Goal: Task Accomplishment & Management: Manage account settings

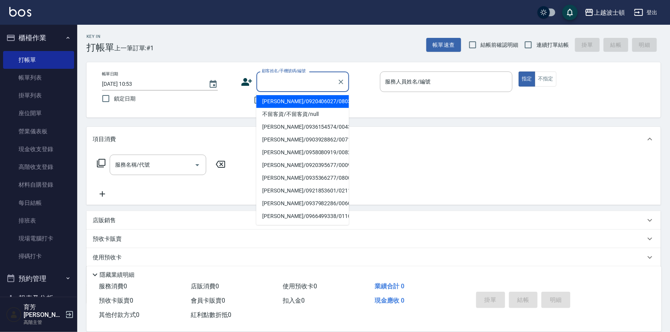
click at [273, 82] on input "顧客姓名/手機號碼/編號" at bounding box center [297, 82] width 74 height 14
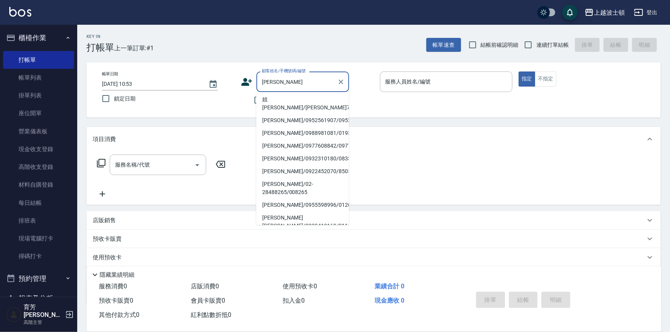
scroll to position [69, 0]
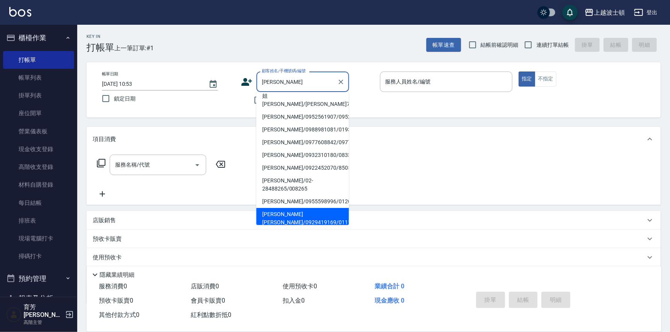
click at [305, 208] on li "李小姐麥可/0929419169/01111/null" at bounding box center [302, 218] width 93 height 21
type input "李小姐麥可/0929419169/01111/null"
type input "麥可-1"
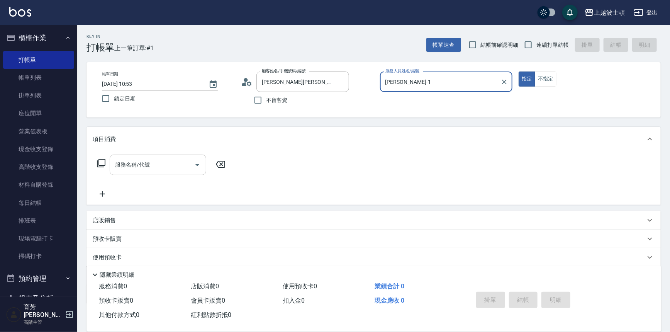
click at [146, 166] on input "服務名稱/代號" at bounding box center [152, 165] width 78 height 14
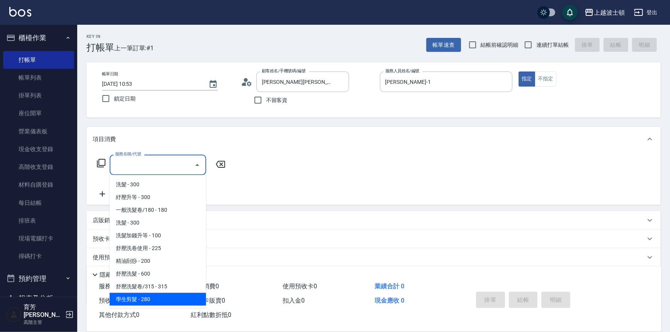
click at [144, 299] on span "學生剪髮 - 280" at bounding box center [158, 299] width 97 height 13
type input "學生剪髮(301)"
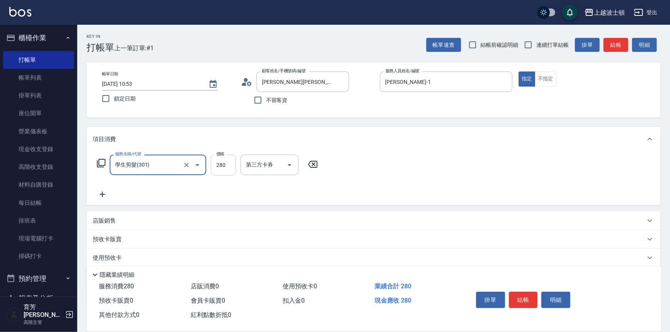
click at [227, 164] on input "280" at bounding box center [223, 165] width 25 height 21
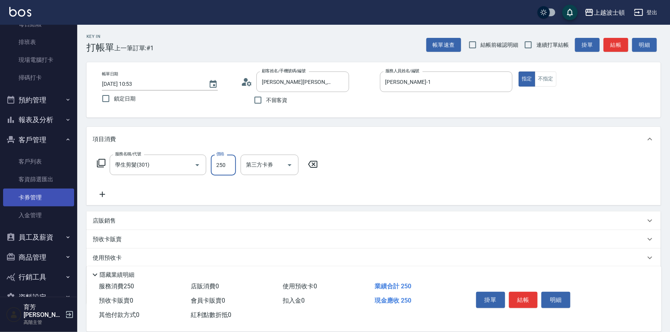
scroll to position [180, 0]
type input "250"
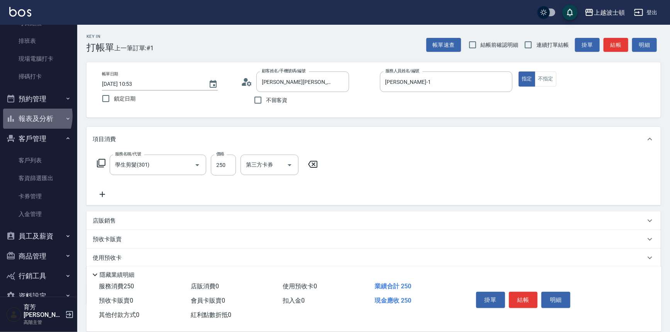
click at [26, 116] on button "報表及分析" at bounding box center [38, 119] width 71 height 20
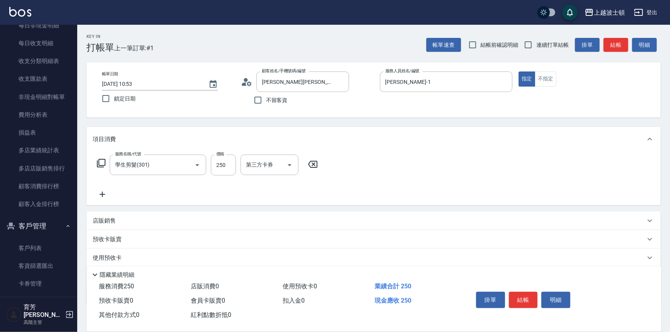
scroll to position [965, 0]
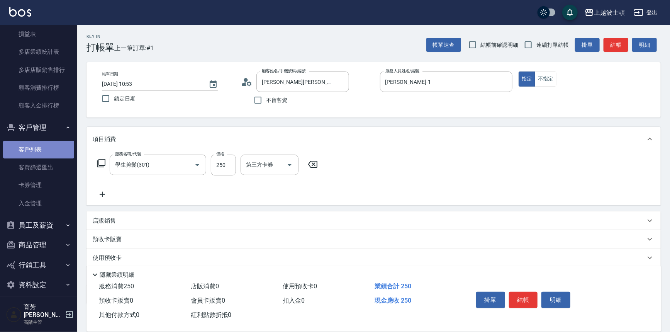
click at [38, 151] on link "客戶列表" at bounding box center [38, 150] width 71 height 18
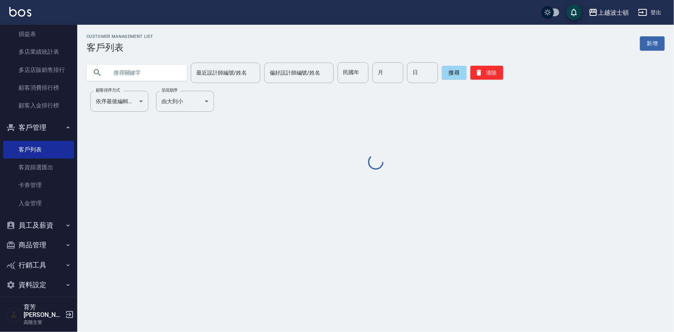
click at [116, 70] on input "text" at bounding box center [144, 72] width 73 height 21
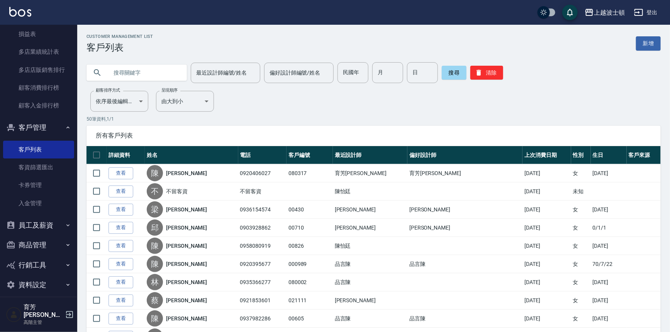
click at [116, 77] on input "text" at bounding box center [144, 72] width 73 height 21
type input "李"
click at [448, 71] on button "搜尋" at bounding box center [454, 73] width 25 height 14
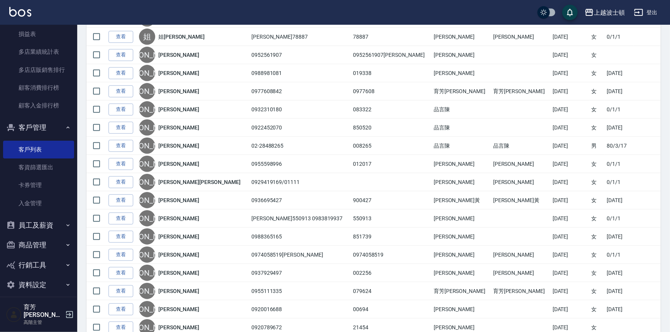
scroll to position [228, 0]
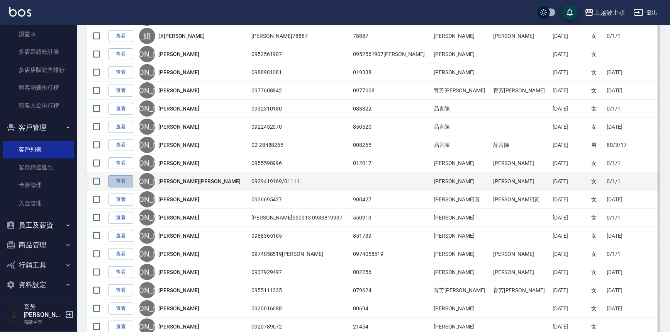
click at [121, 181] on link "查看" at bounding box center [121, 181] width 25 height 12
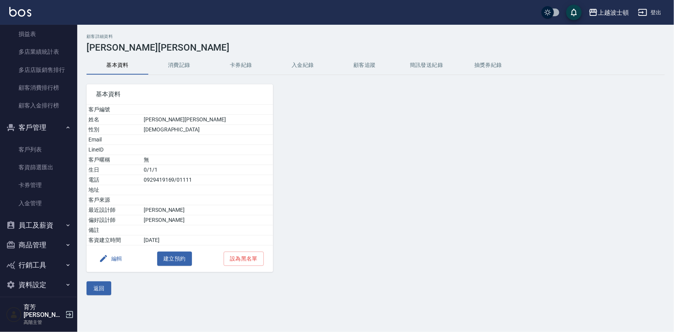
click at [183, 57] on button "消費記錄" at bounding box center [179, 65] width 62 height 19
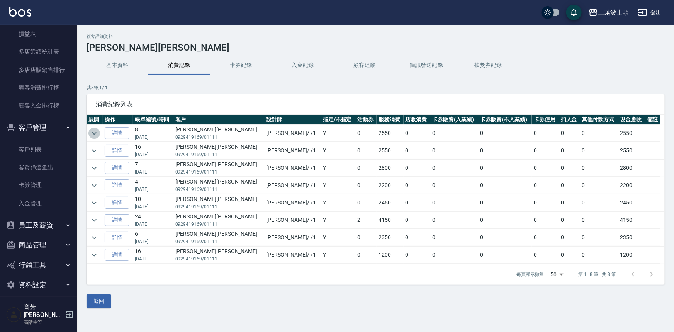
click at [95, 129] on icon "expand row" at bounding box center [94, 133] width 9 height 9
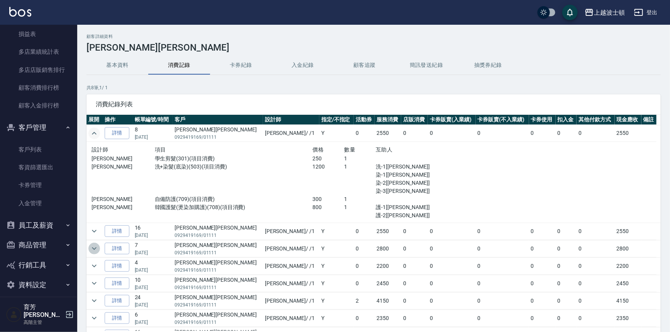
click at [94, 248] on icon "expand row" at bounding box center [94, 248] width 9 height 9
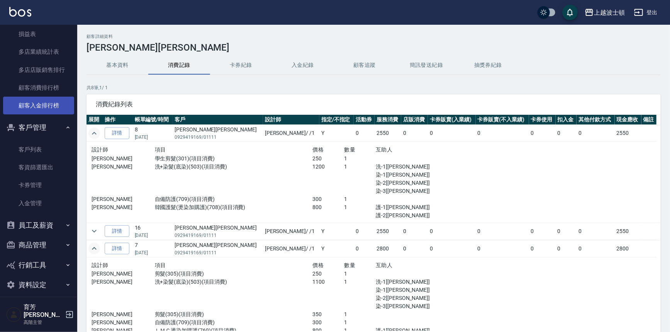
drag, startPoint x: 77, startPoint y: 257, endPoint x: 66, endPoint y: 260, distance: 11.6
click at [58, 104] on div "櫃檯作業 打帳單 帳單列表 掛單列表 座位開單 營業儀表板 現金收支登錄 高階收支登錄 材料自購登錄 每日結帳 排班表 現場電腦打卡 掃碼打卡 預約管理 預約…" at bounding box center [39, 178] width 78 height 307
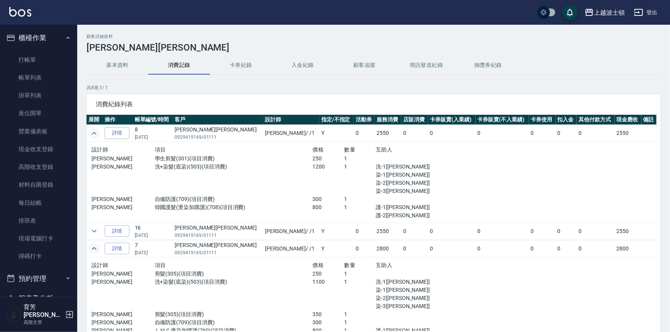
click at [78, 24] on div "上越波士頓 登出" at bounding box center [335, 12] width 670 height 25
click at [27, 61] on link "打帳單" at bounding box center [38, 60] width 71 height 18
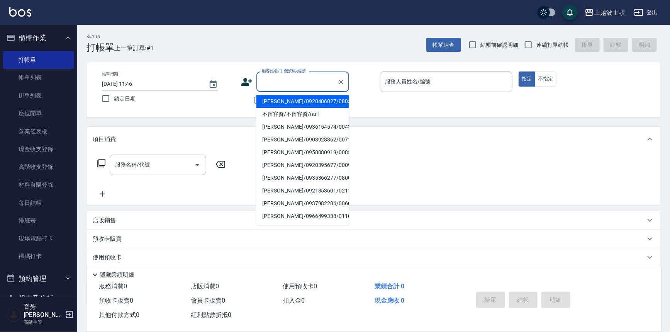
click at [292, 81] on input "顧客姓名/手機號碼/編號" at bounding box center [297, 82] width 74 height 14
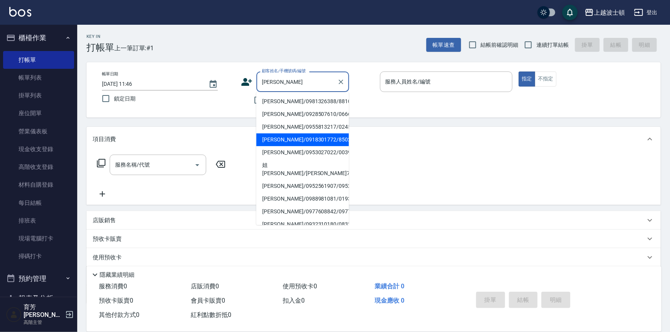
type input "李"
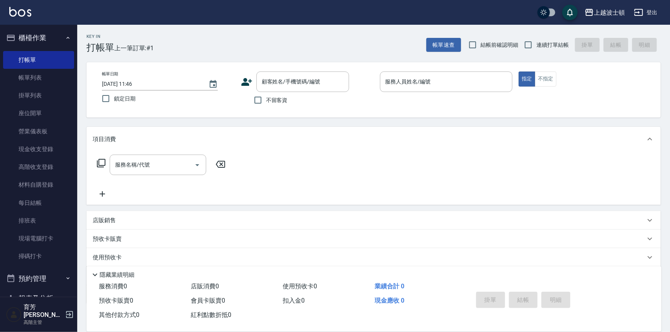
drag, startPoint x: 349, startPoint y: 139, endPoint x: 353, endPoint y: 153, distance: 14.5
click at [353, 153] on div "項目消費 服務名稱/代號 服務名稱/代號" at bounding box center [374, 166] width 574 height 78
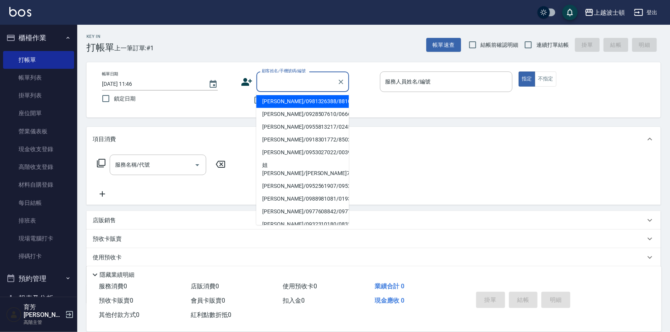
click at [312, 79] on input "顧客姓名/手機號碼/編號" at bounding box center [297, 82] width 74 height 14
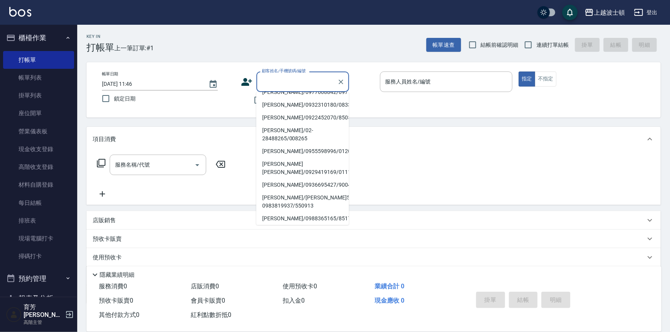
scroll to position [121, 0]
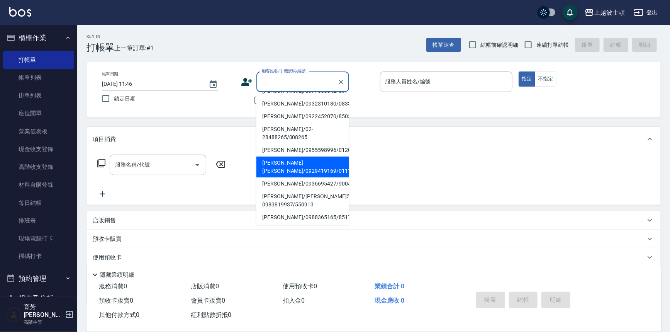
click at [326, 156] on li "李小姐麥可/0929419169/01111/null" at bounding box center [302, 166] width 93 height 21
type input "李小姐麥可/0929419169/01111/null"
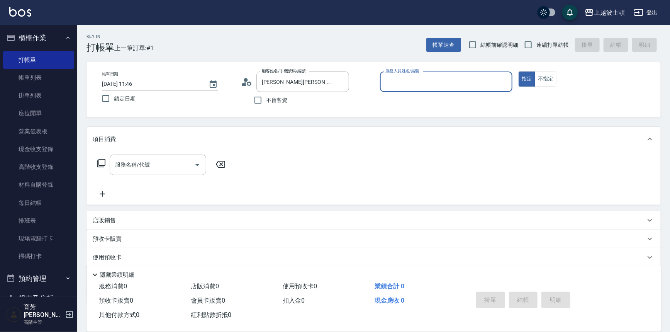
type input "麥可-1"
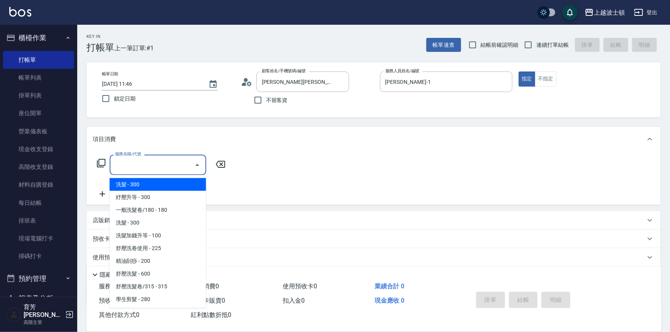
click at [138, 169] on input "服務名稱/代號" at bounding box center [152, 165] width 78 height 14
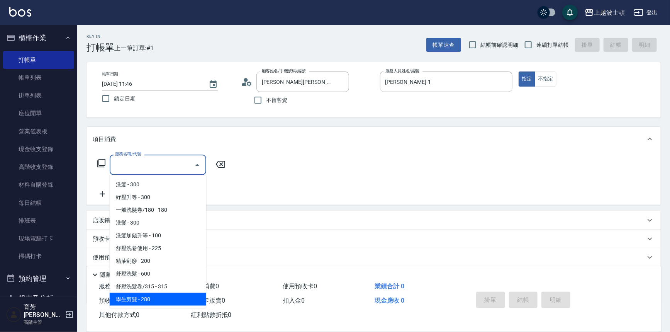
drag, startPoint x: 148, startPoint y: 301, endPoint x: 148, endPoint y: 295, distance: 6.6
click at [148, 301] on span "學生剪髮 - 280" at bounding box center [158, 299] width 97 height 13
type input "學生剪髮(301)"
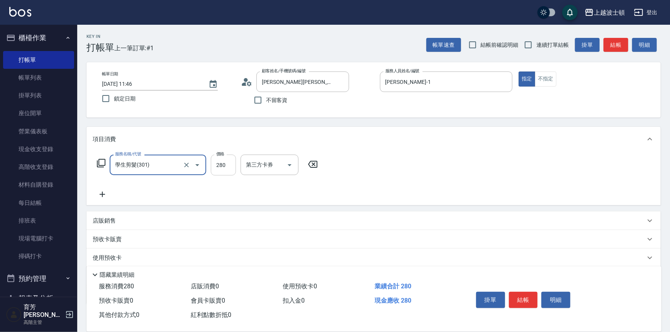
click at [226, 163] on input "280" at bounding box center [223, 165] width 25 height 21
type input "250"
click at [100, 195] on icon at bounding box center [102, 194] width 19 height 9
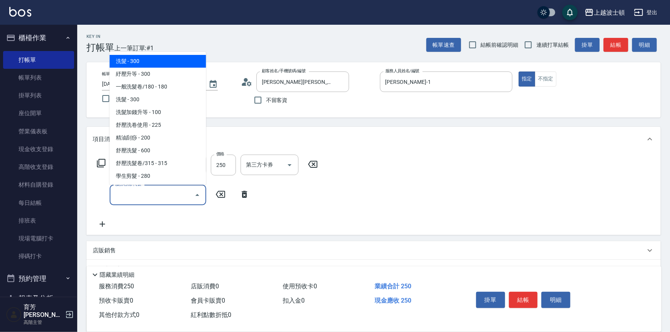
drag, startPoint x: 127, startPoint y: 194, endPoint x: 168, endPoint y: 114, distance: 89.3
click at [127, 192] on input "服務名稱/代號" at bounding box center [152, 195] width 78 height 14
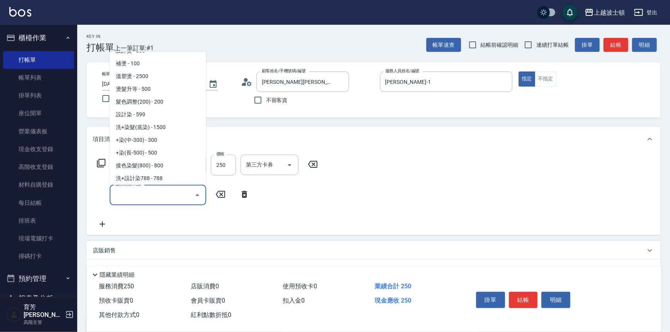
scroll to position [293, 0]
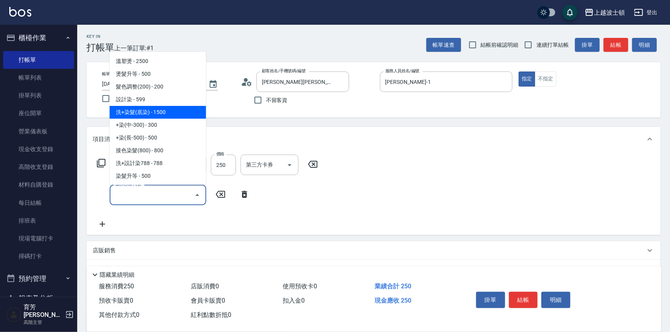
click at [161, 115] on span "洗+染髮(底染) - 1500" at bounding box center [158, 112] width 97 height 13
type input "洗+染髮(底染)(503)"
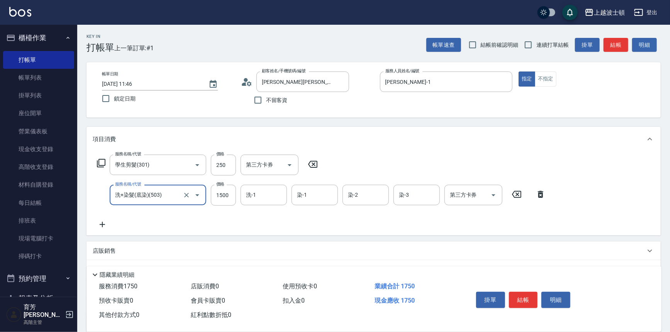
click at [99, 227] on icon at bounding box center [102, 224] width 19 height 9
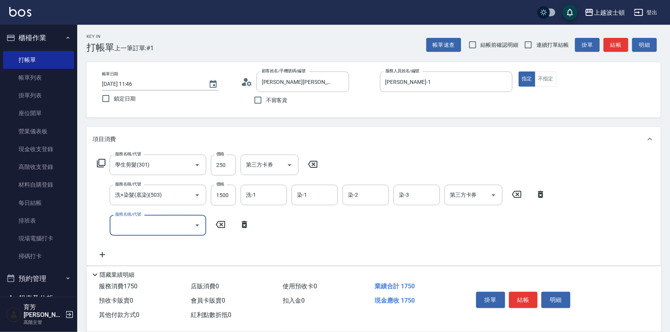
drag, startPoint x: 139, startPoint y: 228, endPoint x: 137, endPoint y: 217, distance: 11.4
click at [138, 228] on input "服務名稱/代號" at bounding box center [152, 225] width 78 height 14
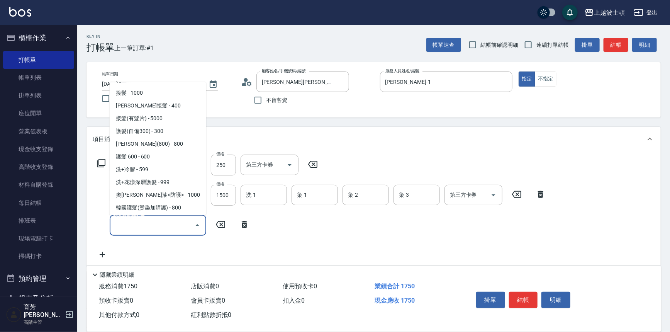
scroll to position [516, 0]
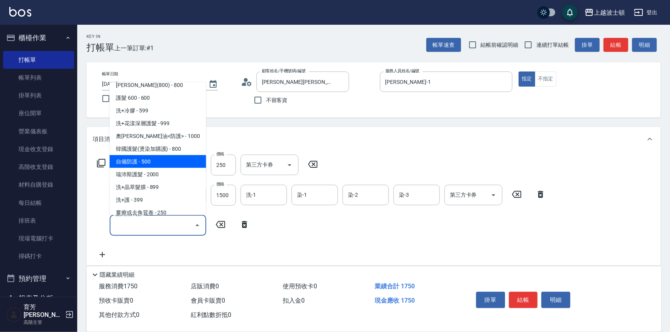
click at [177, 158] on span "自備防護 - 500" at bounding box center [158, 161] width 97 height 13
type input "自備防護(709)"
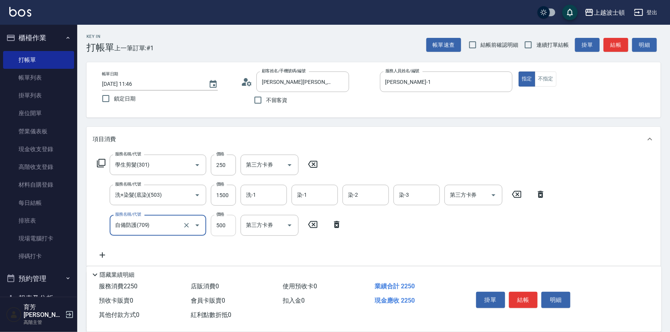
click at [224, 229] on input "500" at bounding box center [223, 225] width 25 height 21
type input "300"
click at [105, 254] on icon at bounding box center [102, 254] width 19 height 9
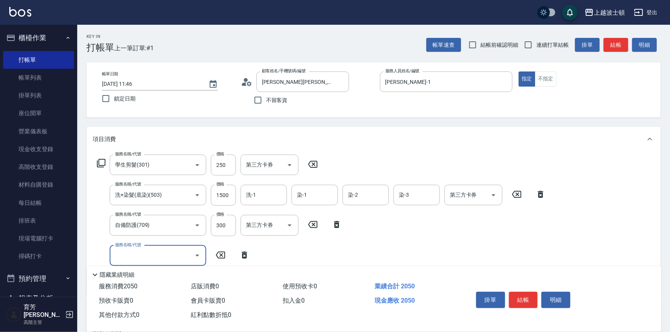
click at [168, 252] on input "服務名稱/代號" at bounding box center [152, 256] width 78 height 14
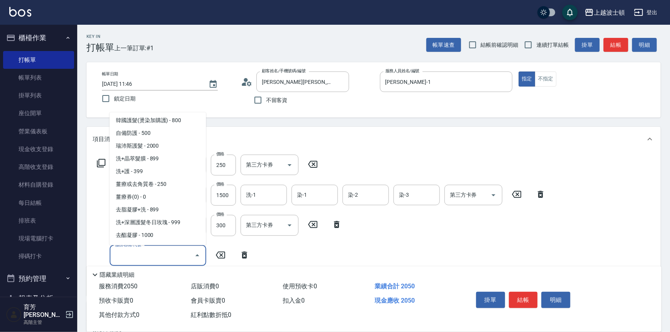
scroll to position [564, 0]
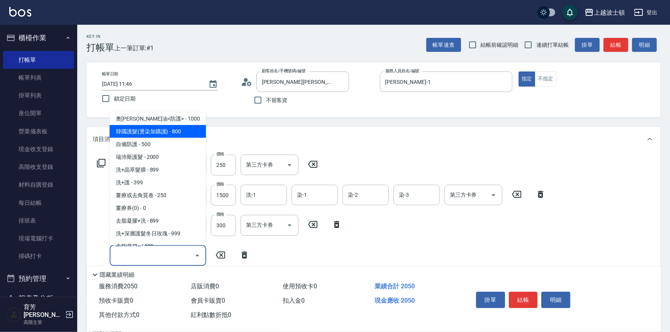
click at [187, 132] on span "韓國護髮(燙染加購護) - 800" at bounding box center [158, 131] width 97 height 13
type input "韓國護髮(燙染加購護)(708)"
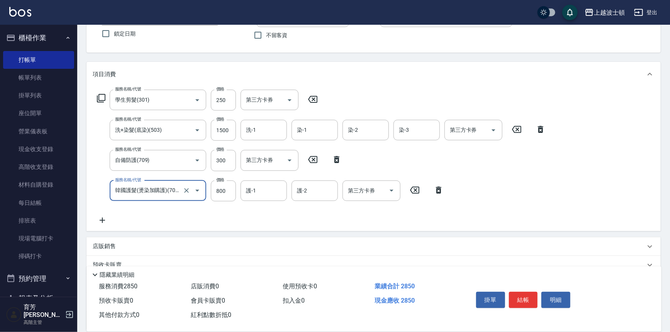
scroll to position [81, 0]
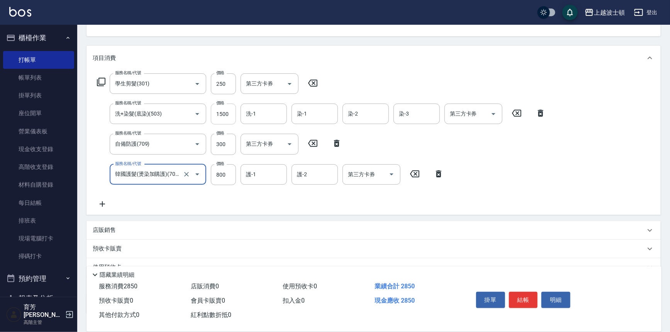
click at [215, 115] on input "1500" at bounding box center [223, 114] width 25 height 21
type input "1200"
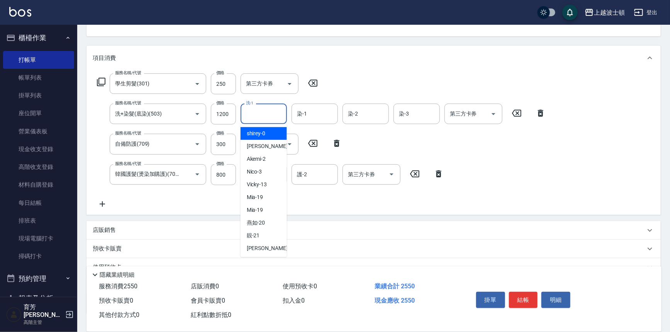
click at [265, 112] on input "洗-1" at bounding box center [263, 114] width 39 height 14
click at [269, 142] on div "麥可 -1" at bounding box center [264, 146] width 46 height 13
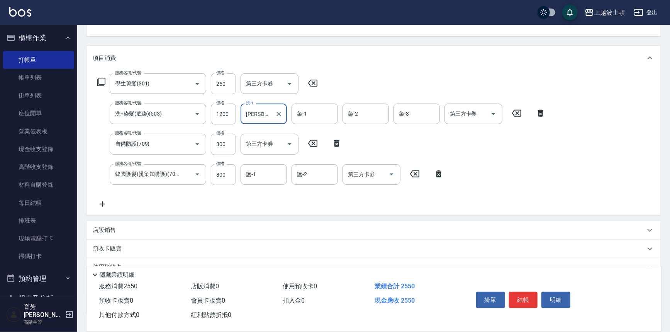
click at [270, 104] on div "麥可-1 洗-1" at bounding box center [264, 114] width 46 height 20
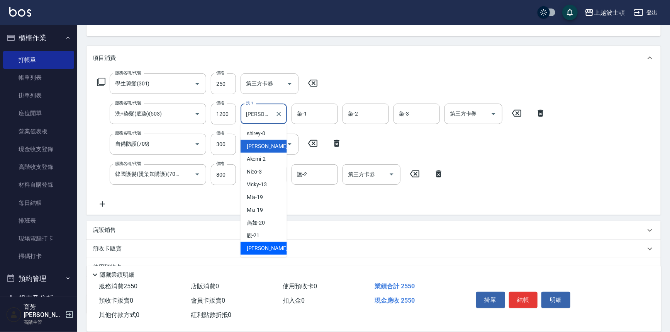
click at [261, 251] on span "雅如 -22" at bounding box center [271, 248] width 49 height 8
type input "雅如-22"
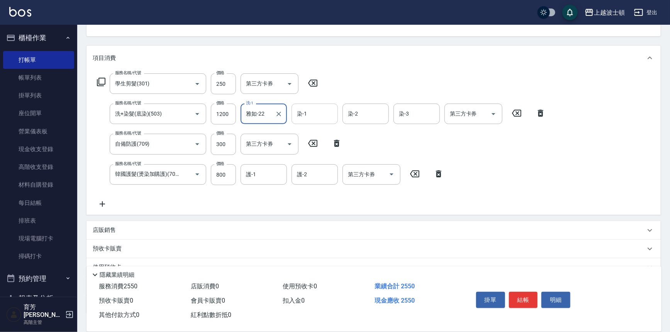
click at [309, 114] on input "染-1" at bounding box center [314, 114] width 39 height 14
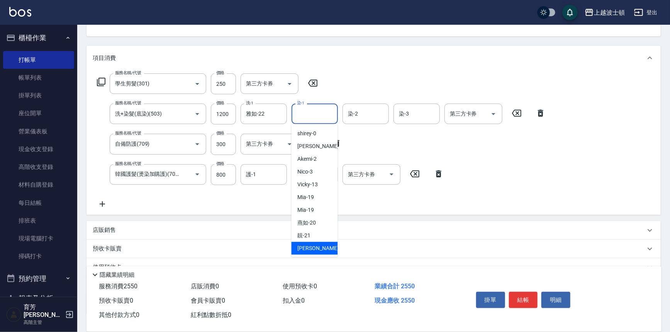
click at [305, 247] on span "雅如 -22" at bounding box center [322, 248] width 49 height 8
type input "雅如-22"
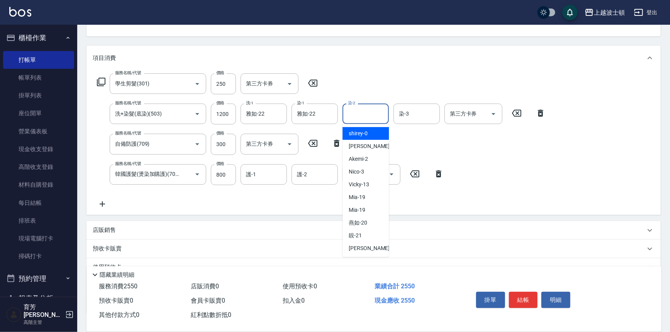
click at [367, 115] on input "染-2" at bounding box center [365, 114] width 39 height 14
click at [366, 150] on div "麥可 -1" at bounding box center [366, 146] width 46 height 13
type input "麥可-1"
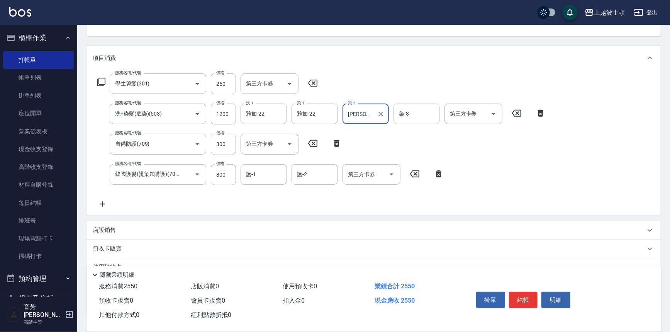
click at [409, 115] on input "染-3" at bounding box center [416, 114] width 39 height 14
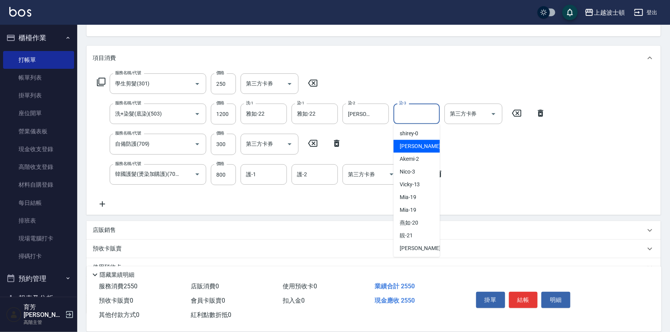
click at [409, 146] on span "麥可 -1" at bounding box center [423, 146] width 46 height 8
type input "麥可-1"
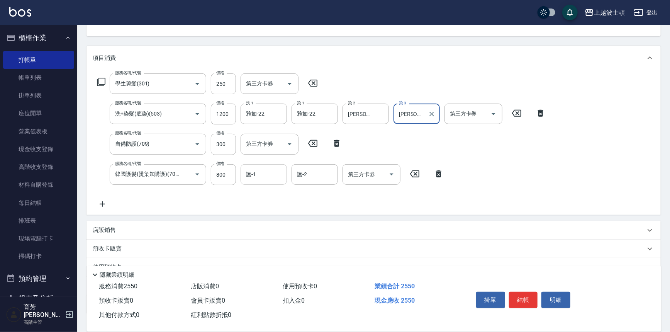
click at [256, 169] on input "護-1" at bounding box center [263, 175] width 39 height 14
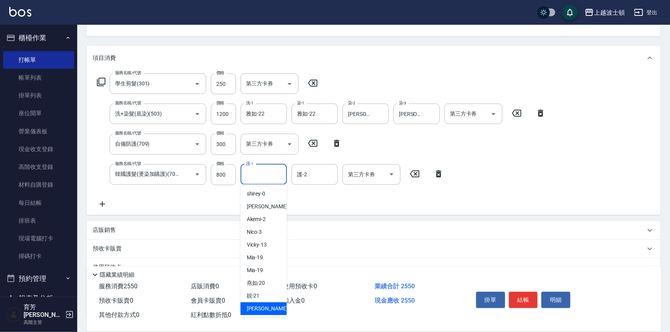
click at [258, 305] on span "雅如 -22" at bounding box center [271, 308] width 49 height 8
type input "雅如-22"
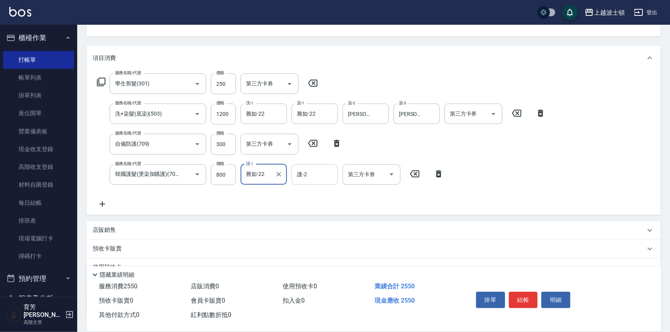
click at [315, 178] on input "護-2" at bounding box center [314, 175] width 39 height 14
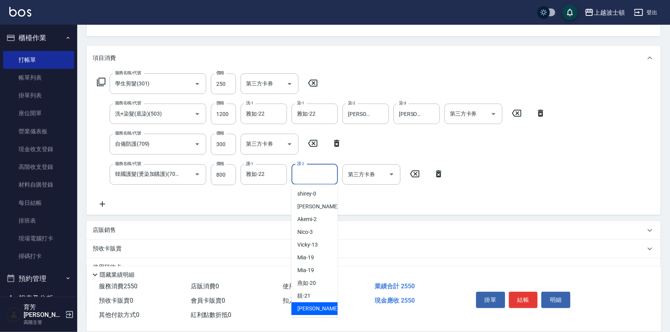
click at [314, 304] on span "雅如 -22" at bounding box center [322, 308] width 49 height 8
type input "雅如-22"
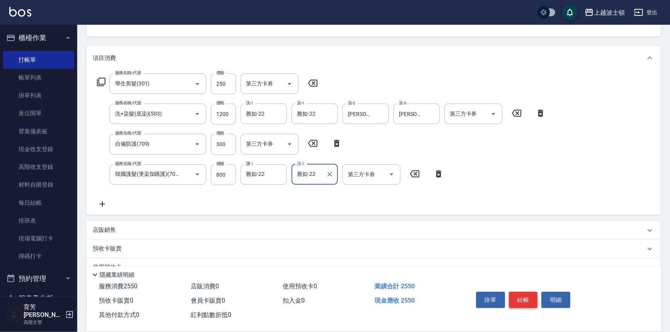
click at [523, 295] on button "結帳" at bounding box center [523, 300] width 29 height 16
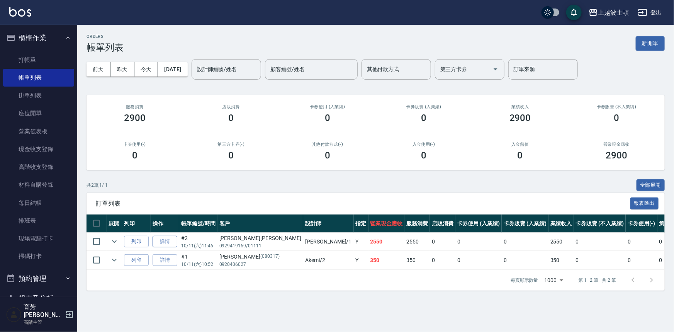
click at [161, 240] on link "詳情" at bounding box center [165, 242] width 25 height 12
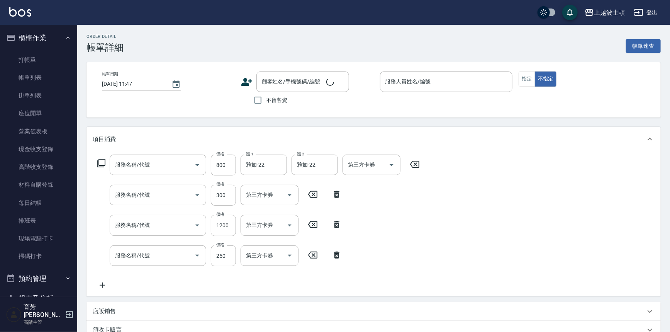
type input "2025/10/11 11:46"
type input "麥可-1"
type input "韓國護髮(燙染加購護)(708)"
type input "自備防護(709)"
type input "洗+染髮(底染)(503)"
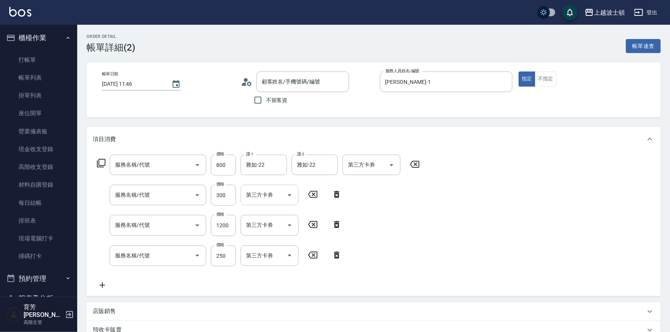
type input "學生剪髮(301)"
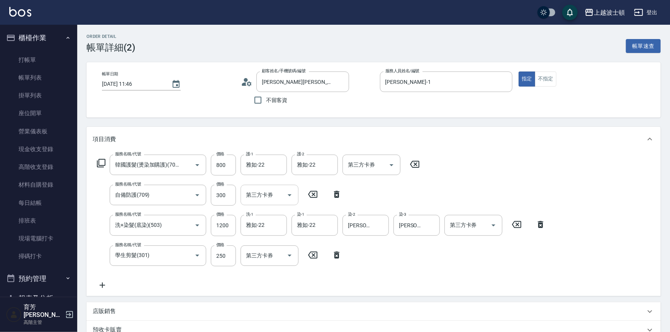
type input "李小姐麥可/0929419169/01111/null"
click at [310, 162] on input "雅如-22" at bounding box center [309, 165] width 28 height 14
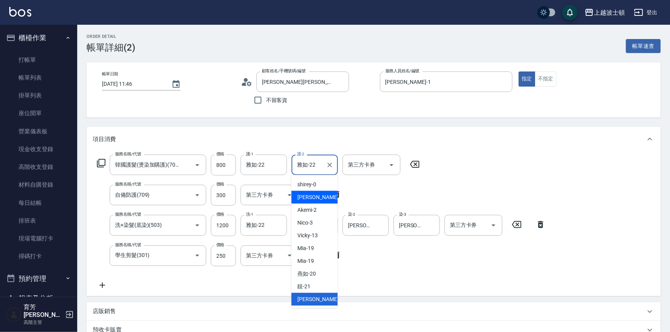
click at [314, 191] on div "麥可 -1" at bounding box center [315, 197] width 46 height 13
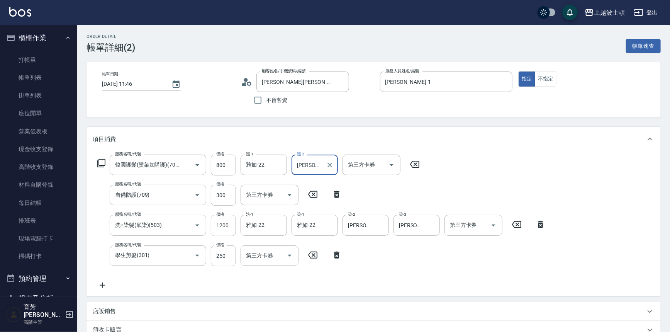
type input "麥可-1"
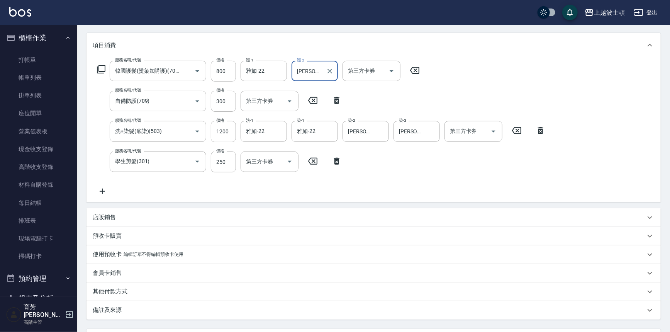
scroll to position [163, 0]
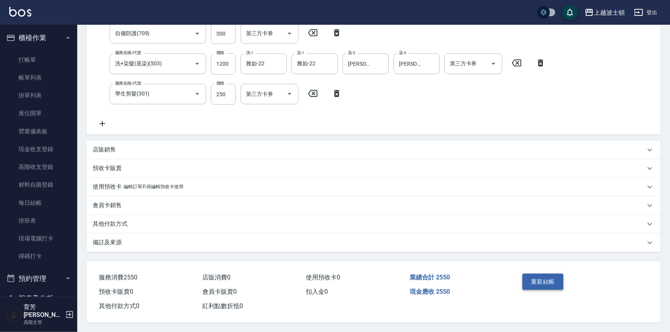
click at [537, 281] on button "重新結帳" at bounding box center [543, 281] width 41 height 16
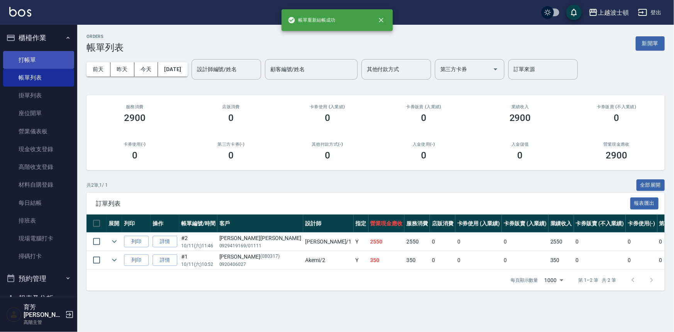
click at [37, 57] on link "打帳單" at bounding box center [38, 60] width 71 height 18
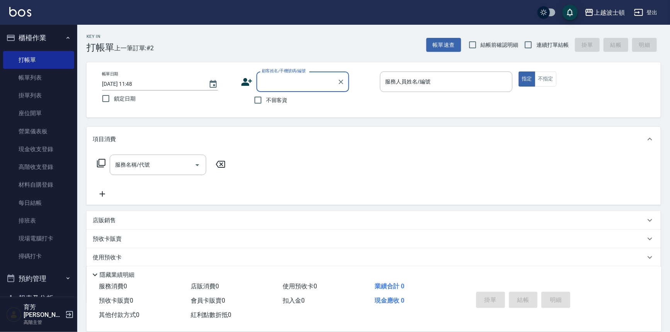
click at [284, 82] on input "顧客姓名/手機號碼/編號" at bounding box center [297, 82] width 74 height 14
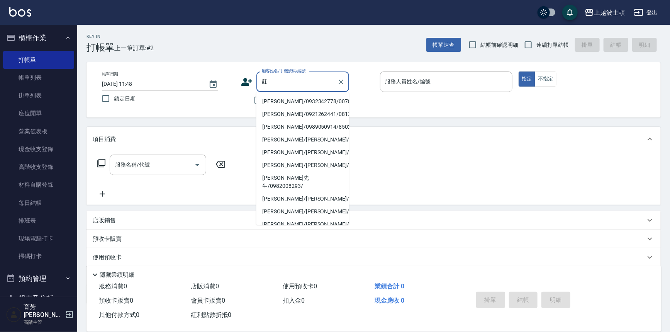
click at [289, 104] on li "莊吳美霞/0932342778/00788" at bounding box center [302, 101] width 93 height 13
type input "莊吳美霞/0932342778/00788"
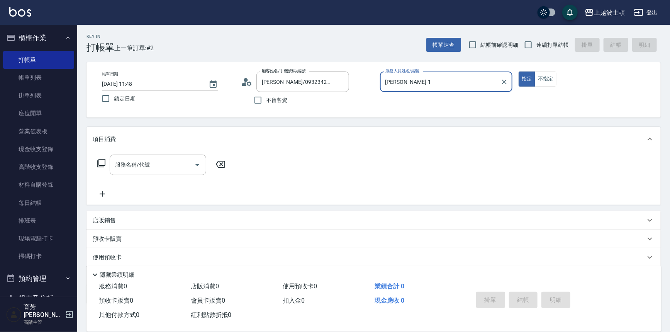
type input "麥可-1"
click at [123, 160] on input "服務名稱/代號" at bounding box center [152, 165] width 78 height 14
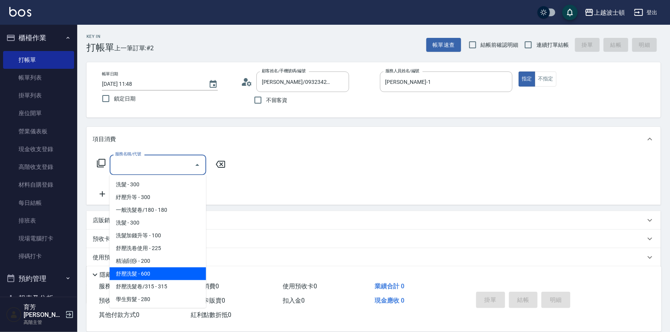
click at [147, 273] on span "舒壓洗髮 - 600" at bounding box center [158, 273] width 97 height 13
type input "舒壓洗髮(211)"
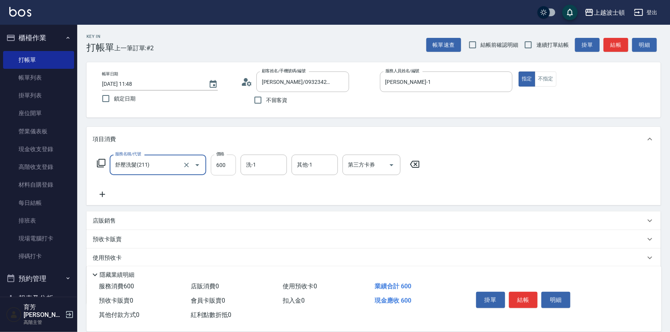
click at [220, 164] on input "600" at bounding box center [223, 165] width 25 height 21
type input "540"
click at [260, 162] on input "洗-1" at bounding box center [263, 165] width 39 height 14
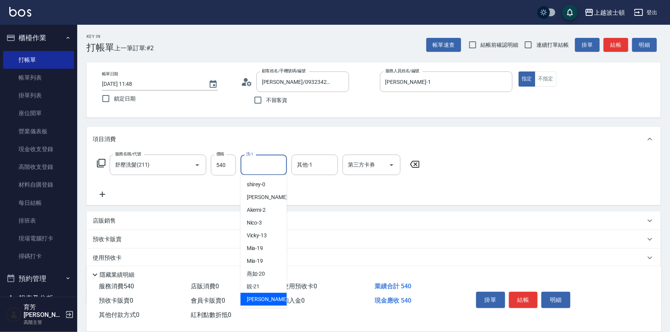
click at [247, 300] on span "雅如 -22" at bounding box center [271, 299] width 49 height 8
type input "雅如-22"
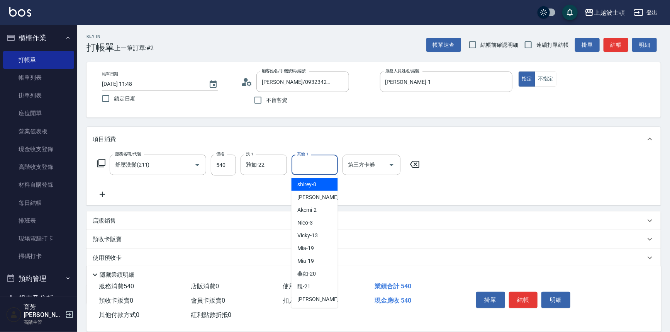
click at [304, 159] on div "其他-1 其他-1" at bounding box center [315, 165] width 46 height 20
click at [324, 296] on div "雅如 -22" at bounding box center [315, 299] width 46 height 13
type input "雅如-22"
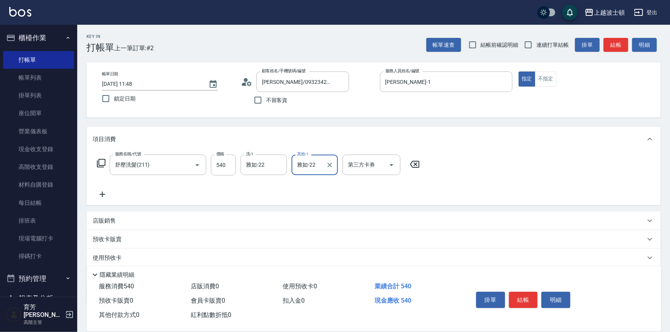
scroll to position [45, 0]
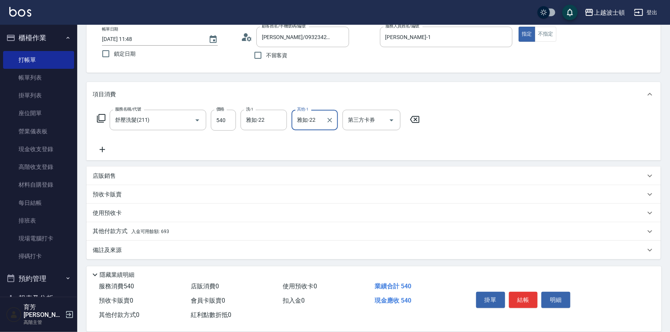
click at [128, 236] on div "其他付款方式 入金可用餘額: 693" at bounding box center [374, 231] width 574 height 19
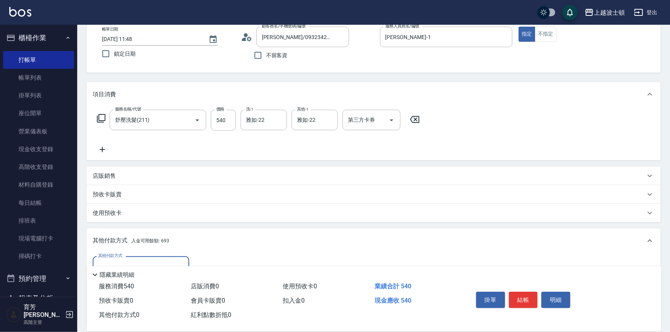
scroll to position [0, 0]
drag, startPoint x: 674, startPoint y: 95, endPoint x: 674, endPoint y: 113, distance: 18.2
click at [670, 167] on html "上越波士頓 登出 櫃檯作業 打帳單 帳單列表 掛單列表 座位開單 營業儀表板 現金收支登錄 高階收支登錄 材料自購登錄 每日結帳 排班表 現場電腦打卡 掃碼打…" at bounding box center [335, 189] width 670 height 468
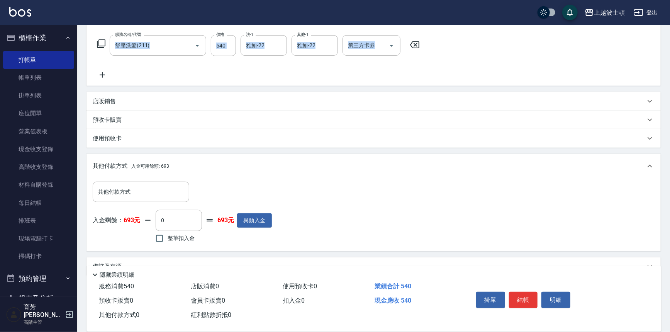
scroll to position [135, 0]
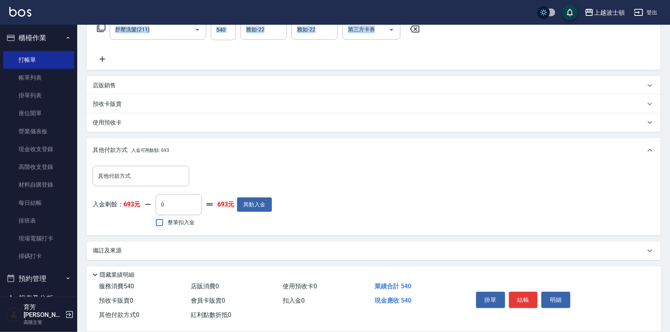
drag, startPoint x: 161, startPoint y: 222, endPoint x: 170, endPoint y: 222, distance: 9.3
click at [161, 222] on input "整筆扣入金" at bounding box center [159, 222] width 16 height 16
checkbox input "true"
type input "540"
click at [520, 292] on button "結帳" at bounding box center [523, 300] width 29 height 16
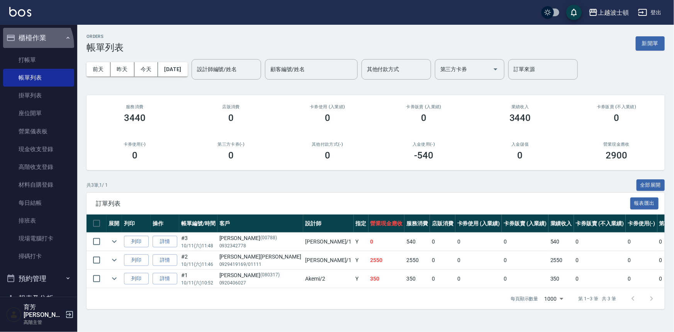
click at [25, 46] on button "櫃檯作業" at bounding box center [38, 38] width 71 height 20
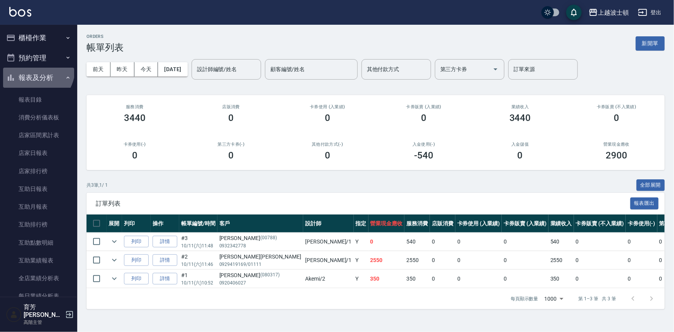
click at [31, 68] on button "報表及分析" at bounding box center [38, 78] width 71 height 20
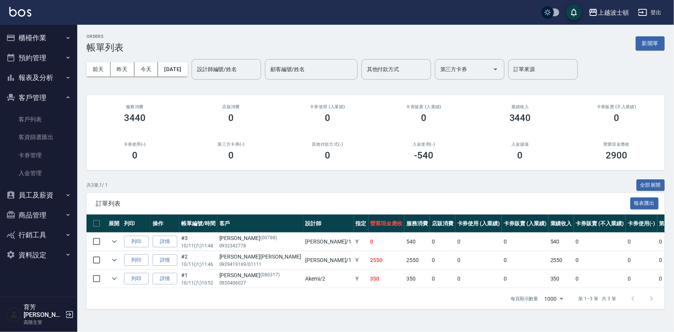
click at [33, 89] on button "客戶管理" at bounding box center [38, 98] width 71 height 20
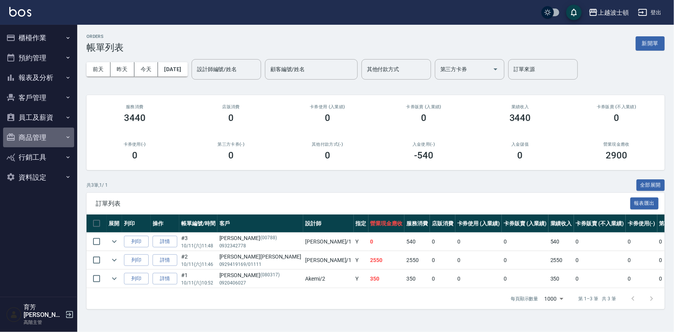
click at [34, 132] on button "商品管理" at bounding box center [38, 137] width 71 height 20
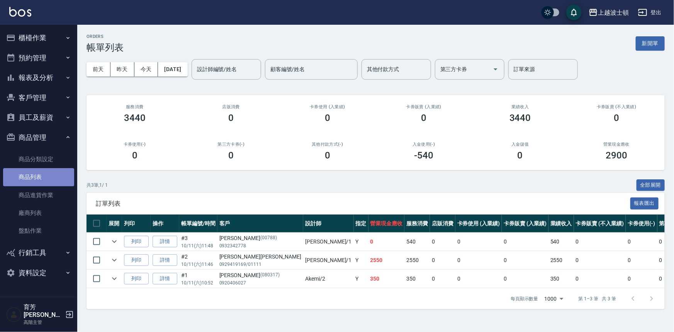
click at [31, 170] on link "商品列表" at bounding box center [38, 177] width 71 height 18
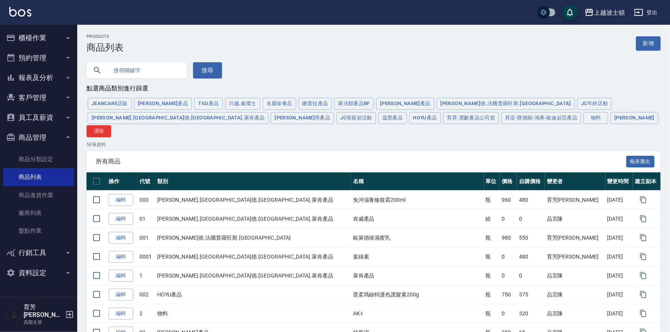
click at [127, 66] on input "text" at bounding box center [144, 70] width 73 height 21
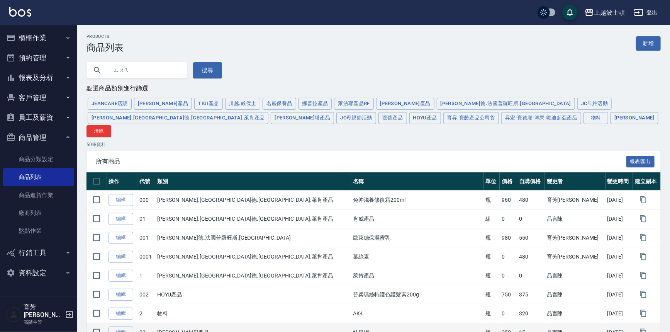
type input "雖"
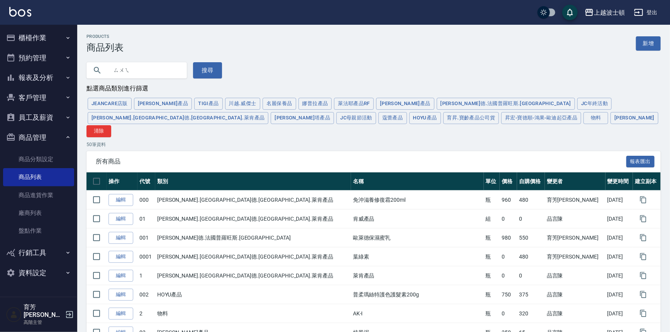
type input "髓"
type input "隨"
click at [204, 72] on button "搜尋" at bounding box center [207, 70] width 29 height 16
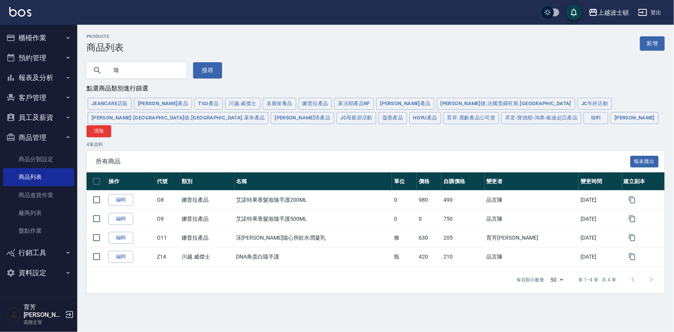
click at [145, 72] on input "隨" at bounding box center [144, 70] width 73 height 21
type input "隨手護"
click at [199, 66] on button "搜尋" at bounding box center [207, 70] width 29 height 16
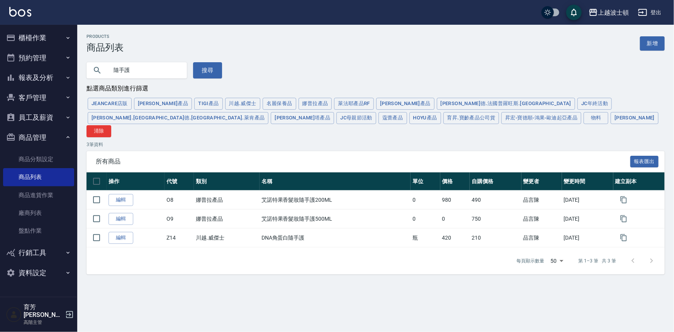
click at [40, 33] on button "櫃檯作業" at bounding box center [38, 38] width 71 height 20
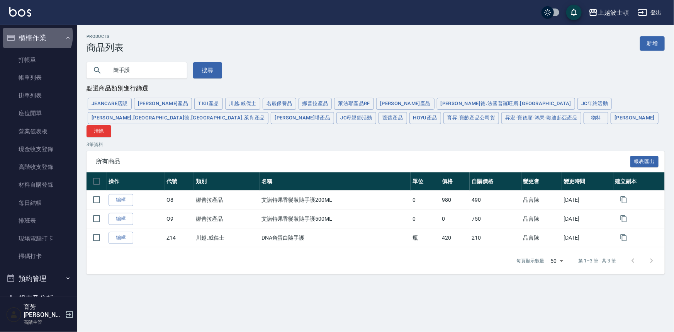
click at [37, 36] on button "櫃檯作業" at bounding box center [38, 38] width 71 height 20
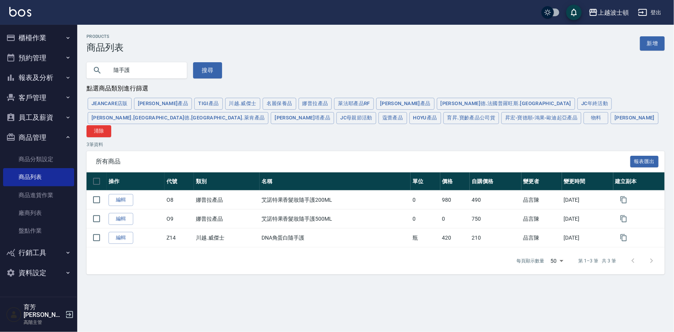
click at [53, 74] on button "報表及分析" at bounding box center [38, 78] width 71 height 20
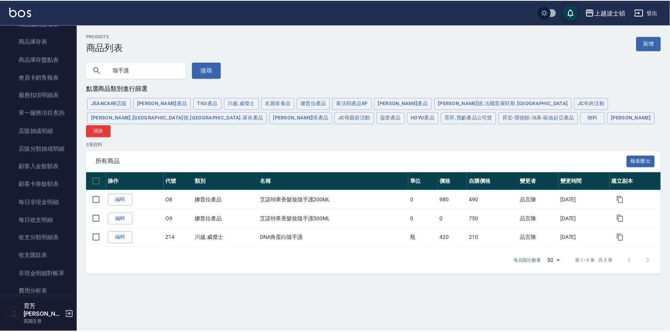
scroll to position [464, 0]
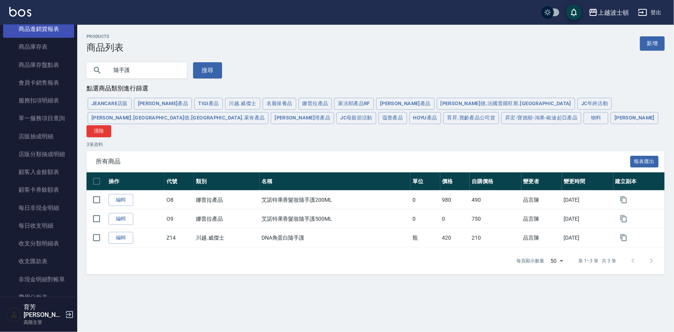
click at [50, 29] on link "商品進銷貨報表" at bounding box center [38, 29] width 71 height 18
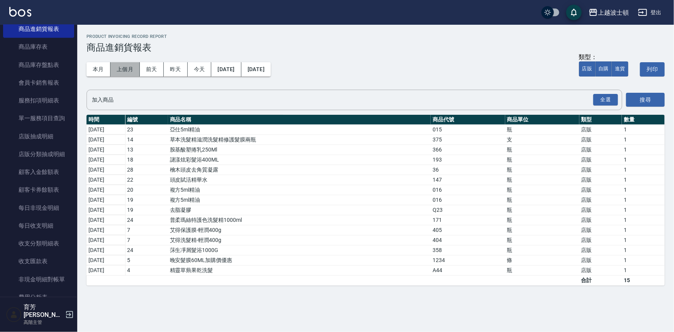
click at [120, 66] on button "上個月" at bounding box center [124, 69] width 29 height 14
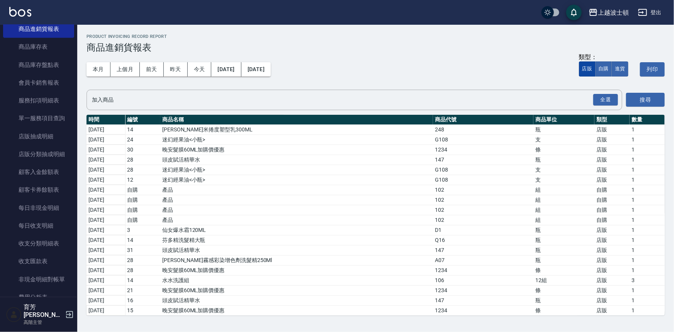
click at [583, 68] on button "店販" at bounding box center [587, 68] width 17 height 15
click at [589, 67] on button "店販" at bounding box center [587, 68] width 17 height 15
click at [619, 68] on button "進貨" at bounding box center [620, 68] width 17 height 15
click at [600, 70] on button "自購" at bounding box center [604, 68] width 17 height 15
click at [649, 92] on div "搜尋" at bounding box center [645, 100] width 39 height 20
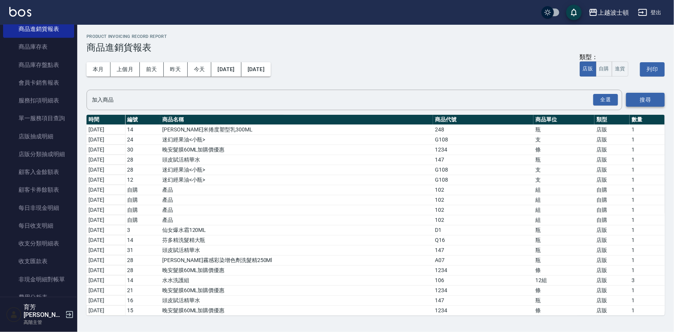
click at [645, 95] on button "搜尋" at bounding box center [645, 100] width 39 height 14
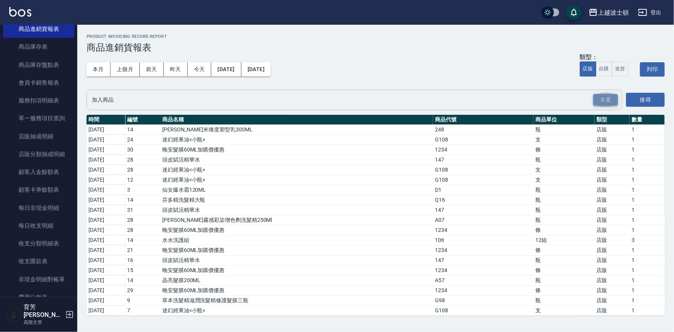
click at [609, 96] on button "全選" at bounding box center [605, 100] width 25 height 12
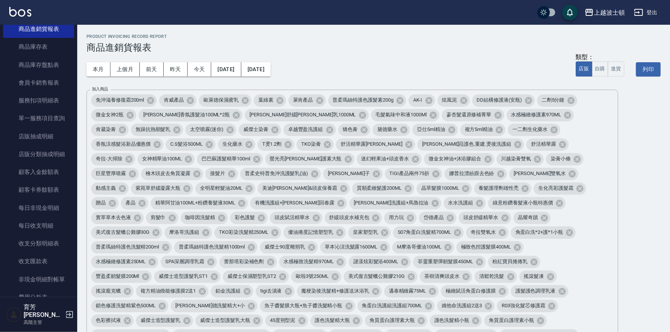
click at [576, 71] on div "本月 上個月 前天 昨天 今天 2025/09/01 2025/09/30 類型： 店販 自購 進貨 列印" at bounding box center [374, 69] width 574 height 33
click at [580, 68] on button "店販" at bounding box center [584, 68] width 17 height 15
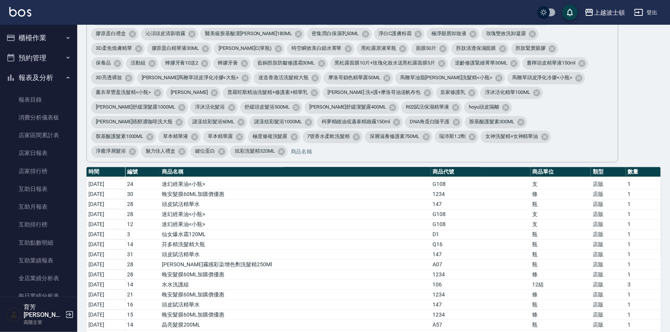
click at [44, 73] on button "報表及分析" at bounding box center [38, 78] width 71 height 20
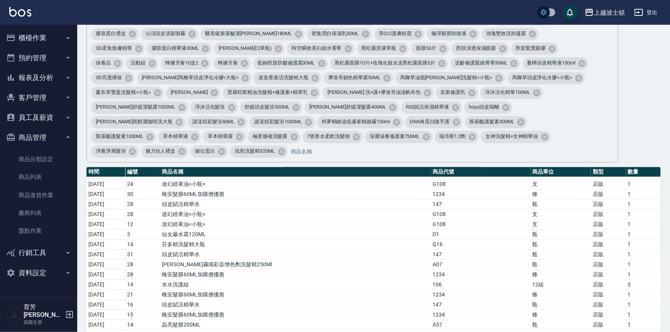
click at [34, 127] on button "商品管理" at bounding box center [38, 137] width 71 height 20
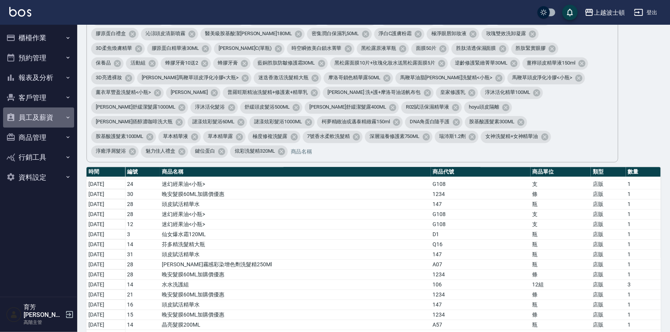
click at [35, 116] on button "員工及薪資" at bounding box center [38, 117] width 71 height 20
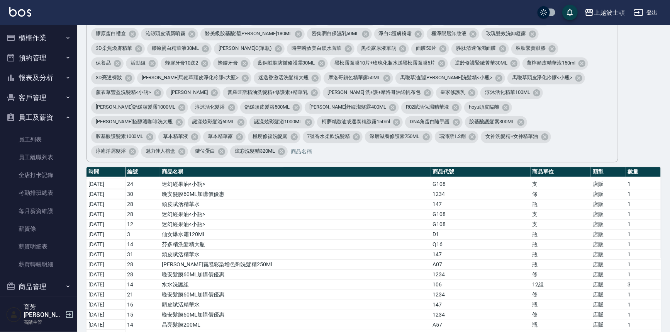
click at [31, 100] on button "客戶管理" at bounding box center [38, 98] width 71 height 20
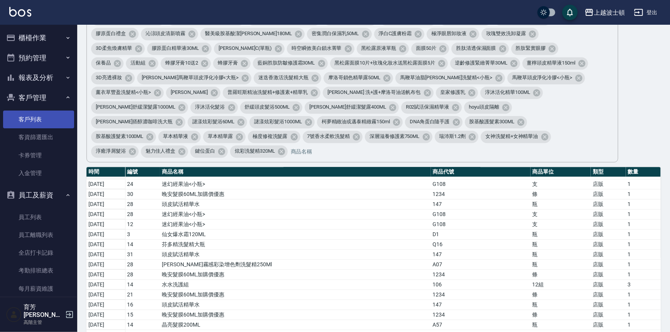
click at [29, 115] on link "客戶列表" at bounding box center [38, 119] width 71 height 18
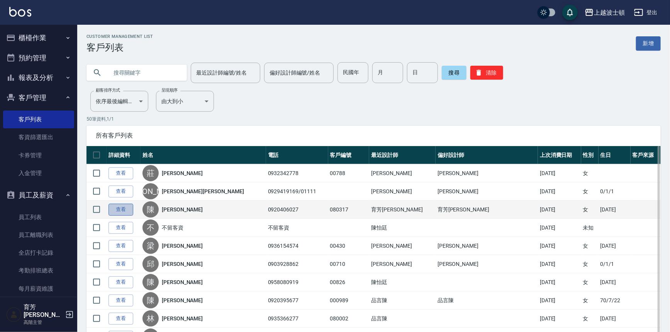
click at [121, 210] on link "查看" at bounding box center [121, 210] width 25 height 12
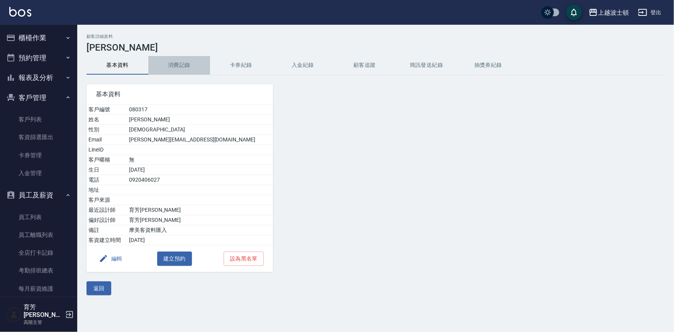
click at [174, 63] on button "消費記錄" at bounding box center [179, 65] width 62 height 19
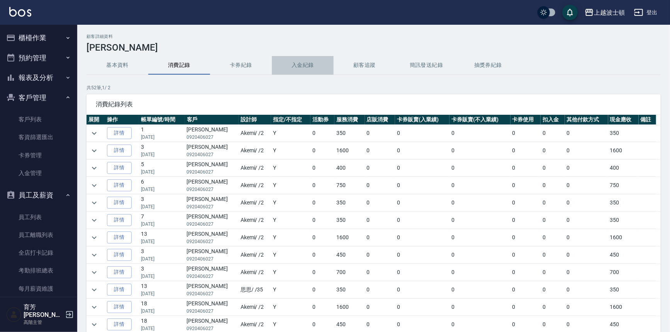
click at [309, 66] on button "入金紀錄" at bounding box center [303, 65] width 62 height 19
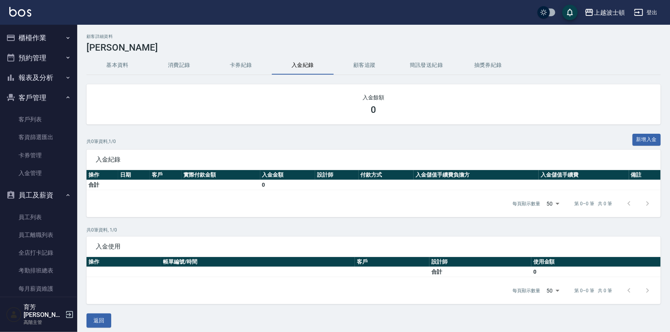
click at [367, 63] on button "顧客追蹤" at bounding box center [365, 65] width 62 height 19
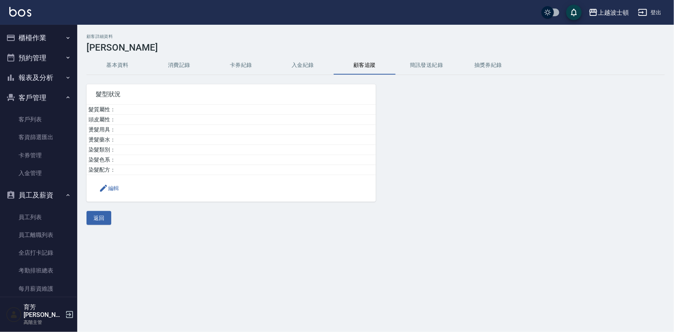
click at [307, 66] on button "入金紀錄" at bounding box center [303, 65] width 62 height 19
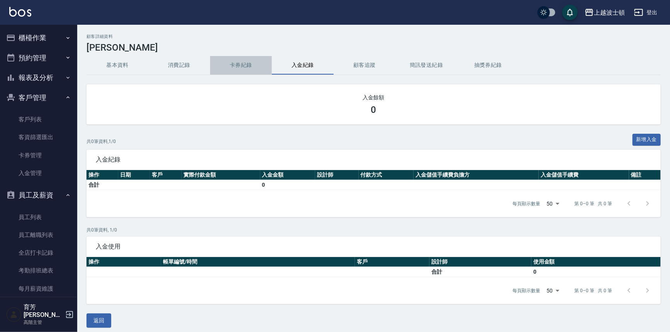
click at [236, 66] on button "卡券紀錄" at bounding box center [241, 65] width 62 height 19
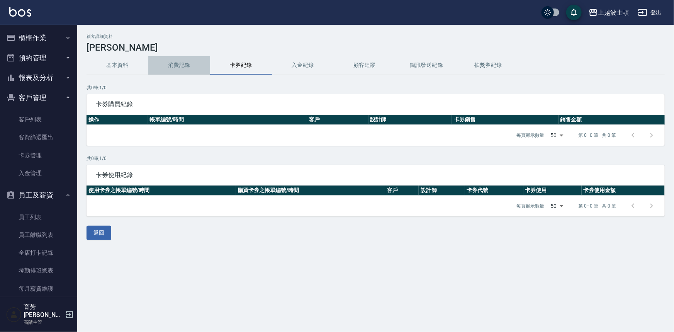
click at [196, 68] on button "消費記錄" at bounding box center [179, 65] width 62 height 19
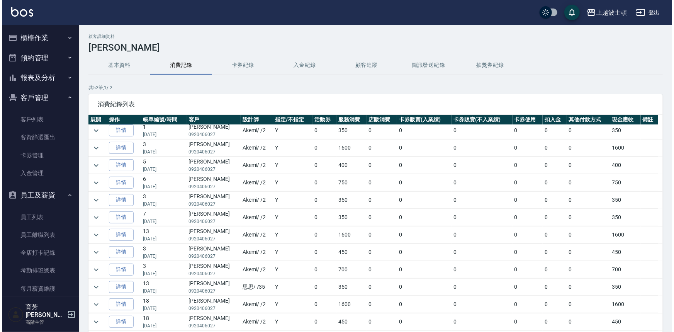
scroll to position [6, 0]
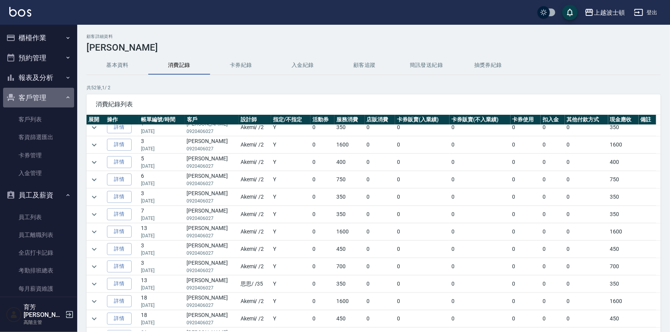
click at [40, 98] on button "客戶管理" at bounding box center [38, 98] width 71 height 20
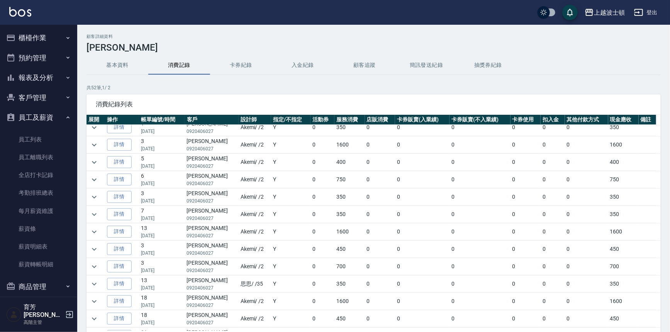
click at [29, 41] on button "櫃檯作業" at bounding box center [38, 38] width 71 height 20
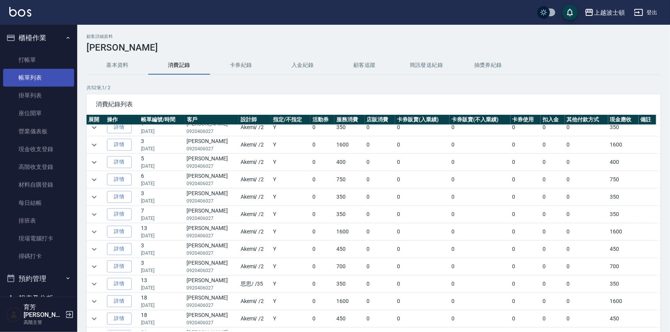
click at [31, 79] on link "帳單列表" at bounding box center [38, 78] width 71 height 18
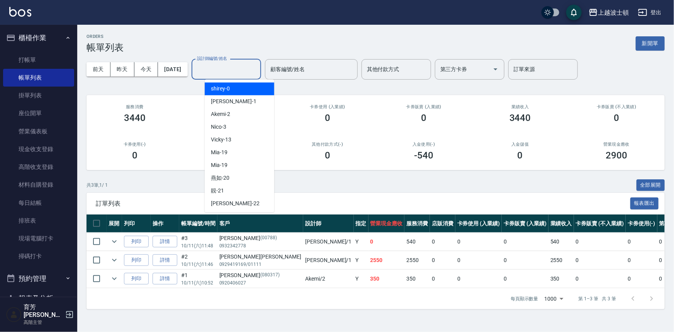
click at [225, 66] on input "設計師編號/姓名" at bounding box center [226, 70] width 63 height 14
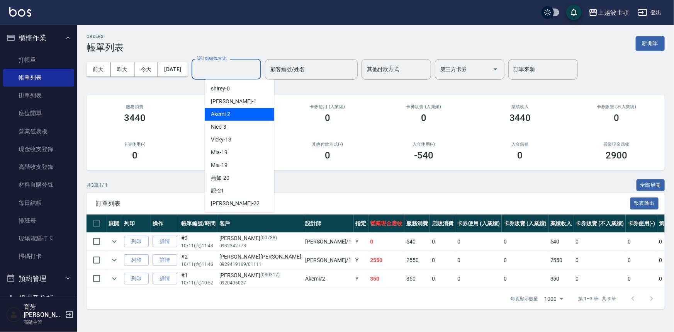
click at [231, 117] on div "Akemi -2" at bounding box center [240, 114] width 70 height 13
type input "Akemi-2"
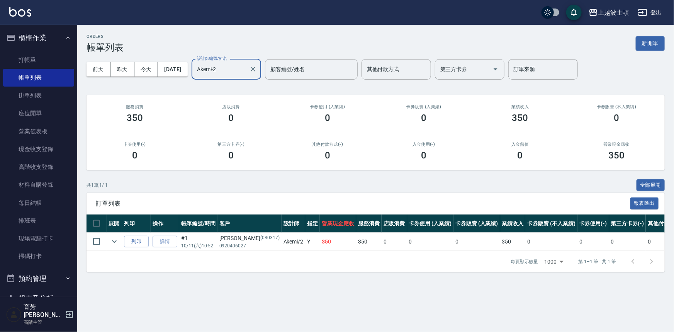
click at [44, 38] on button "櫃檯作業" at bounding box center [38, 38] width 71 height 20
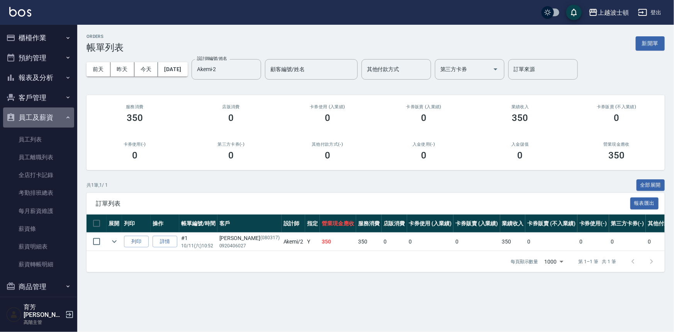
click at [46, 116] on button "員工及薪資" at bounding box center [38, 117] width 71 height 20
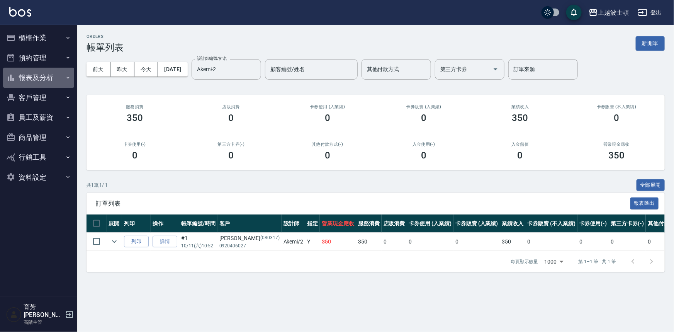
click at [46, 70] on button "報表及分析" at bounding box center [38, 78] width 71 height 20
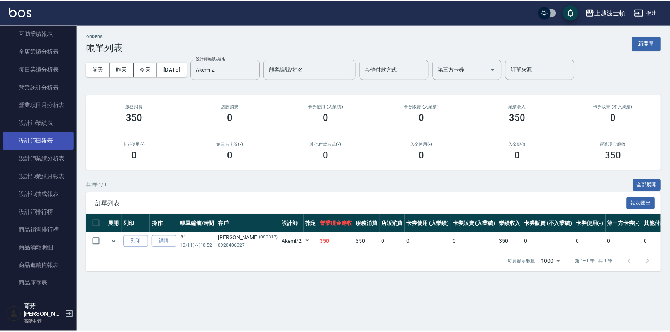
scroll to position [237, 0]
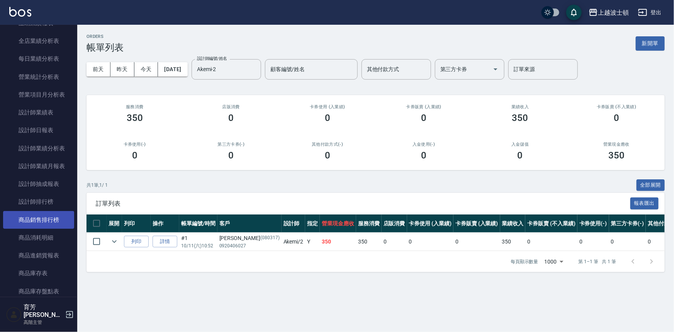
click at [37, 219] on link "商品銷售排行榜" at bounding box center [38, 220] width 71 height 18
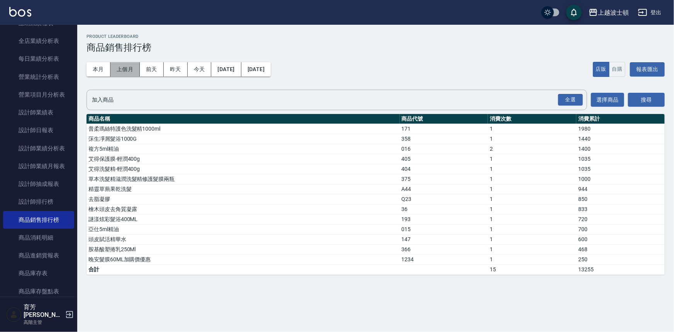
click at [121, 69] on button "上個月" at bounding box center [124, 69] width 29 height 14
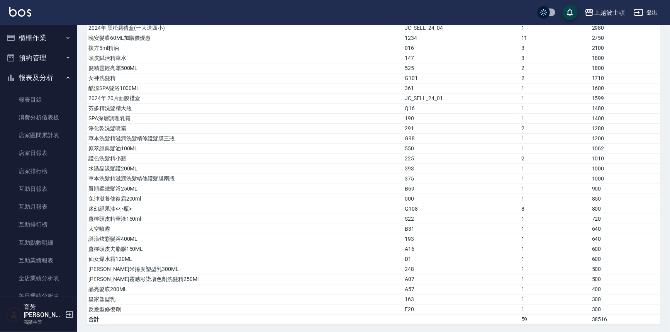
click at [49, 73] on button "報表及分析" at bounding box center [38, 78] width 71 height 20
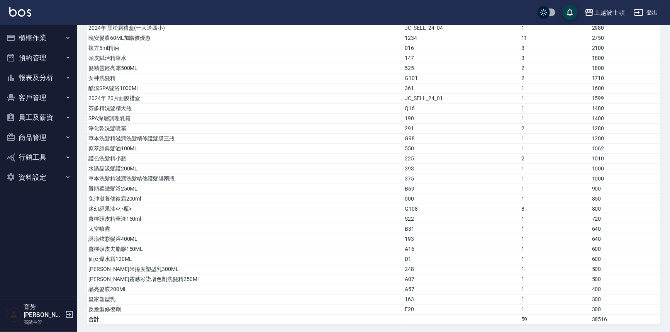
click at [37, 136] on button "商品管理" at bounding box center [38, 137] width 71 height 20
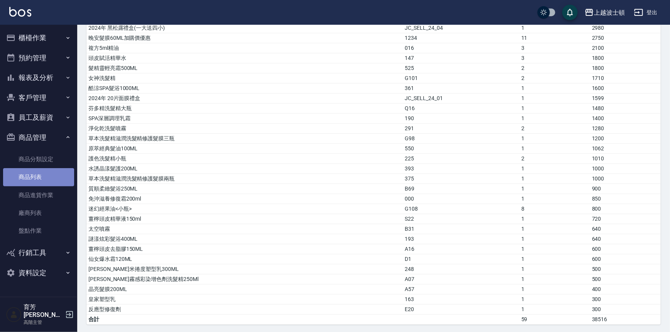
click at [32, 179] on link "商品列表" at bounding box center [38, 177] width 71 height 18
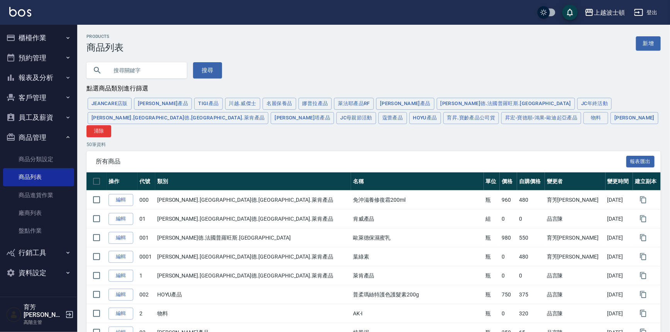
click at [150, 63] on input "text" at bounding box center [144, 70] width 73 height 21
type input "隨"
click at [211, 70] on button "搜尋" at bounding box center [207, 70] width 29 height 16
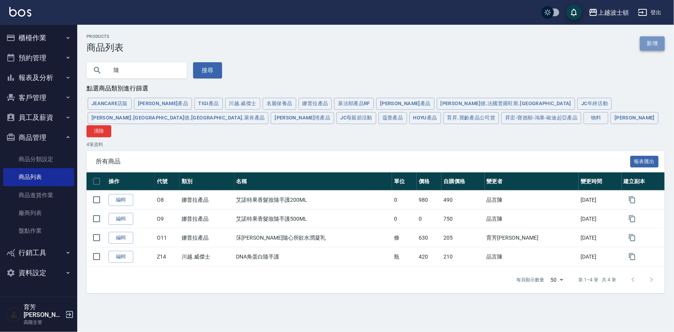
click at [655, 42] on link "新增" at bounding box center [652, 43] width 25 height 14
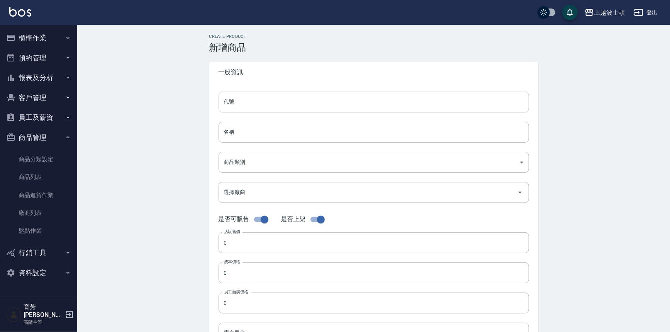
drag, startPoint x: 282, startPoint y: 109, endPoint x: 281, endPoint y: 104, distance: 4.3
click at [281, 108] on input "代號" at bounding box center [374, 102] width 311 height 21
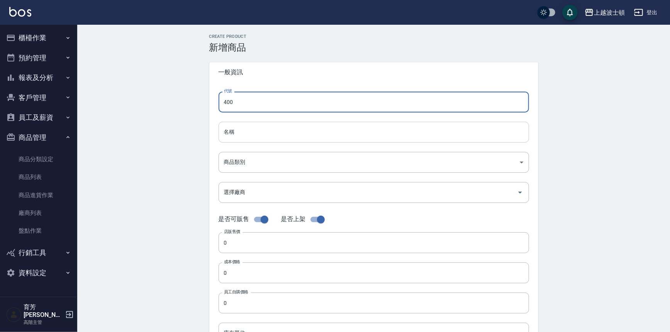
type input "400"
click at [279, 134] on input "名稱" at bounding box center [374, 132] width 311 height 21
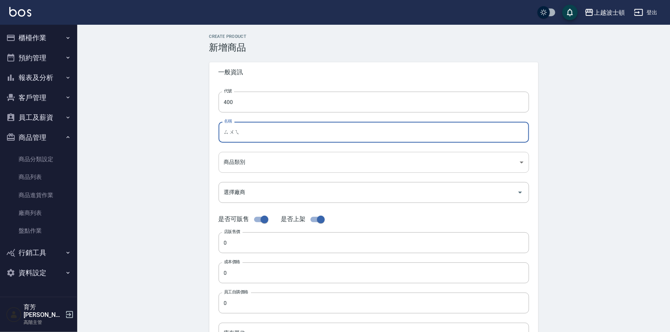
type input "髓"
click at [240, 132] on input "隨手護彈力蛋白" at bounding box center [374, 132] width 311 height 21
click at [268, 133] on input "隨手護(彈力蛋白" at bounding box center [374, 132] width 311 height 21
type input "隨手護(彈力蛋白)200Ml"
click at [251, 166] on body "上越波士頓 登出 櫃檯作業 打帳單 帳單列表 掛單列表 座位開單 營業儀表板 現金收支登錄 高階收支登錄 材料自購登錄 每日結帳 排班表 現場電腦打卡 掃碼打…" at bounding box center [335, 266] width 670 height 533
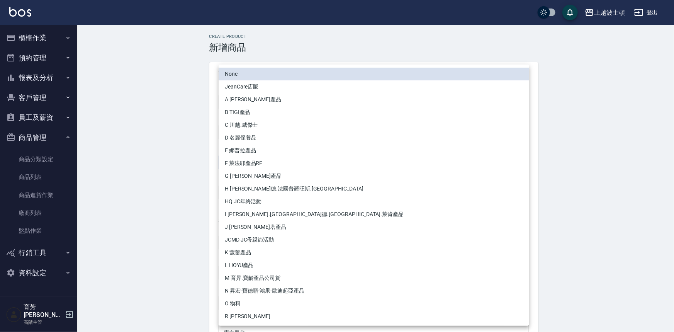
click at [241, 291] on li "N 昇宏-寶德順-鴻果-歐迪起亞產品" at bounding box center [374, 290] width 311 height 13
type input "e1a4f590-b0a5-46d4-a5ca-a936d2eb1f19"
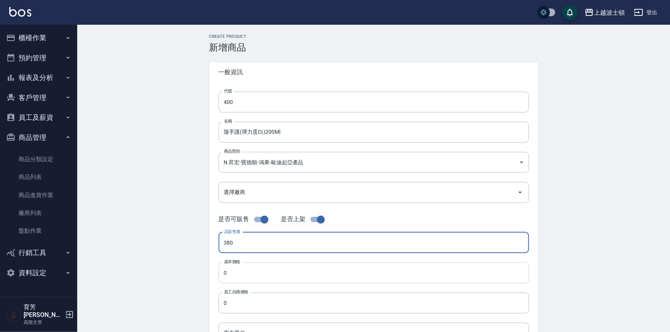
type input "380"
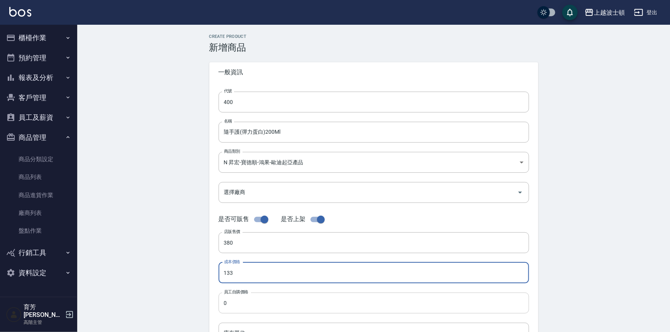
type input "133"
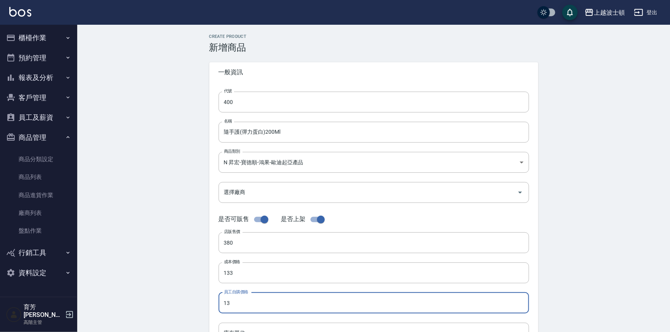
type input "133"
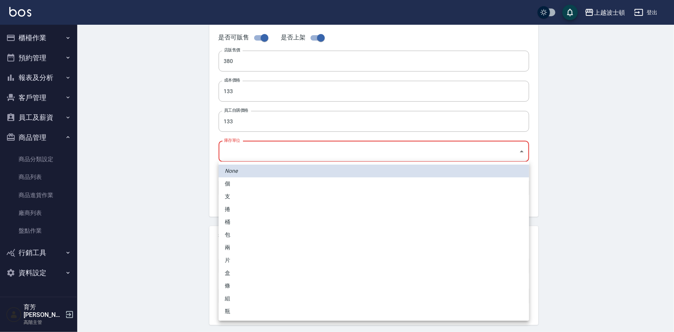
click at [240, 153] on body "上越波士頓 登出 櫃檯作業 打帳單 帳單列表 掛單列表 座位開單 營業儀表板 現金收支登錄 高階收支登錄 材料自購登錄 每日結帳 排班表 現場電腦打卡 掃碼打…" at bounding box center [337, 87] width 674 height 539
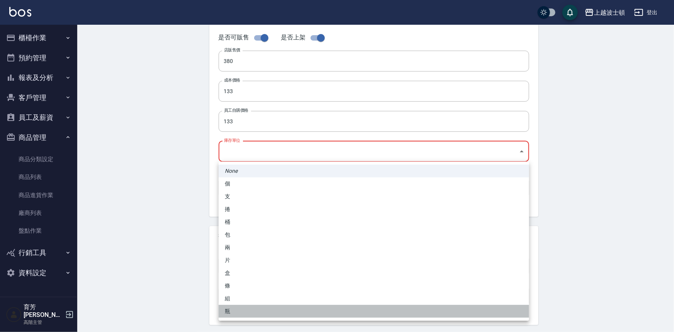
click at [224, 309] on li "瓶" at bounding box center [374, 311] width 311 height 13
type input "瓶"
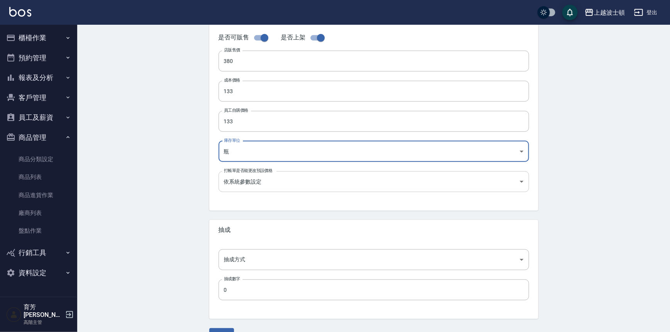
click at [236, 188] on body "上越波士頓 登出 櫃檯作業 打帳單 帳單列表 掛單列表 座位開單 營業儀表板 現金收支登錄 高階收支登錄 材料自購登錄 每日結帳 排班表 現場電腦打卡 掃碼打…" at bounding box center [335, 84] width 670 height 533
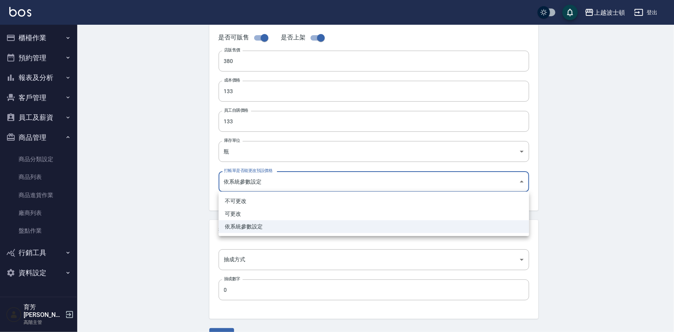
click at [240, 209] on li "可更改" at bounding box center [374, 213] width 311 height 13
type input "FALSE"
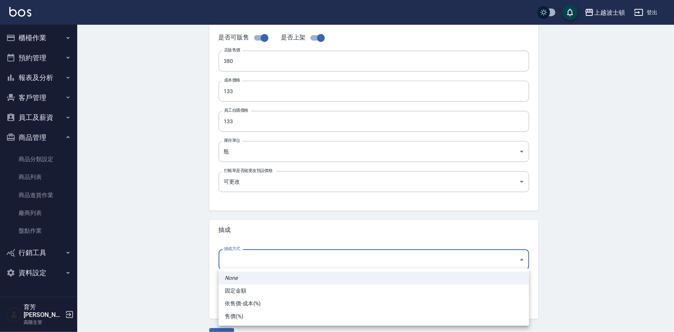
click at [236, 262] on body "上越波士頓 登出 櫃檯作業 打帳單 帳單列表 掛單列表 座位開單 營業儀表板 現金收支登錄 高階收支登錄 材料自購登錄 每日結帳 排班表 現場電腦打卡 掃碼打…" at bounding box center [337, 84] width 674 height 533
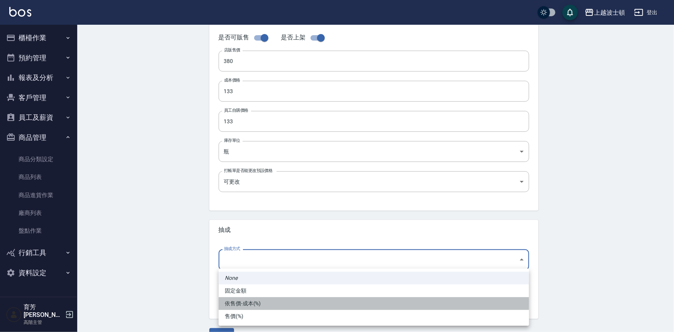
click at [247, 306] on li "依售價-成本(%)" at bounding box center [374, 303] width 311 height 13
type input "byCost"
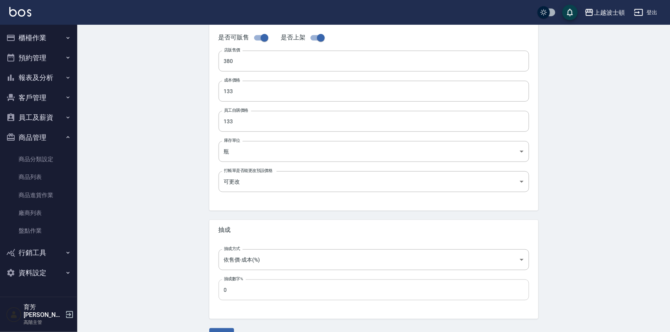
drag, startPoint x: 236, startPoint y: 280, endPoint x: 222, endPoint y: 288, distance: 16.6
click at [234, 282] on div "抽成數字% 0 抽成數字%" at bounding box center [374, 289] width 311 height 21
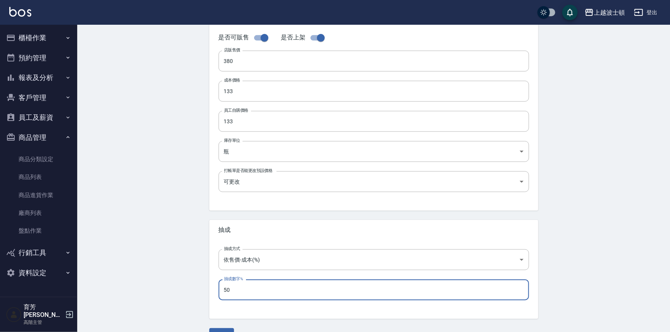
scroll to position [201, 0]
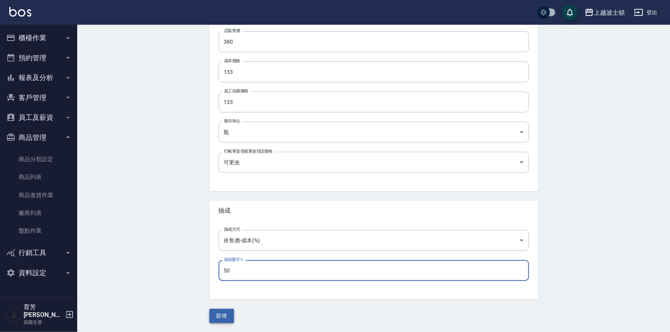
type input "50"
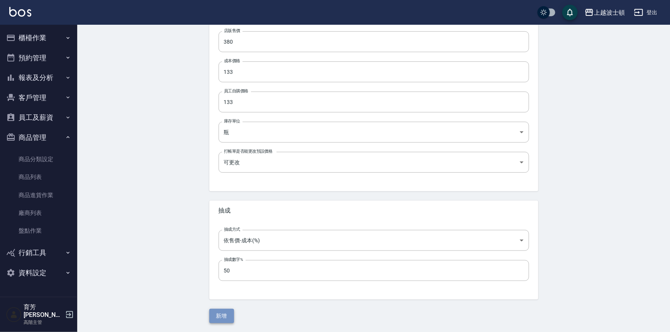
click at [225, 313] on button "新增" at bounding box center [221, 316] width 25 height 14
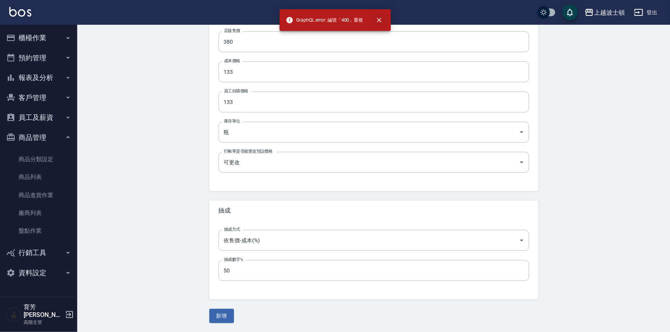
click at [380, 17] on icon "close" at bounding box center [379, 20] width 8 height 8
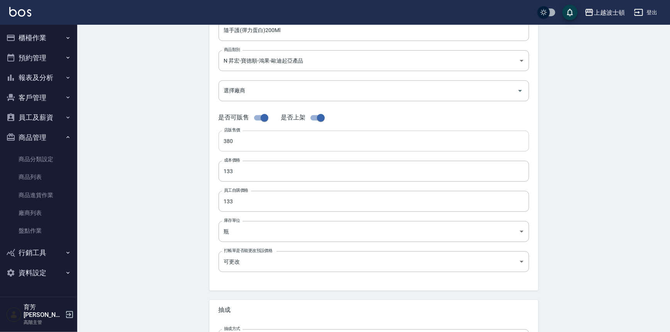
scroll to position [0, 0]
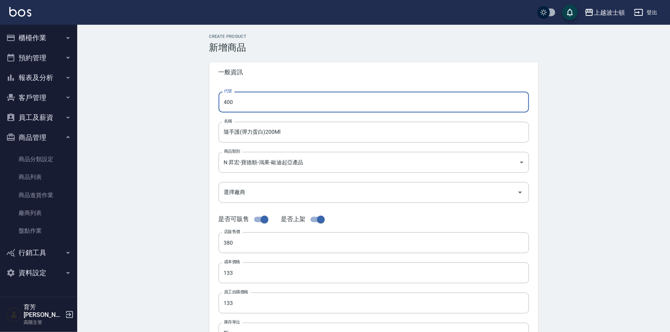
drag, startPoint x: 247, startPoint y: 104, endPoint x: 200, endPoint y: 116, distance: 49.1
click at [200, 116] on div "Create Product 新增商品 一般資訊 代號 400 代號 名稱 隨手護(彈力蛋白)200Ml 名稱 商品類別 N 昇宏-寶德順-鴻果-歐迪起亞…" at bounding box center [374, 279] width 348 height 490
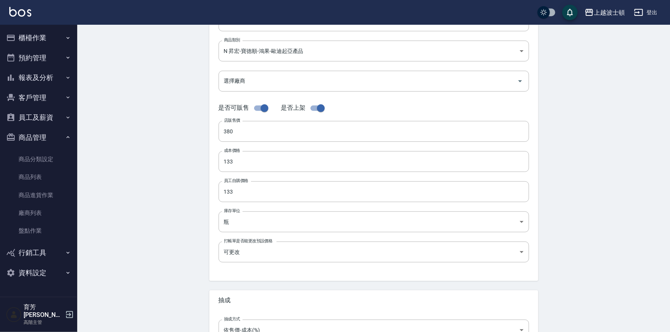
scroll to position [201, 0]
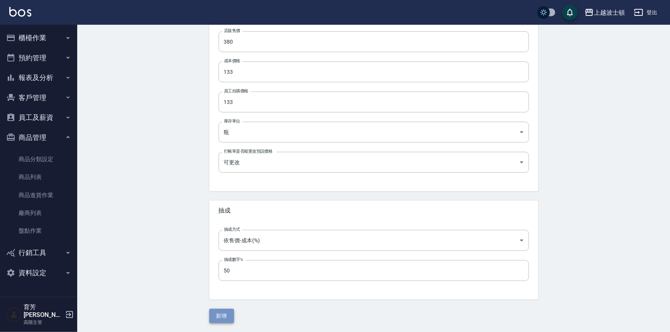
click at [226, 316] on button "新增" at bounding box center [221, 316] width 25 height 14
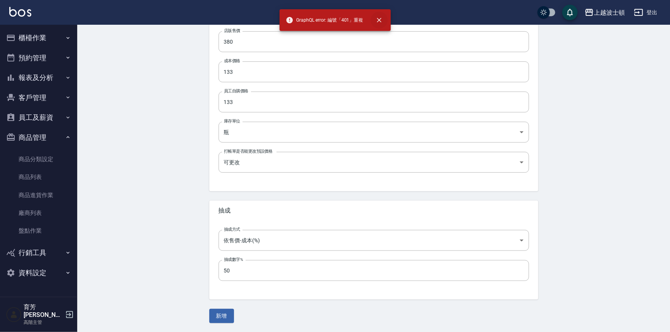
click at [383, 19] on button "close" at bounding box center [379, 20] width 17 height 17
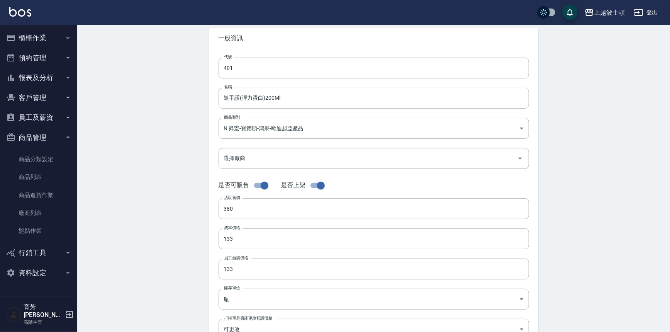
scroll to position [0, 0]
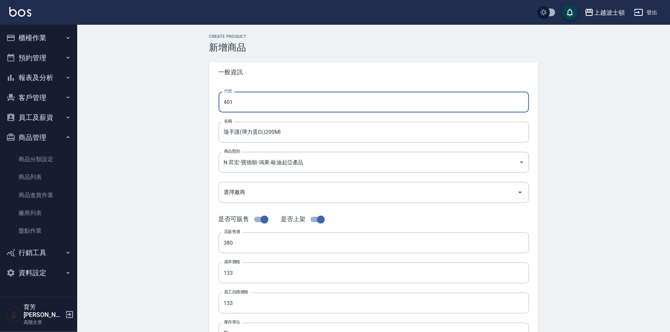
drag, startPoint x: 243, startPoint y: 104, endPoint x: 216, endPoint y: 108, distance: 26.9
click at [216, 108] on div "代號 401 代號 名稱 隨手護(彈力蛋白)200Ml 名稱 商品類別 N 昇宏-寶德順-鴻果-歐迪起亞產品 e1a4f590-b0a5-46d4-a5c…" at bounding box center [373, 237] width 329 height 310
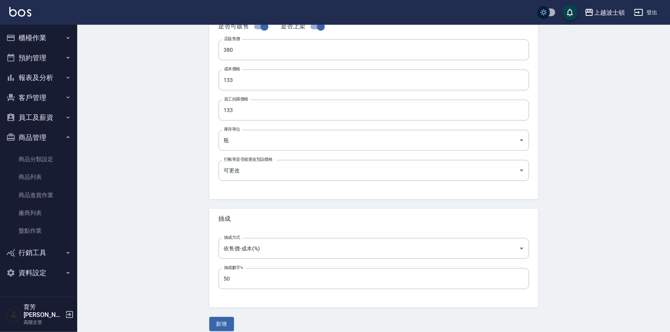
scroll to position [201, 0]
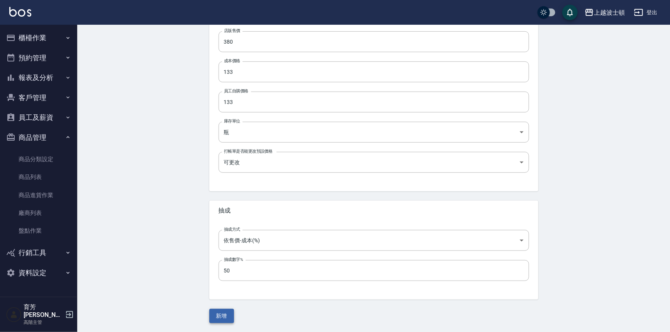
click at [222, 312] on button "新增" at bounding box center [221, 316] width 25 height 14
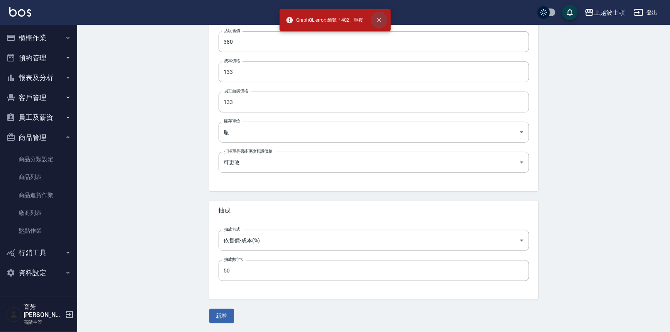
click at [380, 20] on icon "close" at bounding box center [379, 20] width 5 height 5
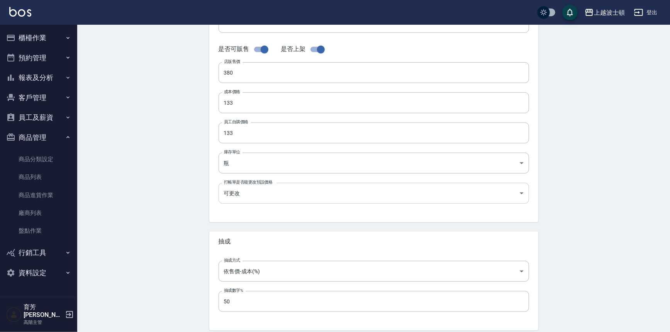
scroll to position [0, 0]
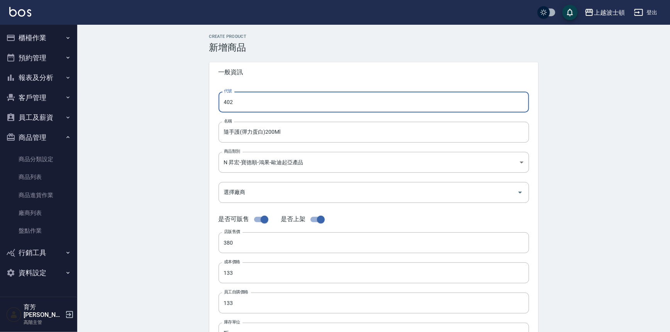
drag, startPoint x: 234, startPoint y: 98, endPoint x: 216, endPoint y: 105, distance: 19.3
click at [216, 105] on div "代號 402 代號 名稱 隨手護(彈力蛋白)200Ml 名稱 商品類別 N 昇宏-寶德順-鴻果-歐迪起亞產品 e1a4f590-b0a5-46d4-a5c…" at bounding box center [373, 237] width 329 height 310
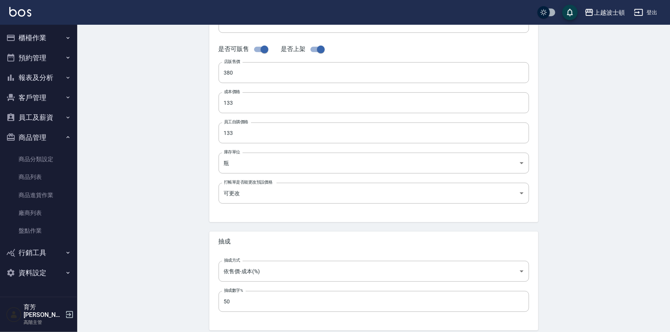
scroll to position [201, 0]
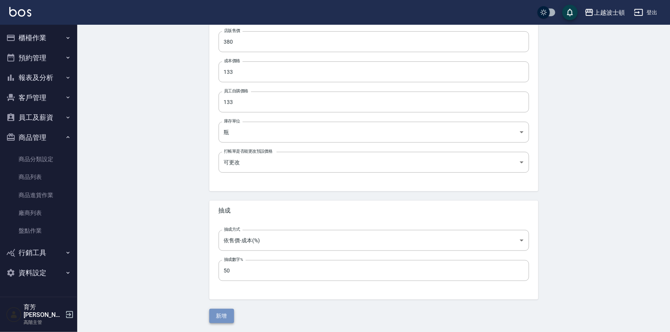
click at [231, 312] on button "新增" at bounding box center [221, 316] width 25 height 14
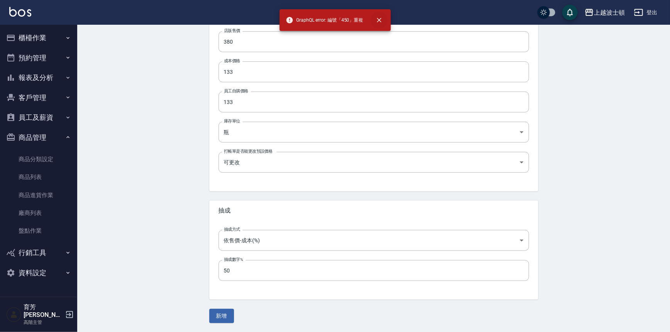
click at [380, 19] on icon "close" at bounding box center [379, 20] width 8 height 8
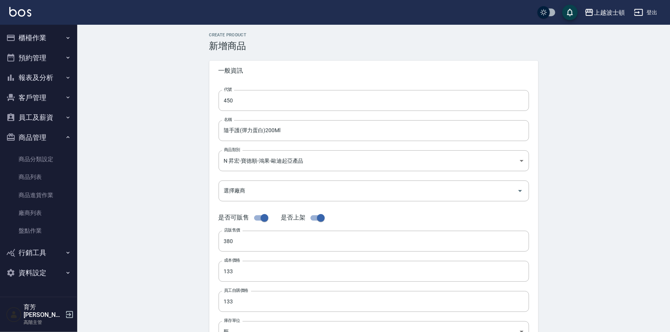
scroll to position [0, 0]
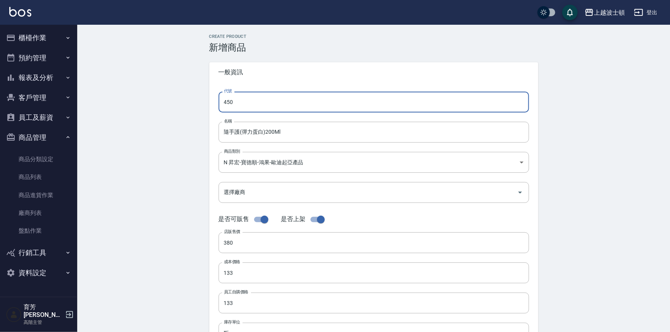
drag, startPoint x: 246, startPoint y: 108, endPoint x: 214, endPoint y: 108, distance: 32.1
click at [214, 108] on div "代號 450 代號 名稱 隨手護(彈力蛋白)200Ml 名稱 商品類別 N 昇宏-寶德順-鴻果-歐迪起亞產品 e1a4f590-b0a5-46d4-a5c…" at bounding box center [373, 237] width 329 height 310
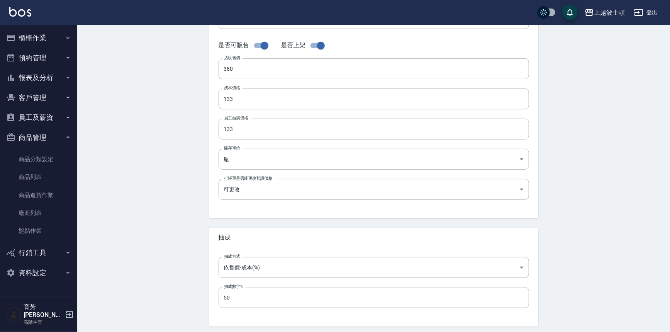
scroll to position [201, 0]
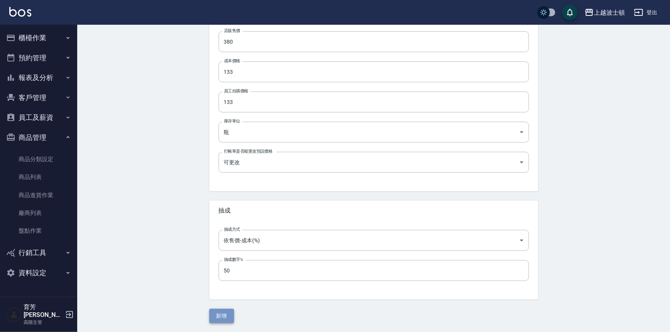
click at [221, 317] on button "新增" at bounding box center [221, 316] width 25 height 14
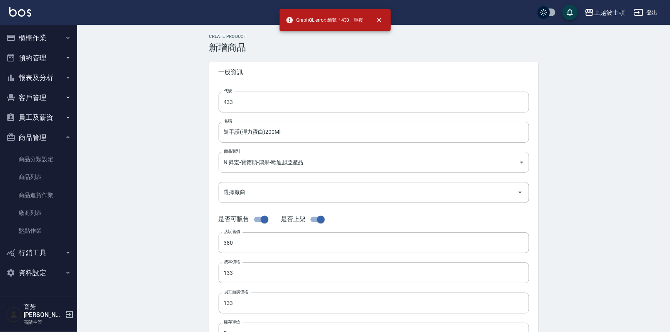
scroll to position [0, 0]
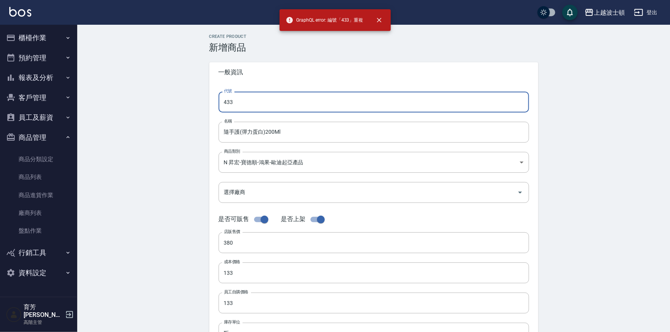
drag, startPoint x: 237, startPoint y: 104, endPoint x: 212, endPoint y: 107, distance: 24.6
click at [212, 107] on div "代號 433 代號 名稱 隨手護(彈力蛋白)200Ml 名稱 商品類別 N 昇宏-寶德順-鴻果-歐迪起亞產品 e1a4f590-b0a5-46d4-a5c…" at bounding box center [373, 237] width 329 height 310
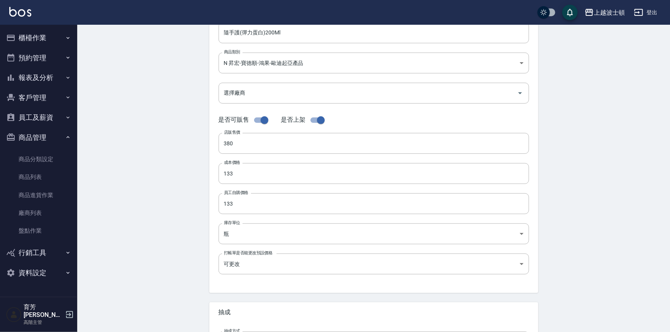
scroll to position [201, 0]
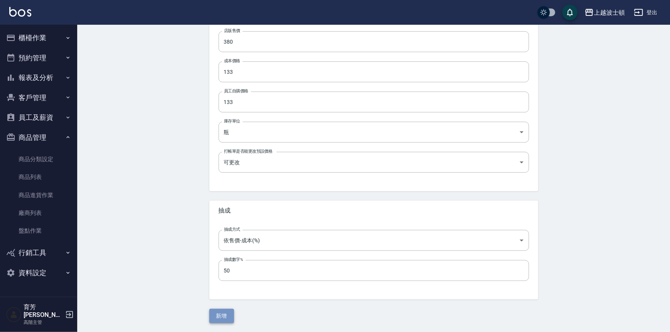
click at [218, 313] on button "新增" at bounding box center [221, 316] width 25 height 14
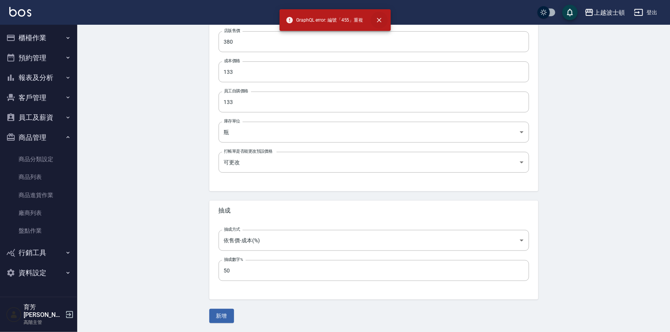
click at [381, 21] on icon "close" at bounding box center [379, 20] width 8 height 8
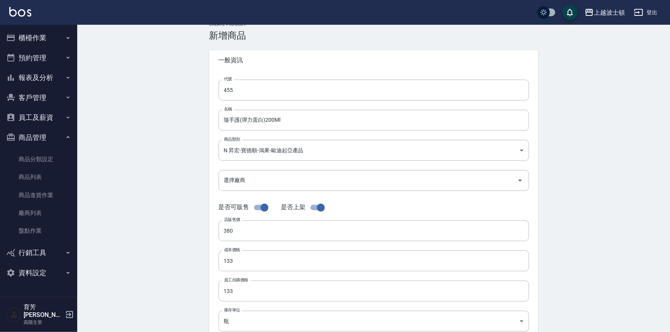
scroll to position [0, 0]
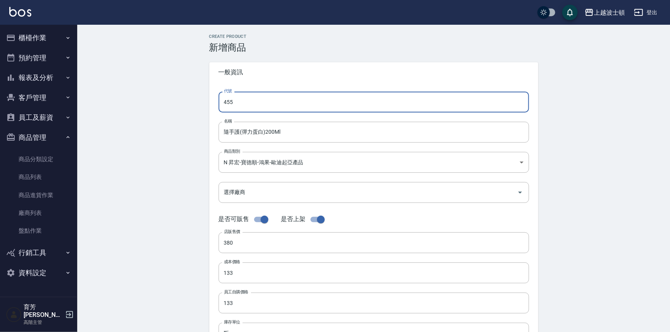
drag, startPoint x: 246, startPoint y: 99, endPoint x: 188, endPoint y: 110, distance: 59.3
click at [188, 110] on div "Create Product 新增商品 一般資訊 代號 455 代號 名稱 隨手護(彈力蛋白)200Ml 名稱 商品類別 N 昇宏-寶德順-鴻果-歐迪起亞…" at bounding box center [373, 279] width 593 height 508
type input "456"
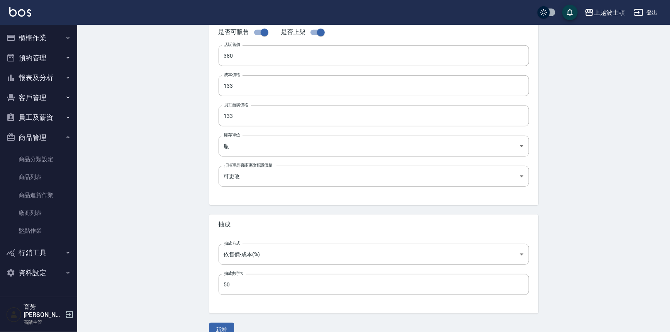
scroll to position [201, 0]
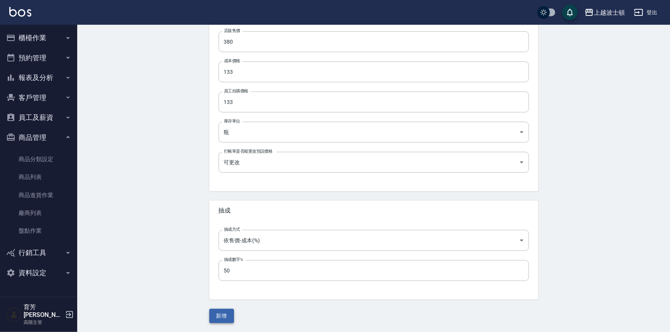
click at [224, 313] on button "新增" at bounding box center [221, 316] width 25 height 14
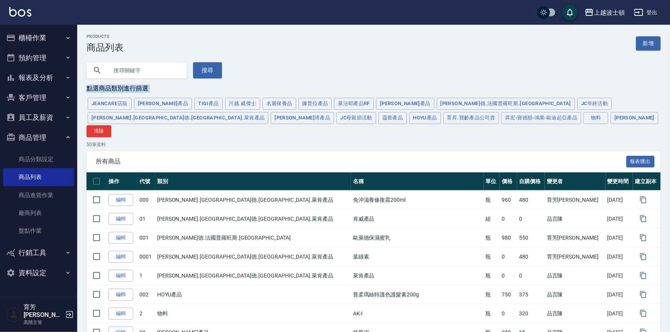
drag, startPoint x: 670, startPoint y: 69, endPoint x: 672, endPoint y: 104, distance: 34.8
click at [43, 137] on button "商品管理" at bounding box center [38, 137] width 71 height 20
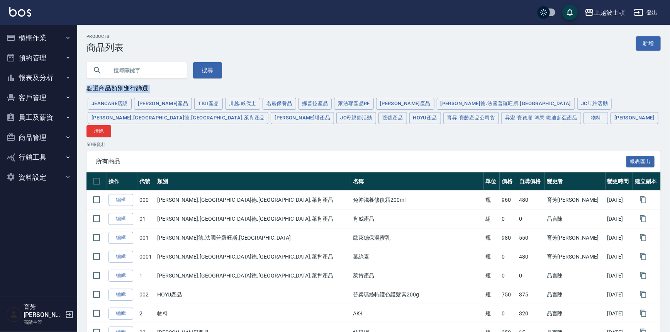
click at [31, 34] on button "櫃檯作業" at bounding box center [38, 38] width 71 height 20
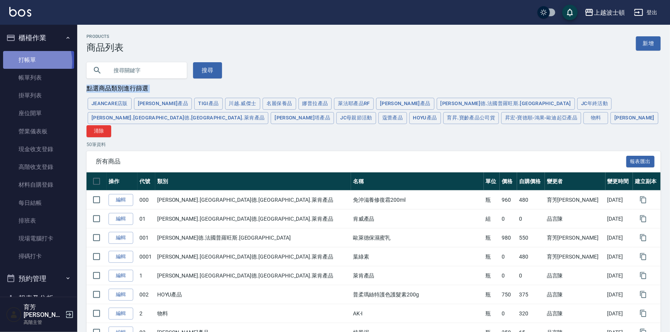
click at [24, 62] on link "打帳單" at bounding box center [38, 60] width 71 height 18
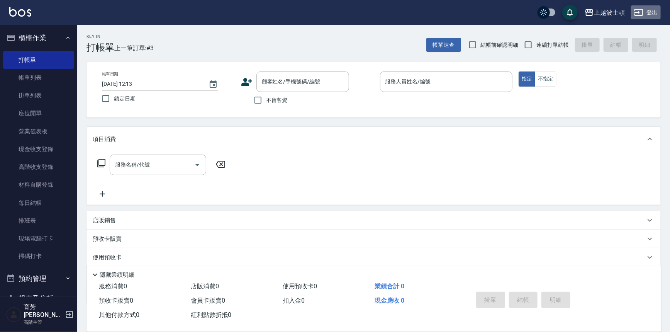
click at [659, 14] on button "登出" at bounding box center [646, 12] width 30 height 14
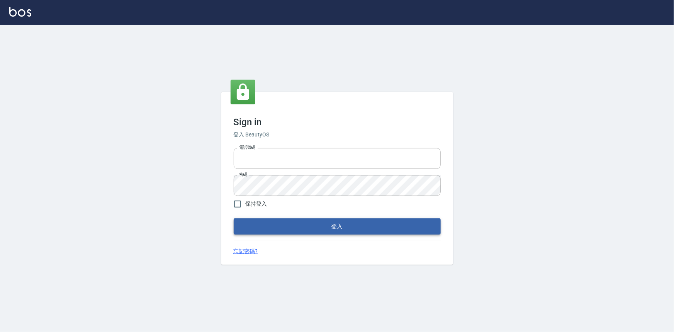
type input "0922670776"
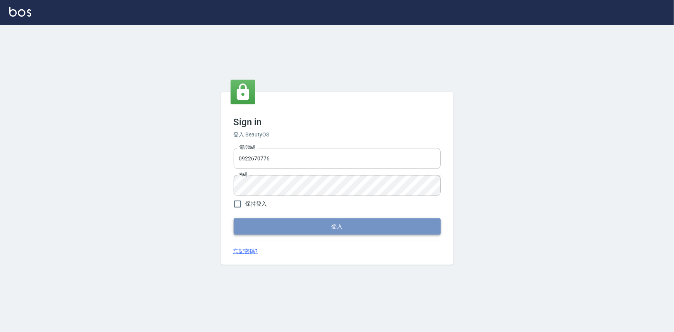
click at [326, 231] on button "登入" at bounding box center [337, 226] width 207 height 16
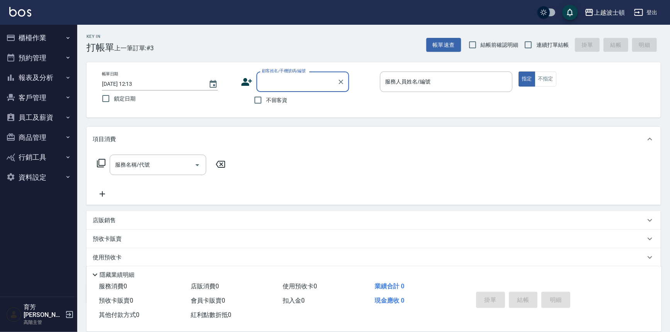
click at [282, 97] on span "不留客資" at bounding box center [277, 100] width 22 height 8
click at [266, 97] on input "不留客資" at bounding box center [258, 100] width 16 height 16
checkbox input "true"
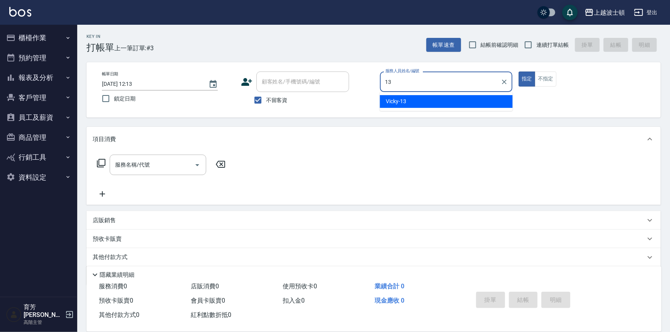
type input "Vicky-13"
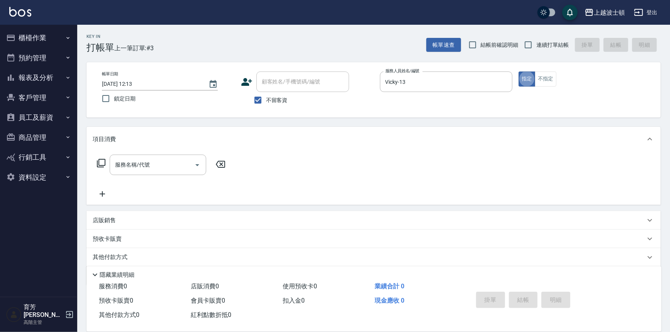
type button "true"
click at [187, 163] on input "服務名稱/代號" at bounding box center [152, 165] width 78 height 14
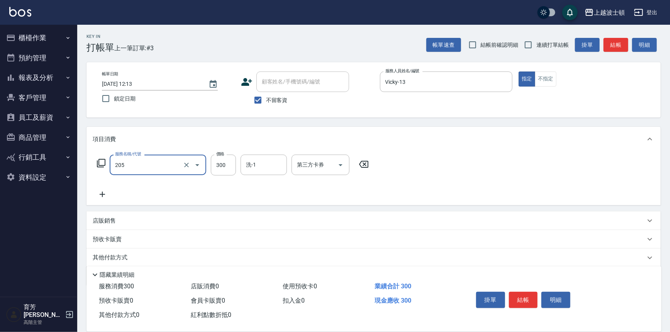
type input "洗髮(205)"
click at [100, 191] on icon at bounding box center [102, 194] width 19 height 9
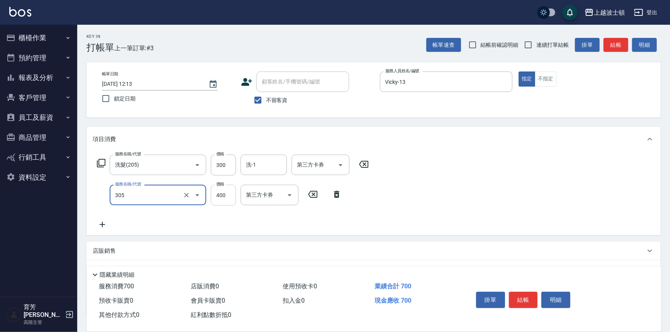
type input "剪髮(305)"
click at [227, 190] on input "400" at bounding box center [223, 195] width 25 height 21
type input "350"
click at [259, 166] on input "洗-1" at bounding box center [263, 165] width 39 height 14
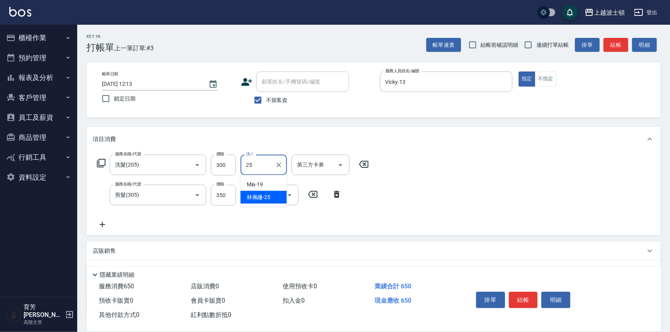
type input "[PERSON_NAME]-25"
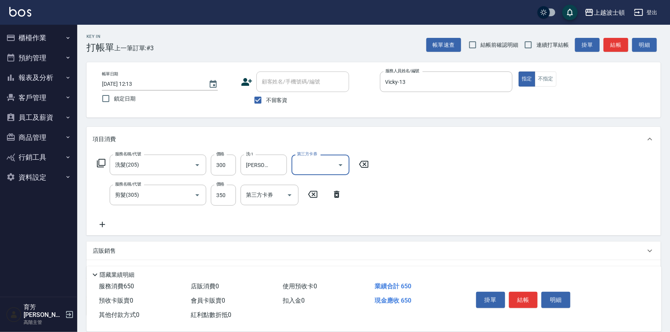
drag, startPoint x: 524, startPoint y: 297, endPoint x: 526, endPoint y: 294, distance: 4.2
click at [525, 297] on button "結帳" at bounding box center [523, 300] width 29 height 16
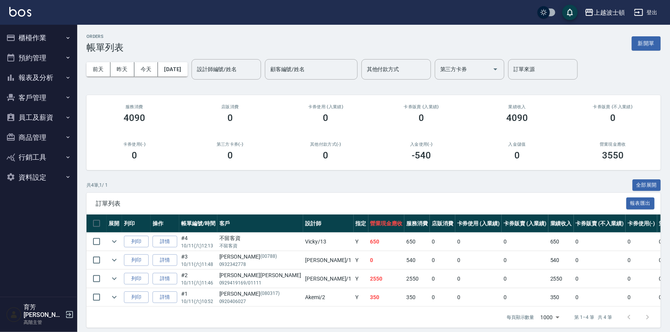
click at [30, 35] on button "櫃檯作業" at bounding box center [38, 38] width 71 height 20
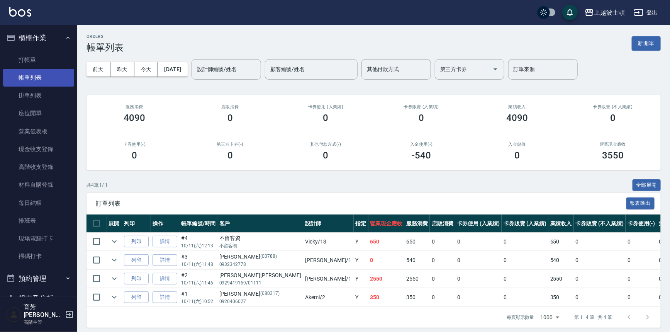
click at [32, 70] on link "帳單列表" at bounding box center [38, 78] width 71 height 18
click at [33, 59] on link "打帳單" at bounding box center [38, 60] width 71 height 18
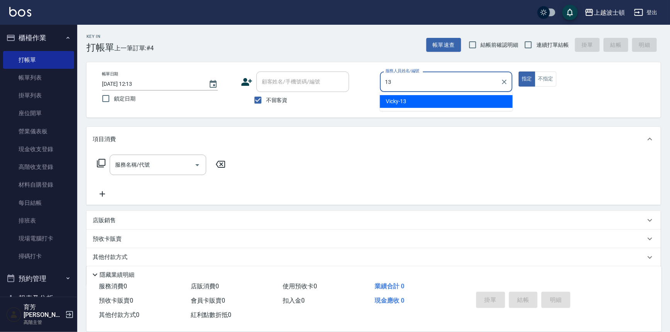
type input "Vicky-13"
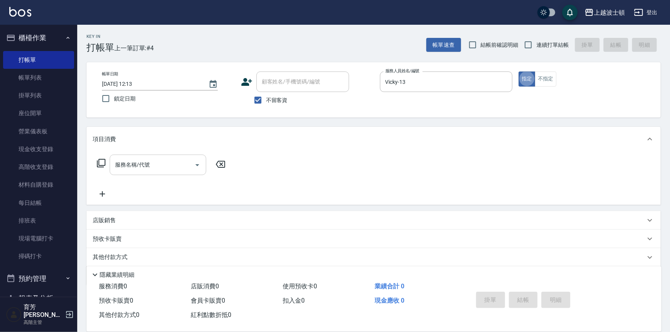
type button "true"
click at [176, 171] on input "服務名稱/代號" at bounding box center [152, 165] width 78 height 14
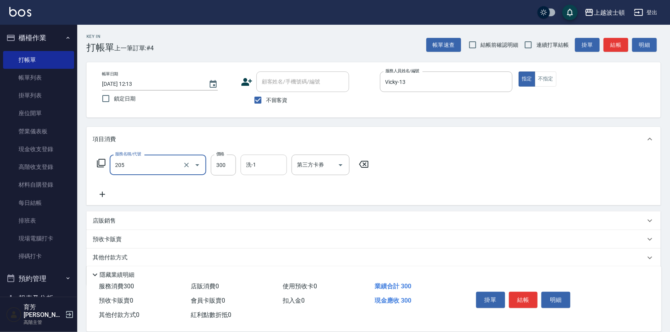
type input "洗髮(205)"
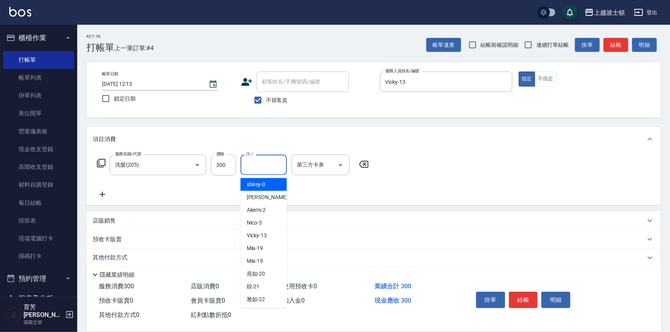
click at [257, 162] on input "洗-1" at bounding box center [263, 165] width 39 height 14
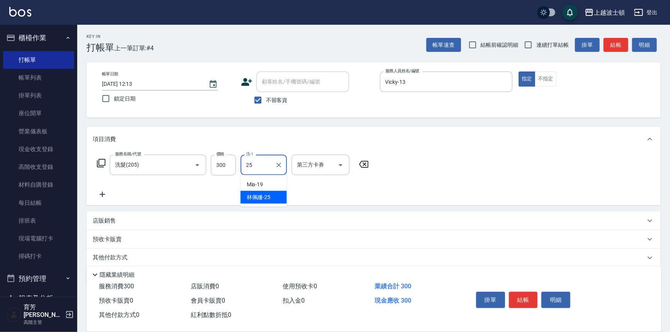
type input "[PERSON_NAME]-25"
click at [107, 190] on icon at bounding box center [102, 194] width 19 height 9
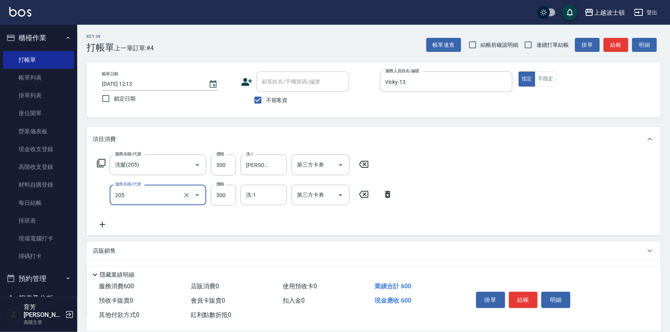
type input "洗髮(205)"
click at [102, 221] on icon at bounding box center [102, 224] width 19 height 9
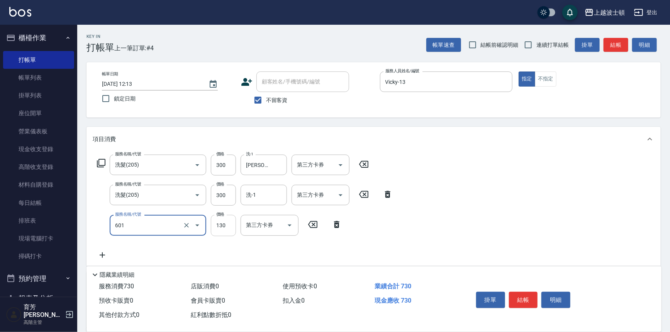
type input "單梳(601)"
click at [222, 228] on input "130" at bounding box center [223, 225] width 25 height 21
type input "100"
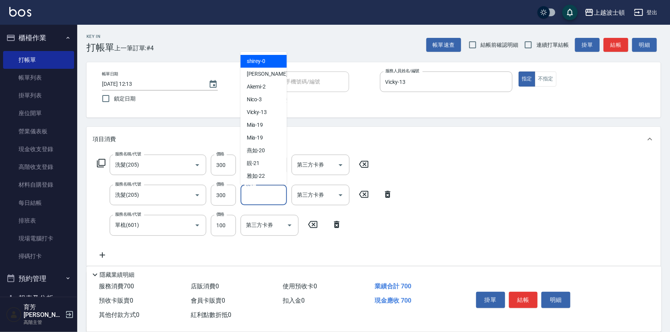
click at [270, 195] on input "洗-1" at bounding box center [263, 195] width 39 height 14
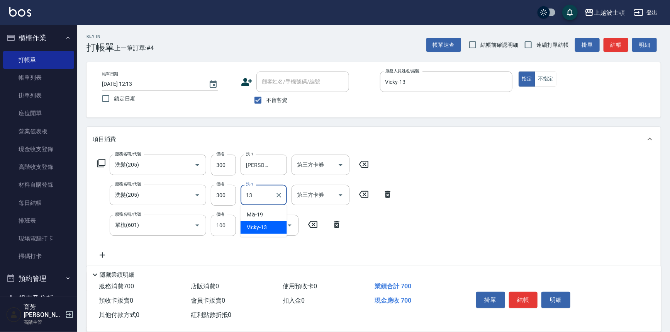
type input "Vicky-13"
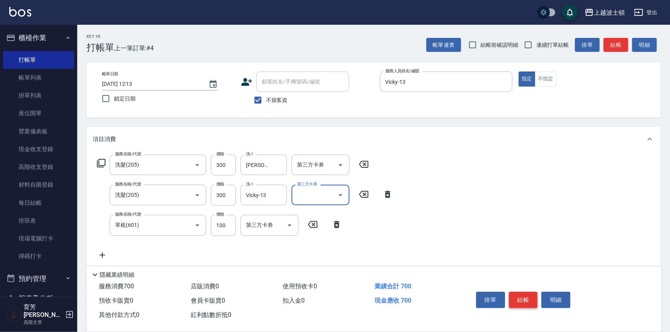
click at [521, 302] on button "結帳" at bounding box center [523, 300] width 29 height 16
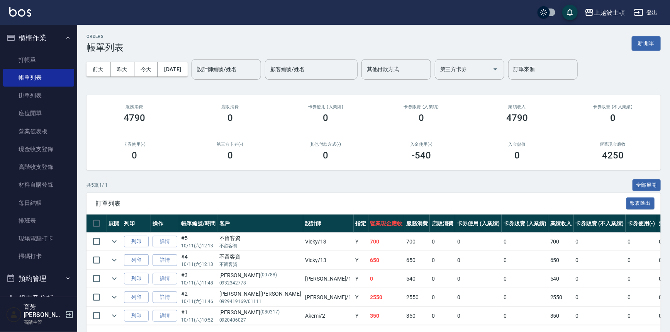
scroll to position [28, 0]
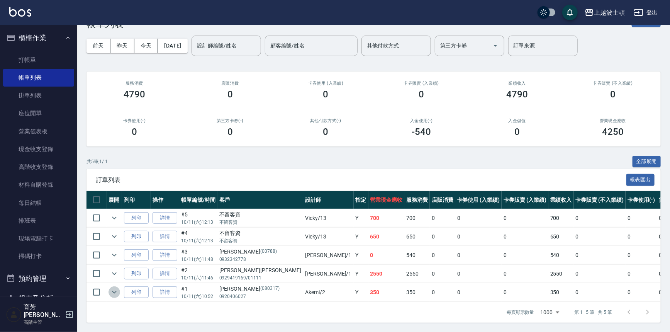
click at [117, 287] on icon "expand row" at bounding box center [114, 291] width 9 height 9
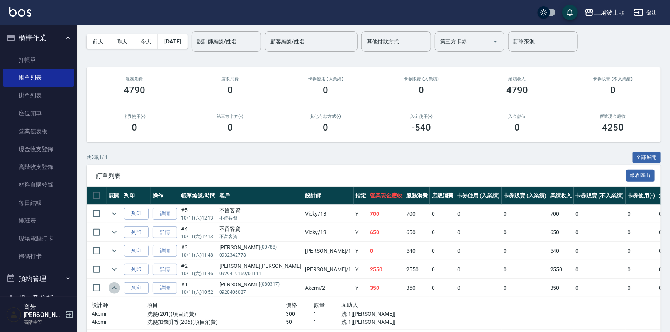
click at [116, 283] on icon "expand row" at bounding box center [114, 287] width 9 height 9
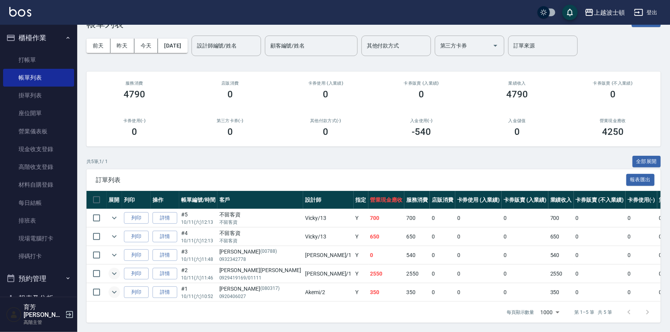
click at [116, 269] on icon "expand row" at bounding box center [114, 273] width 9 height 9
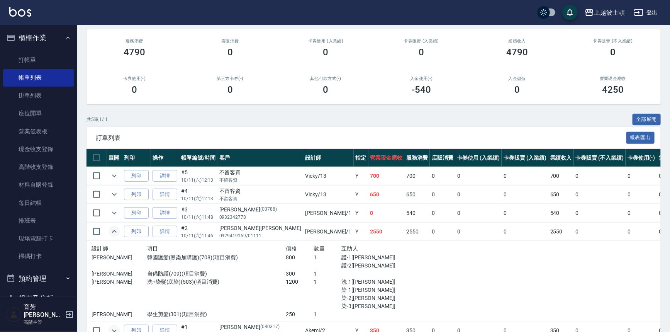
scroll to position [109, 0]
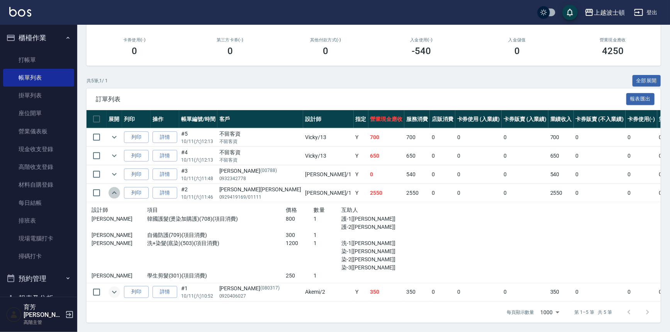
click at [111, 189] on icon "expand row" at bounding box center [114, 192] width 9 height 9
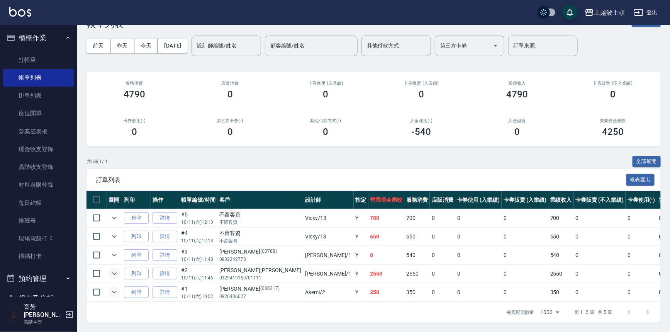
scroll to position [28, 0]
click at [15, 54] on link "打帳單" at bounding box center [38, 60] width 71 height 18
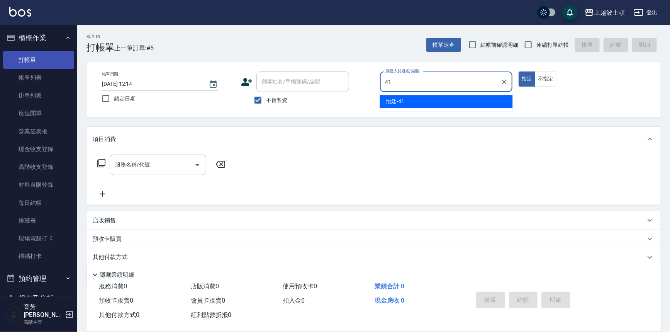
type input "怡廷-41"
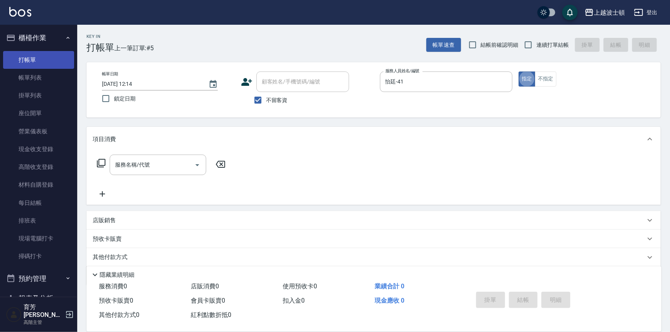
type button "true"
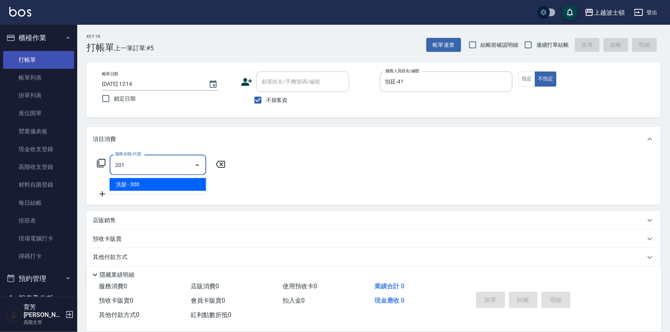
type input "洗髮(201)"
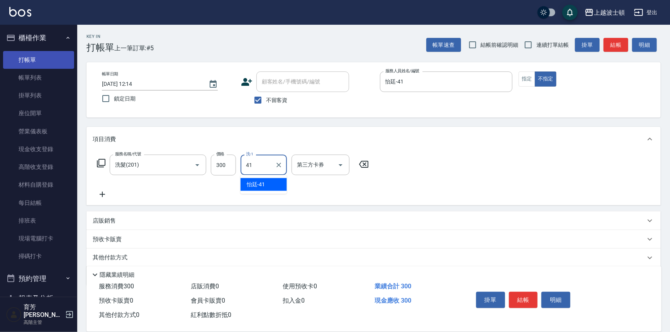
type input "怡廷-41"
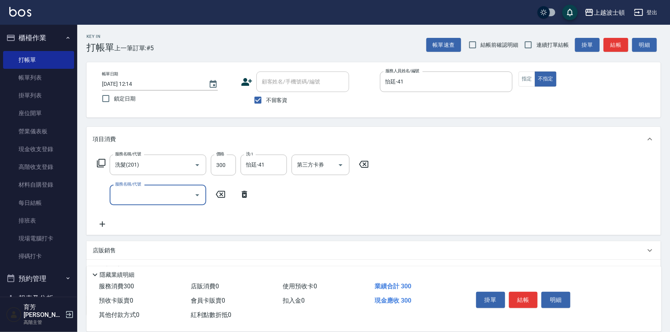
click at [528, 299] on button "結帳" at bounding box center [523, 300] width 29 height 16
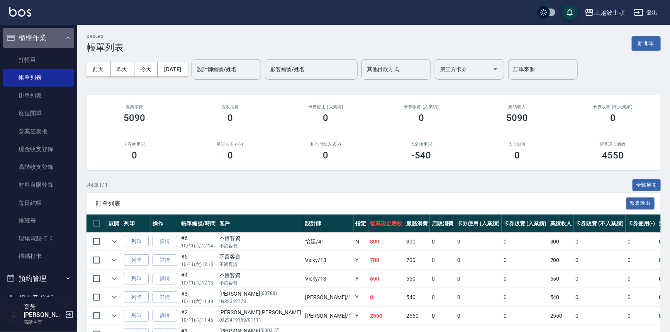
click at [39, 42] on button "櫃檯作業" at bounding box center [38, 38] width 71 height 20
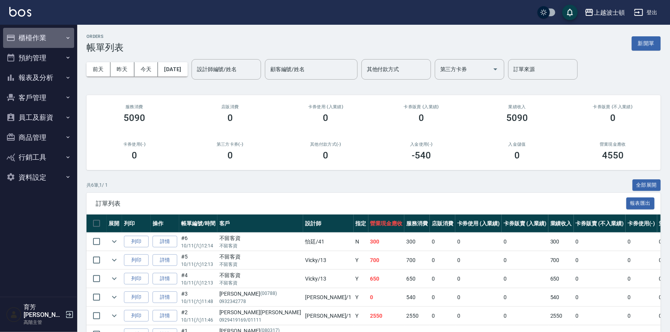
click at [46, 29] on button "櫃檯作業" at bounding box center [38, 38] width 71 height 20
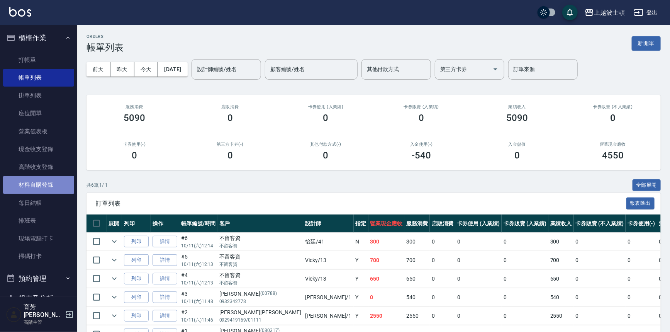
click at [41, 185] on link "材料自購登錄" at bounding box center [38, 185] width 71 height 18
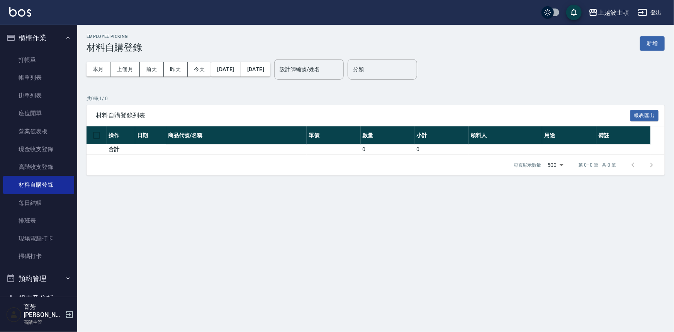
click at [656, 44] on button "新增" at bounding box center [652, 43] width 25 height 14
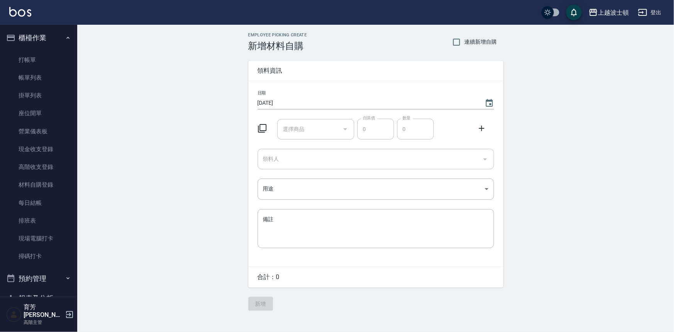
click at [322, 134] on input "選擇商品" at bounding box center [310, 129] width 58 height 14
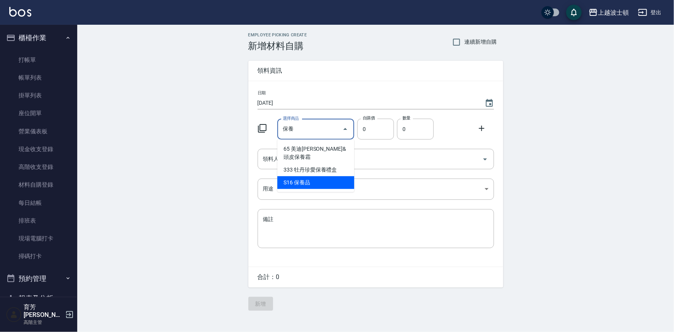
click at [292, 177] on li "S16 保養品" at bounding box center [315, 182] width 77 height 13
type input "保養品"
type input "1"
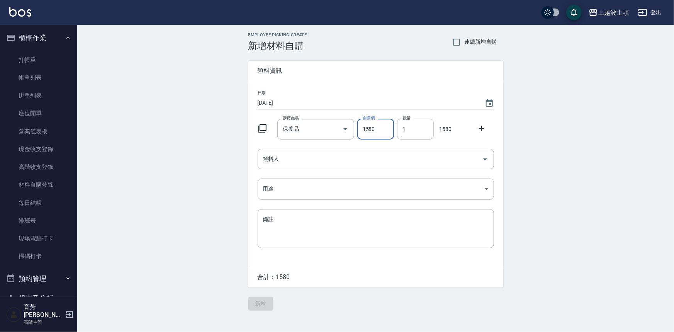
type input "1580"
click at [479, 127] on icon at bounding box center [481, 128] width 9 height 9
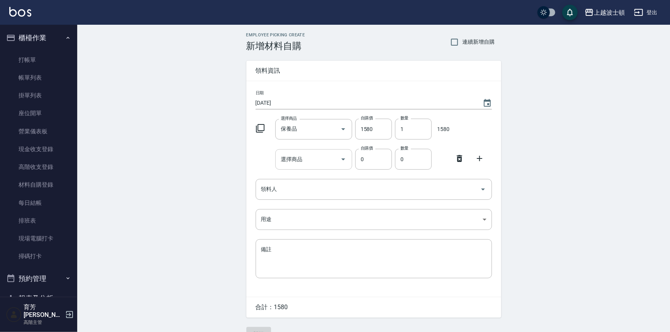
click at [303, 155] on input "選擇商品" at bounding box center [308, 160] width 58 height 14
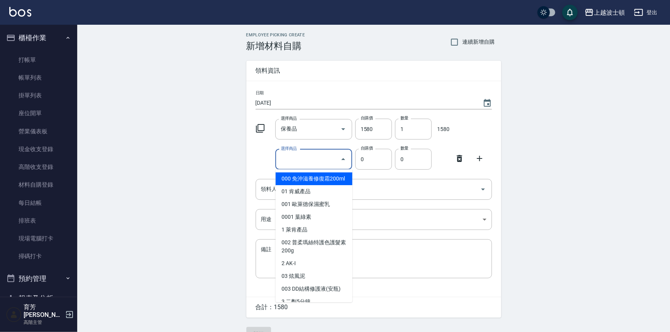
type input "川越染膏雙氧"
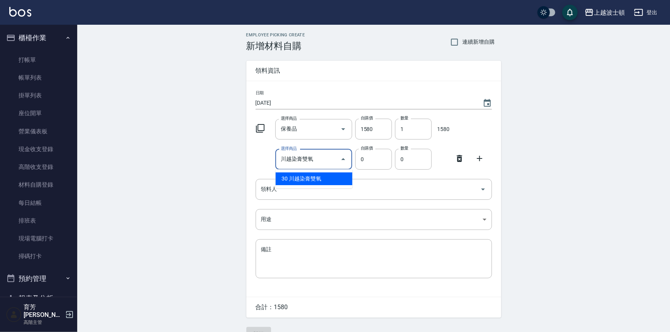
click at [327, 174] on li "30 川越染膏雙氧" at bounding box center [314, 178] width 77 height 13
type input "137"
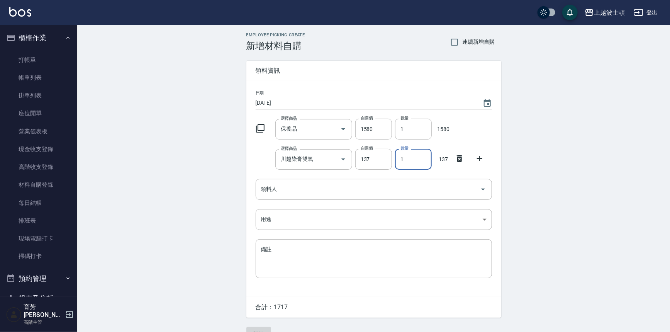
drag, startPoint x: 406, startPoint y: 161, endPoint x: 398, endPoint y: 162, distance: 7.8
click at [398, 162] on input "1" at bounding box center [413, 159] width 37 height 21
drag, startPoint x: 418, startPoint y: 162, endPoint x: 392, endPoint y: 171, distance: 27.2
click at [392, 171] on div "日期 [DATE] 選擇商品 保養品 選擇商品 自購價 1580 自購價 數量 1 數量 1580 選擇商品 川越染膏雙氧 選擇商品 自購價 137 自購價 …" at bounding box center [373, 189] width 255 height 216
type input "5"
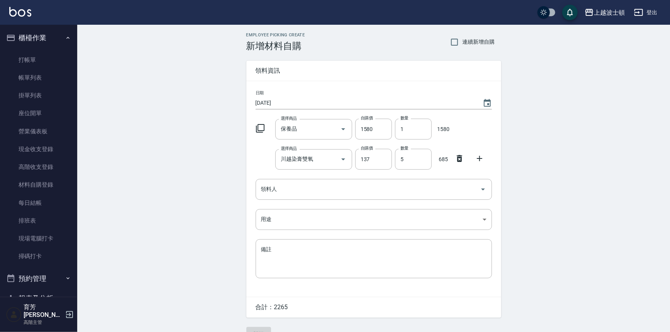
click at [476, 160] on icon at bounding box center [479, 158] width 9 height 9
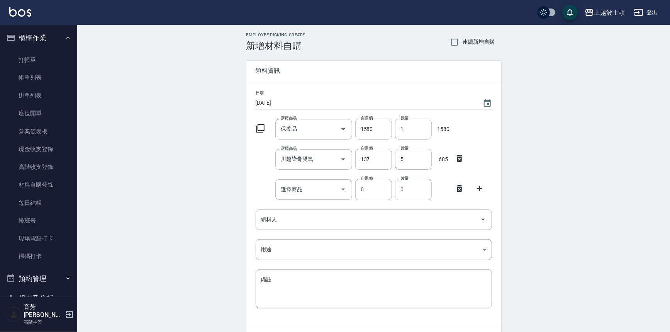
drag, startPoint x: 304, startPoint y: 193, endPoint x: 432, endPoint y: 201, distance: 128.1
click at [304, 193] on input "選擇商品" at bounding box center [308, 190] width 58 height 14
click at [318, 207] on li "193 謎漾炫彩髮浴400ML" at bounding box center [314, 208] width 77 height 13
type input "謎漾炫彩髮浴400ML"
type input "400"
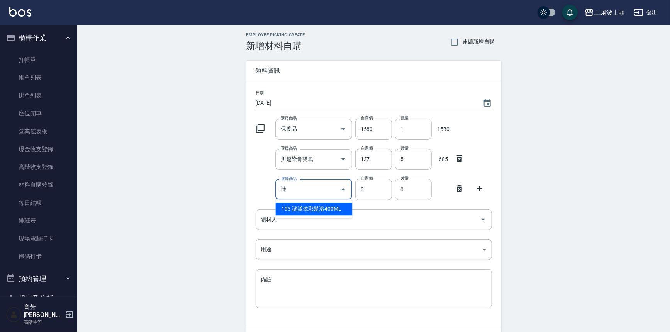
type input "1"
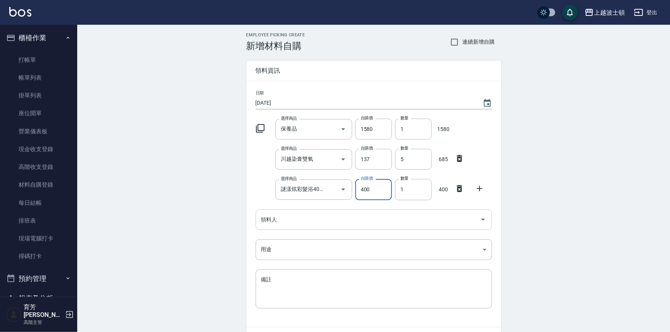
click at [358, 227] on div "領料人" at bounding box center [374, 219] width 236 height 20
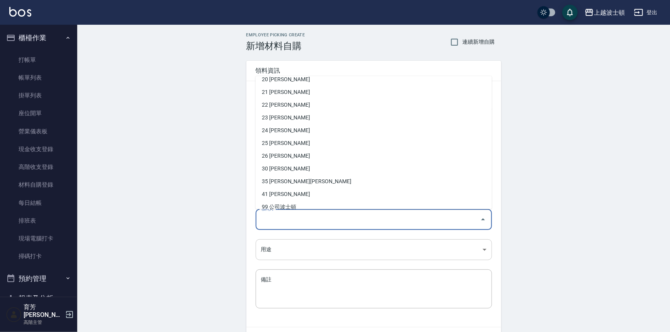
scroll to position [90, 0]
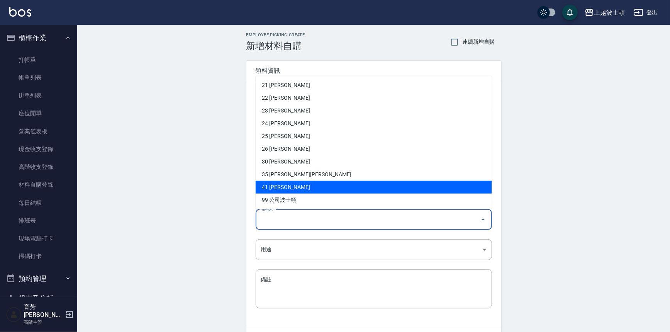
click at [296, 185] on li "41 [PERSON_NAME]" at bounding box center [374, 187] width 236 height 13
type input "陳怡廷"
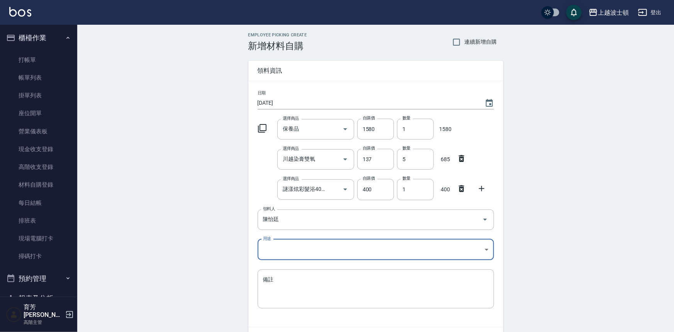
click at [269, 251] on body "上越波士頓 登出 櫃檯作業 打帳單 帳單列表 掛單列表 座位開單 營業儀表板 現金收支登錄 高階收支登錄 材料自購登錄 每日結帳 排班表 現場電腦打卡 掃碼打…" at bounding box center [337, 189] width 674 height 379
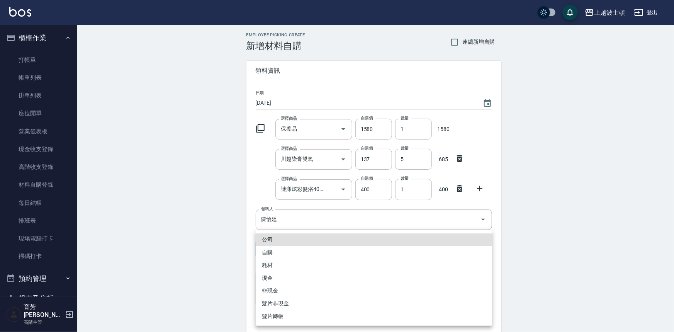
click at [267, 251] on li "自購" at bounding box center [374, 252] width 236 height 13
type input "自購"
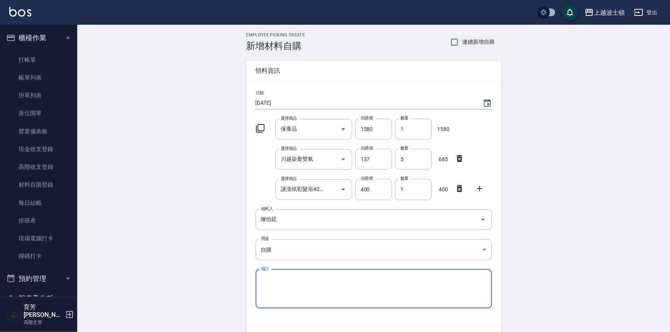
scroll to position [47, 0]
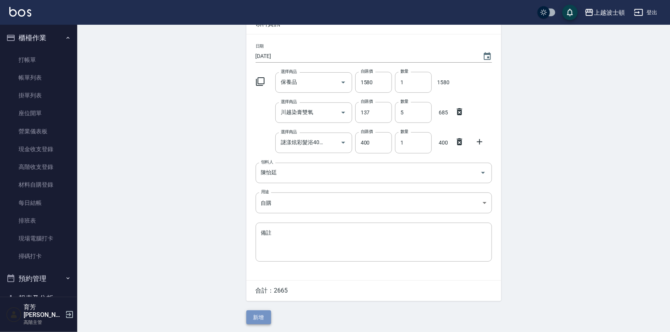
click at [269, 315] on button "新增" at bounding box center [258, 317] width 25 height 14
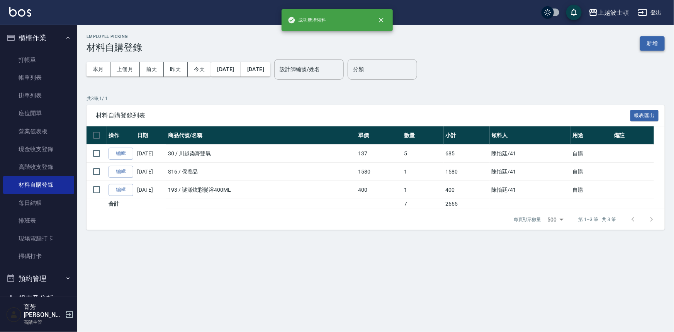
click at [651, 44] on button "新增" at bounding box center [652, 43] width 25 height 14
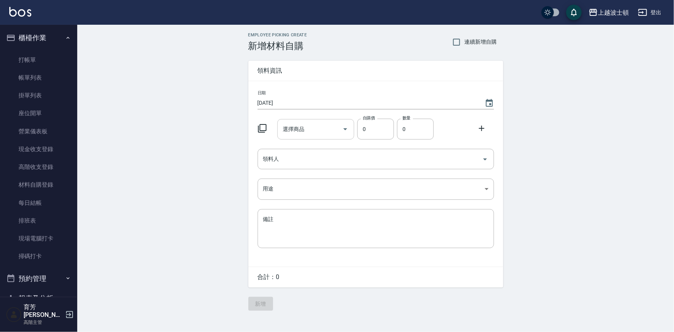
click at [319, 127] on input "選擇商品" at bounding box center [310, 129] width 58 height 14
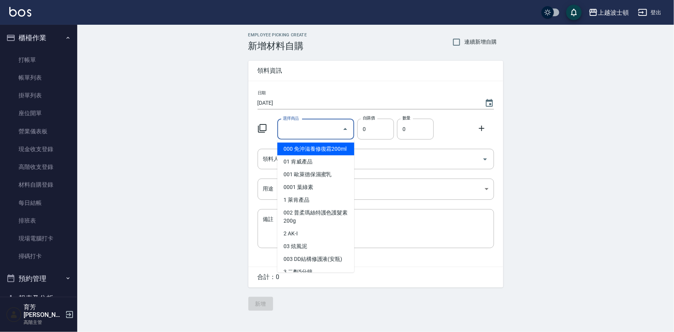
type input "川越染膏雙氧"
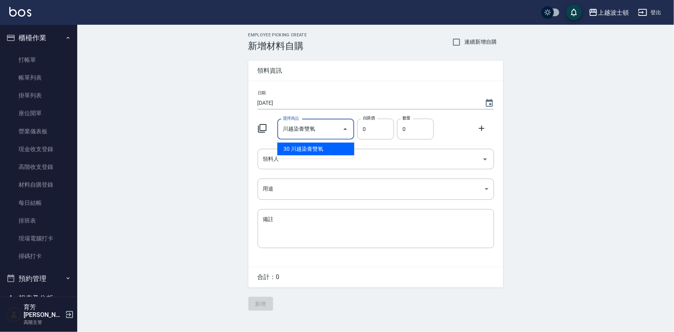
click at [321, 147] on li "30 川越染膏雙氧" at bounding box center [315, 149] width 77 height 13
type input "137"
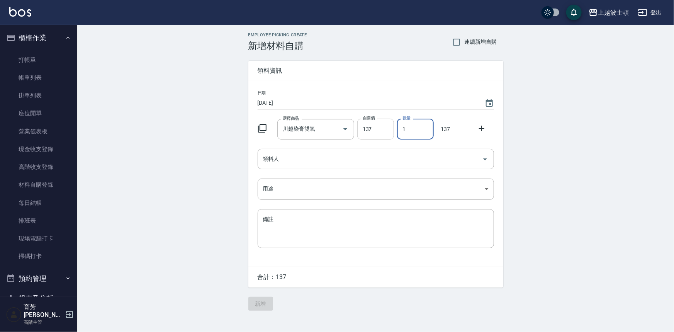
drag, startPoint x: 410, startPoint y: 131, endPoint x: 392, endPoint y: 137, distance: 18.8
click at [392, 137] on div "選擇商品 川越染膏雙氧 選擇商品 自購價 137 自購價 數量 1 數量 137" at bounding box center [374, 127] width 239 height 24
type input "3"
click at [482, 127] on icon at bounding box center [481, 128] width 5 height 5
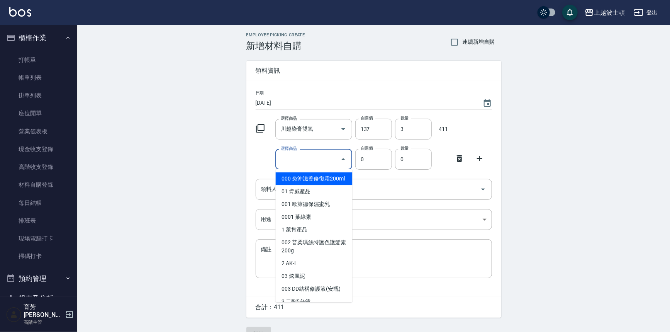
click at [317, 155] on input "選擇商品" at bounding box center [308, 160] width 58 height 14
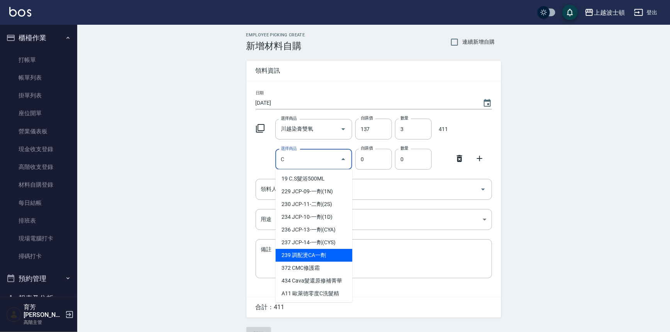
click at [320, 254] on li "239 調配燙CA一劑" at bounding box center [314, 255] width 77 height 13
type input "調配燙CA一劑"
type input "230"
type input "1"
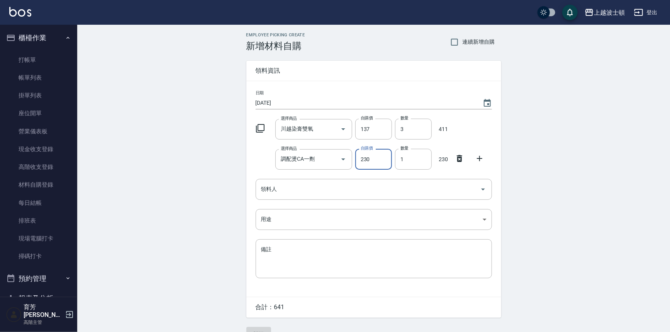
click at [481, 156] on icon at bounding box center [479, 158] width 9 height 9
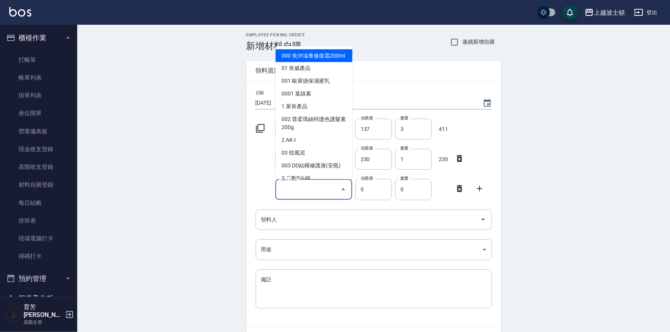
click at [321, 193] on input "選擇商品" at bounding box center [308, 190] width 58 height 14
type input "柔多舒活頭皮防衛乳霜150ml"
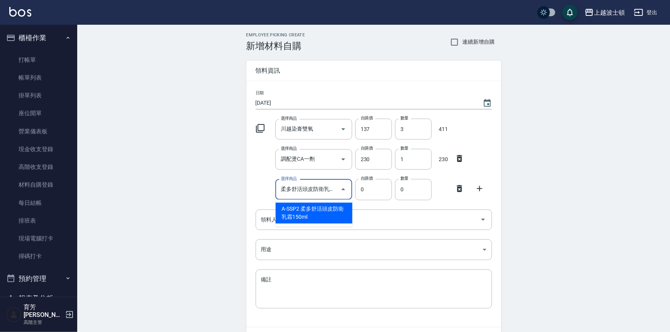
click at [315, 206] on li "A-SSP2 柔多舒活頭皮防衛乳霜150ml" at bounding box center [314, 212] width 77 height 21
type input "160"
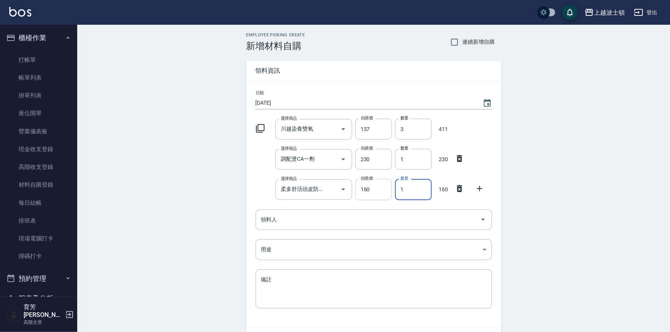
drag, startPoint x: 411, startPoint y: 192, endPoint x: 384, endPoint y: 194, distance: 26.7
click at [384, 194] on div "選擇商品 柔多舒活頭皮防衛乳霜150ml 選擇商品 自購價 160 自購價 數量 1 數量 160" at bounding box center [372, 188] width 239 height 24
type input "2"
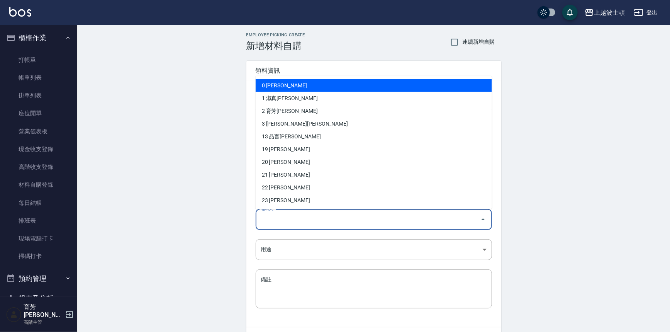
click at [297, 216] on input "領料人" at bounding box center [368, 220] width 218 height 14
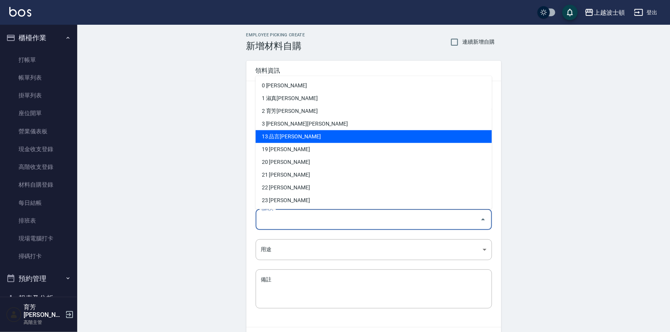
scroll to position [90, 0]
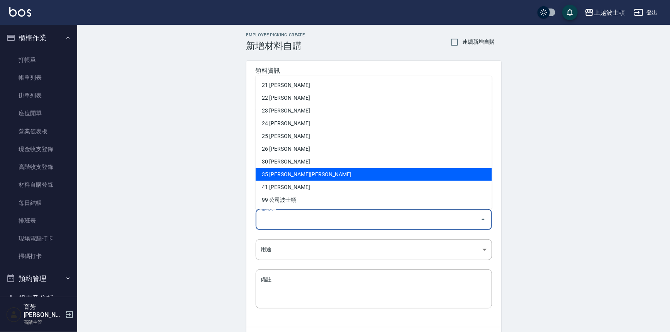
click at [267, 173] on li "35 [PERSON_NAME][PERSON_NAME]" at bounding box center [374, 174] width 236 height 13
type input "[PERSON_NAME]黃"
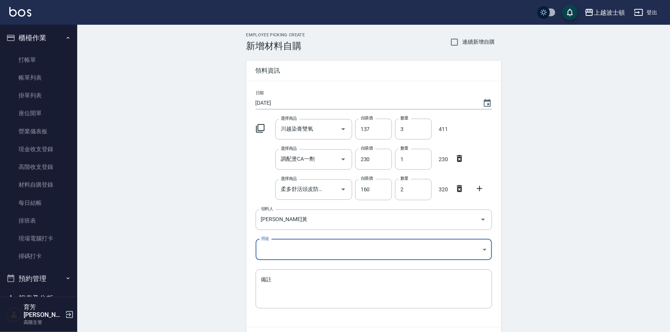
click at [270, 243] on body "上越波士頓 登出 櫃檯作業 打帳單 帳單列表 掛單列表 座位開單 營業儀表板 現金收支登錄 高階收支登錄 材料自購登錄 每日結帳 排班表 現場電腦打卡 掃碼打…" at bounding box center [335, 189] width 670 height 379
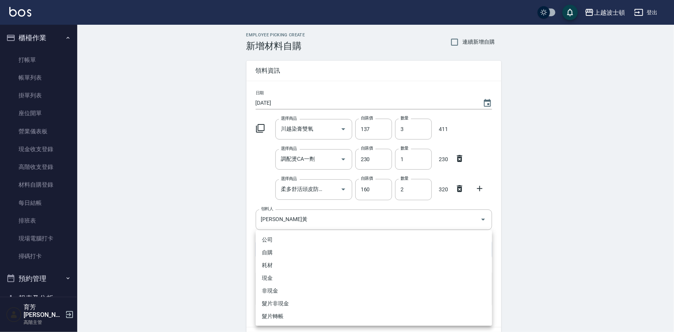
click at [268, 248] on li "自購" at bounding box center [374, 252] width 236 height 13
type input "自購"
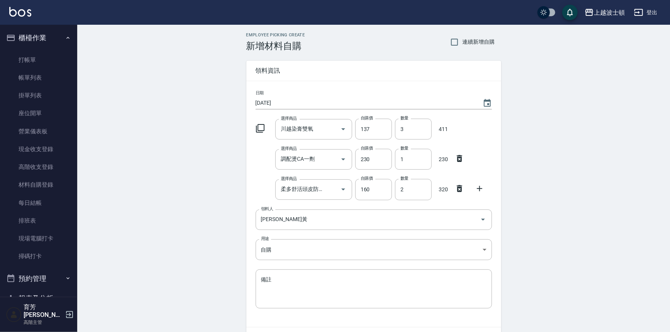
drag, startPoint x: 549, startPoint y: 87, endPoint x: 560, endPoint y: 162, distance: 76.1
click at [560, 162] on div "上越波士頓 登出 櫃檯作業 打帳單 帳單列表 掛單列表 座位開單 營業儀表板 現金收支登錄 高階收支登錄 材料自購登錄 每日結帳 排班表 現場電腦打卡 掃碼打…" at bounding box center [335, 189] width 670 height 379
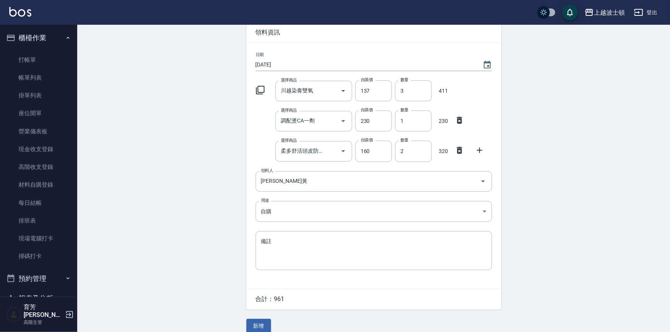
scroll to position [47, 0]
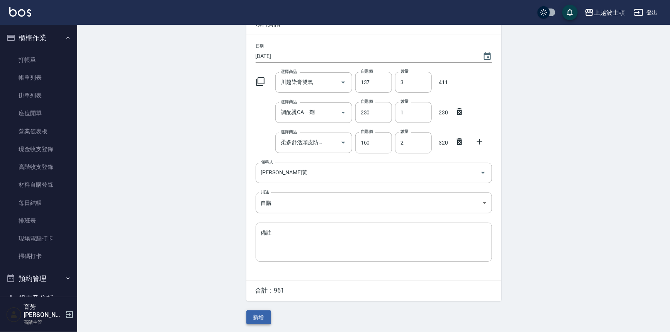
click at [263, 320] on button "新增" at bounding box center [258, 317] width 25 height 14
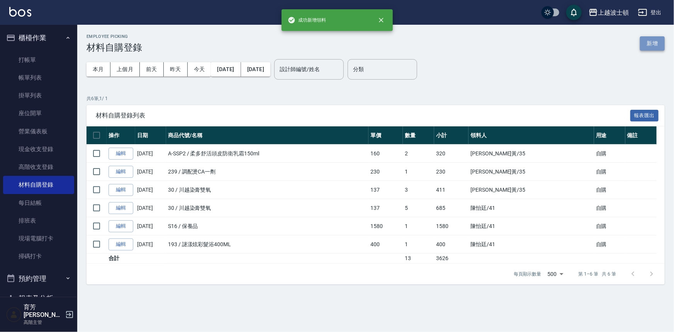
click at [651, 43] on button "新增" at bounding box center [652, 43] width 25 height 14
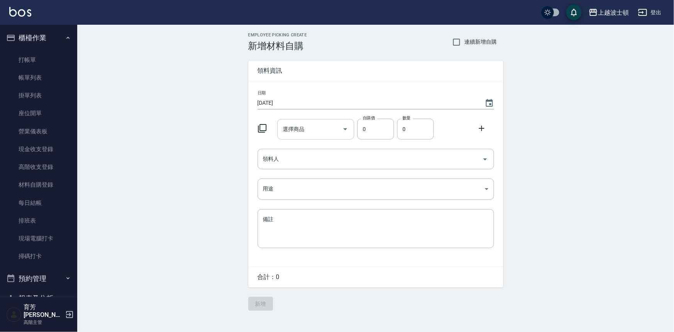
click at [297, 131] on input "選擇商品" at bounding box center [310, 129] width 58 height 14
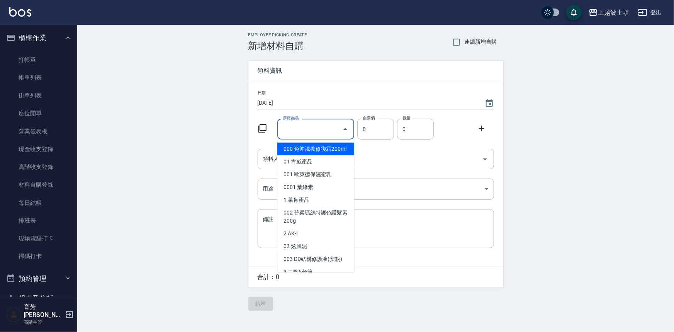
type input "川越染膏雙氧"
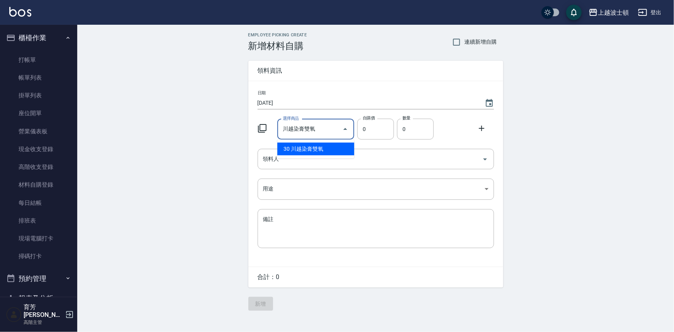
click at [320, 144] on li "30 川越染膏雙氧" at bounding box center [315, 149] width 77 height 13
type input "137"
type input "1"
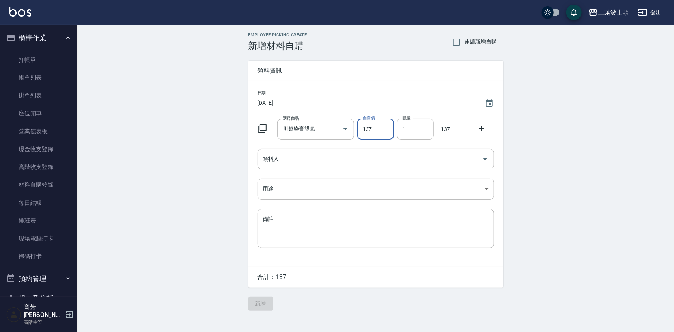
click at [486, 125] on div at bounding box center [484, 128] width 20 height 14
click at [481, 127] on icon at bounding box center [481, 128] width 9 height 9
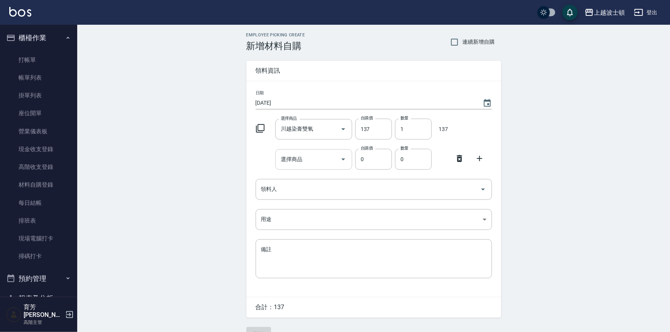
click at [321, 162] on input "選擇商品" at bounding box center [308, 160] width 58 height 14
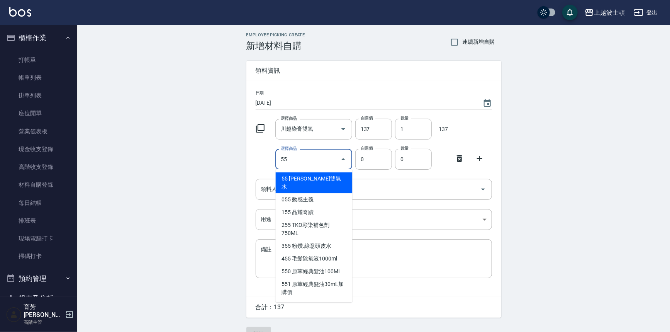
click at [306, 178] on li "55 [PERSON_NAME]雙氧水" at bounding box center [314, 182] width 77 height 21
type input "[PERSON_NAME]雙氧水"
type input "126"
type input "1"
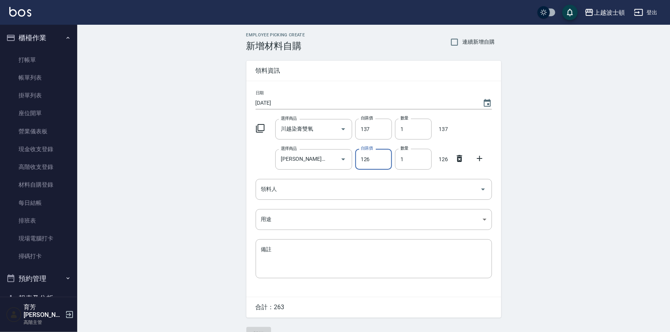
click at [478, 159] on icon at bounding box center [479, 158] width 9 height 9
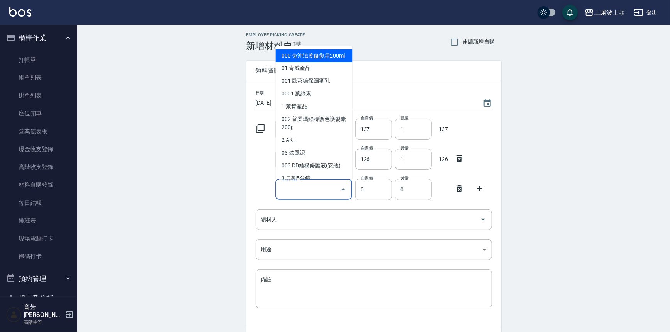
click at [297, 190] on input "選擇商品" at bounding box center [308, 190] width 58 height 14
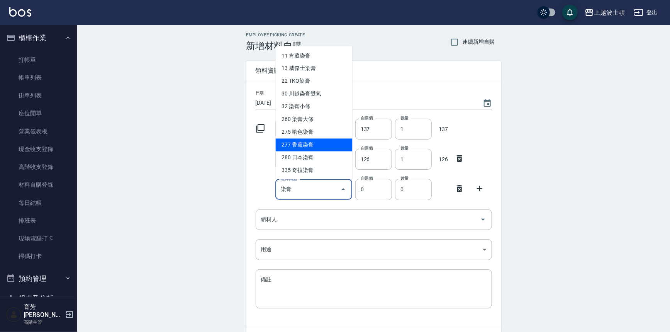
drag, startPoint x: 300, startPoint y: 146, endPoint x: 409, endPoint y: 144, distance: 108.9
click at [300, 146] on li "277 香薰染膏" at bounding box center [314, 145] width 77 height 13
type input "香薰染膏"
type input "90"
type input "1"
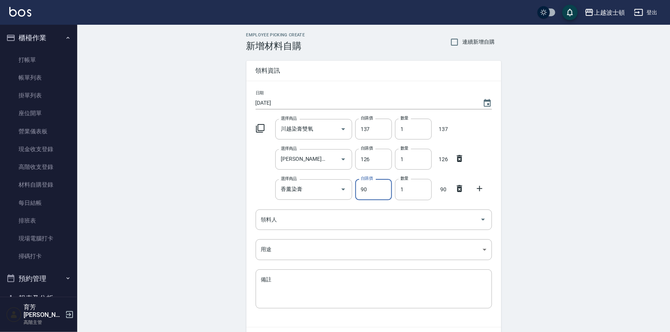
click at [481, 187] on icon at bounding box center [479, 188] width 9 height 9
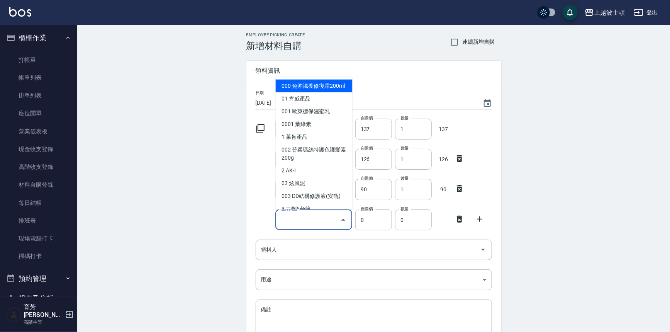
click at [285, 224] on input "選擇商品" at bounding box center [308, 220] width 58 height 14
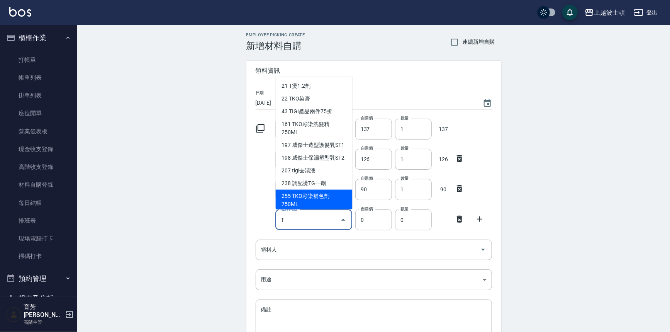
click at [309, 190] on li "238 調配燙TG一劑" at bounding box center [314, 183] width 77 height 13
type input "調配燙TG一劑"
type input "230"
type input "1"
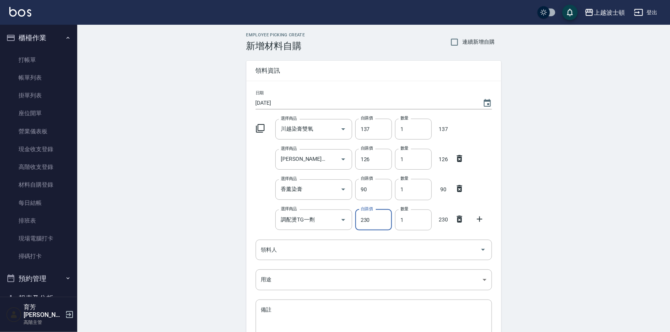
click at [484, 218] on icon at bounding box center [479, 218] width 9 height 9
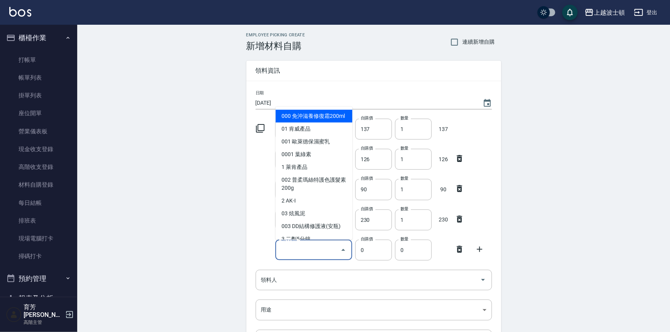
click at [317, 250] on input "選擇商品" at bounding box center [308, 250] width 58 height 14
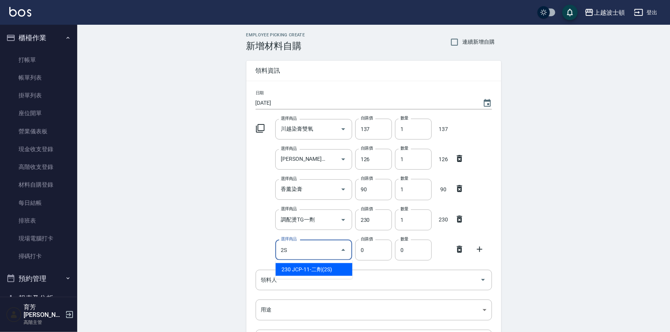
click at [308, 263] on li "230 JCP-11-二劑(2S)" at bounding box center [314, 269] width 77 height 13
type input "JCP-11-二劑(2S)"
type input "150"
type input "1"
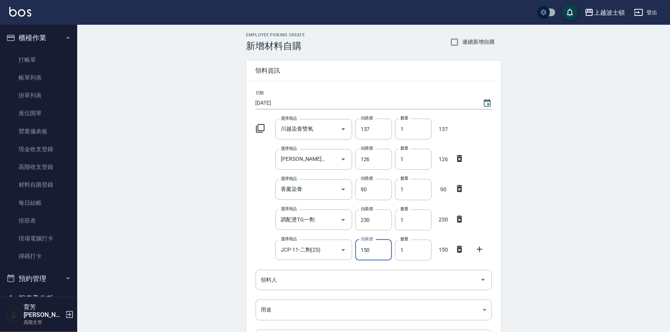
click at [479, 247] on icon at bounding box center [479, 248] width 5 height 5
click at [297, 274] on div "選擇商品 選擇商品" at bounding box center [313, 280] width 77 height 20
type input "於"
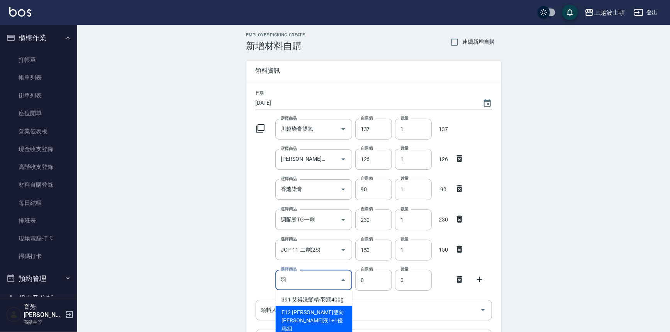
click at [311, 316] on li "E12 [PERSON_NAME]雙向[PERSON_NAME]液1+1優惠組" at bounding box center [314, 320] width 77 height 29
type input "[PERSON_NAME]雙向[PERSON_NAME]液1+1優惠組"
type input "400"
type input "1"
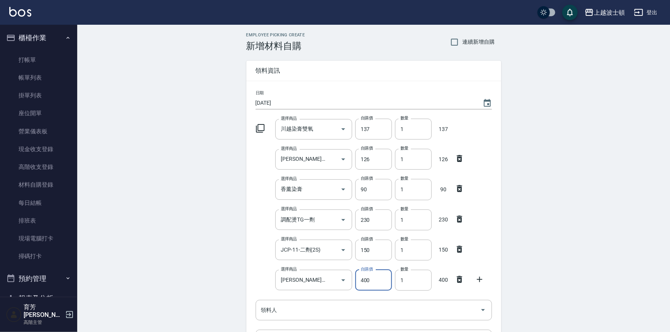
click at [478, 280] on icon at bounding box center [479, 279] width 9 height 9
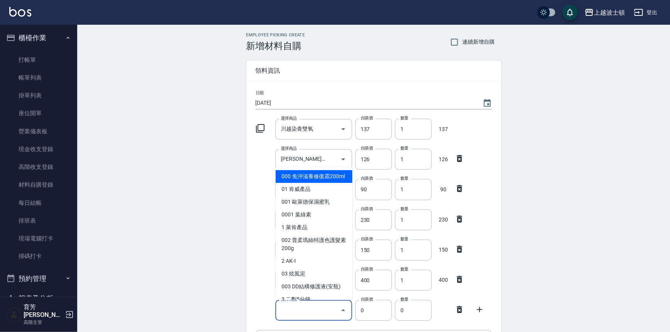
click at [312, 307] on input "選擇商品" at bounding box center [308, 310] width 58 height 14
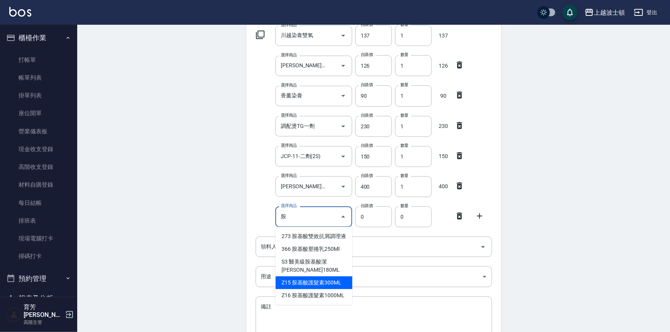
scroll to position [105, 0]
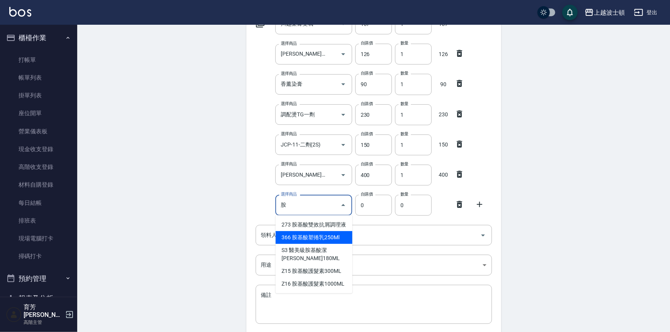
click at [314, 240] on li "366 胺基酸塑捲乳250Ml" at bounding box center [314, 237] width 77 height 13
type input "胺基酸塑捲乳250Ml"
type input "200"
type input "1"
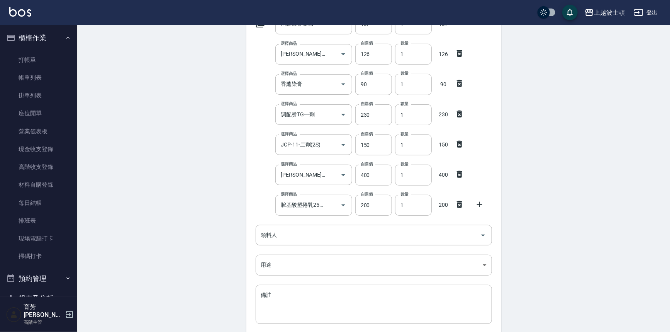
click at [482, 205] on icon at bounding box center [479, 204] width 9 height 9
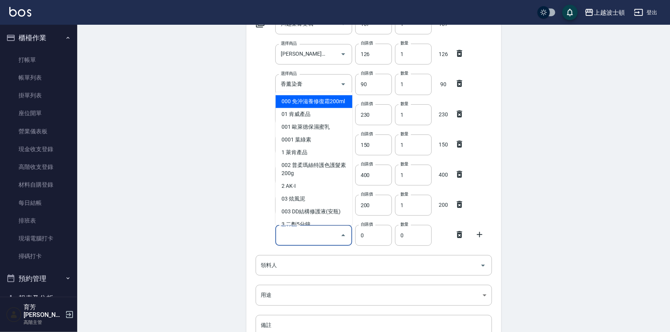
click at [297, 238] on input "選擇商品" at bounding box center [308, 236] width 58 height 14
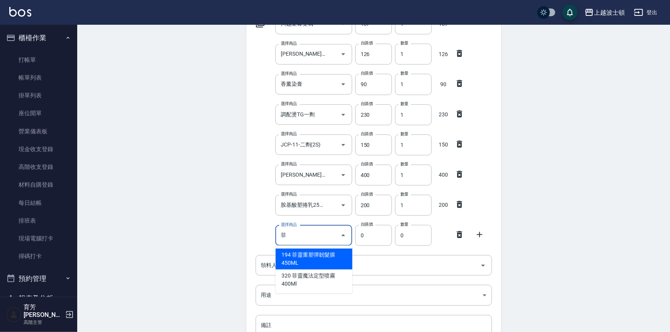
click at [292, 272] on li "320 菲靈魔法定型喷霧400Ml" at bounding box center [314, 279] width 77 height 21
type input "菲靈魔法定型喷霧400Ml"
type input "260"
type input "1"
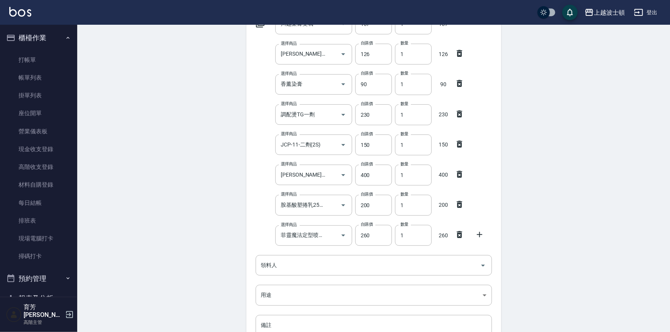
click at [481, 236] on icon at bounding box center [479, 234] width 9 height 9
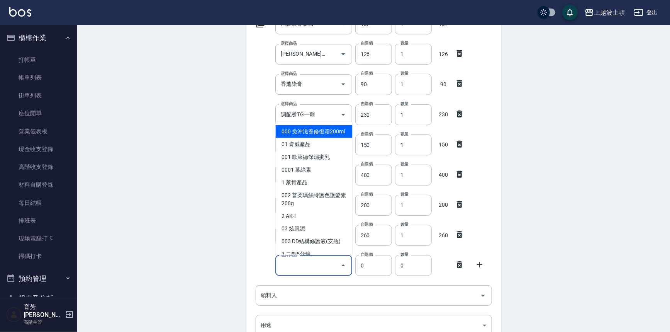
click at [287, 263] on input "選擇商品" at bounding box center [308, 266] width 58 height 14
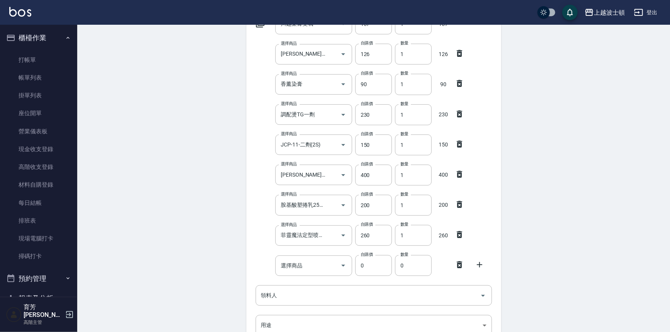
click at [570, 243] on div "Employee Picking Create 新增材料自購 連續新增自購 領料資訊 日期 [DATE] 選擇商品 川越染膏雙氧 選擇商品 自購價 137 自…" at bounding box center [373, 187] width 593 height 535
click at [462, 267] on icon at bounding box center [459, 264] width 9 height 9
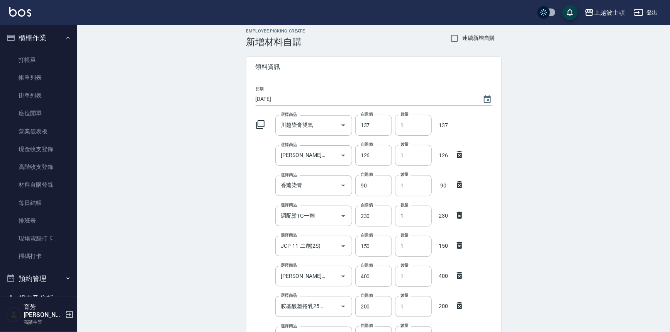
scroll to position [0, 0]
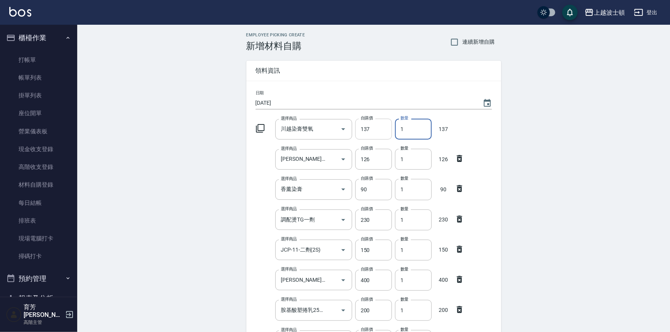
drag, startPoint x: 408, startPoint y: 132, endPoint x: 390, endPoint y: 134, distance: 18.7
click at [390, 134] on div "選擇商品 川越染膏雙氧 選擇商品 自購價 137 自購價 數量 1 數量 137" at bounding box center [372, 127] width 239 height 24
type input "4"
drag, startPoint x: 406, startPoint y: 163, endPoint x: 381, endPoint y: 162, distance: 24.4
click at [381, 162] on div "選擇商品 [PERSON_NAME]雙氧水 選擇商品 自購價 126 自購價 數量 1 數量 126" at bounding box center [372, 158] width 239 height 24
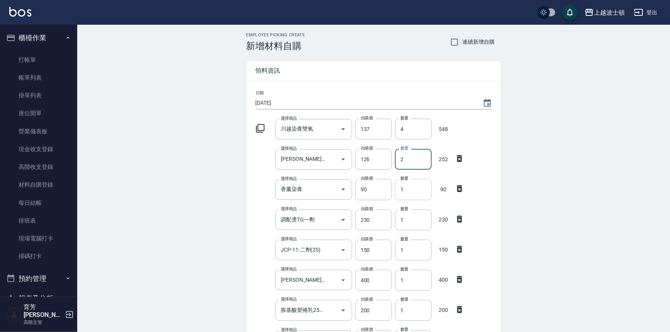
type input "2"
drag, startPoint x: 408, startPoint y: 189, endPoint x: 384, endPoint y: 192, distance: 25.0
click at [384, 192] on div "選擇商品 香薰染膏 選擇商品 自購價 90 自購價 數量 1 數量 90" at bounding box center [372, 188] width 239 height 24
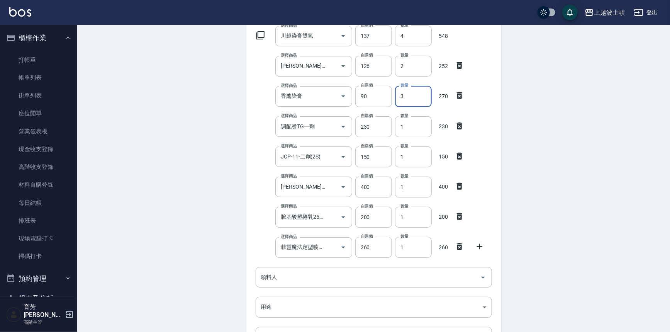
scroll to position [105, 0]
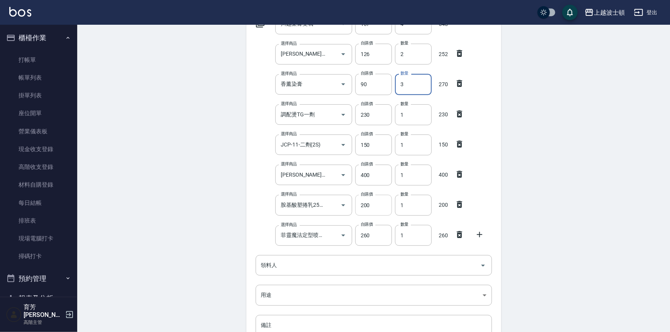
type input "3"
drag, startPoint x: 383, startPoint y: 200, endPoint x: 352, endPoint y: 204, distance: 31.1
click at [352, 204] on div "選擇商品 胺基酸塑捲乳250Ml 選擇商品 自購價 200 自購價 數量 1 數量 200" at bounding box center [372, 204] width 239 height 24
type input "90"
drag, startPoint x: 411, startPoint y: 206, endPoint x: 392, endPoint y: 206, distance: 18.6
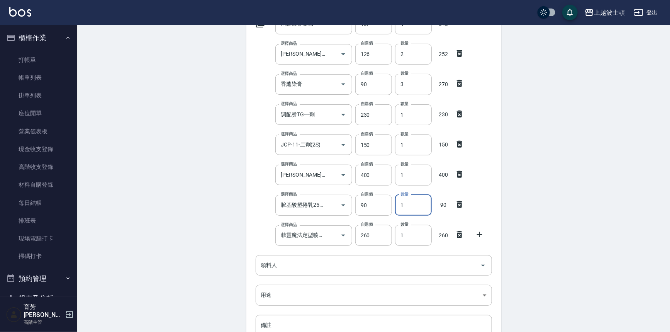
click at [392, 206] on div "數量 1 數量" at bounding box center [412, 204] width 40 height 24
type input "10"
drag, startPoint x: 373, startPoint y: 236, endPoint x: 341, endPoint y: 239, distance: 32.6
click at [341, 239] on div "選擇商品 菲靈魔法定型喷霧400Ml 選擇商品 自購價 260 自購價 數量 1 數量 260" at bounding box center [372, 234] width 239 height 24
type input "182"
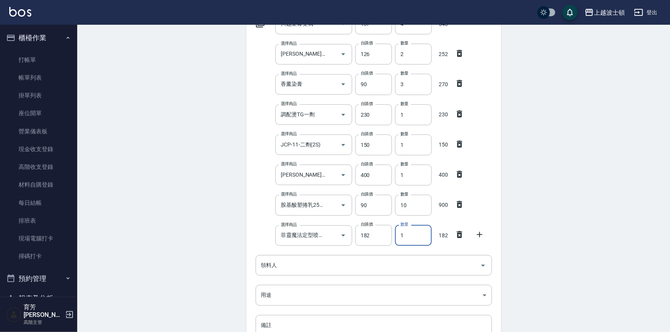
drag, startPoint x: 413, startPoint y: 242, endPoint x: 393, endPoint y: 242, distance: 20.1
click at [393, 242] on div "數量 1 數量" at bounding box center [412, 234] width 40 height 24
type input "2"
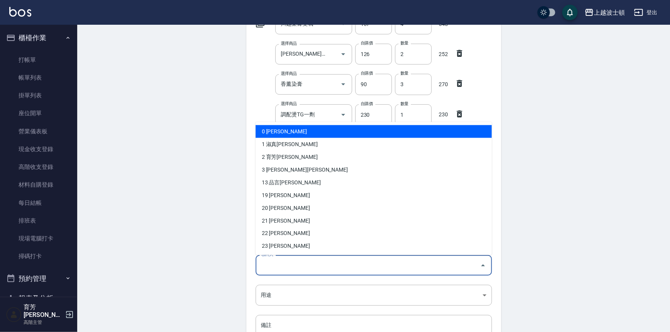
click at [271, 264] on input "領料人" at bounding box center [368, 265] width 218 height 14
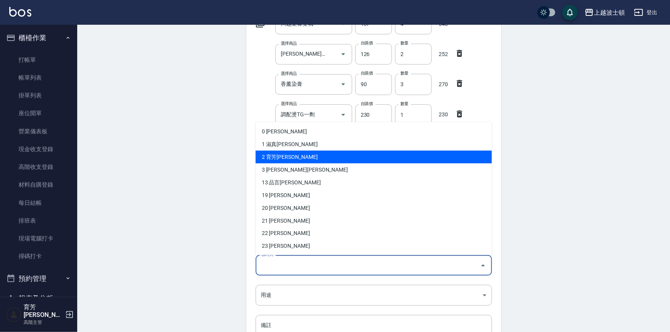
click at [285, 158] on li "2 育芳[PERSON_NAME]" at bounding box center [374, 157] width 236 height 13
type input "育芳[PERSON_NAME]"
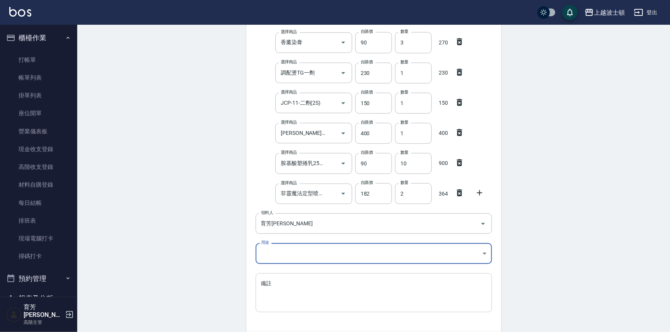
scroll to position [198, 0]
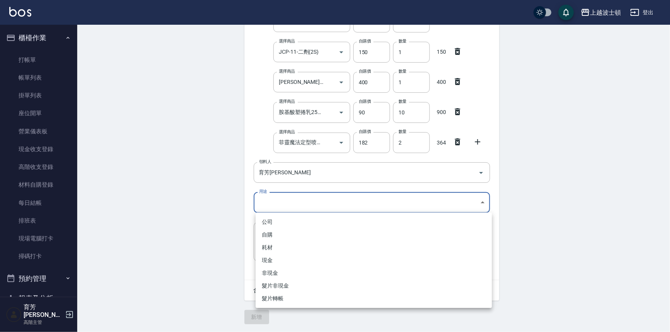
click at [268, 195] on body "上越波士頓 登出 櫃檯作業 打帳單 帳單列表 掛單列表 座位開單 營業儀表板 現金收支登錄 高階收支登錄 材料自購登錄 每日結帳 排班表 現場電腦打卡 掃碼打…" at bounding box center [335, 67] width 670 height 530
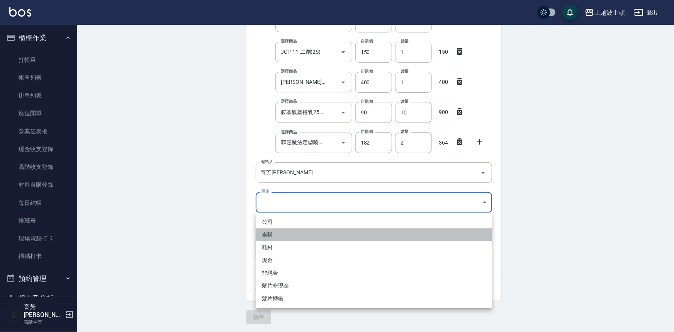
click at [268, 236] on li "自購" at bounding box center [374, 234] width 236 height 13
type input "自購"
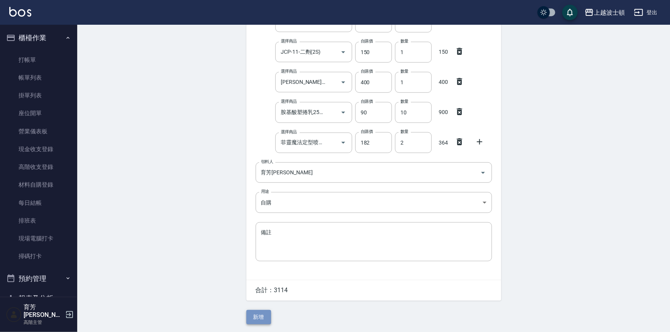
click at [255, 314] on button "新增" at bounding box center [258, 317] width 25 height 14
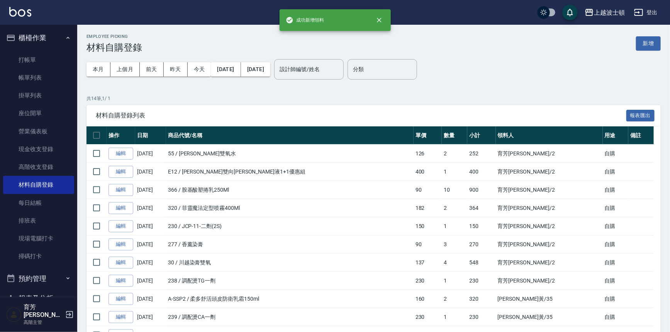
click at [28, 39] on button "櫃檯作業" at bounding box center [38, 38] width 71 height 20
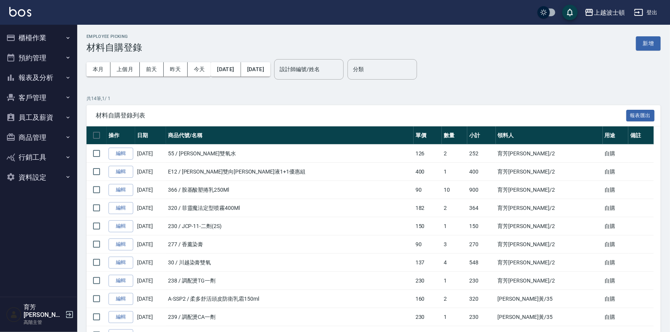
click at [25, 141] on button "商品管理" at bounding box center [38, 137] width 71 height 20
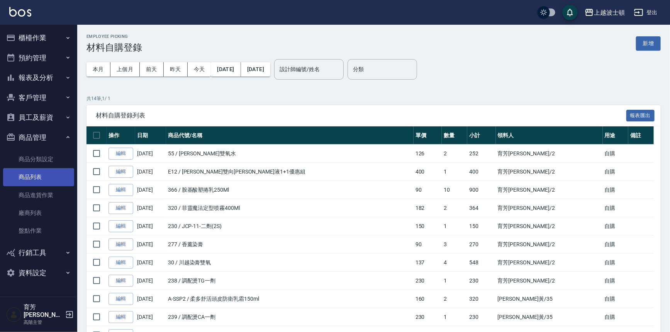
click at [30, 180] on link "商品列表" at bounding box center [38, 177] width 71 height 18
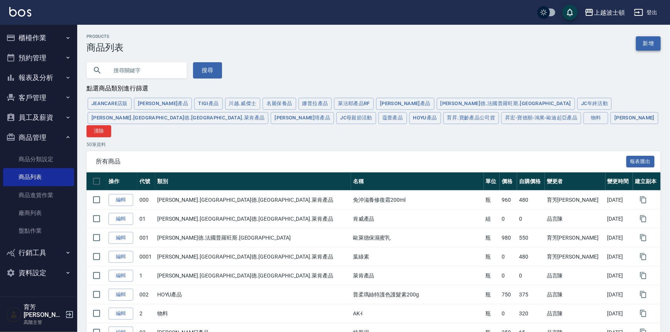
click at [652, 41] on link "新增" at bounding box center [648, 43] width 25 height 14
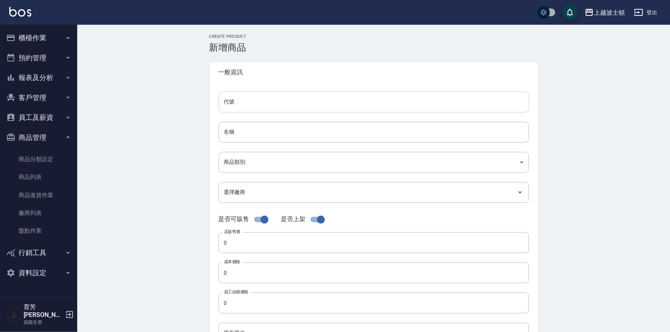
click at [246, 94] on input "代號" at bounding box center [374, 102] width 311 height 21
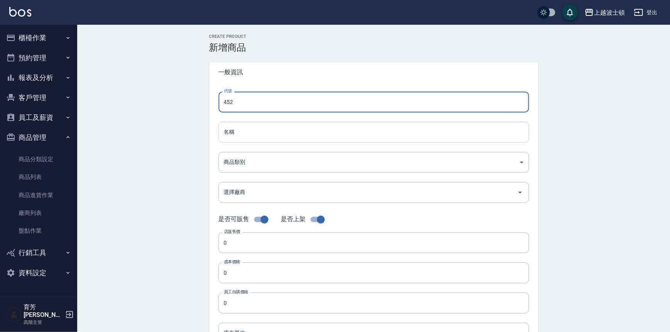
type input "452"
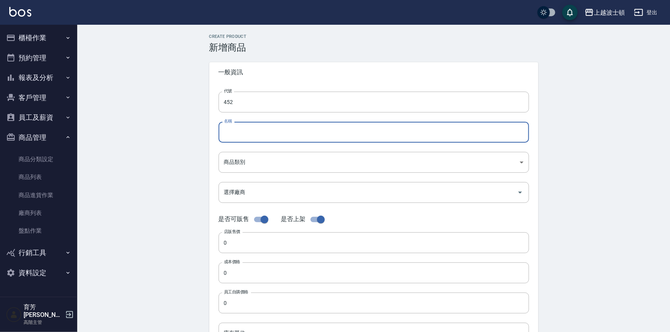
click at [237, 138] on input "名稱" at bounding box center [374, 132] width 311 height 21
click at [236, 134] on input "名稱" at bounding box center [374, 132] width 311 height 21
type input "n"
type input "髓"
type input "隨手護(彈力蛋白)100m"
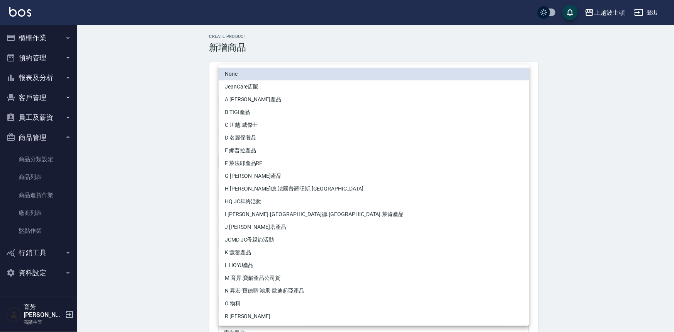
drag, startPoint x: 257, startPoint y: 153, endPoint x: 236, endPoint y: 173, distance: 28.4
click at [255, 155] on body "上越波士頓 登出 櫃檯作業 打帳單 帳單列表 掛單列表 座位開單 營業儀表板 現金收支登錄 高階收支登錄 材料自購登錄 每日結帳 排班表 現場電腦打卡 掃碼打…" at bounding box center [337, 266] width 674 height 533
click at [241, 294] on li "N 昇宏-寶德順-鴻果-歐迪起亞產品" at bounding box center [374, 290] width 311 height 13
type input "e1a4f590-b0a5-46d4-a5ca-a936d2eb1f19"
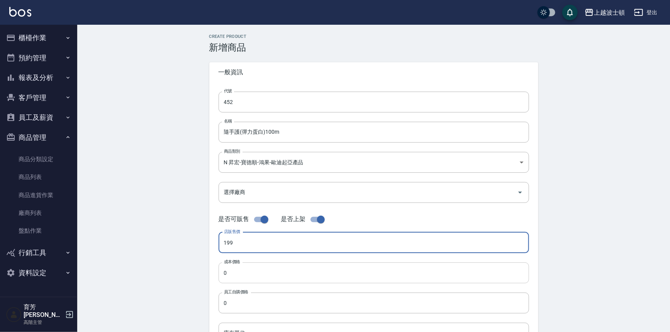
type input "199"
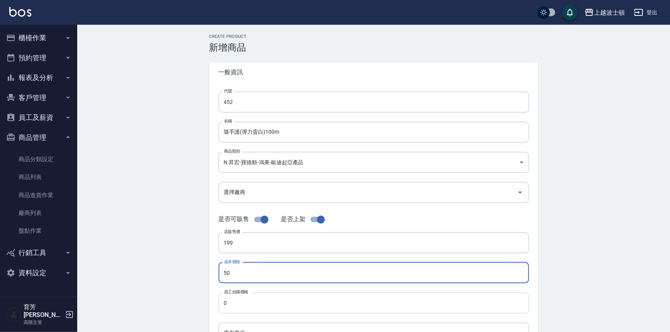
type input "50"
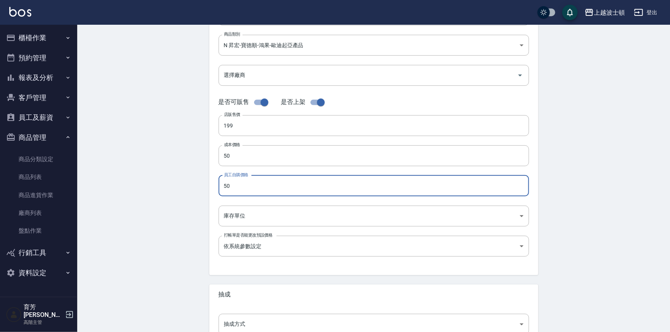
scroll to position [201, 0]
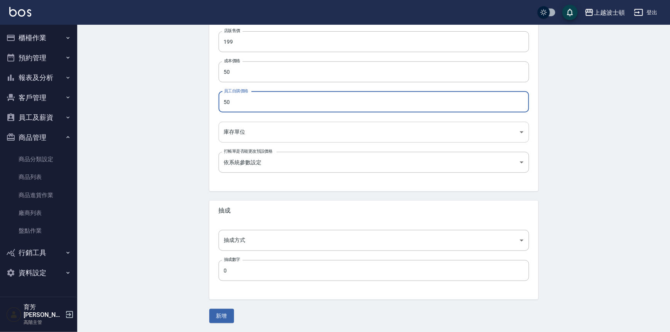
type input "50"
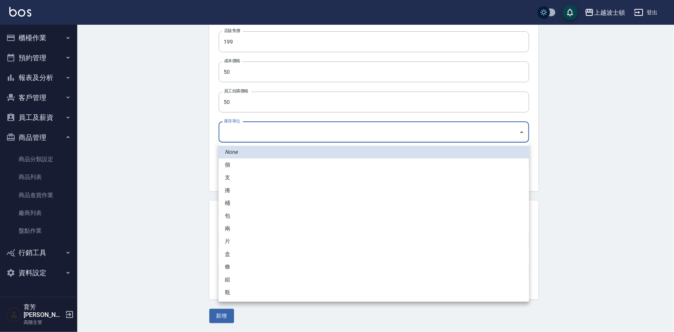
click at [226, 132] on body "上越波士頓 登出 櫃檯作業 打帳單 帳單列表 掛單列表 座位開單 營業儀表板 現金收支登錄 高階收支登錄 材料自購登錄 每日結帳 排班表 現場電腦打卡 掃碼打…" at bounding box center [337, 65] width 674 height 533
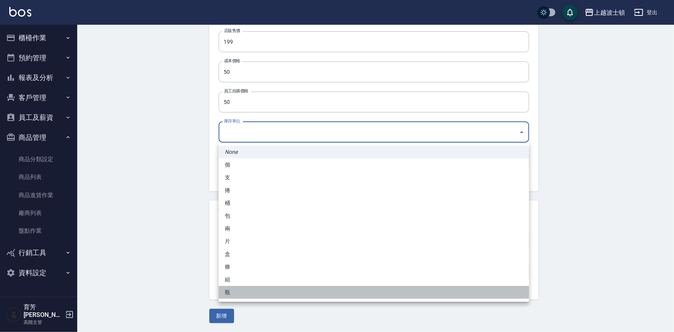
click at [226, 293] on li "瓶" at bounding box center [374, 292] width 311 height 13
type input "瓶"
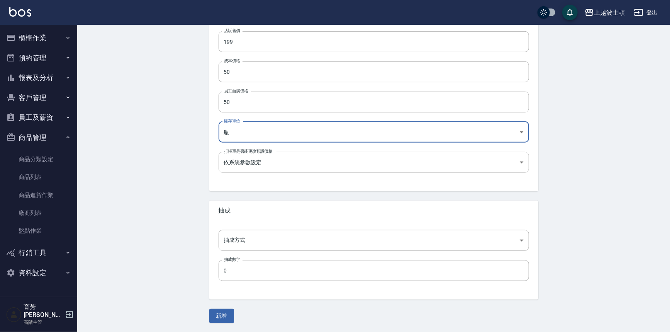
click at [233, 170] on body "上越波士頓 登出 櫃檯作業 打帳單 帳單列表 掛單列表 座位開單 營業儀表板 現金收支登錄 高階收支登錄 材料自購登錄 每日結帳 排班表 現場電腦打卡 掃碼打…" at bounding box center [335, 65] width 670 height 533
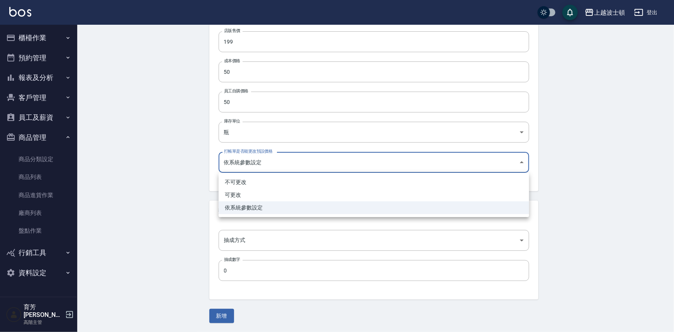
click at [239, 195] on li "可更改" at bounding box center [374, 195] width 311 height 13
type input "FALSE"
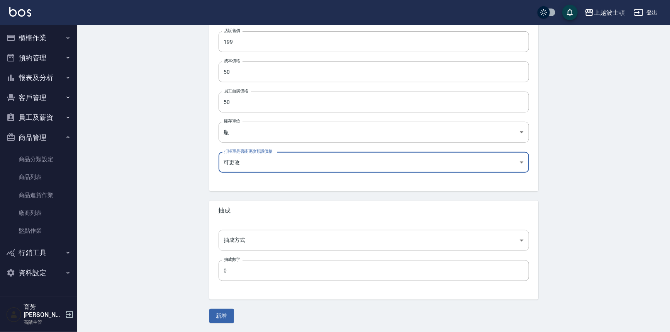
click at [237, 236] on body "上越波士頓 登出 櫃檯作業 打帳單 帳單列表 掛單列表 座位開單 營業儀表板 現金收支登錄 高階收支登錄 材料自購登錄 每日結帳 排班表 現場電腦打卡 掃碼打…" at bounding box center [335, 65] width 670 height 533
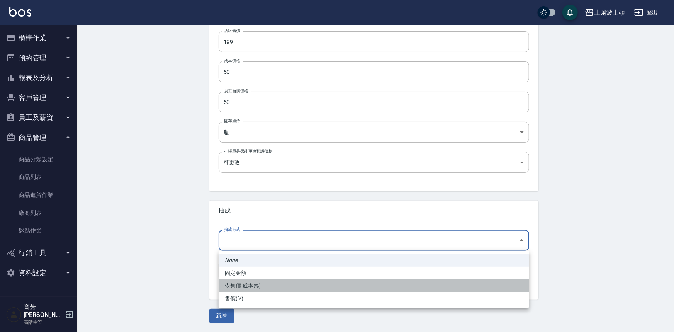
click at [245, 286] on li "依售價-成本(%)" at bounding box center [374, 285] width 311 height 13
type input "byCost"
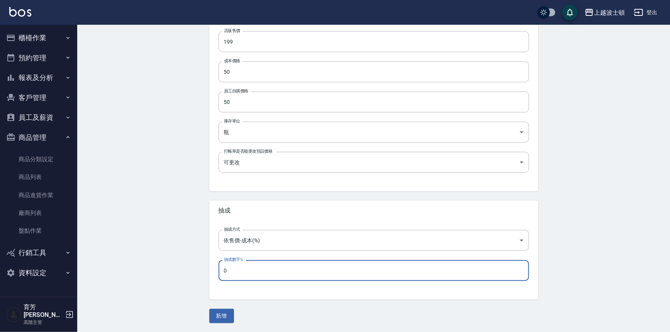
click at [225, 271] on input "0" at bounding box center [374, 270] width 311 height 21
type input "50"
click at [228, 314] on button "新增" at bounding box center [221, 316] width 25 height 14
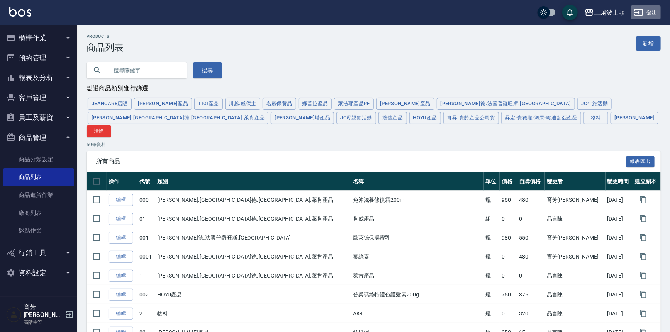
click at [653, 15] on button "登出" at bounding box center [646, 12] width 30 height 14
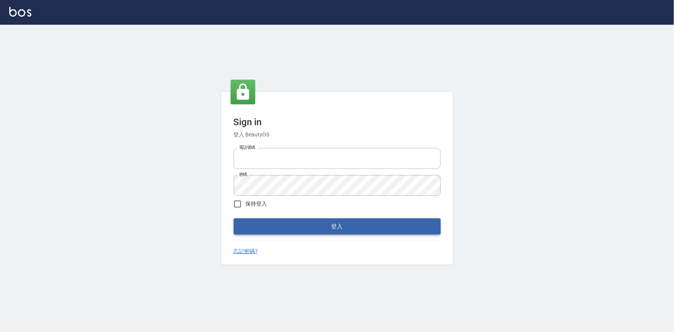
type input "0922670776"
click at [341, 230] on button "登入" at bounding box center [337, 226] width 207 height 16
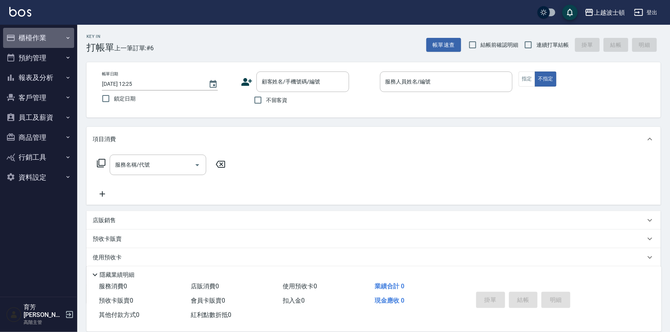
click at [55, 42] on button "櫃檯作業" at bounding box center [38, 38] width 71 height 20
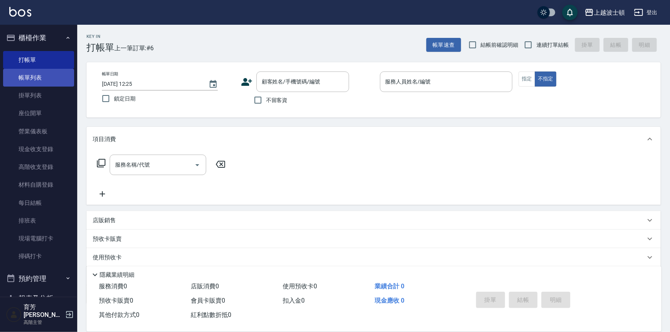
click at [56, 77] on link "帳單列表" at bounding box center [38, 78] width 71 height 18
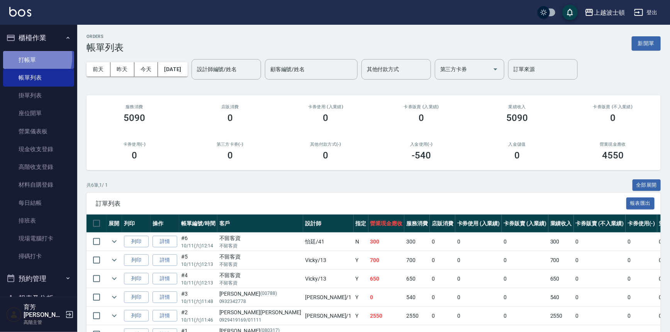
click at [24, 57] on link "打帳單" at bounding box center [38, 60] width 71 height 18
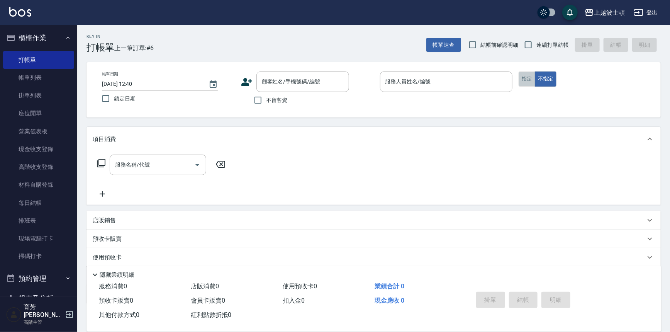
click at [533, 74] on button "指定" at bounding box center [527, 78] width 17 height 15
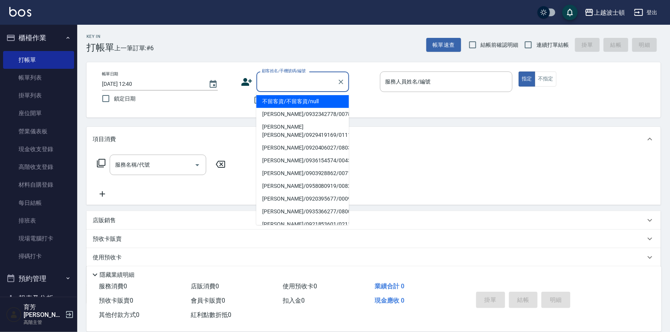
click at [299, 81] on input "顧客姓名/手機號碼/編號" at bounding box center [297, 82] width 74 height 14
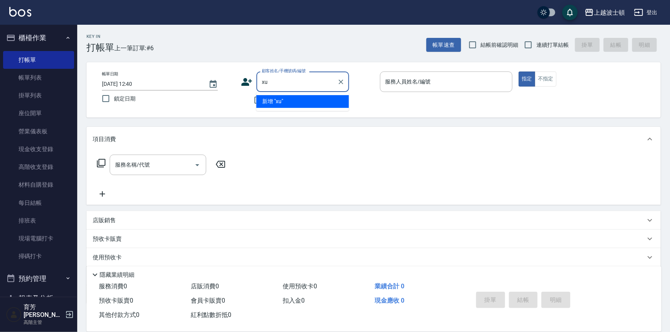
type input "x"
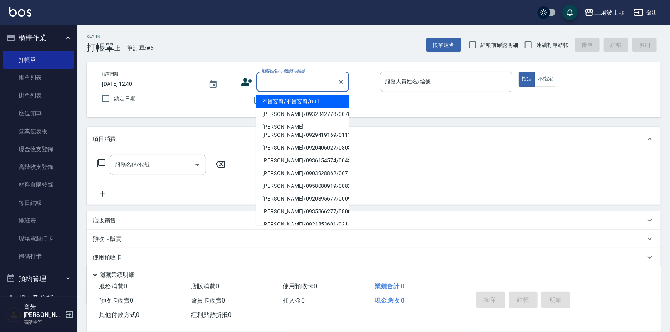
click at [260, 80] on input "顧客姓名/手機號碼/編號" at bounding box center [297, 82] width 74 height 14
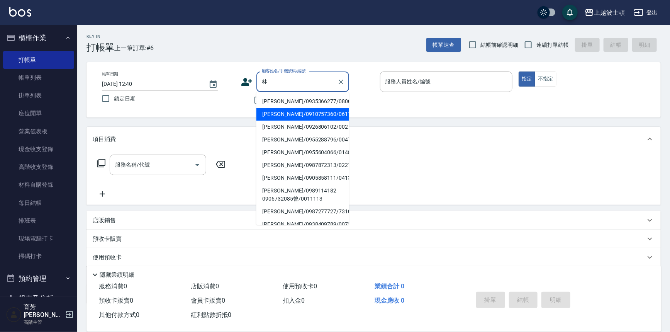
click at [318, 117] on li "林月鈴/0910757360/061110" at bounding box center [302, 114] width 93 height 13
type input "林月鈴/0910757360/061110"
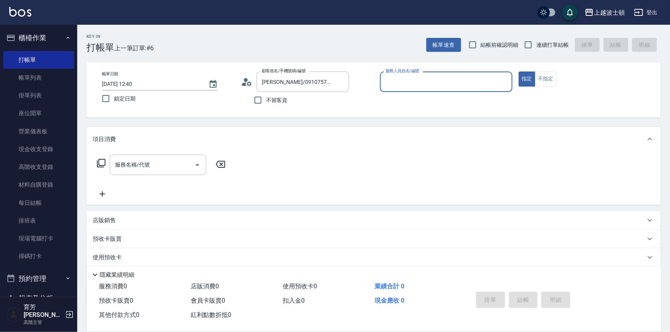
click at [394, 87] on input "服務人員姓名/編號" at bounding box center [447, 82] width 126 height 14
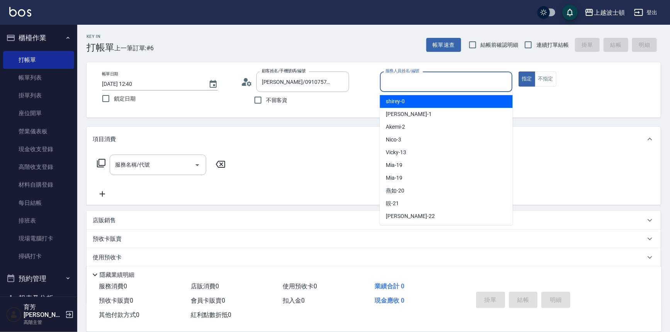
click at [402, 99] on span "shirey -0" at bounding box center [395, 101] width 19 height 8
type input "shirey-0"
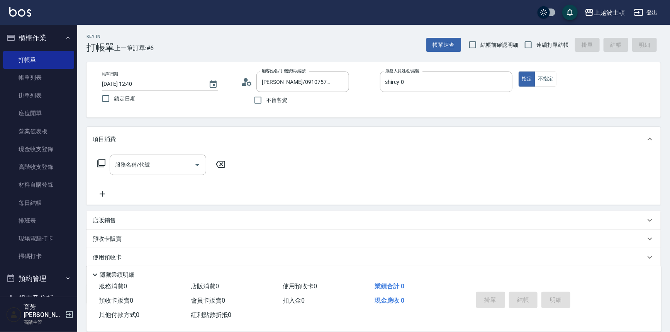
click at [102, 159] on icon at bounding box center [101, 163] width 8 height 8
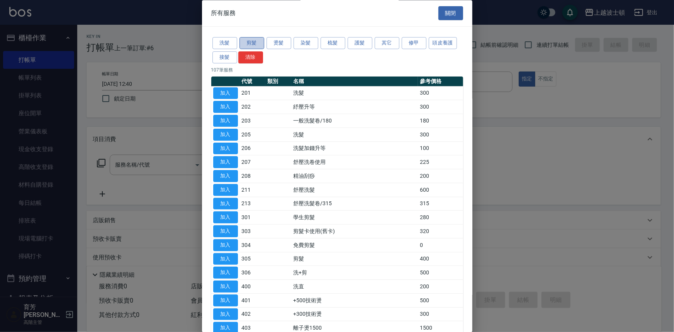
click at [258, 40] on button "剪髮" at bounding box center [251, 43] width 25 height 12
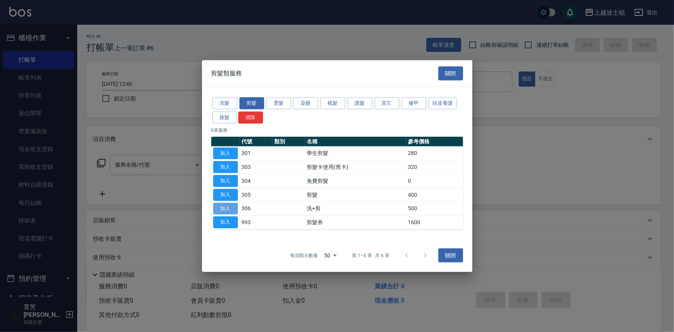
click at [222, 204] on button "加入" at bounding box center [225, 208] width 25 height 12
type input "洗+剪(306)"
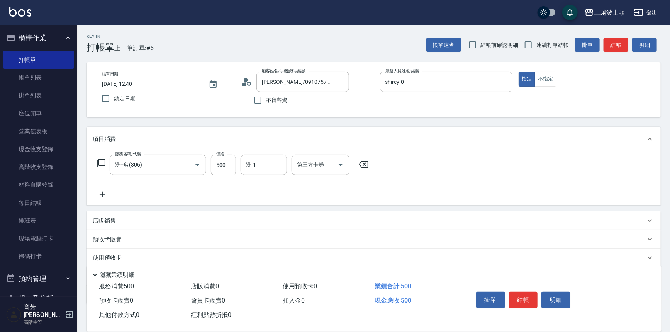
click at [290, 170] on form "洗-1 洗-1" at bounding box center [266, 165] width 51 height 20
click at [280, 166] on input "洗-1" at bounding box center [263, 165] width 39 height 14
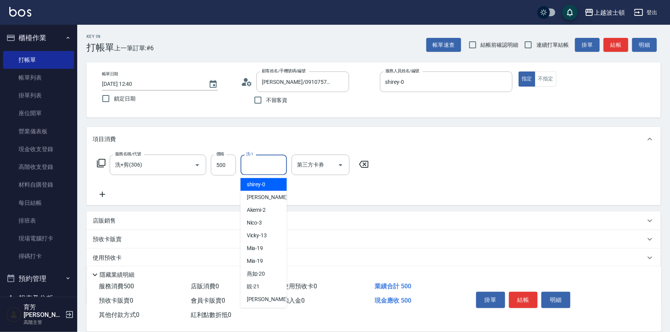
click at [274, 181] on div "shirey -0" at bounding box center [264, 184] width 46 height 13
type input "shirey-0"
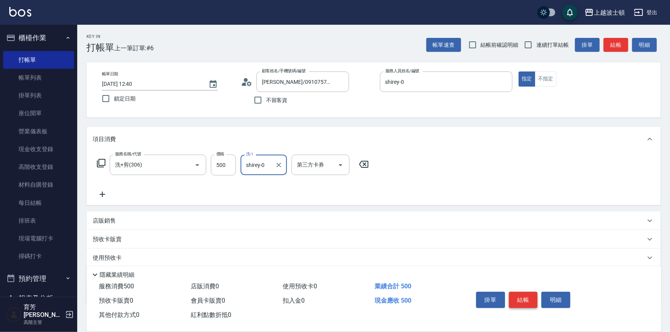
click at [524, 299] on button "結帳" at bounding box center [523, 300] width 29 height 16
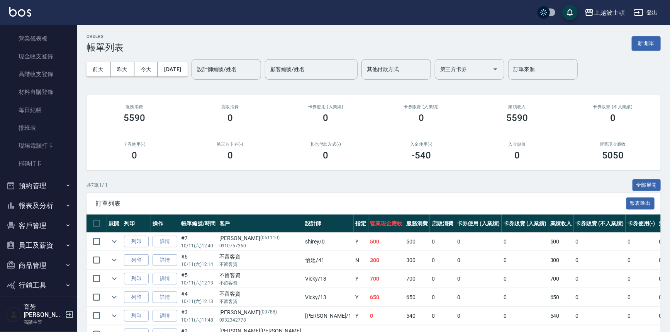
scroll to position [93, 0]
click at [50, 221] on button "客戶管理" at bounding box center [38, 225] width 71 height 20
drag, startPoint x: 0, startPoint y: 29, endPoint x: 0, endPoint y: 0, distance: 29.0
click at [0, 0] on div "上越波士頓 登出" at bounding box center [335, 12] width 670 height 25
click at [1, 0] on div "上越波士頓 登出" at bounding box center [335, 12] width 670 height 25
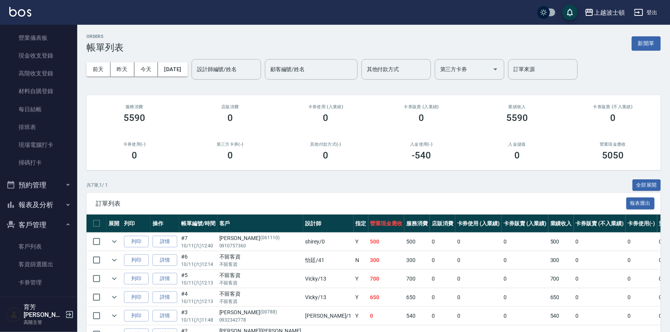
click at [1, 0] on div "上越波士頓 登出" at bounding box center [335, 12] width 670 height 25
click at [2, 2] on div "上越波士頓 登出" at bounding box center [335, 12] width 670 height 25
click at [7, 6] on div "上越波士頓 登出" at bounding box center [335, 12] width 670 height 25
click at [6, 7] on div "上越波士頓 登出" at bounding box center [335, 12] width 670 height 25
click at [0, 87] on nav "櫃檯作業 打帳單 帳單列表 掛單列表 座位開單 營業儀表板 現金收支登錄 高階收支登錄 材料自購登錄 每日結帳 排班表 現場電腦打卡 掃碼打卡 預約管理 預約…" at bounding box center [38, 161] width 77 height 272
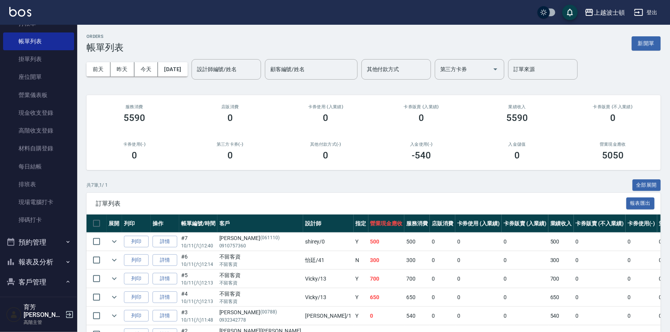
scroll to position [0, 0]
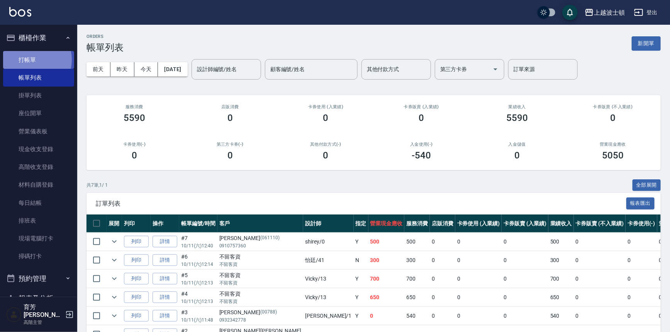
click at [30, 59] on link "打帳單" at bounding box center [38, 60] width 71 height 18
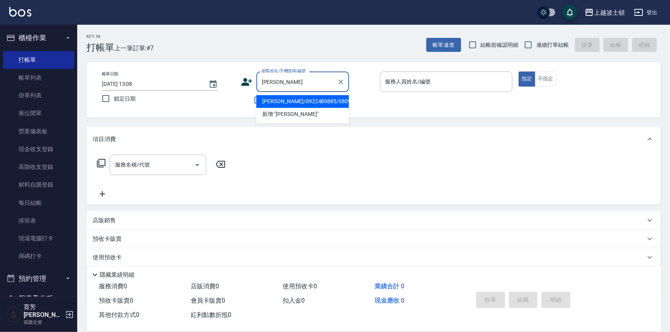
click at [285, 102] on li "林安娜/0922489885/080983" at bounding box center [302, 101] width 93 height 13
type input "林安娜/0922489885/080983"
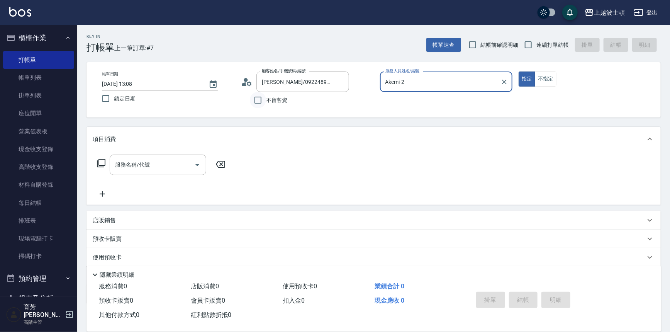
type input "Akemi-2"
click at [243, 78] on icon at bounding box center [247, 82] width 12 height 12
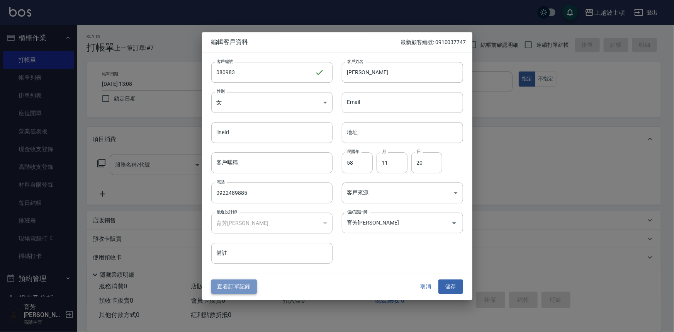
click at [236, 286] on button "查看訂單記錄" at bounding box center [234, 287] width 46 height 14
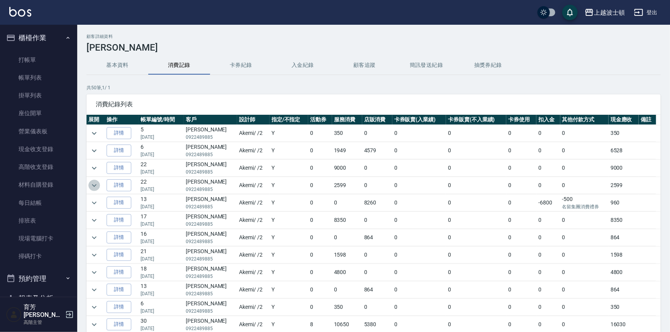
click at [93, 186] on icon "expand row" at bounding box center [94, 185] width 9 height 9
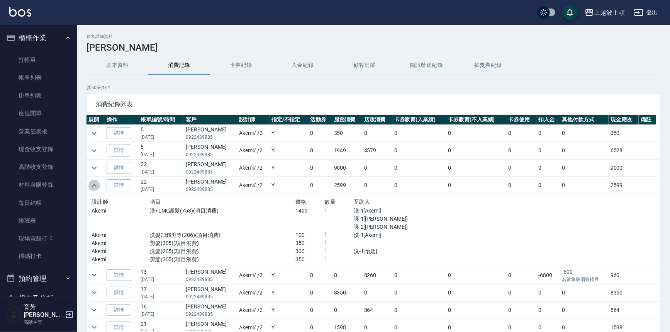
click at [93, 186] on icon "expand row" at bounding box center [94, 185] width 9 height 9
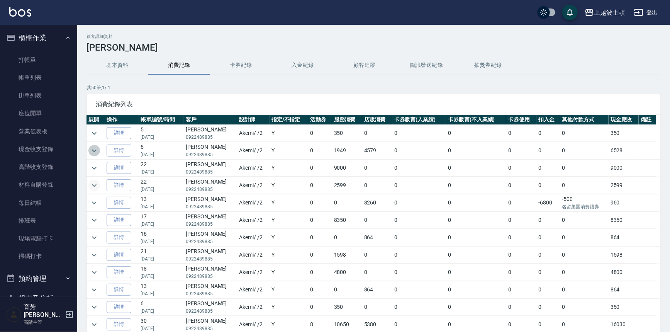
click at [96, 149] on icon "expand row" at bounding box center [94, 150] width 9 height 9
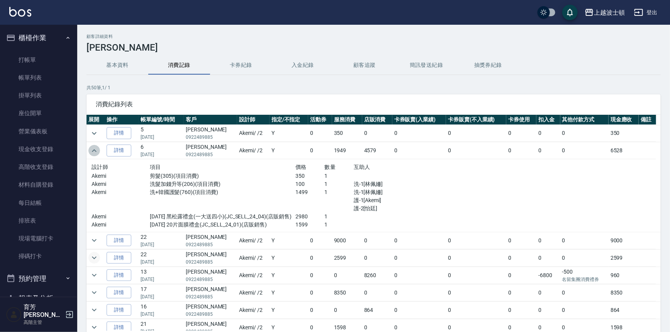
click at [96, 148] on icon "expand row" at bounding box center [94, 150] width 9 height 9
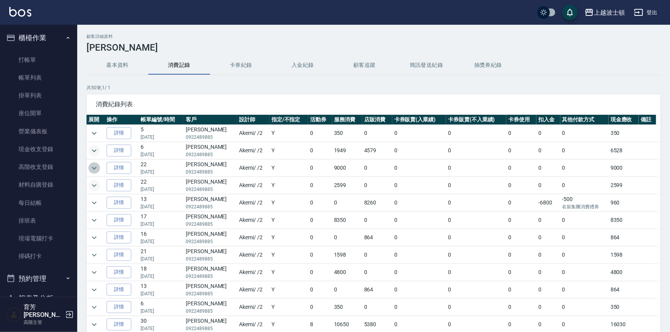
click at [94, 167] on icon "expand row" at bounding box center [94, 167] width 9 height 9
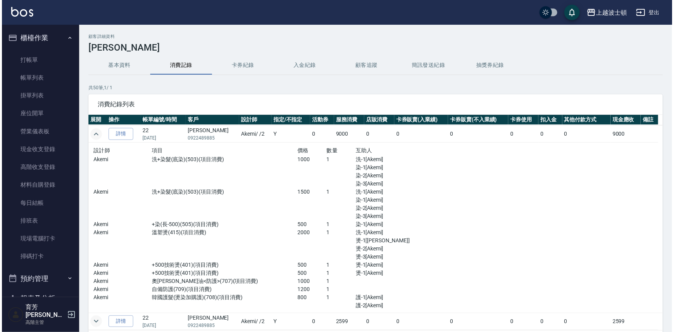
scroll to position [42, 0]
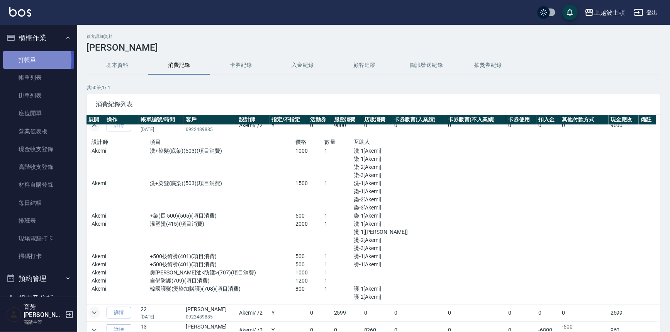
click at [22, 59] on link "打帳單" at bounding box center [38, 60] width 71 height 18
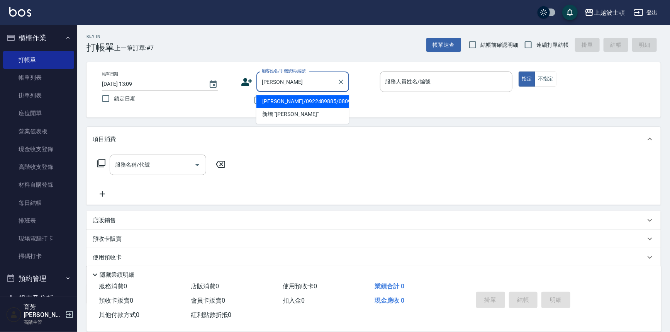
click at [268, 102] on li "林安娜/0922489885/080983" at bounding box center [302, 101] width 93 height 13
type input "林安娜/0922489885/080983"
type input "Akemi-2"
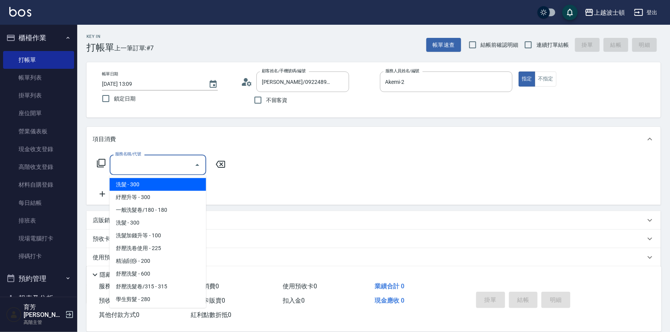
click at [172, 162] on input "服務名稱/代號" at bounding box center [152, 165] width 78 height 14
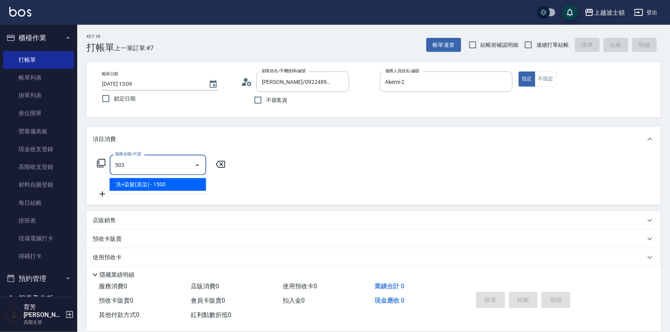
click at [186, 183] on span "洗+染髮(底染) - 1500" at bounding box center [158, 184] width 97 height 13
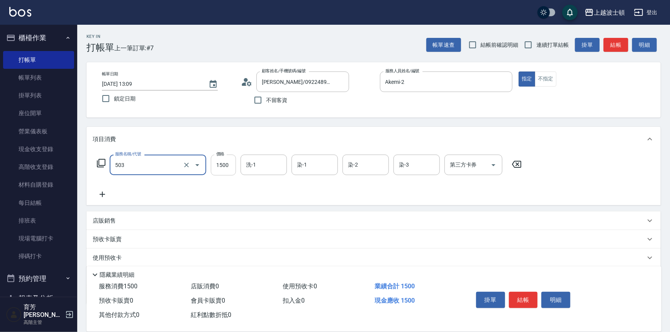
type input "洗+染髮(底染)(503)"
click at [224, 170] on input "1500" at bounding box center [223, 165] width 25 height 21
type input "1200"
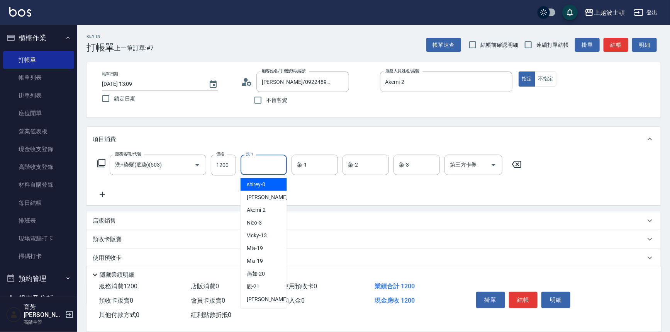
click at [271, 163] on input "洗-1" at bounding box center [263, 165] width 39 height 14
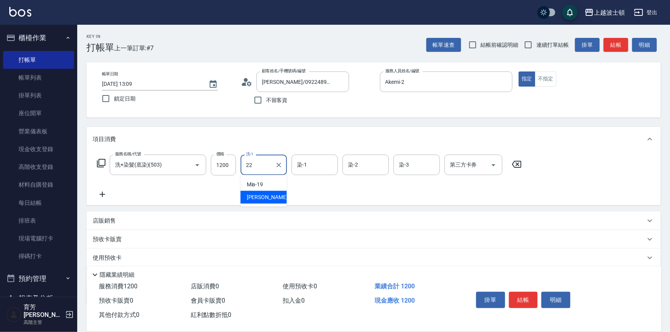
click at [267, 197] on div "雅如 -22" at bounding box center [264, 197] width 46 height 13
type input "雅如-22"
click at [309, 166] on input "染-1" at bounding box center [314, 165] width 39 height 14
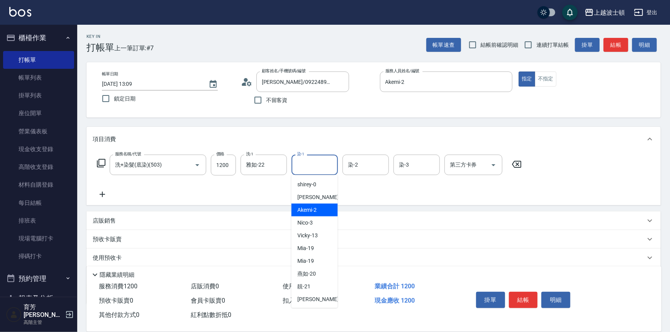
click at [321, 211] on div "Akemi -2" at bounding box center [315, 210] width 46 height 13
type input "Akemi-2"
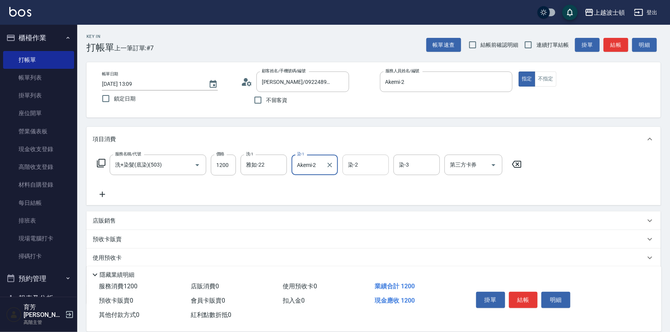
click at [378, 169] on input "染-2" at bounding box center [365, 165] width 39 height 14
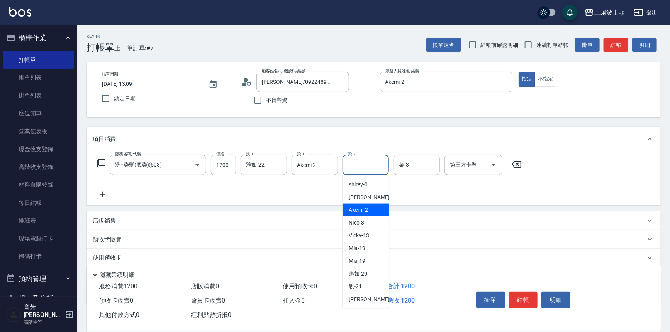
click at [374, 206] on div "Akemi -2" at bounding box center [366, 210] width 46 height 13
type input "Akemi-2"
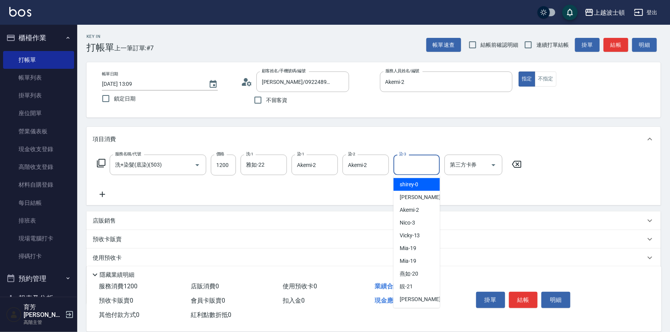
click at [411, 161] on input "染-3" at bounding box center [416, 165] width 39 height 14
click at [413, 208] on span "Akemi -2" at bounding box center [409, 210] width 19 height 8
type input "Akemi-2"
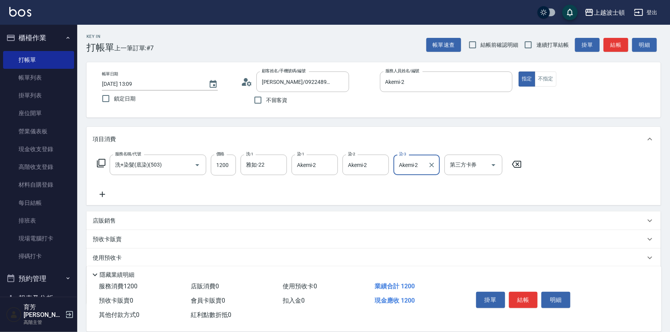
click at [102, 193] on icon at bounding box center [102, 194] width 5 height 5
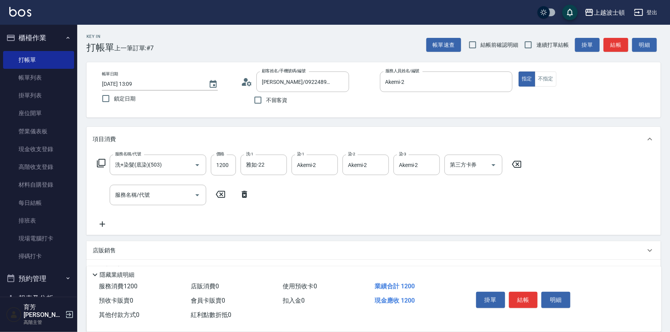
click at [243, 196] on icon at bounding box center [244, 194] width 19 height 9
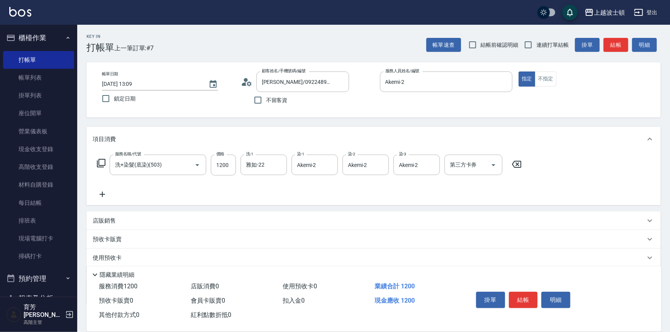
click at [103, 164] on icon at bounding box center [101, 162] width 9 height 9
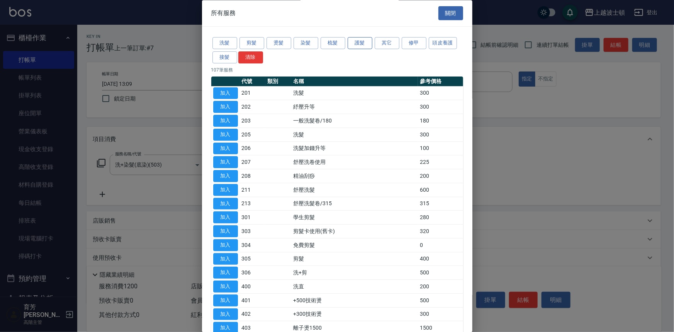
click at [364, 44] on button "護髮" at bounding box center [360, 43] width 25 height 12
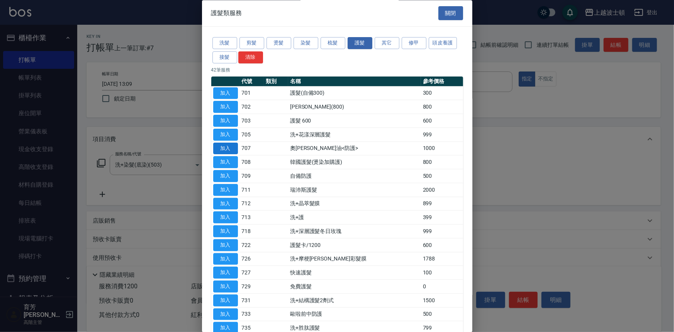
click at [222, 147] on button "加入" at bounding box center [225, 149] width 25 height 12
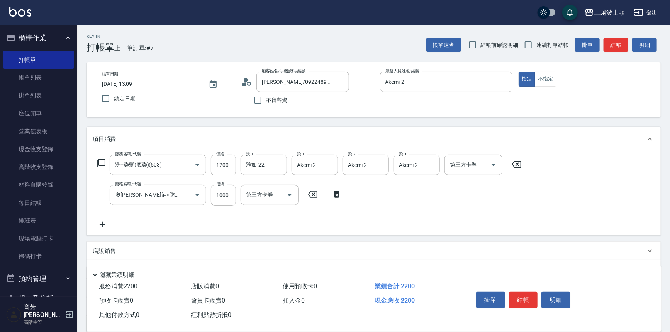
click at [103, 162] on icon at bounding box center [101, 162] width 9 height 9
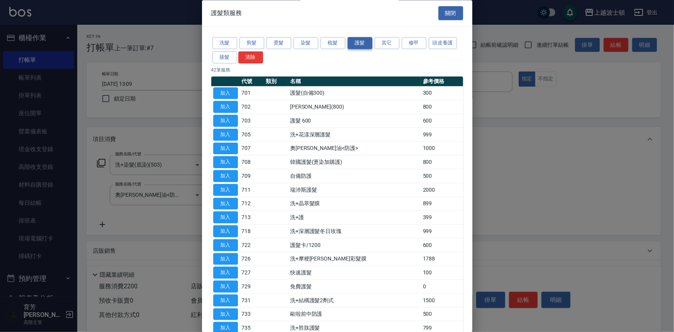
click at [365, 45] on button "護髮" at bounding box center [360, 43] width 25 height 12
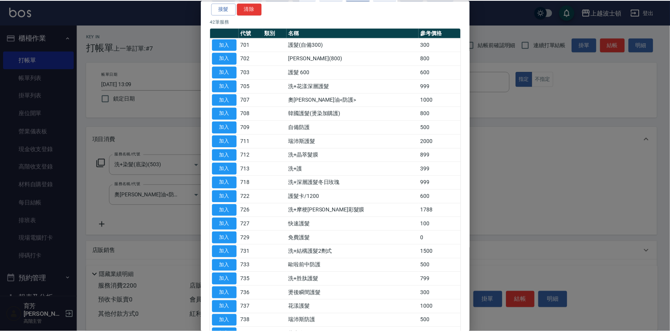
scroll to position [53, 0]
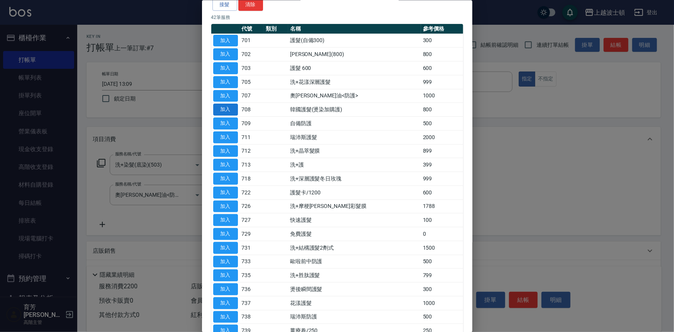
click at [221, 107] on button "加入" at bounding box center [225, 110] width 25 height 12
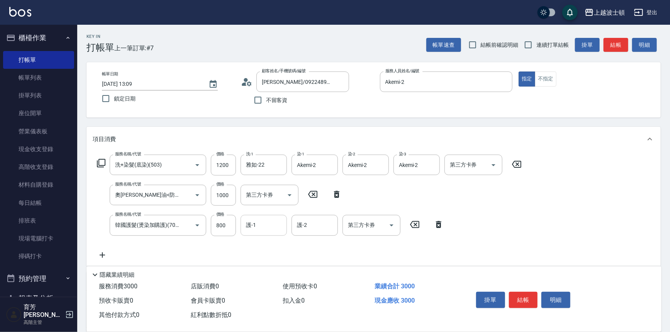
click at [251, 224] on input "護-1" at bounding box center [263, 225] width 39 height 14
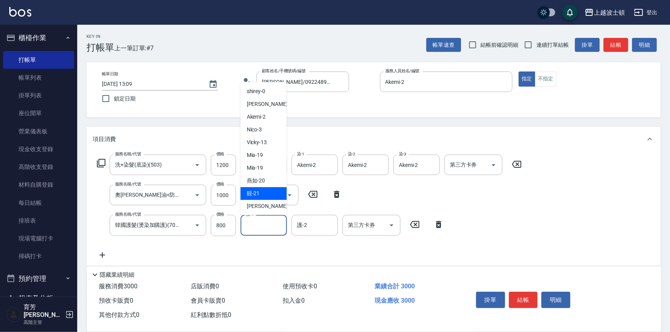
type input "2"
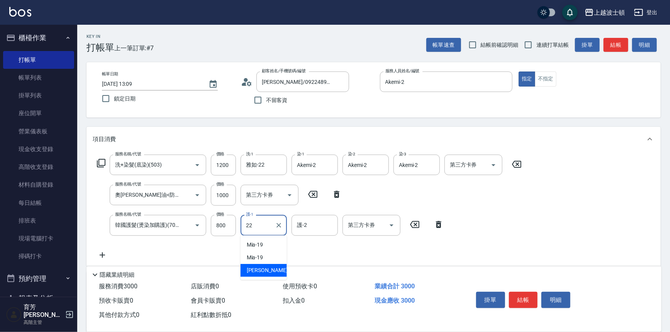
click at [277, 270] on div "雅如 -22" at bounding box center [264, 270] width 46 height 13
type input "雅如-22"
click at [309, 231] on input "護-2" at bounding box center [314, 225] width 39 height 14
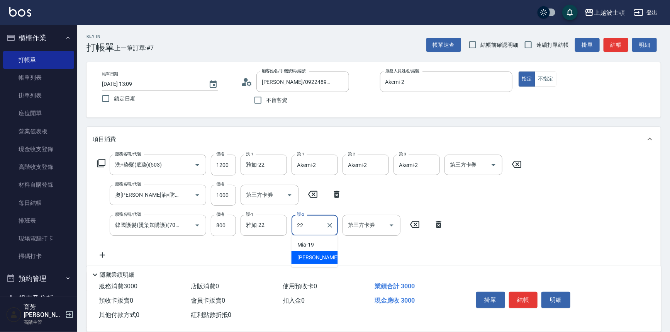
click at [320, 260] on div "雅如 -22" at bounding box center [315, 257] width 46 height 13
type input "雅如-22"
click at [97, 255] on icon at bounding box center [102, 254] width 19 height 9
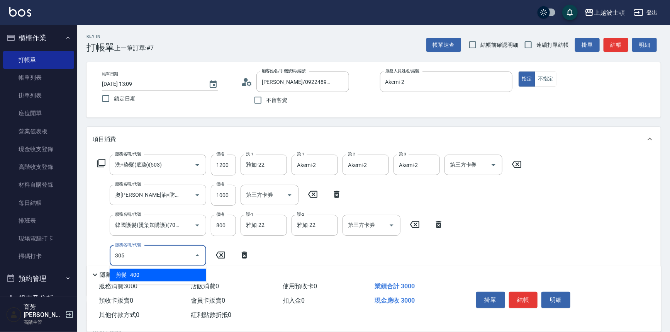
click at [148, 275] on span "剪髮 - 400" at bounding box center [158, 274] width 97 height 13
type input "剪髮(305)"
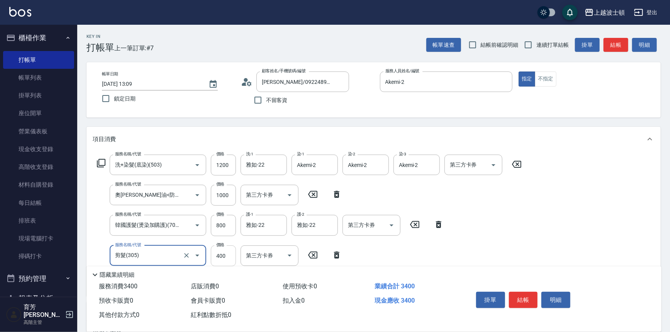
click at [217, 259] on input "400" at bounding box center [223, 255] width 25 height 21
type input "350"
click at [533, 234] on div "服務名稱/代號 洗+染髮(底染)(503) 服務名稱/代號 價格 1200 價格 洗-1 雅如-22 洗-1 染-1 Akemi-2 染-1 染-2 Akem…" at bounding box center [374, 223] width 574 height 144
click at [525, 300] on button "結帳" at bounding box center [523, 300] width 29 height 16
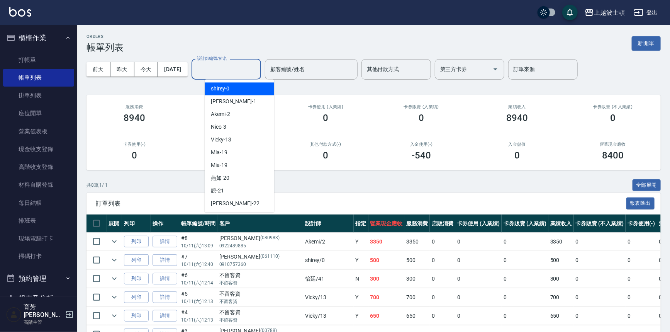
click at [226, 70] on input "設計師編號/姓名" at bounding box center [226, 70] width 63 height 14
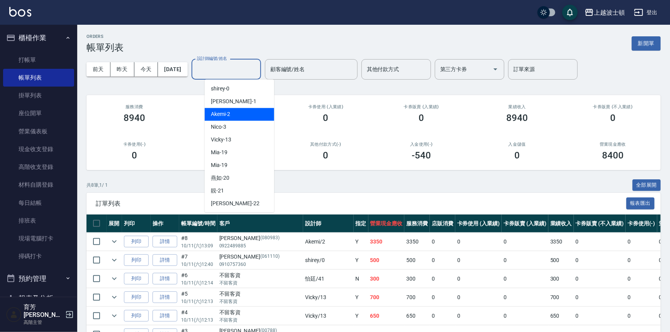
click at [239, 116] on div "Akemi -2" at bounding box center [240, 114] width 70 height 13
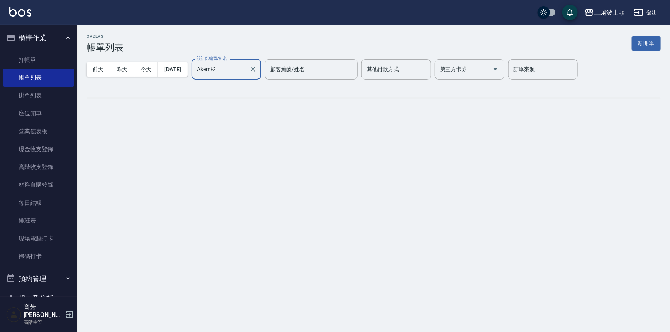
type input "Akemi-2"
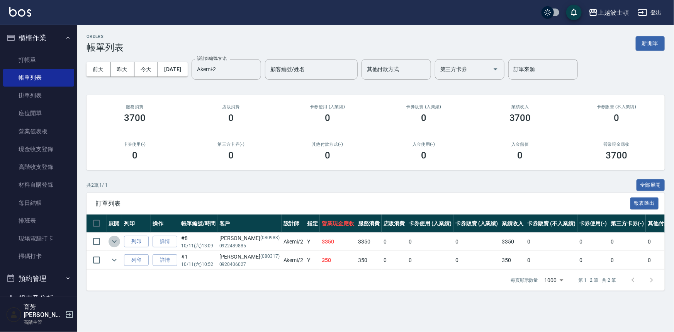
click at [116, 240] on icon "expand row" at bounding box center [114, 241] width 5 height 3
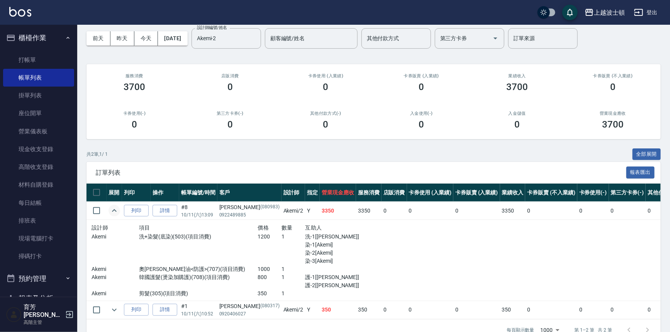
scroll to position [32, 0]
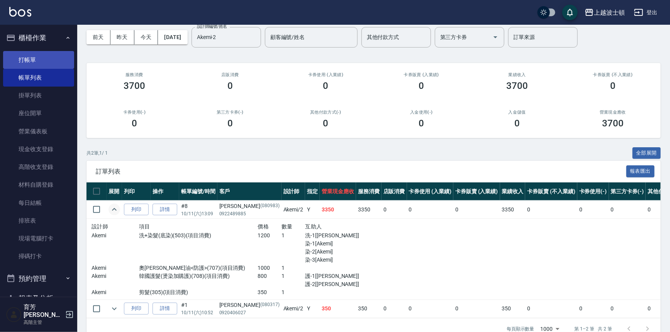
click at [41, 59] on link "打帳單" at bounding box center [38, 60] width 71 height 18
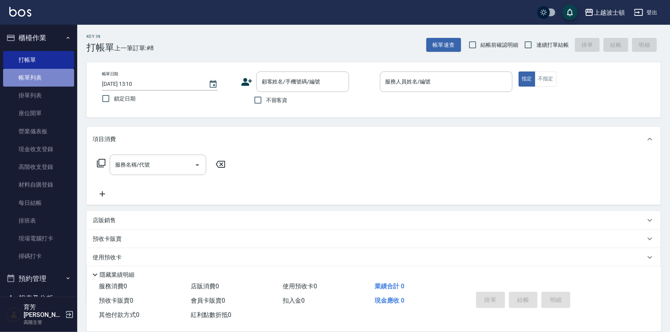
click at [45, 78] on link "帳單列表" at bounding box center [38, 78] width 71 height 18
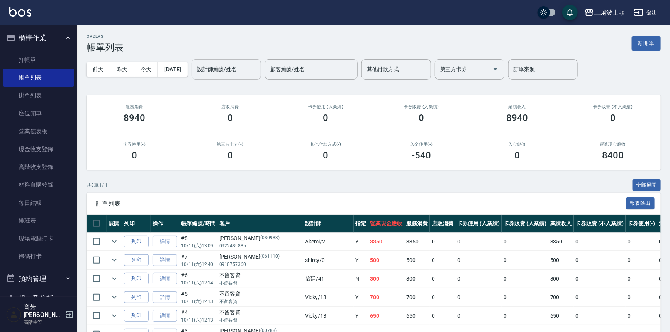
click at [229, 72] on input "設計師編號/姓名" at bounding box center [226, 70] width 63 height 14
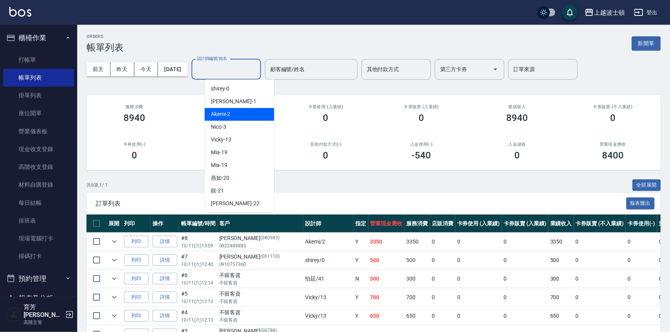
click at [246, 110] on div "Akemi -2" at bounding box center [240, 114] width 70 height 13
type input "Akemi-2"
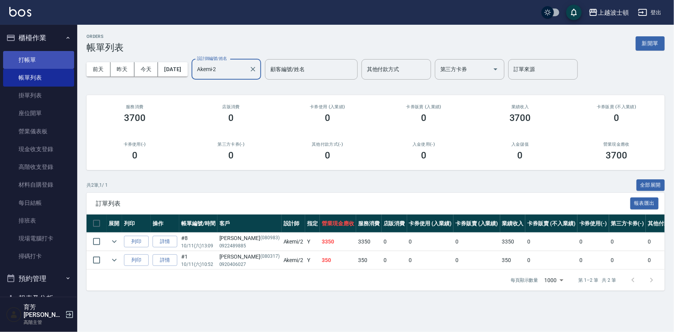
click at [37, 63] on link "打帳單" at bounding box center [38, 60] width 71 height 18
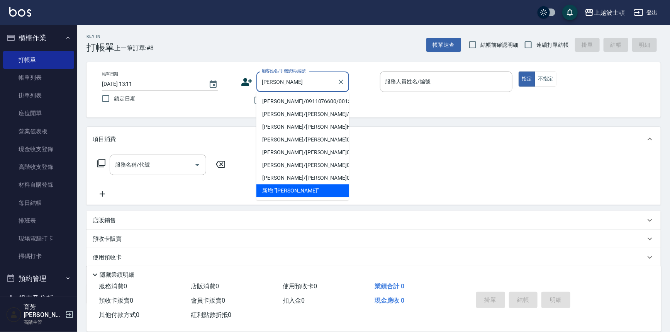
click at [282, 102] on li "黃春玉/0911076600/001381" at bounding box center [302, 101] width 93 height 13
type input "黃春玉/0911076600/001381"
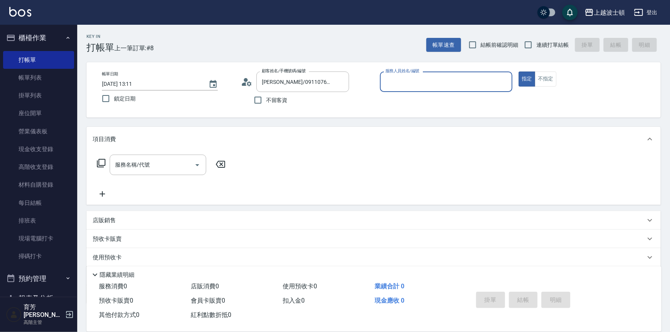
type input "Akemi-2"
click at [247, 83] on icon at bounding box center [247, 82] width 12 height 12
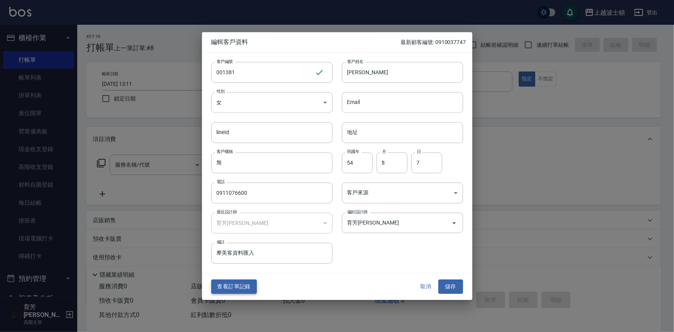
click at [243, 288] on button "查看訂單記錄" at bounding box center [234, 287] width 46 height 14
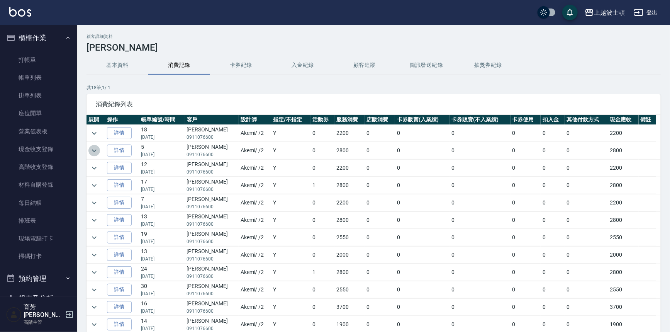
click at [90, 147] on icon "expand row" at bounding box center [94, 150] width 9 height 9
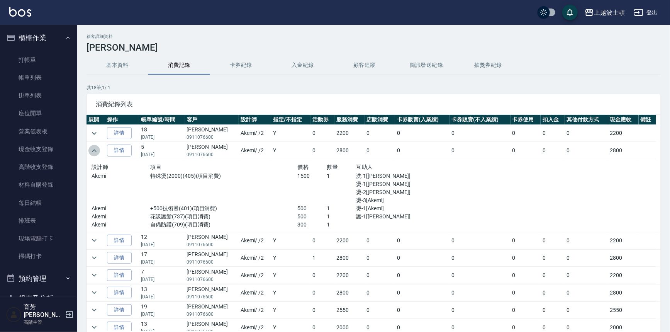
click at [90, 148] on icon "expand row" at bounding box center [94, 150] width 9 height 9
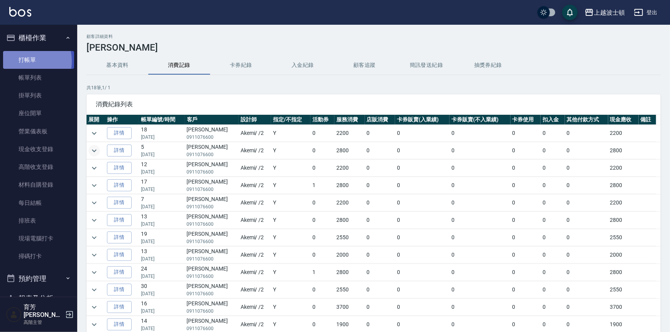
click at [20, 61] on link "打帳單" at bounding box center [38, 60] width 71 height 18
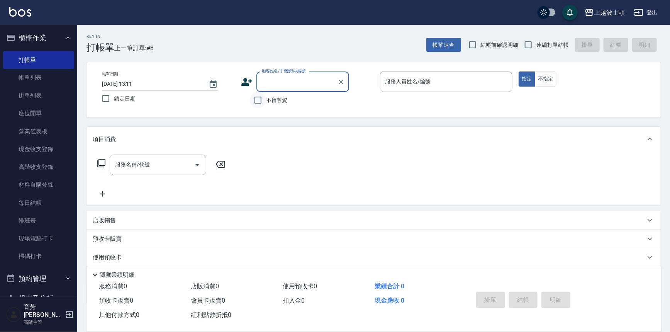
drag, startPoint x: 255, startPoint y: 106, endPoint x: 258, endPoint y: 103, distance: 4.7
click at [257, 104] on input "不留客資" at bounding box center [258, 100] width 16 height 16
checkbox input "true"
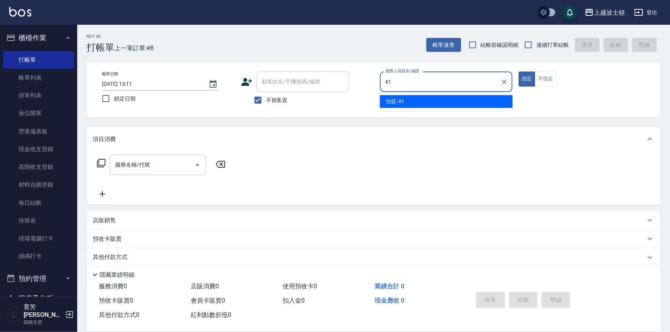
type input "怡廷-41"
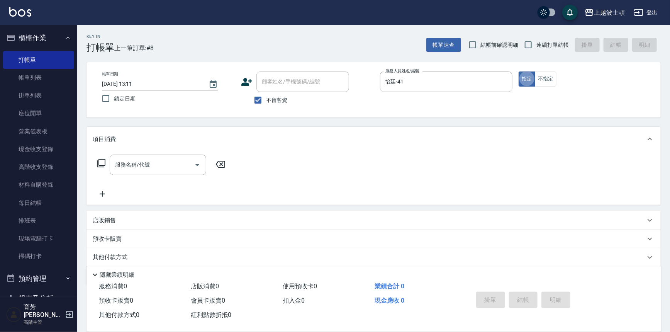
type button "true"
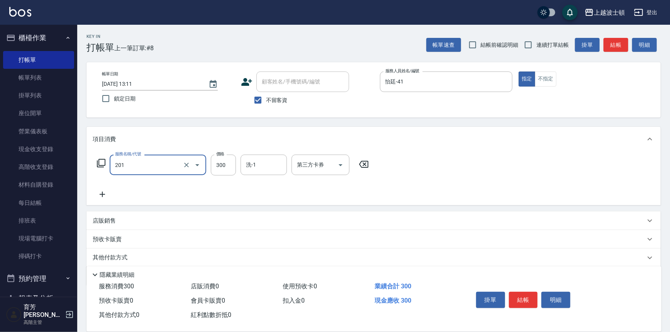
type input "洗髮(201)"
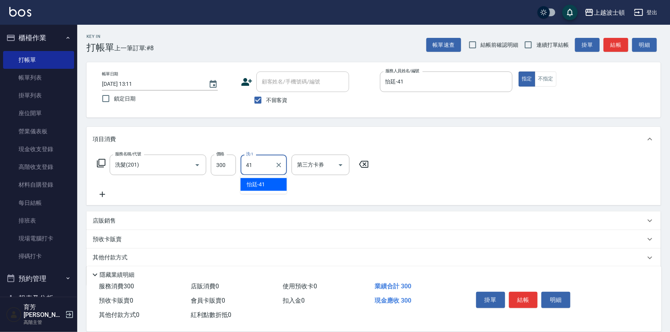
type input "怡廷-41"
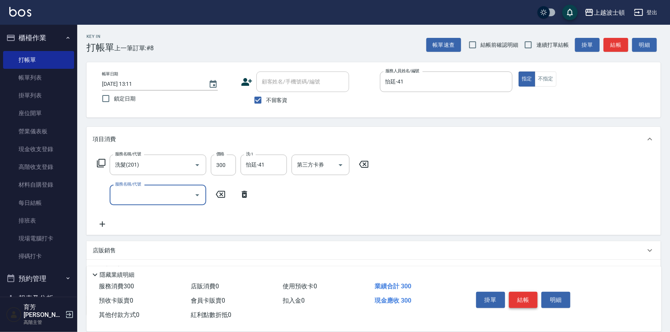
click at [526, 295] on button "結帳" at bounding box center [523, 300] width 29 height 16
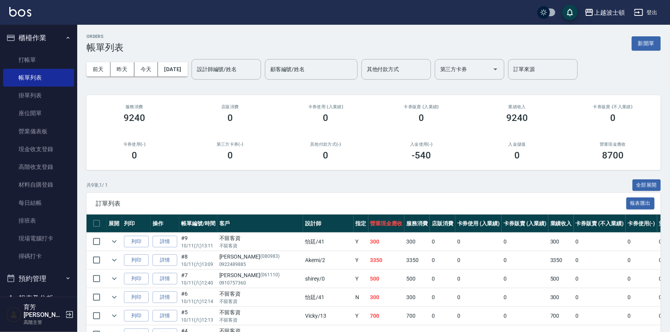
click at [248, 72] on input "設計師編號/姓名" at bounding box center [226, 70] width 63 height 14
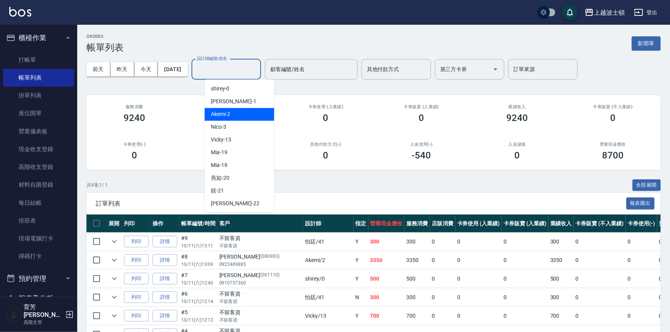
click at [248, 113] on div "Akemi -2" at bounding box center [240, 114] width 70 height 13
type input "Akemi-2"
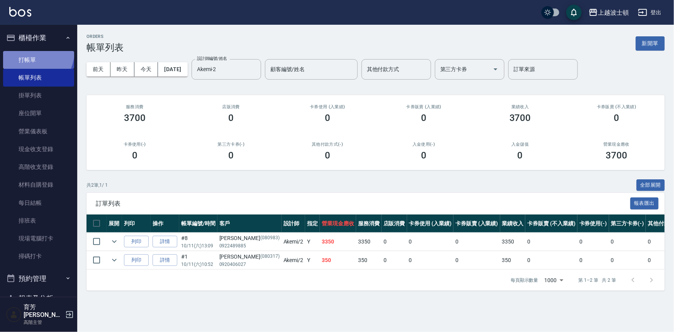
click at [28, 51] on link "打帳單" at bounding box center [38, 60] width 71 height 18
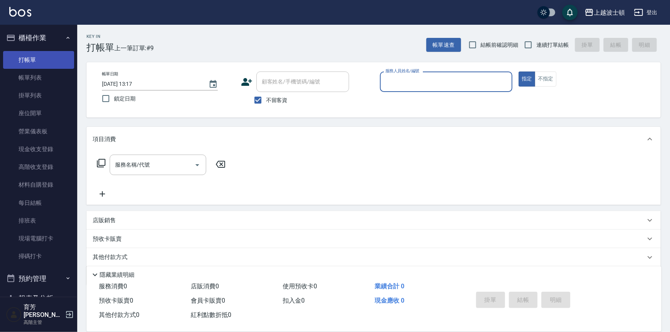
click at [519, 71] on button "指定" at bounding box center [527, 78] width 17 height 15
type button "true"
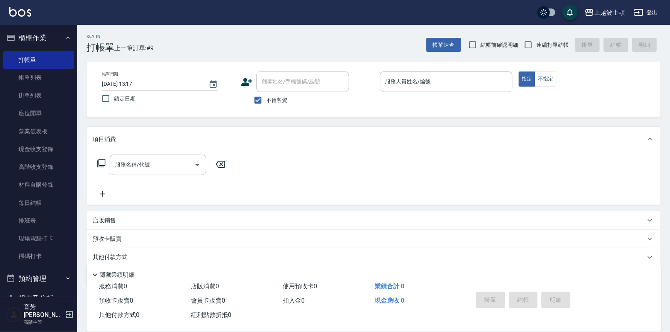
click at [173, 49] on div "Key In 打帳單 上一筆訂單:#9 帳單速查 結帳前確認明細 連續打單結帳 掛單 結帳 明細" at bounding box center [369, 39] width 584 height 28
click at [34, 82] on link "帳單列表" at bounding box center [38, 78] width 71 height 18
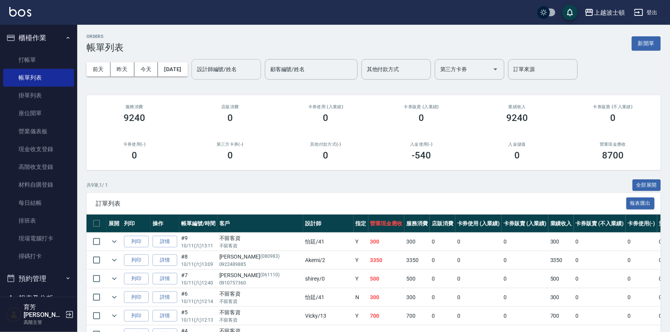
click at [236, 70] on input "設計師編號/姓名" at bounding box center [226, 70] width 63 height 14
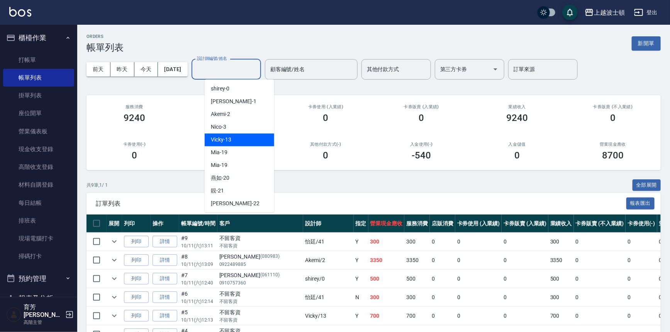
click at [228, 140] on span "Vicky -13" at bounding box center [221, 140] width 20 height 8
type input "Vicky-13"
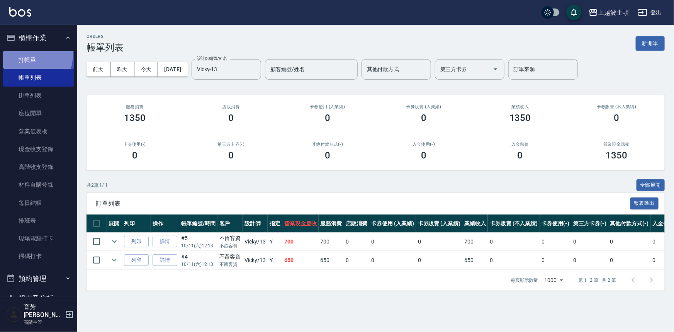
click at [24, 54] on link "打帳單" at bounding box center [38, 60] width 71 height 18
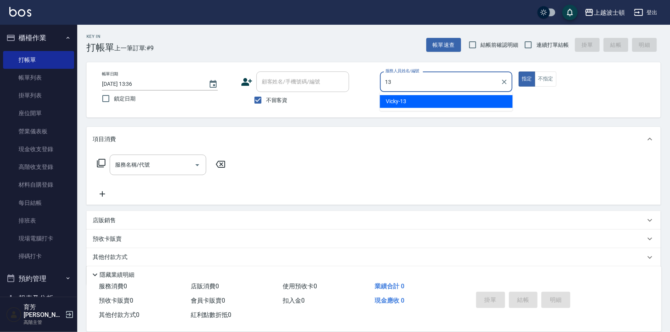
type input "Vicky-13"
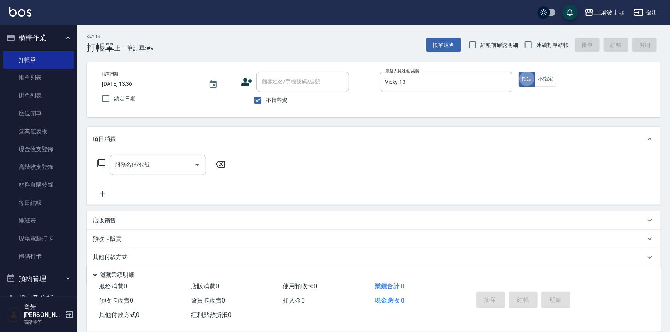
type button "true"
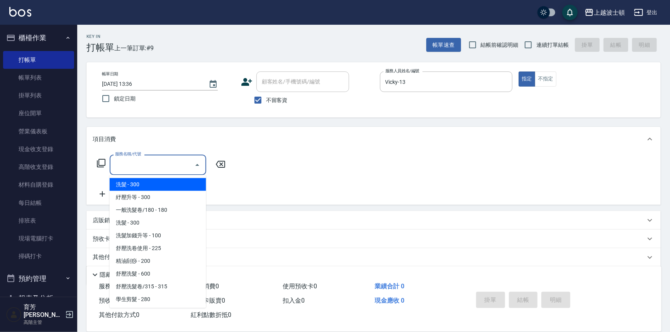
click at [177, 164] on input "服務名稱/代號" at bounding box center [152, 165] width 78 height 14
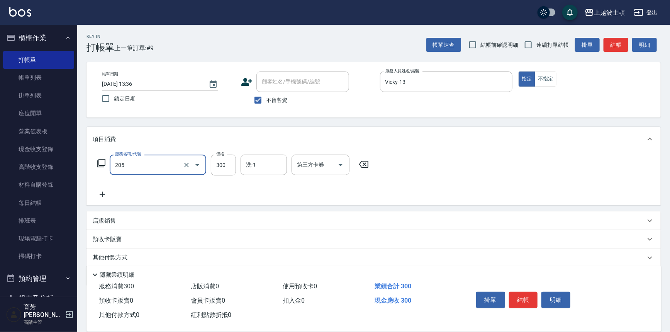
type input "洗髮(205)"
click at [104, 192] on icon at bounding box center [102, 194] width 19 height 9
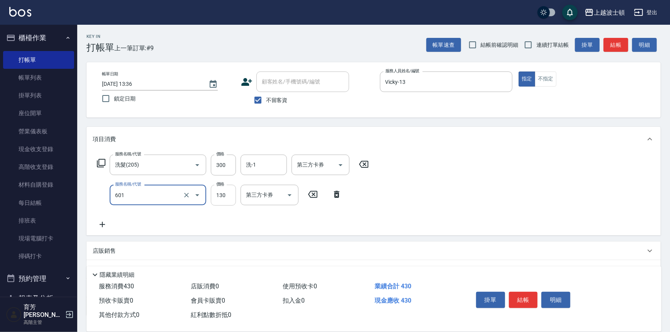
type input "單梳(601)"
click at [220, 196] on input "130" at bounding box center [223, 195] width 25 height 21
type input "100"
click at [263, 163] on input "洗-1" at bounding box center [263, 165] width 39 height 14
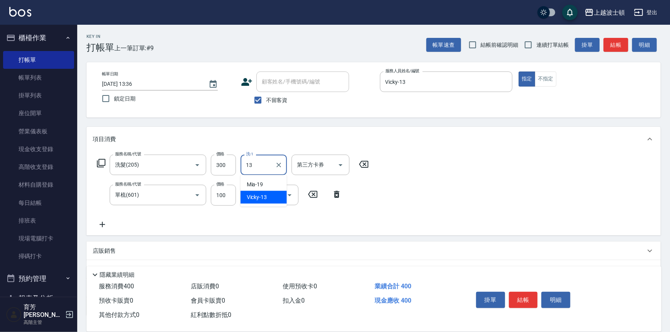
type input "Vicky-13"
click at [517, 298] on button "結帳" at bounding box center [523, 300] width 29 height 16
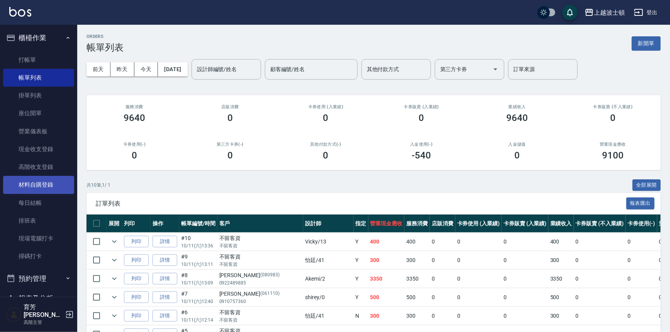
click at [45, 182] on link "材料自購登錄" at bounding box center [38, 185] width 71 height 18
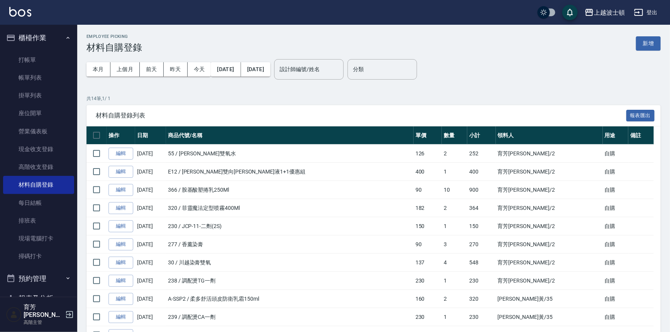
click at [42, 36] on button "櫃檯作業" at bounding box center [38, 38] width 71 height 20
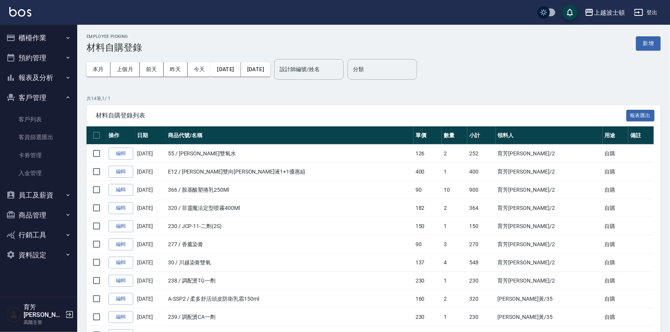
click at [39, 212] on button "商品管理" at bounding box center [38, 215] width 71 height 20
click at [36, 253] on link "商品列表" at bounding box center [38, 255] width 71 height 18
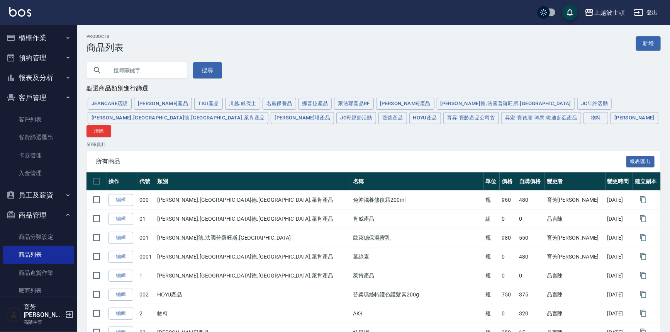
click at [137, 74] on input "text" at bounding box center [144, 70] width 73 height 21
type input "隨手"
click at [201, 70] on button "搜尋" at bounding box center [207, 70] width 29 height 16
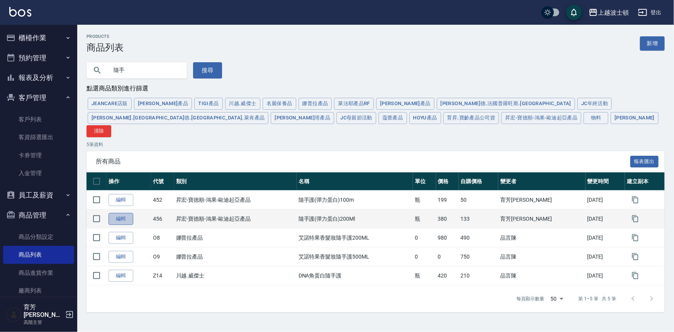
click at [120, 213] on link "編輯" at bounding box center [121, 219] width 25 height 12
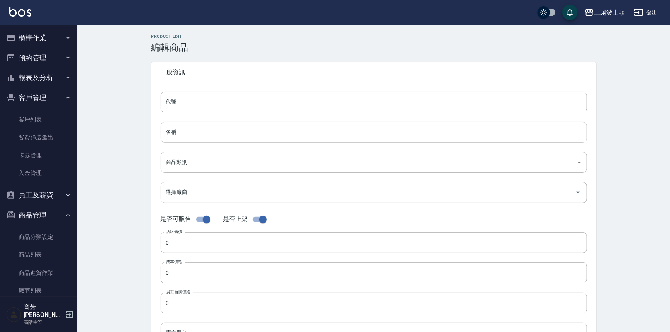
type input "456"
type input "隨手護(彈力蛋白)200Ml"
type input "e1a4f590-b0a5-46d4-a5ca-a936d2eb1f19"
type input "380"
type input "133"
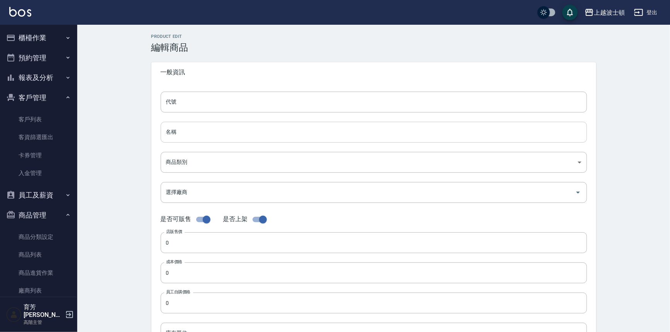
type input "133"
type input "瓶"
type input "FALSE"
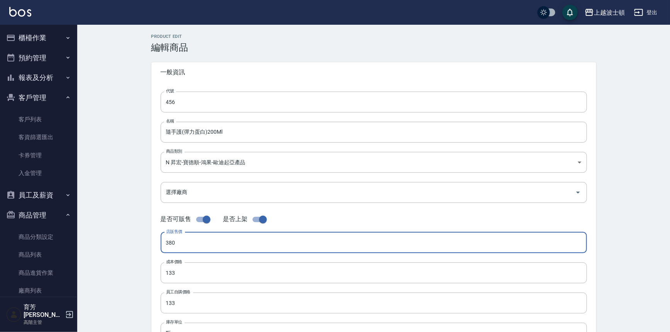
drag, startPoint x: 192, startPoint y: 243, endPoint x: 150, endPoint y: 248, distance: 42.1
click at [150, 248] on div "Product Edit 編輯商品 一般資訊 代號 456 代號 名稱 隨手護(彈力蛋白)200Ml 名稱 商品類別 N 昇宏-寶德順-鴻果-歐迪起亞產品…" at bounding box center [374, 279] width 464 height 490
type input "400"
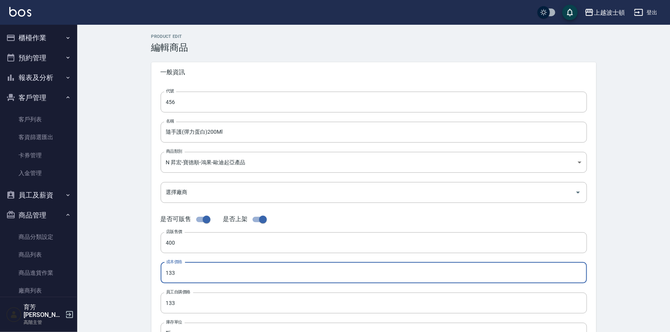
drag, startPoint x: 177, startPoint y: 276, endPoint x: 149, endPoint y: 278, distance: 28.2
click at [149, 278] on div "Product Edit 編輯商品 一般資訊 代號 456 代號 名稱 隨手護(彈力蛋白)200Ml 名稱 商品類別 N 昇宏-寶德順-鴻果-歐迪起亞產品…" at bounding box center [374, 279] width 464 height 490
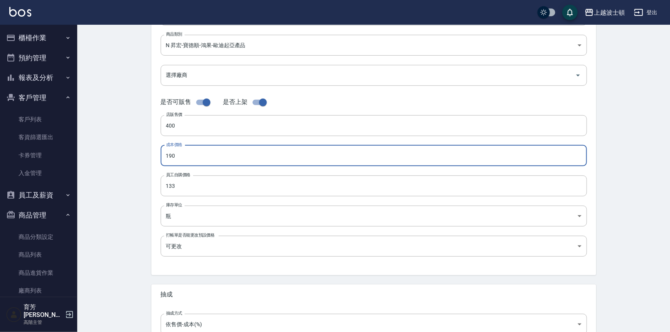
scroll to position [144, 0]
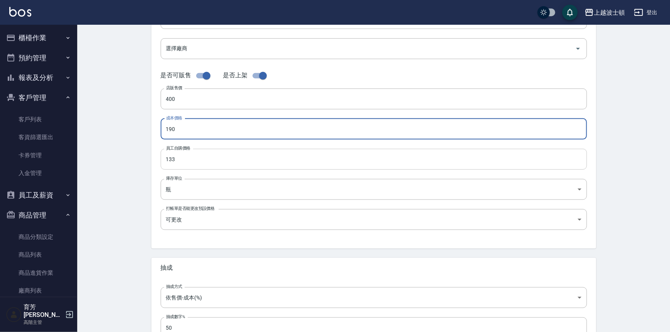
type input "190"
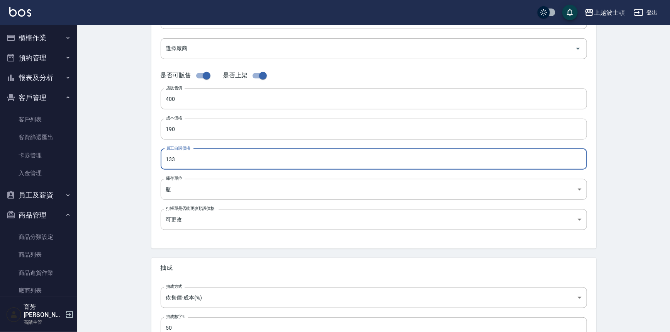
drag, startPoint x: 182, startPoint y: 160, endPoint x: 154, endPoint y: 167, distance: 29.4
click at [154, 167] on div "代號 456 代號 名稱 隨手護(彈力蛋白)200Ml 名稱 商品類別 N 昇宏-寶德順-鴻果-歐迪起亞產品 e1a4f590-b0a5-46d4-a5c…" at bounding box center [373, 94] width 445 height 310
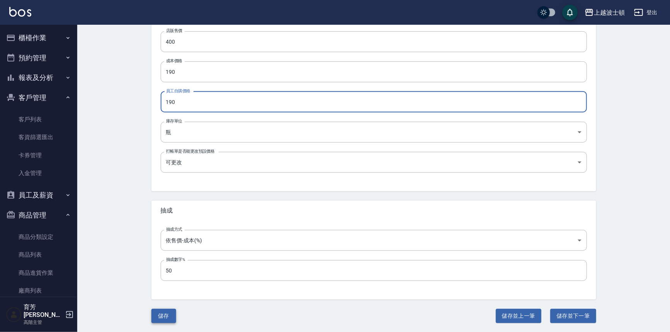
type input "190"
click at [168, 311] on button "儲存" at bounding box center [163, 316] width 25 height 14
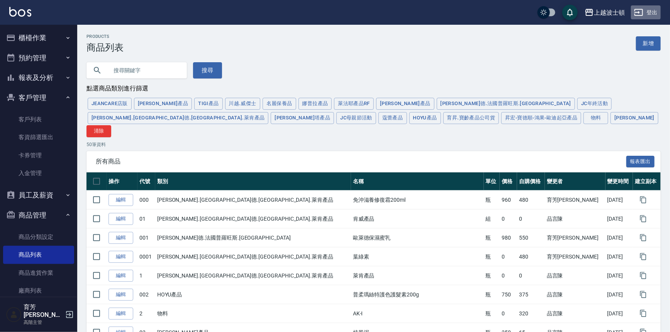
click at [653, 11] on button "登出" at bounding box center [646, 12] width 30 height 14
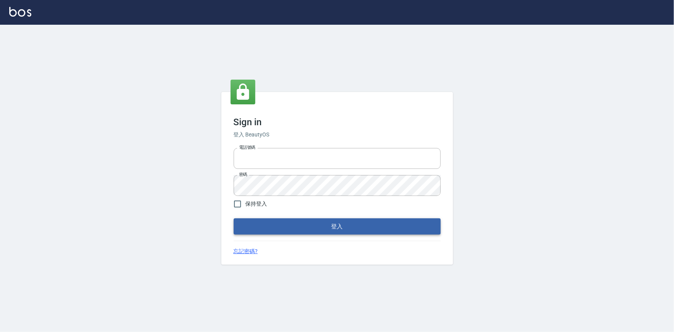
type input "0922670776"
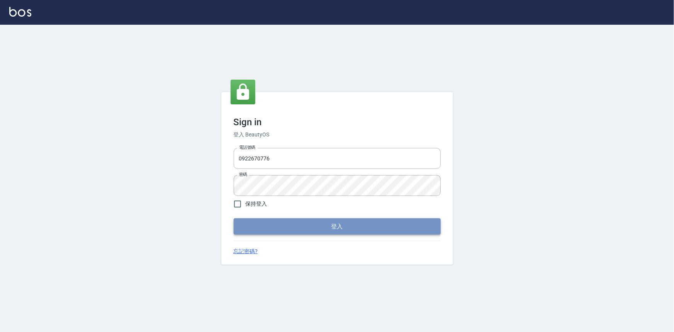
click at [336, 225] on button "登入" at bounding box center [337, 226] width 207 height 16
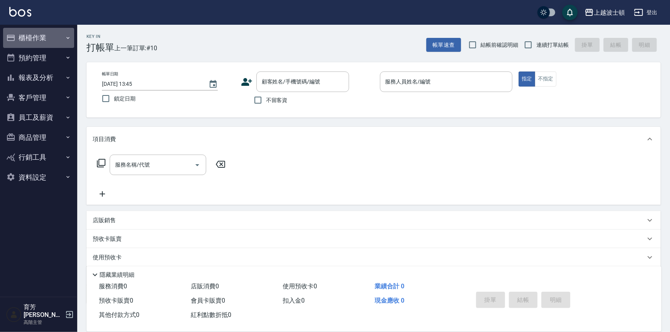
click at [32, 39] on button "櫃檯作業" at bounding box center [38, 38] width 71 height 20
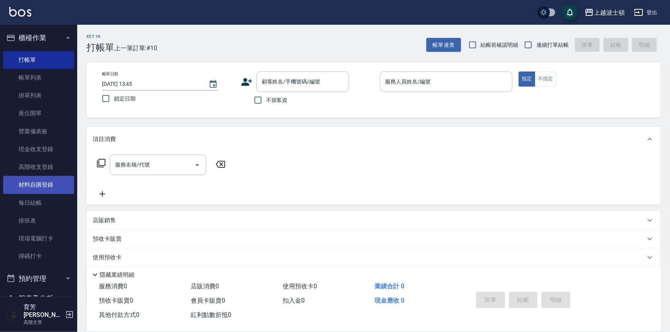
click at [46, 183] on link "材料自購登錄" at bounding box center [38, 185] width 71 height 18
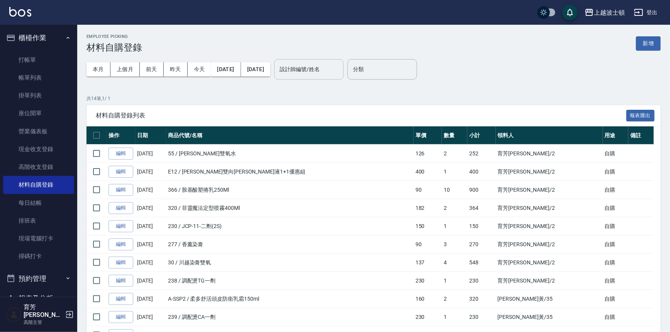
drag, startPoint x: 309, startPoint y: 71, endPoint x: 314, endPoint y: 74, distance: 6.4
click at [309, 70] on input "設計師編號/姓名" at bounding box center [309, 70] width 63 height 14
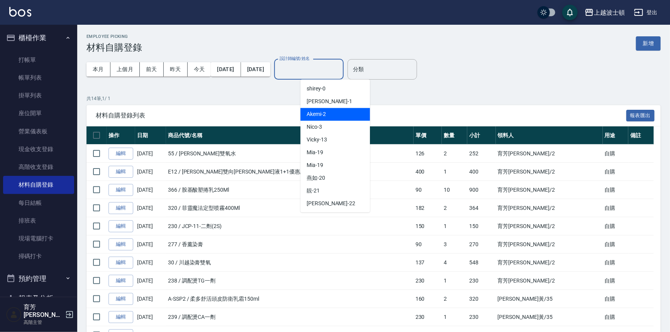
click at [319, 117] on span "Akemi -2" at bounding box center [316, 114] width 19 height 8
type input "Akemi-2"
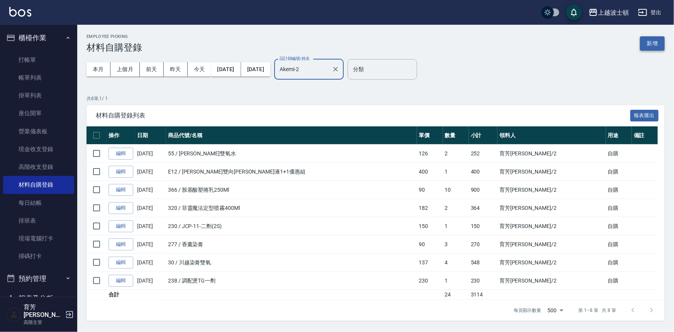
click at [657, 42] on button "新增" at bounding box center [652, 43] width 25 height 14
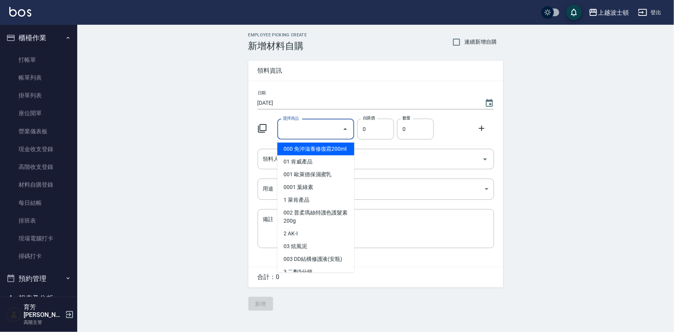
click at [290, 127] on input "選擇商品" at bounding box center [310, 129] width 58 height 14
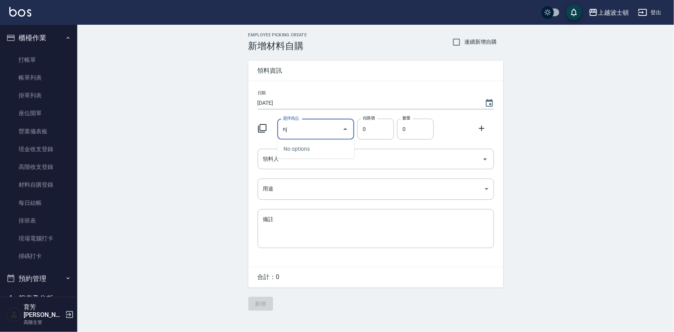
type input "n"
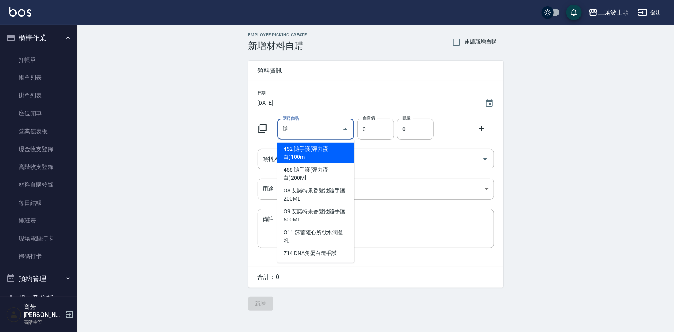
click at [301, 152] on li "452 隨手護(彈力蛋白)100m" at bounding box center [315, 153] width 77 height 21
type input "隨手護(彈力蛋白)100m"
type input "50"
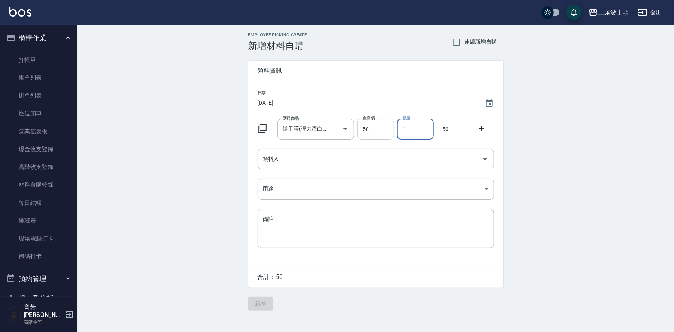
drag, startPoint x: 409, startPoint y: 132, endPoint x: 386, endPoint y: 131, distance: 24.0
click at [386, 131] on div "選擇商品 隨手護(彈力蛋白)100m 選擇商品 自購價 50 自購價 數量 1 數量 50" at bounding box center [374, 127] width 239 height 24
type input "10"
click at [297, 160] on input "領料人" at bounding box center [370, 159] width 218 height 14
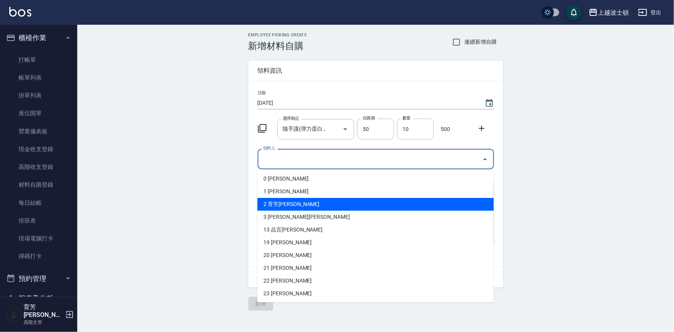
click at [270, 202] on li "2 育芳[PERSON_NAME]" at bounding box center [375, 204] width 236 height 13
type input "育芳[PERSON_NAME]"
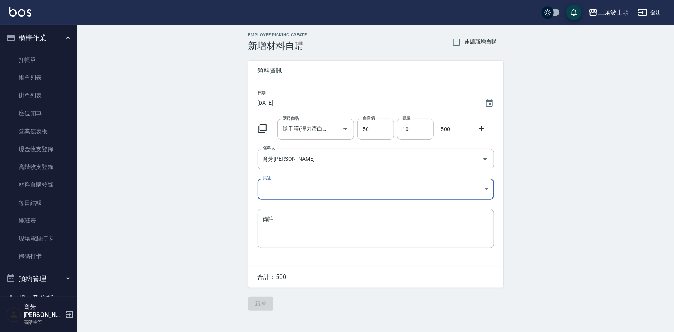
click at [266, 187] on body "上越波士頓 登出 櫃檯作業 打帳單 帳單列表 掛單列表 座位開單 營業儀表板 現金收支登錄 高階收支登錄 材料自購登錄 每日結帳 排班表 現場電腦打卡 掃碼打…" at bounding box center [337, 166] width 674 height 332
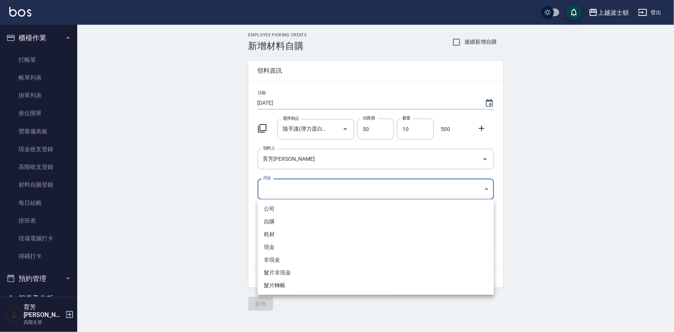
click at [268, 221] on li "自購" at bounding box center [376, 221] width 236 height 13
type input "自購"
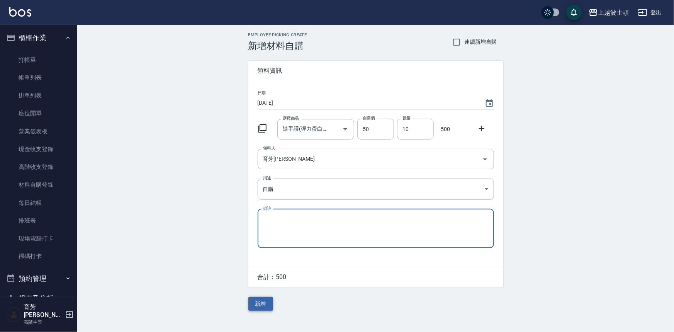
click at [260, 304] on button "新增" at bounding box center [260, 304] width 25 height 14
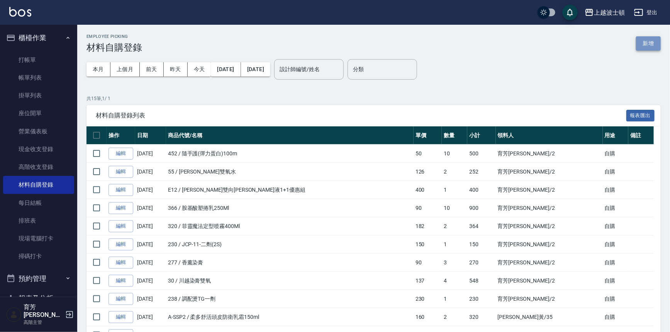
click at [652, 42] on button "新增" at bounding box center [648, 43] width 25 height 14
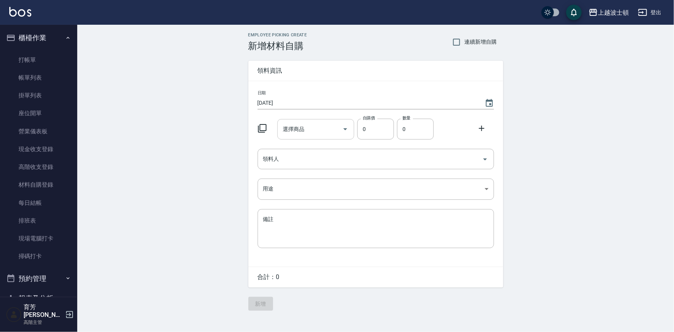
click at [303, 127] on input "選擇商品" at bounding box center [310, 129] width 58 height 14
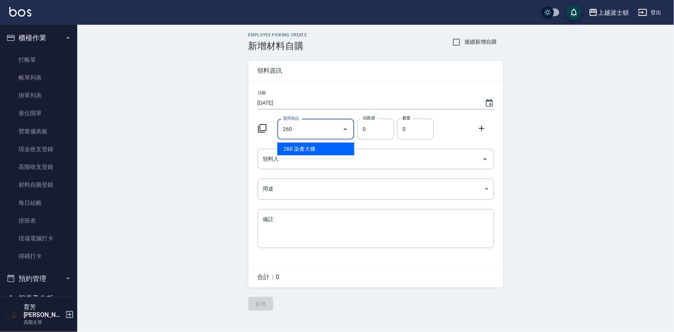
click at [290, 146] on li "260 染膏大條" at bounding box center [315, 149] width 77 height 13
type input "染膏大條"
type input "120"
type input "1"
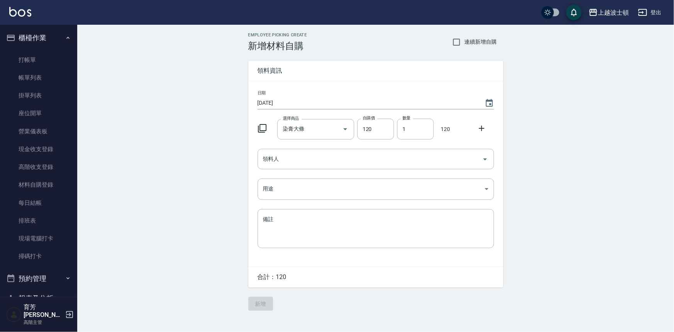
click at [486, 126] on icon at bounding box center [481, 128] width 9 height 9
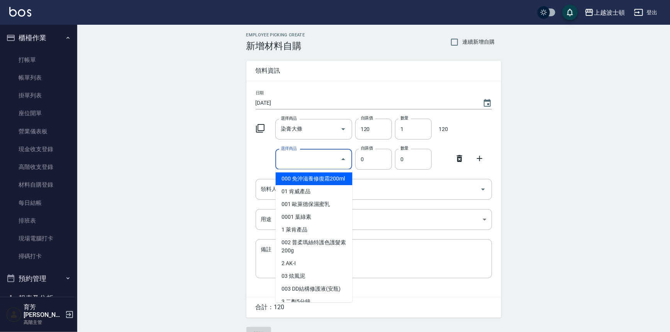
click at [306, 162] on input "選擇商品" at bounding box center [308, 160] width 58 height 14
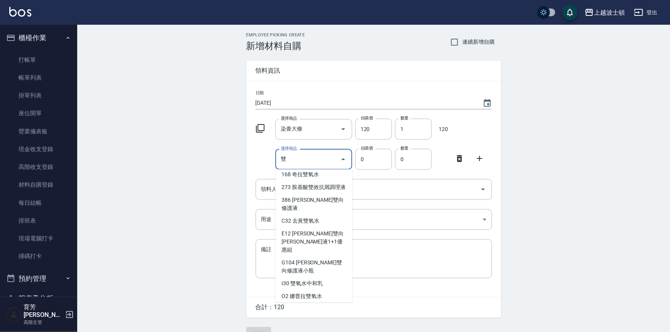
scroll to position [50, 0]
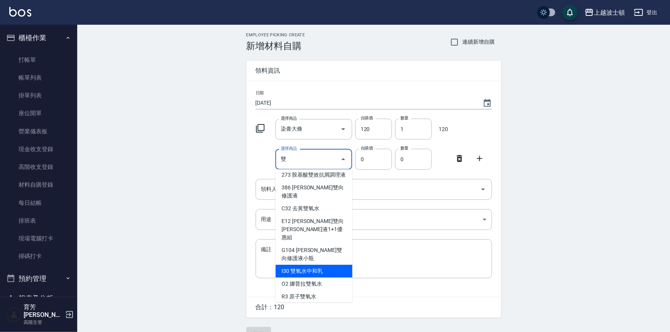
click at [318, 265] on li "I30 雙氧水中和乳" at bounding box center [314, 271] width 77 height 13
type input "雙氧水中和乳"
type input "130"
type input "1"
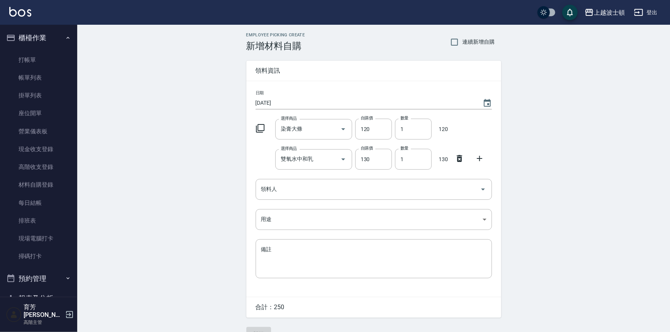
click at [482, 161] on icon at bounding box center [479, 158] width 9 height 9
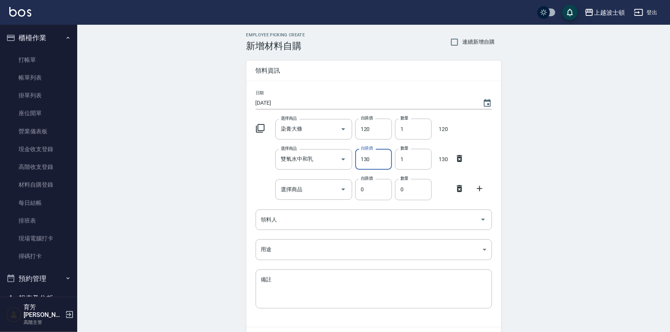
drag, startPoint x: 363, startPoint y: 166, endPoint x: 344, endPoint y: 175, distance: 20.9
click at [344, 175] on div "日期 2025/10/11 選擇商品 染膏大條 選擇商品 自購價 120 自購價 數量 1 數量 120 選擇商品 雙氧水中和乳 選擇商品 自購價 130 自…" at bounding box center [373, 204] width 255 height 246
click at [317, 197] on div "選擇商品" at bounding box center [313, 189] width 77 height 20
type input "210"
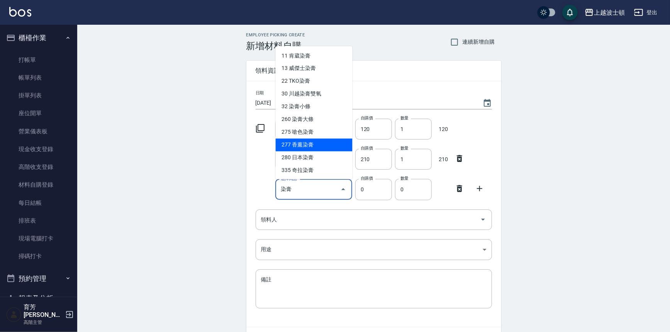
drag, startPoint x: 293, startPoint y: 143, endPoint x: 321, endPoint y: 143, distance: 28.2
click at [293, 143] on li "277 香薰染膏" at bounding box center [314, 145] width 77 height 13
type input "香薰染膏"
type input "90"
type input "1"
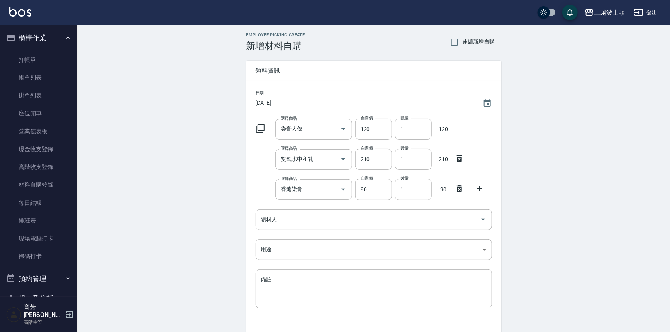
click at [481, 189] on icon at bounding box center [479, 188] width 5 height 5
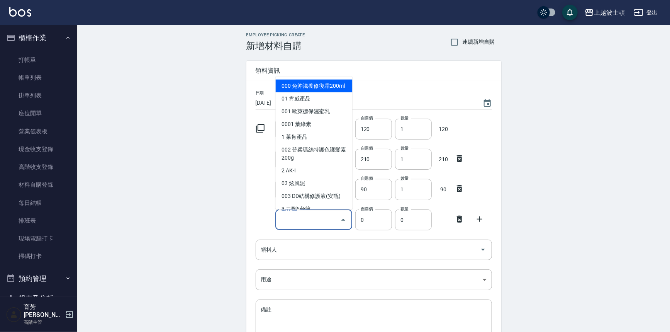
click at [285, 221] on input "選擇商品" at bounding box center [308, 220] width 58 height 14
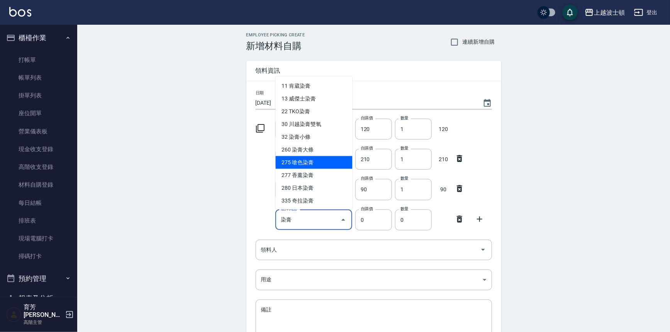
click at [313, 165] on li "275 嗆色染膏" at bounding box center [314, 162] width 77 height 13
type input "嗆色染膏"
type input "120"
type input "1"
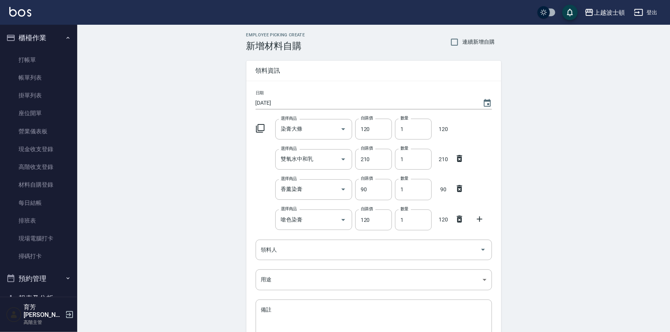
click at [477, 216] on icon at bounding box center [479, 218] width 9 height 9
click at [309, 257] on div "選擇商品" at bounding box center [313, 249] width 77 height 20
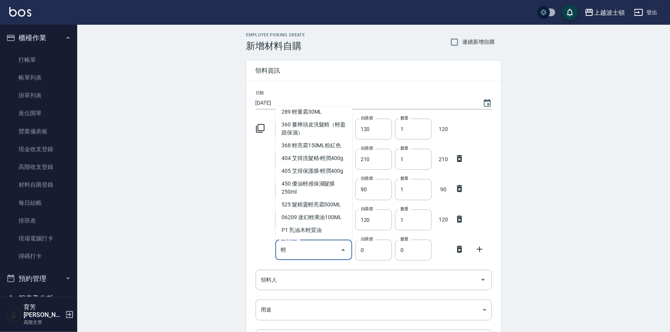
scroll to position [58, 0]
click at [332, 200] on li "525 髮精靈輕亮霜500ML" at bounding box center [314, 204] width 77 height 13
type input "髮精靈輕亮霜500ML"
type input "500"
type input "1"
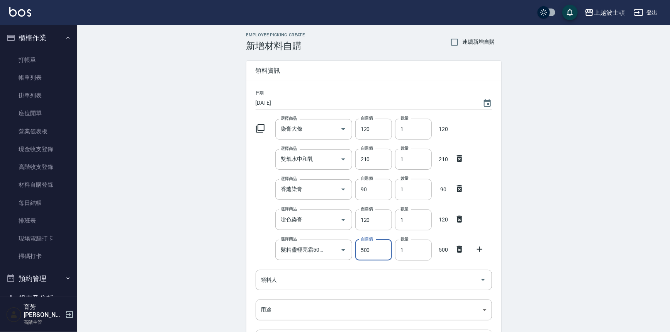
drag, startPoint x: 375, startPoint y: 246, endPoint x: 337, endPoint y: 263, distance: 42.0
click at [337, 263] on div "日期 2025/10/11 選擇商品 染膏大條 選擇商品 自購價 120 自購價 數量 1 數量 120 選擇商品 雙氧水中和乳 選擇商品 自購價 210 自…" at bounding box center [373, 234] width 255 height 306
type input "300"
click at [478, 251] on icon at bounding box center [479, 249] width 9 height 9
click at [302, 281] on input "選擇商品" at bounding box center [308, 280] width 58 height 14
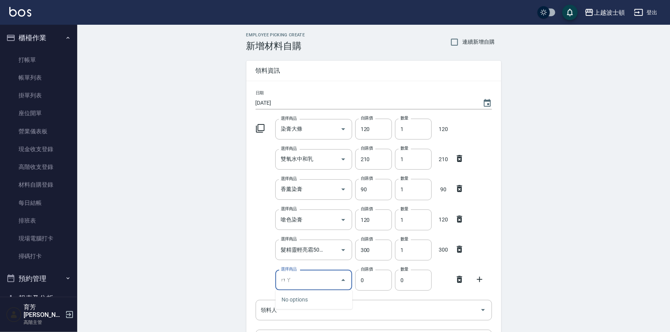
type input "麻"
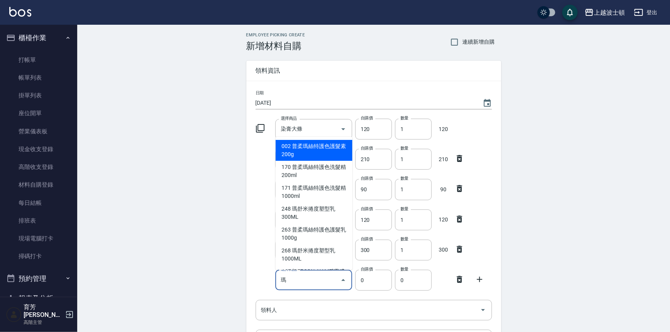
click at [311, 255] on li "268 瑪舒米捲度塑型乳1000ML" at bounding box center [314, 254] width 77 height 21
type input "瑪舒米捲度塑型乳1000ML"
type input "850"
type input "1"
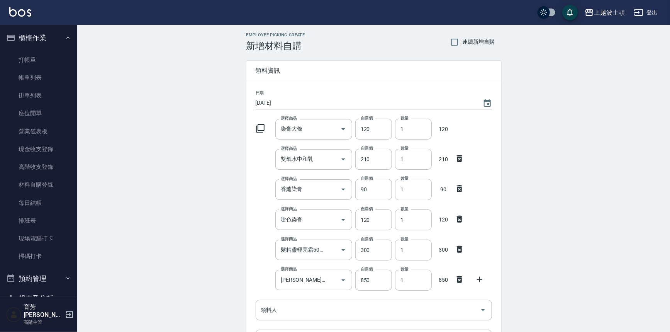
click at [481, 280] on icon at bounding box center [479, 279] width 9 height 9
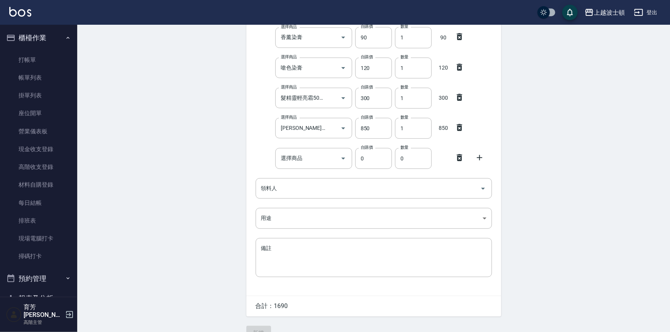
scroll to position [168, 0]
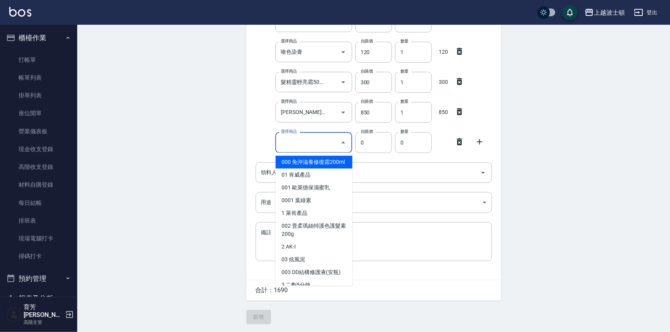
click at [313, 139] on input "選擇商品" at bounding box center [308, 143] width 58 height 14
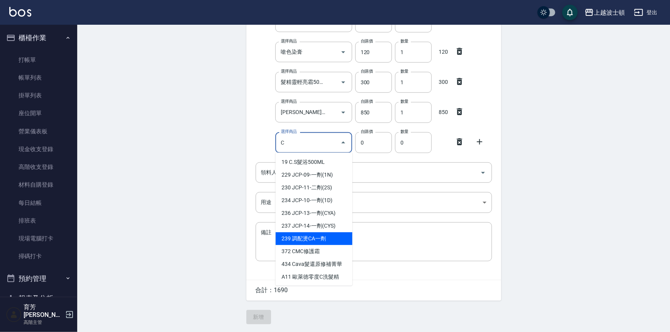
click at [313, 239] on li "239 調配燙CA一劑" at bounding box center [314, 238] width 77 height 13
type input "調配燙CA一劑"
type input "230"
type input "1"
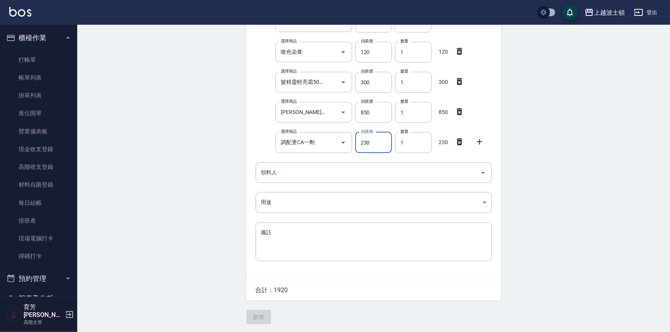
click at [476, 140] on icon at bounding box center [479, 141] width 9 height 9
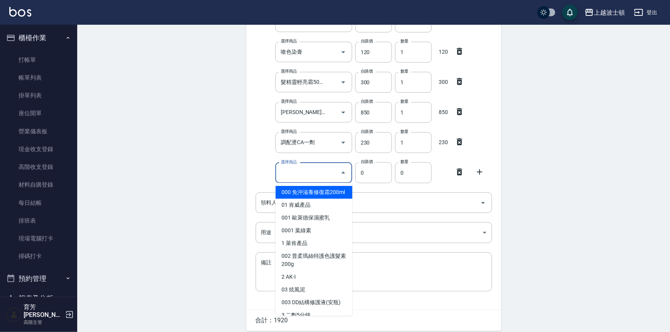
click at [319, 172] on input "選擇商品" at bounding box center [308, 173] width 58 height 14
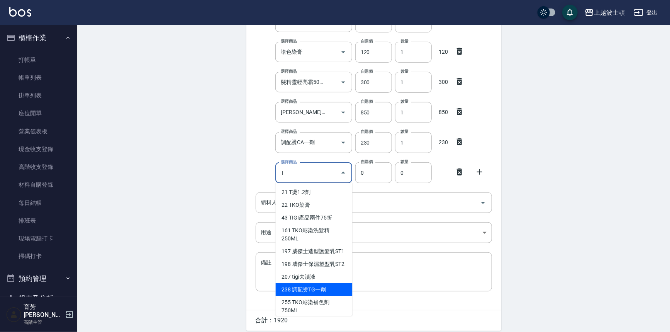
click at [306, 296] on li "238 調配燙TG一劑" at bounding box center [314, 289] width 77 height 13
type input "調配燙TG一劑"
type input "230"
type input "1"
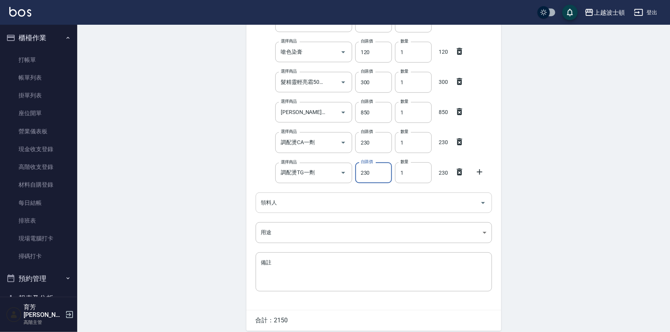
click at [319, 200] on input "領料人" at bounding box center [368, 203] width 218 height 14
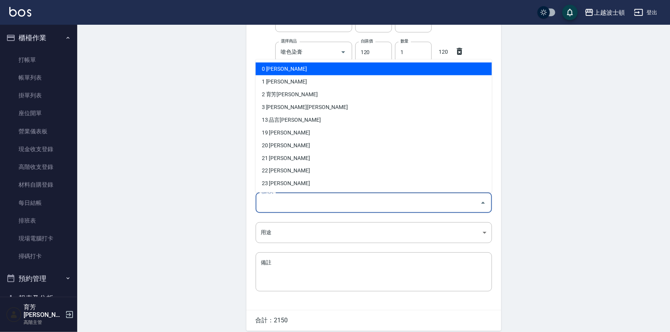
click at [272, 71] on li "0 [PERSON_NAME]" at bounding box center [374, 69] width 236 height 13
type input "秀莉張"
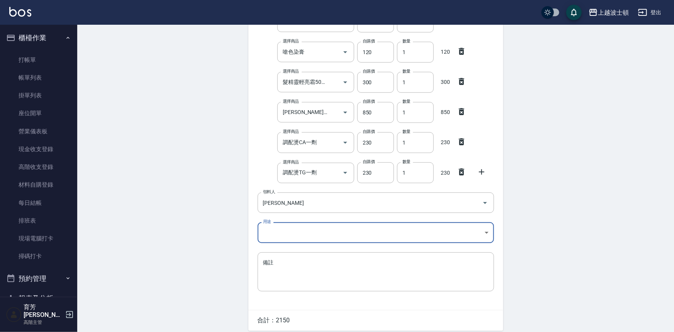
click at [268, 236] on body "上越波士頓 登出 櫃檯作業 打帳單 帳單列表 掛單列表 座位開單 營業儀表板 現金收支登錄 高階收支登錄 材料自購登錄 每日結帳 排班表 現場電腦打卡 掃碼打…" at bounding box center [337, 97] width 674 height 530
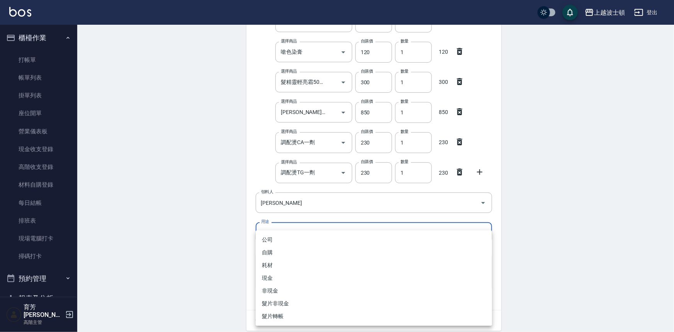
click at [268, 251] on li "自購" at bounding box center [374, 252] width 236 height 13
type input "自購"
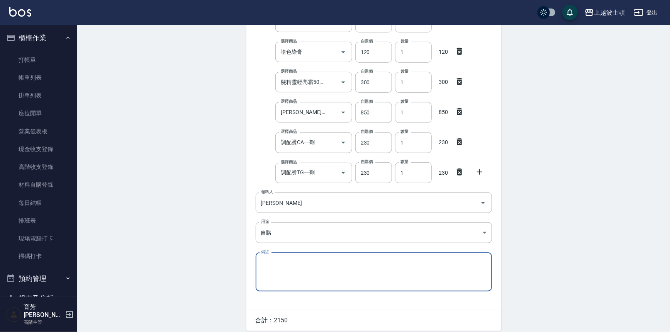
scroll to position [0, 0]
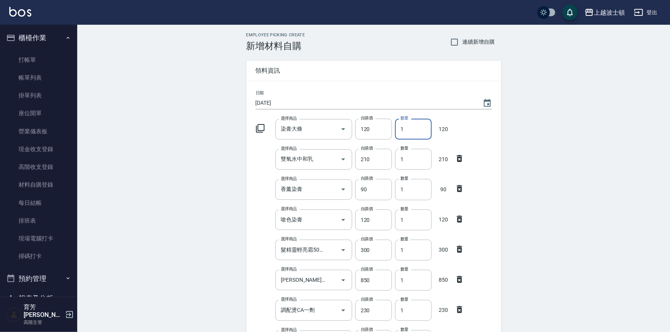
drag, startPoint x: 408, startPoint y: 131, endPoint x: 397, endPoint y: 134, distance: 11.1
click at [397, 134] on input "1" at bounding box center [413, 129] width 37 height 21
type input "34"
drag, startPoint x: 406, startPoint y: 160, endPoint x: 391, endPoint y: 164, distance: 14.7
click at [391, 164] on div "選擇商品 雙氧水中和乳 選擇商品 自購價 210 自購價 數量 1 數量 210" at bounding box center [372, 158] width 239 height 24
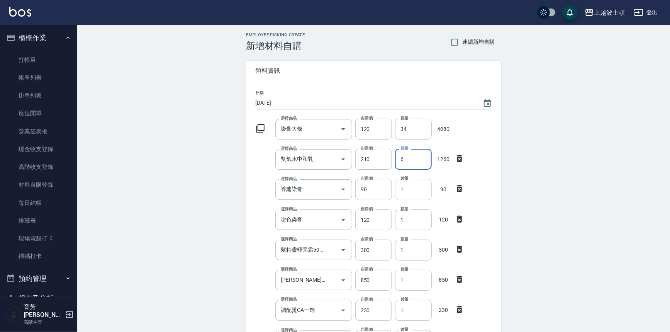
type input "6"
drag, startPoint x: 403, startPoint y: 193, endPoint x: 393, endPoint y: 190, distance: 10.3
click at [393, 190] on div "數量 1 數量" at bounding box center [412, 188] width 40 height 24
type input "4"
drag, startPoint x: 411, startPoint y: 222, endPoint x: 391, endPoint y: 222, distance: 19.7
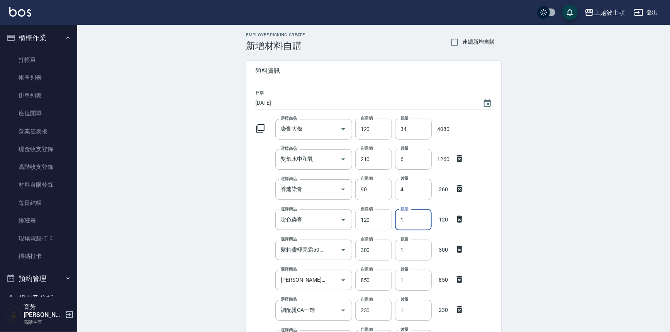
click at [391, 222] on div "選擇商品 嗆色染膏 選擇商品 自購價 120 自購價 數量 1 數量 120" at bounding box center [372, 218] width 239 height 24
type input "3"
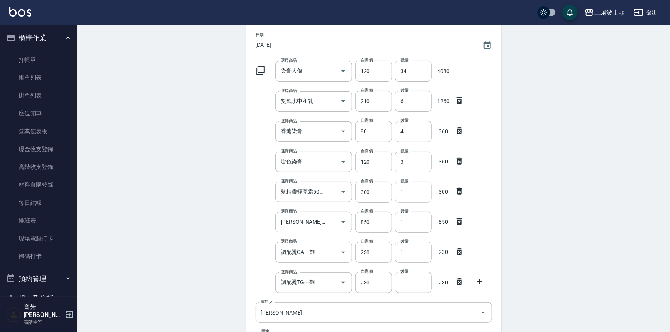
scroll to position [70, 0]
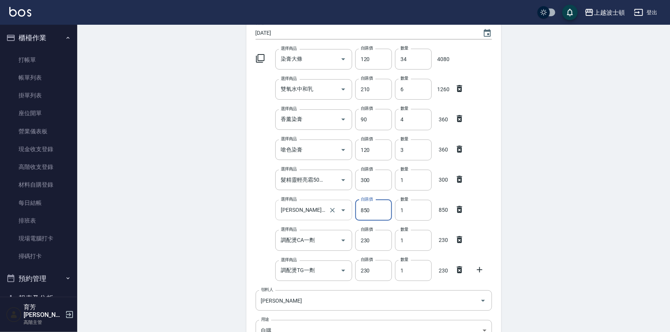
drag, startPoint x: 376, startPoint y: 210, endPoint x: 345, endPoint y: 214, distance: 30.8
click at [345, 214] on div "選擇商品 瑪舒米捲度塑型乳1000ML 選擇商品 自購價 850 自購價 數量 1 數量 850" at bounding box center [372, 209] width 239 height 24
type input "680"
click at [563, 231] on div "Employee Picking Create 新增材料自購 連續新增自購 領料資訊 日期 2025/10/11 選擇商品 染膏大條 選擇商品 自購價 120…" at bounding box center [373, 207] width 593 height 505
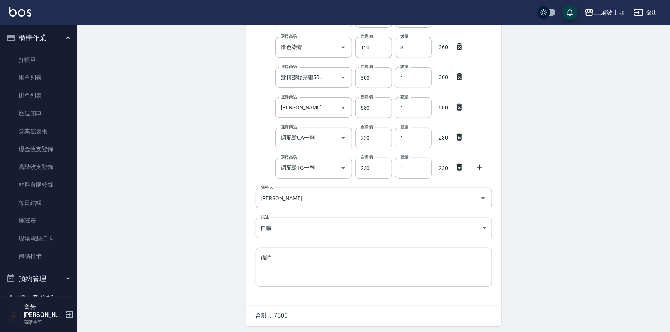
scroll to position [198, 0]
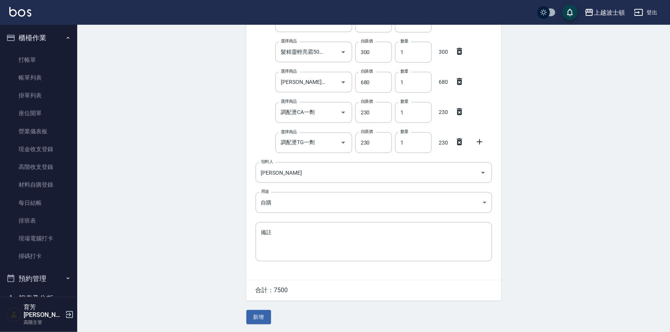
click at [251, 318] on button "新增" at bounding box center [258, 317] width 25 height 14
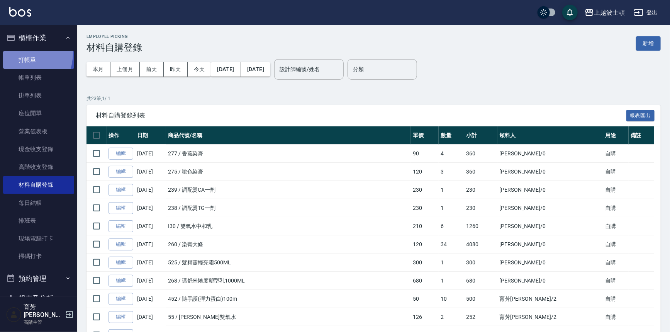
click at [18, 53] on link "打帳單" at bounding box center [38, 60] width 71 height 18
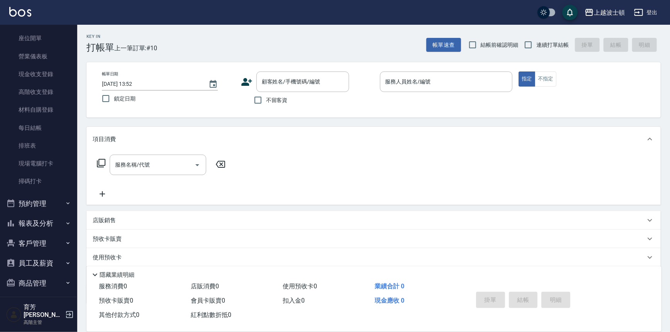
scroll to position [75, 0]
click at [48, 239] on button "客戶管理" at bounding box center [38, 243] width 71 height 20
click at [43, 256] on link "客戶列表" at bounding box center [38, 265] width 71 height 18
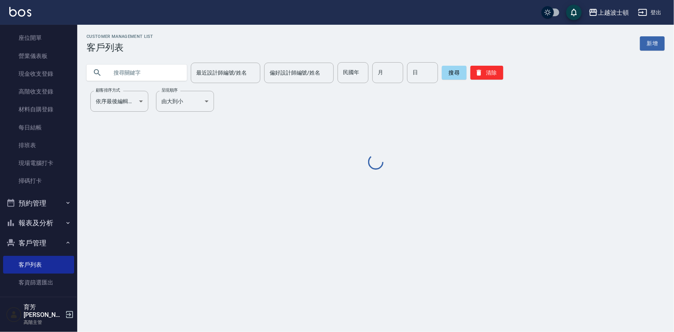
click at [158, 70] on input "text" at bounding box center [144, 72] width 73 height 21
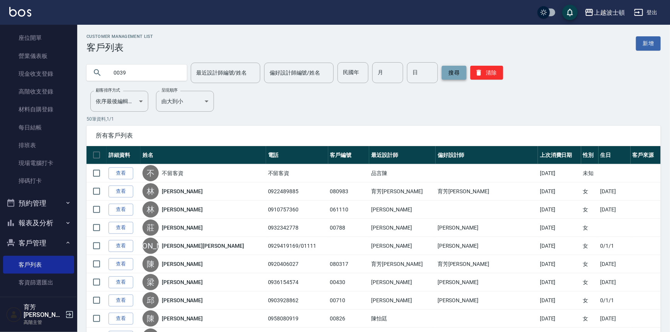
type input "0039"
click at [449, 73] on button "搜尋" at bounding box center [454, 73] width 25 height 14
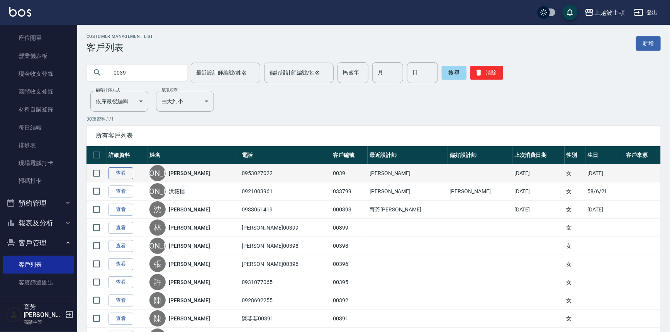
click at [117, 175] on link "查看" at bounding box center [121, 173] width 25 height 12
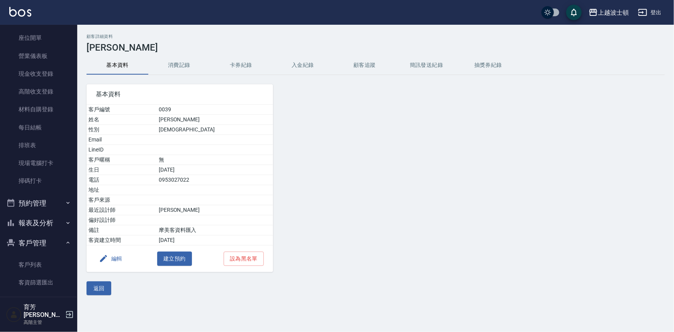
click at [183, 66] on button "消費記錄" at bounding box center [179, 65] width 62 height 19
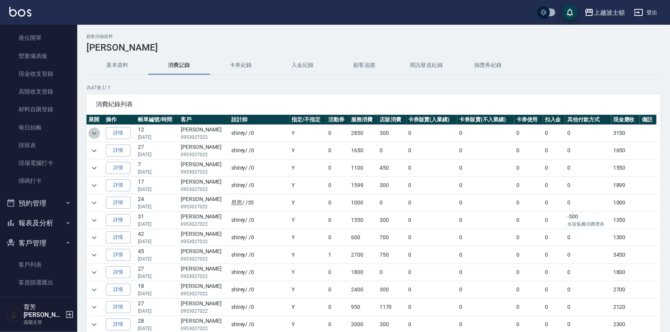
click at [97, 129] on icon "expand row" at bounding box center [94, 133] width 9 height 9
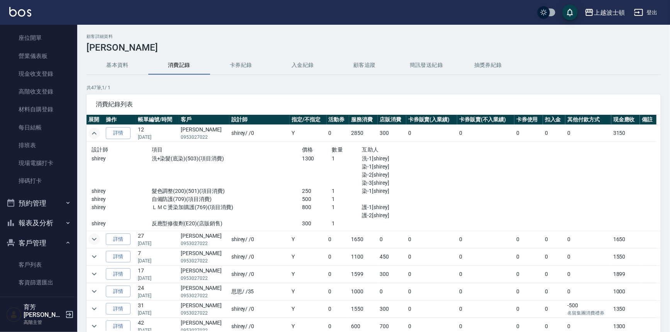
click at [96, 233] on button "expand row" at bounding box center [94, 239] width 12 height 12
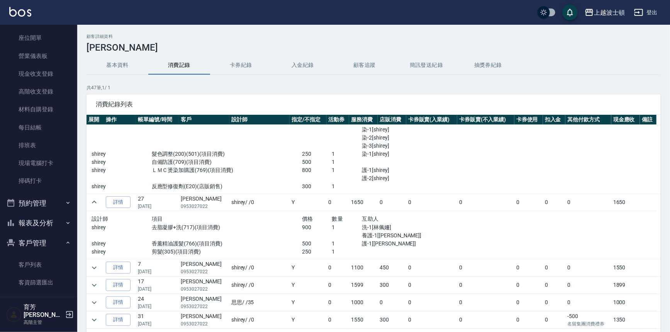
scroll to position [39, 0]
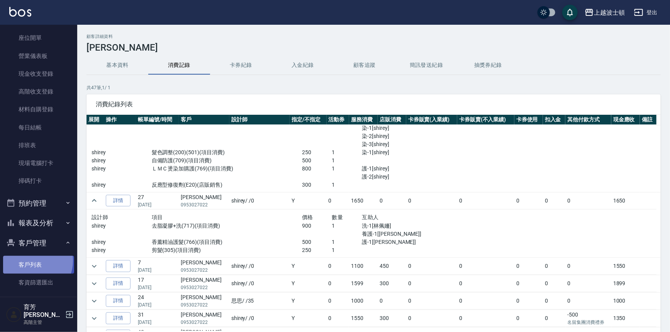
click at [32, 260] on link "客戶列表" at bounding box center [38, 265] width 71 height 18
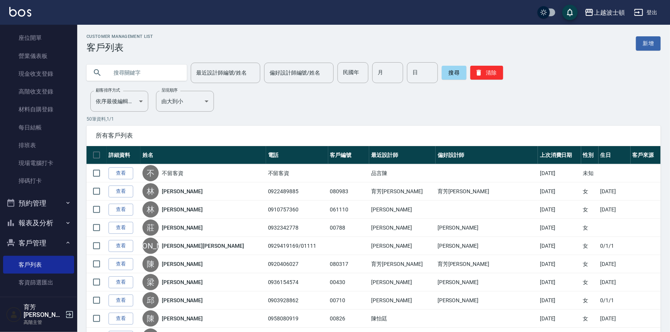
click at [124, 73] on input "text" at bounding box center [144, 72] width 73 height 21
click at [55, 259] on link "客戶列表" at bounding box center [38, 265] width 71 height 18
click at [137, 70] on input "text" at bounding box center [144, 72] width 73 height 21
type input "00810"
click at [446, 70] on button "搜尋" at bounding box center [454, 73] width 25 height 14
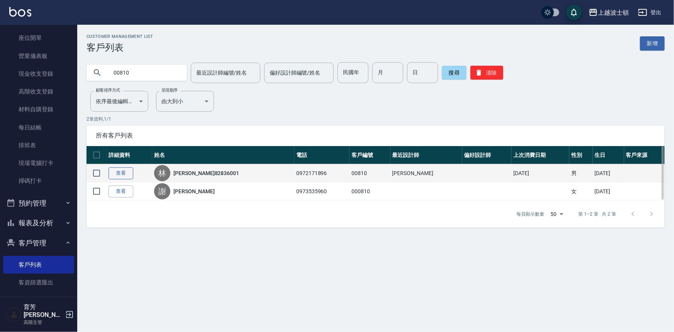
click at [122, 169] on link "查看" at bounding box center [121, 173] width 25 height 12
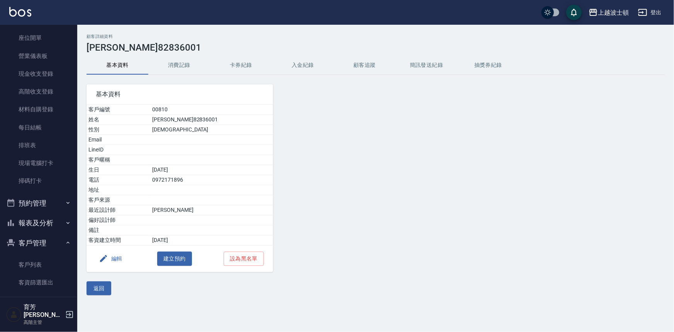
click at [182, 71] on button "消費記錄" at bounding box center [179, 65] width 62 height 19
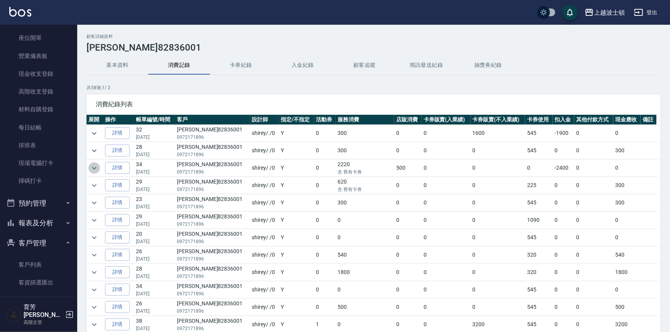
click at [88, 166] on button "expand row" at bounding box center [94, 168] width 12 height 12
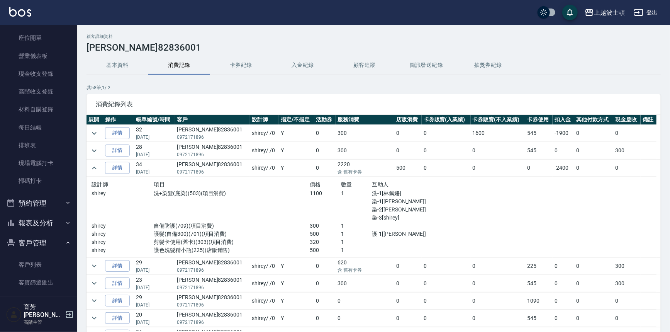
click at [661, 156] on div "顧客詳細資料 林明德82836001 基本資料 消費記錄 卡券紀錄 入金紀錄 顧客追蹤 簡訊發送紀錄 抽獎券紀錄 共 58 筆, 1 / 2 消費紀錄列表 展…" at bounding box center [373, 204] width 593 height 341
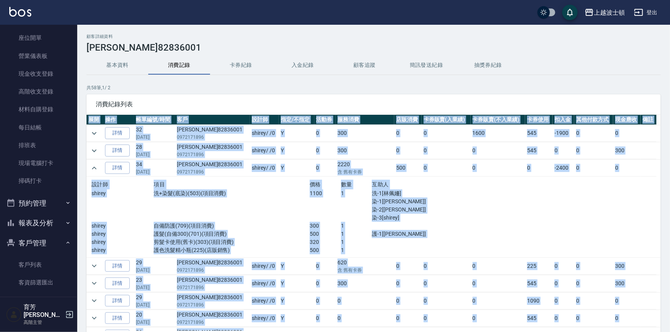
drag, startPoint x: 661, startPoint y: 156, endPoint x: 661, endPoint y: 164, distance: 7.7
click at [661, 164] on div "顧客詳細資料 林明德82836001 基本資料 消費記錄 卡券紀錄 入金紀錄 顧客追蹤 簡訊發送紀錄 抽獎券紀錄 共 58 筆, 1 / 2 消費紀錄列表 展…" at bounding box center [373, 204] width 593 height 341
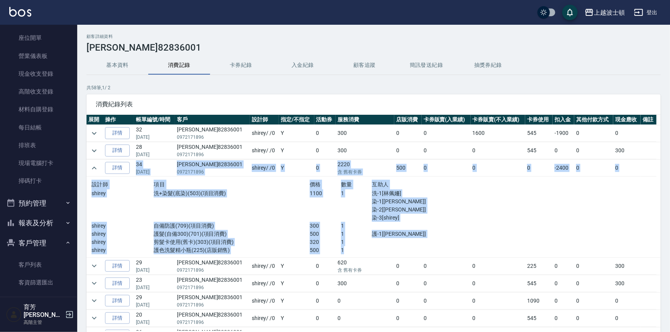
drag, startPoint x: 657, startPoint y: 157, endPoint x: 656, endPoint y: 178, distance: 21.3
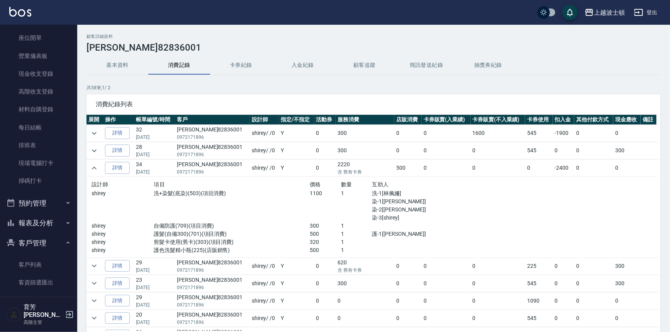
click at [624, 77] on div "顧客詳細資料 林明德82836001 基本資料 消費記錄 卡券紀錄 入金紀錄 顧客追蹤 簡訊發送紀錄 抽獎券紀錄 共 58 筆, 1 / 2 消費紀錄列表 展…" at bounding box center [373, 204] width 593 height 341
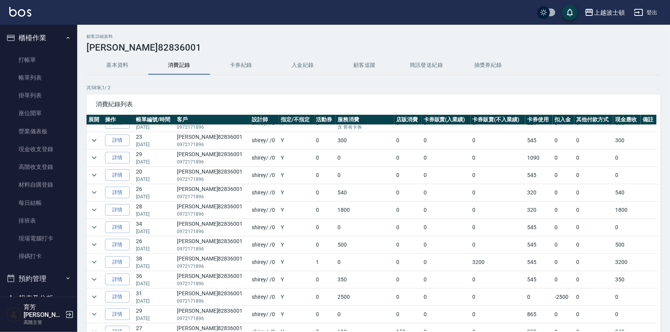
scroll to position [147, 0]
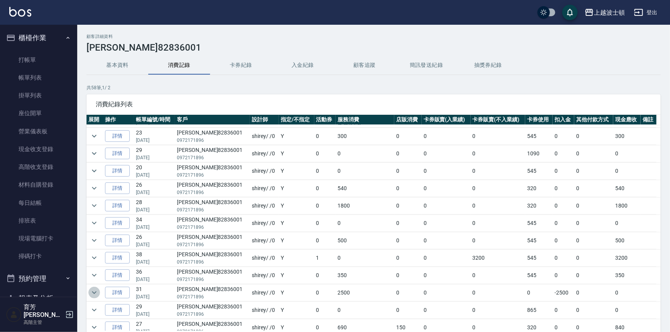
click at [96, 292] on icon "expand row" at bounding box center [94, 292] width 9 height 9
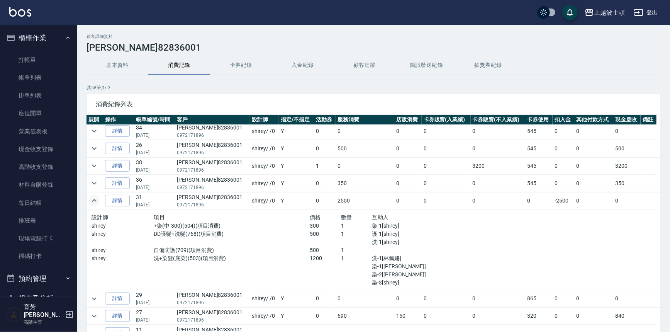
scroll to position [237, 0]
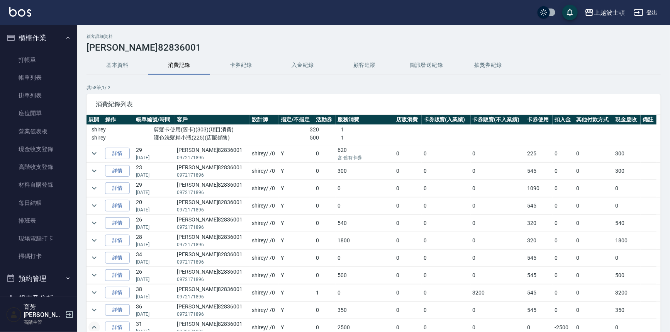
scroll to position [0, 0]
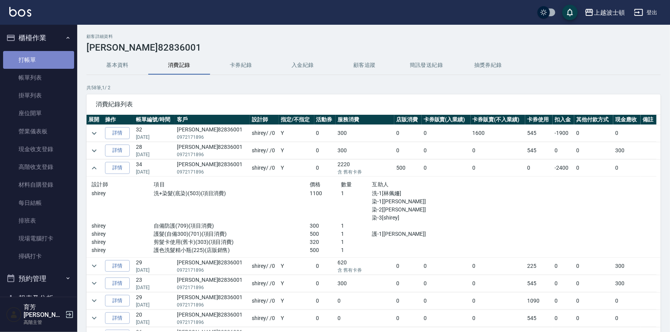
click at [40, 58] on link "打帳單" at bounding box center [38, 60] width 71 height 18
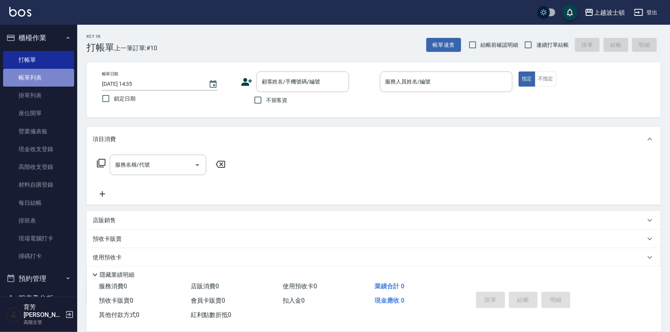
click at [42, 76] on link "帳單列表" at bounding box center [38, 78] width 71 height 18
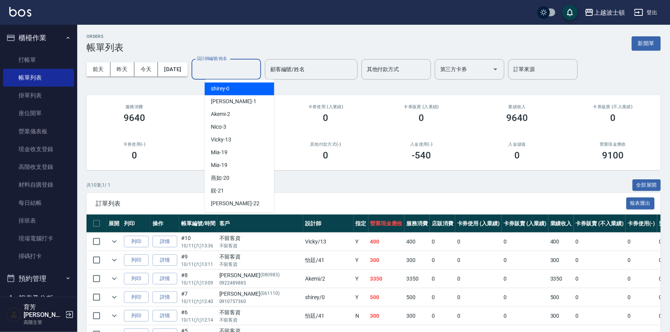
click at [225, 71] on input "設計師編號/姓名" at bounding box center [226, 70] width 63 height 14
click at [226, 89] on span "shirey -0" at bounding box center [220, 89] width 19 height 8
type input "shirey-0"
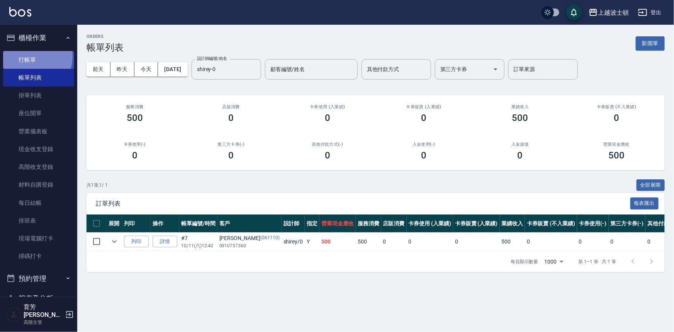
click at [27, 56] on link "打帳單" at bounding box center [38, 60] width 71 height 18
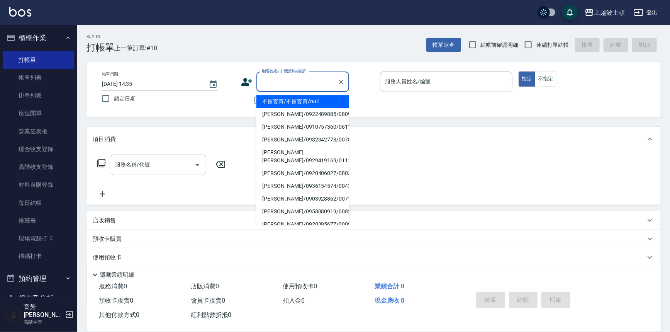
drag, startPoint x: 269, startPoint y: 82, endPoint x: 271, endPoint y: 78, distance: 4.7
click at [269, 82] on input "顧客姓名/手機號碼/編號" at bounding box center [297, 82] width 74 height 14
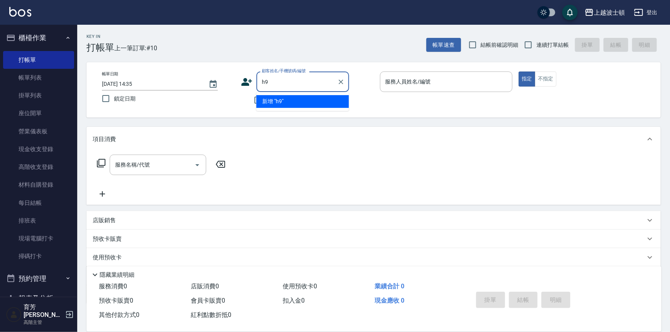
type input "h"
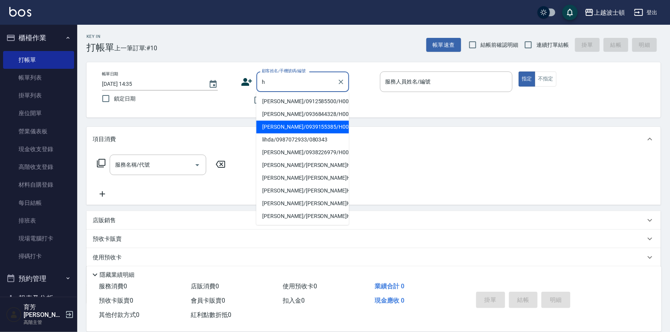
click at [266, 78] on input "h" at bounding box center [297, 82] width 74 height 14
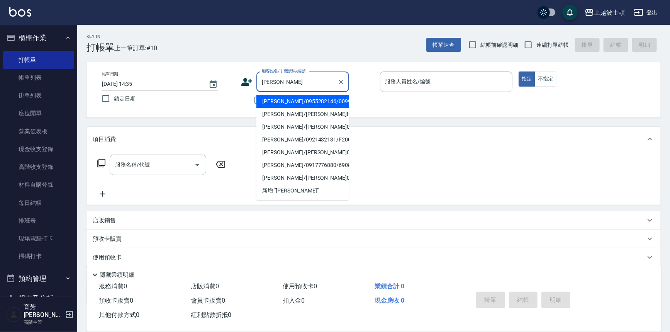
click at [304, 103] on li "蔡淑文/0955282146/009991" at bounding box center [302, 101] width 93 height 13
type input "蔡淑文/0955282146/009991"
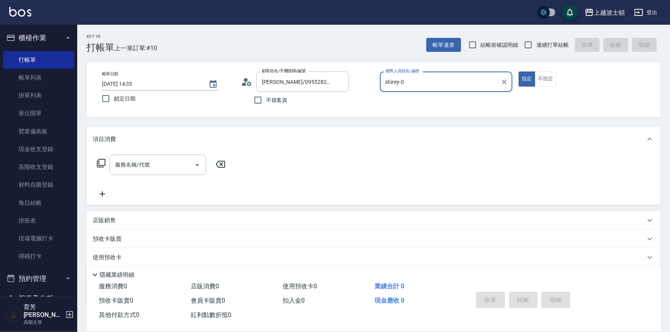
type input "shirey-0"
click at [98, 162] on icon at bounding box center [101, 162] width 9 height 9
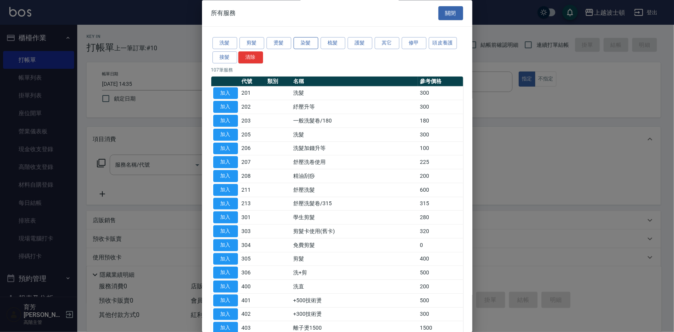
click at [305, 39] on button "染髮" at bounding box center [306, 43] width 25 height 12
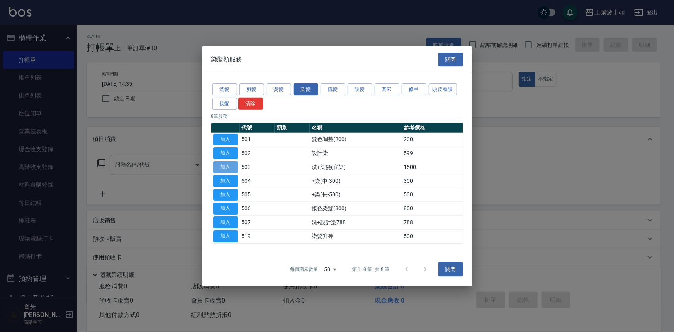
click at [230, 166] on button "加入" at bounding box center [225, 167] width 25 height 12
type input "洗+染髮(底染)(503)"
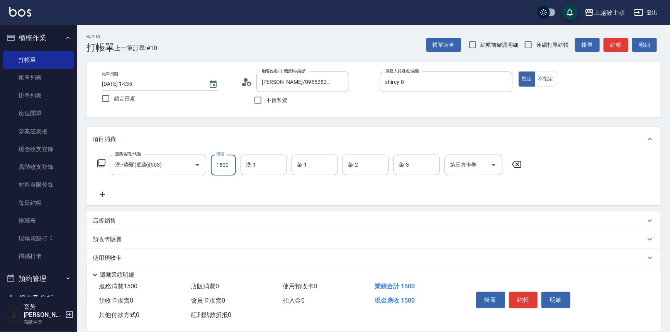
click at [229, 165] on input "1500" at bounding box center [223, 165] width 25 height 21
type input "1000"
click at [100, 158] on icon at bounding box center [101, 162] width 9 height 9
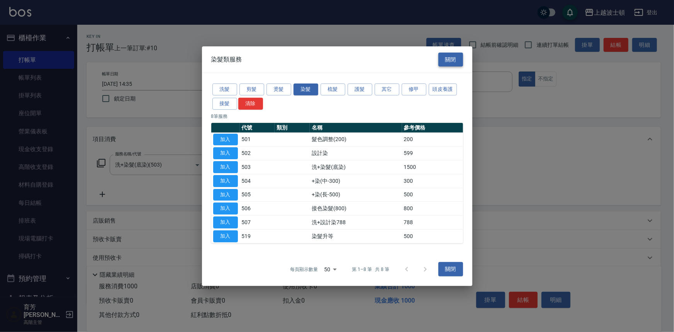
click at [443, 61] on button "關閉" at bounding box center [450, 59] width 25 height 14
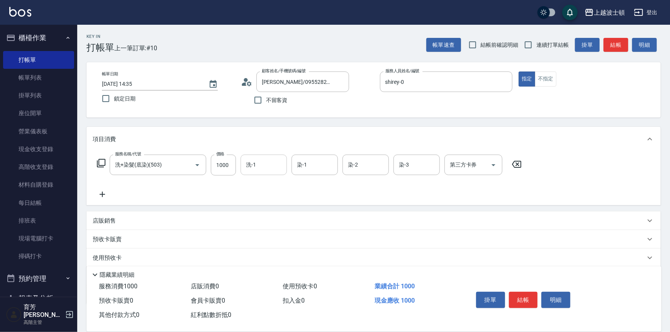
click at [270, 165] on input "洗-1" at bounding box center [263, 165] width 39 height 14
drag, startPoint x: 263, startPoint y: 200, endPoint x: 290, endPoint y: 178, distance: 34.9
click at [263, 198] on span "林佩姍 -25" at bounding box center [259, 197] width 24 height 8
type input "[PERSON_NAME]-25"
click at [302, 158] on div "染-1 染-1" at bounding box center [315, 165] width 46 height 20
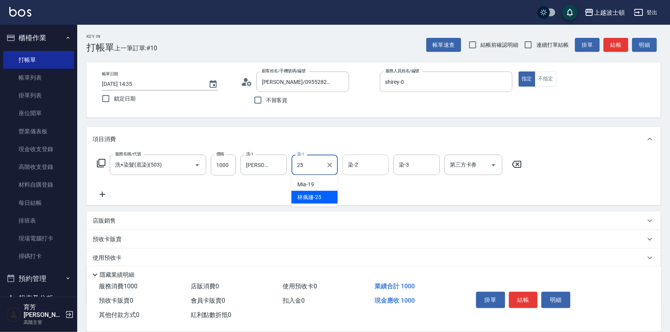
drag, startPoint x: 317, startPoint y: 196, endPoint x: 361, endPoint y: 173, distance: 50.3
click at [328, 191] on div "林佩姍 -25" at bounding box center [315, 197] width 46 height 13
type input "[PERSON_NAME]-25"
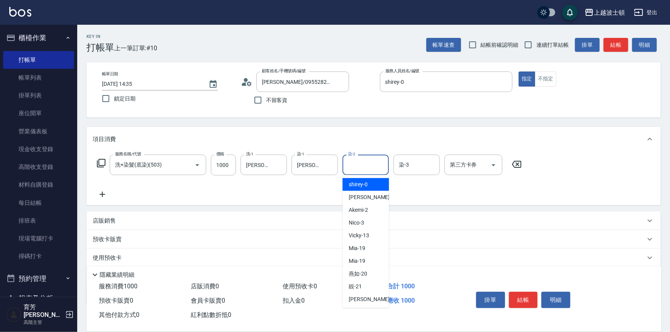
click at [365, 165] on input "染-2" at bounding box center [365, 165] width 39 height 14
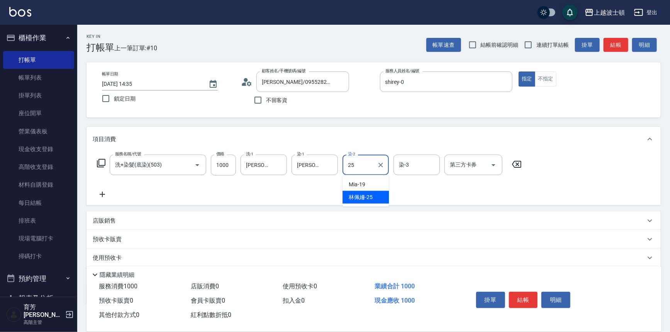
drag, startPoint x: 365, startPoint y: 197, endPoint x: 390, endPoint y: 180, distance: 29.8
click at [369, 196] on span "林佩姍 -25" at bounding box center [361, 197] width 24 height 8
type input "[PERSON_NAME]-25"
click at [408, 168] on input "染-3" at bounding box center [416, 165] width 39 height 14
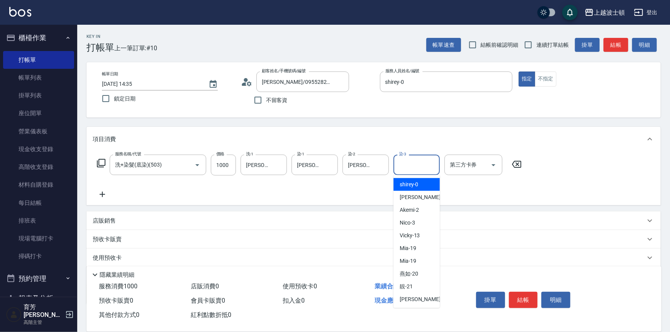
click at [415, 182] on span "shirey -0" at bounding box center [409, 184] width 19 height 8
type input "shirey-0"
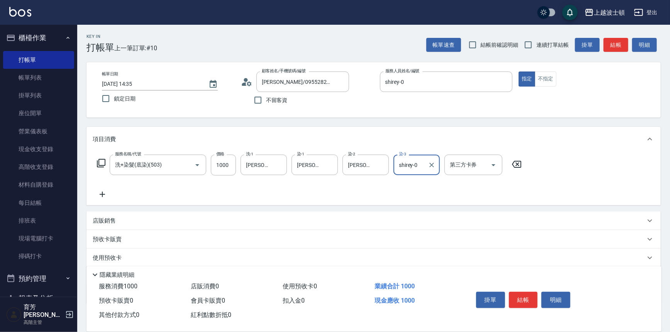
click at [104, 161] on icon at bounding box center [101, 162] width 9 height 9
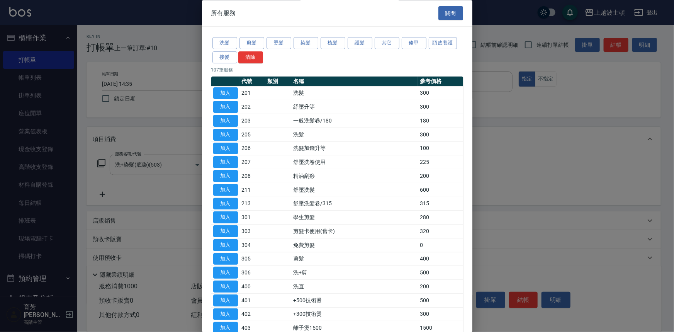
drag, startPoint x: 359, startPoint y: 43, endPoint x: 359, endPoint y: 51, distance: 8.5
click at [359, 43] on button "護髮" at bounding box center [360, 43] width 25 height 12
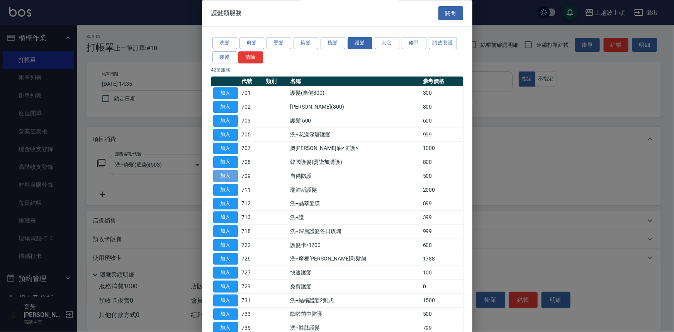
click at [219, 175] on button "加入" at bounding box center [225, 176] width 25 height 12
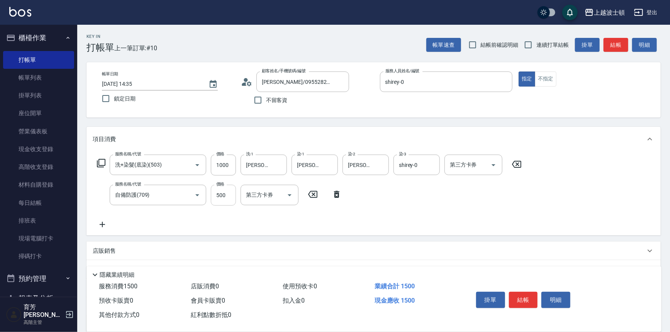
click at [226, 194] on input "500" at bounding box center [223, 195] width 25 height 21
type input "300"
click at [102, 160] on icon at bounding box center [101, 162] width 9 height 9
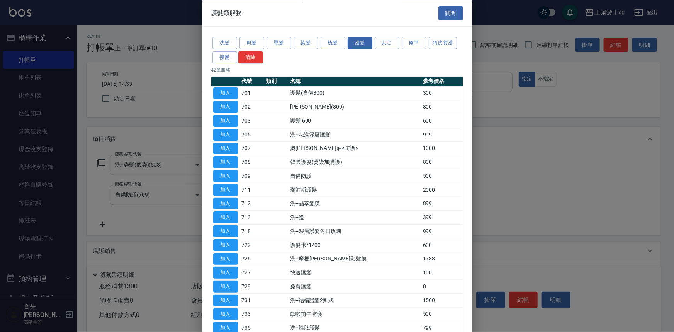
drag, startPoint x: 226, startPoint y: 92, endPoint x: 239, endPoint y: 111, distance: 22.9
click at [226, 92] on button "加入" at bounding box center [225, 93] width 25 height 12
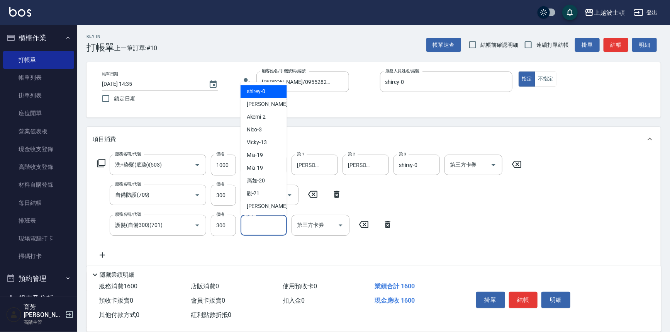
click at [262, 224] on input "護-1" at bounding box center [263, 225] width 39 height 14
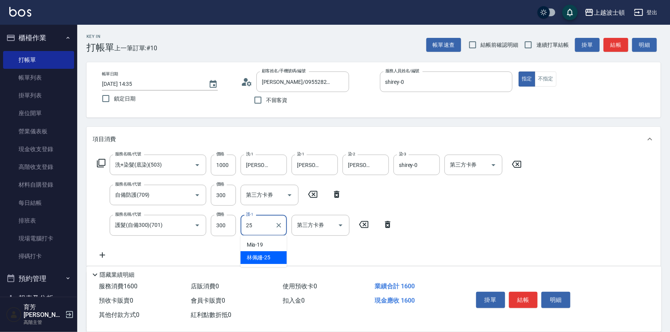
drag, startPoint x: 262, startPoint y: 255, endPoint x: 335, endPoint y: 246, distance: 74.3
click at [287, 254] on body "上越波士頓 登出 櫃檯作業 打帳單 帳單列表 掛單列表 座位開單 營業儀表板 現金收支登錄 高階收支登錄 材料自購登錄 每日結帳 排班表 現場電腦打卡 掃碼打…" at bounding box center [335, 218] width 670 height 437
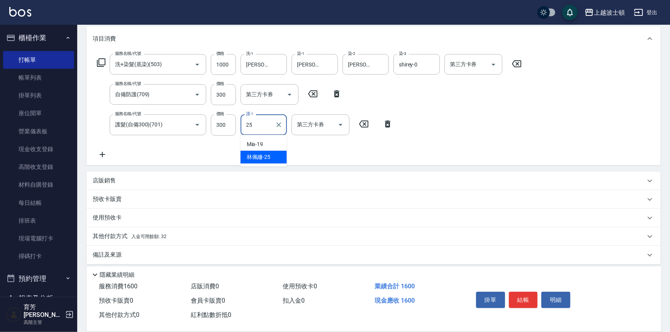
scroll to position [105, 0]
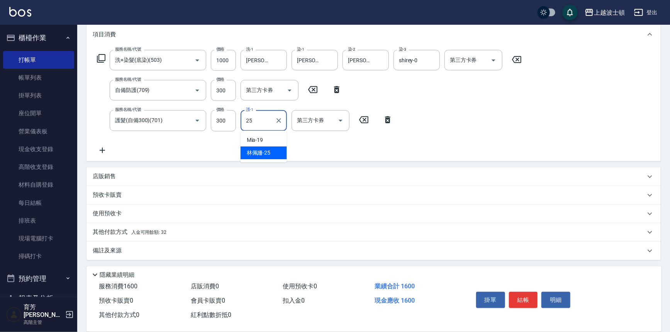
type input "25"
drag, startPoint x: 160, startPoint y: 230, endPoint x: 165, endPoint y: 225, distance: 7.1
click at [161, 229] on span "入金可用餘額: 32" at bounding box center [149, 231] width 36 height 5
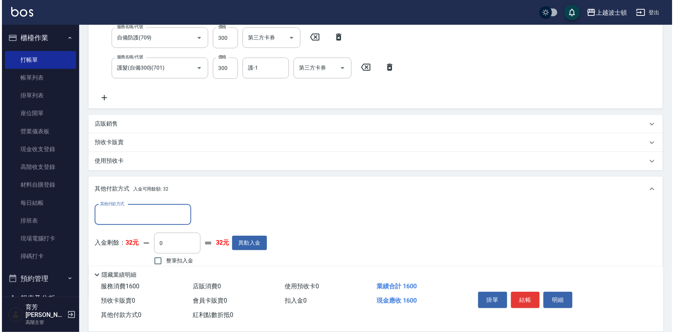
scroll to position [196, 0]
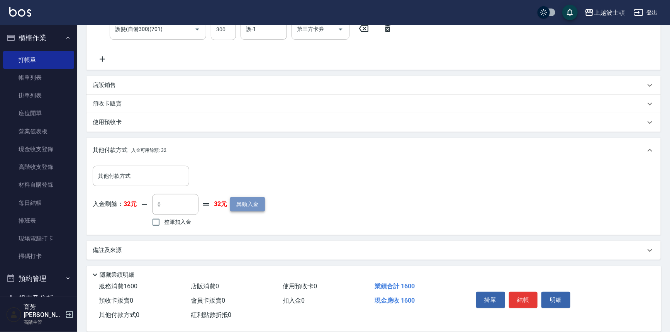
click at [252, 204] on button "異動入金" at bounding box center [247, 204] width 35 height 14
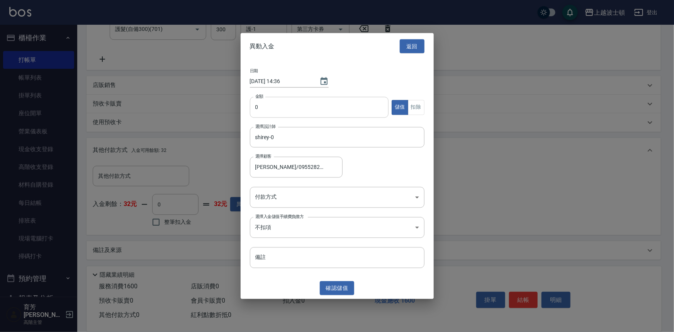
click at [255, 107] on input "0" at bounding box center [319, 107] width 139 height 21
type input "2000"
click at [415, 224] on body "上越波士頓 登出 櫃檯作業 打帳單 帳單列表 掛單列表 座位開單 營業儀表板 現金收支登錄 高階收支登錄 材料自購登錄 每日結帳 排班表 現場電腦打卡 掃碼打…" at bounding box center [337, 68] width 674 height 528
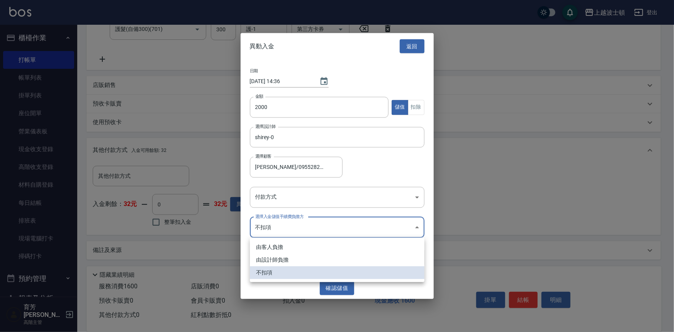
click at [417, 195] on div at bounding box center [337, 166] width 674 height 332
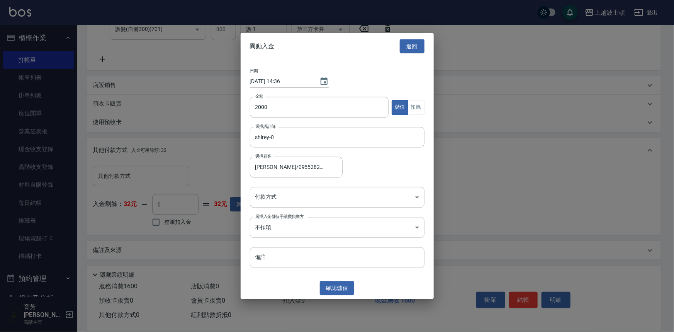
click at [471, 190] on div at bounding box center [337, 166] width 674 height 332
click at [413, 195] on body "上越波士頓 登出 櫃檯作業 打帳單 帳單列表 掛單列表 座位開單 營業儀表板 現金收支登錄 高階收支登錄 材料自購登錄 每日結帳 排班表 現場電腦打卡 掃碼打…" at bounding box center [337, 68] width 674 height 528
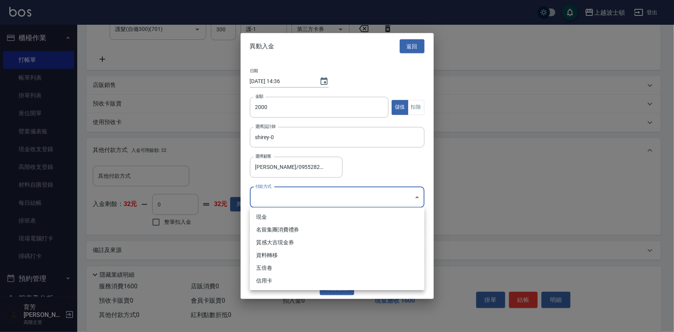
click at [270, 220] on li "現金" at bounding box center [337, 217] width 175 height 13
type input "現金"
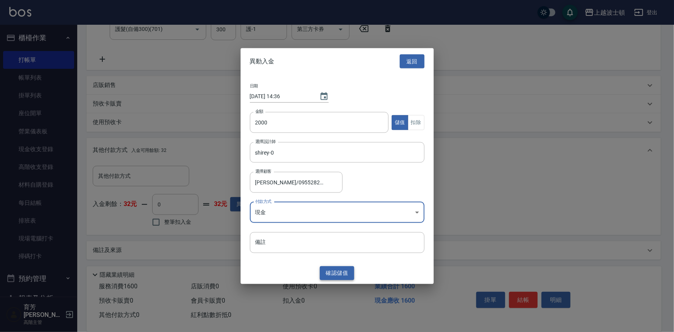
click at [338, 268] on button "確認 儲值" at bounding box center [337, 273] width 35 height 14
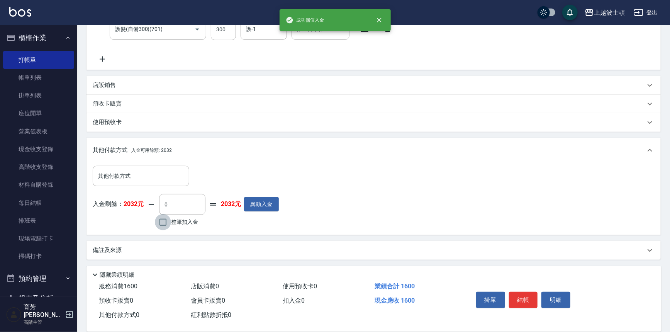
click at [169, 217] on input "整筆扣入金" at bounding box center [163, 222] width 16 height 16
checkbox input "true"
type input "1600"
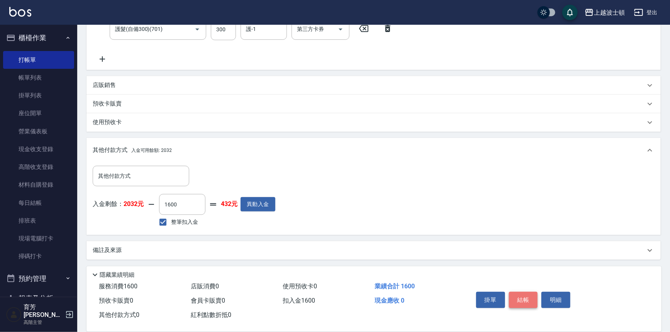
click at [523, 292] on button "結帳" at bounding box center [523, 300] width 29 height 16
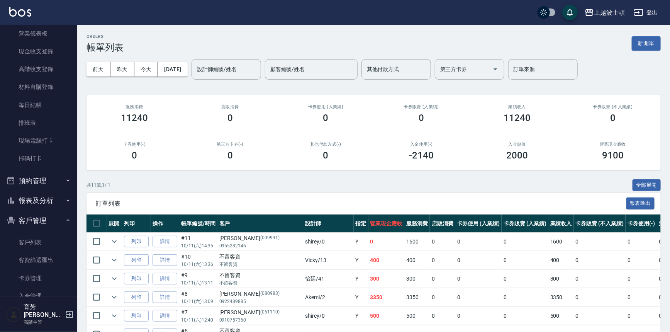
scroll to position [103, 0]
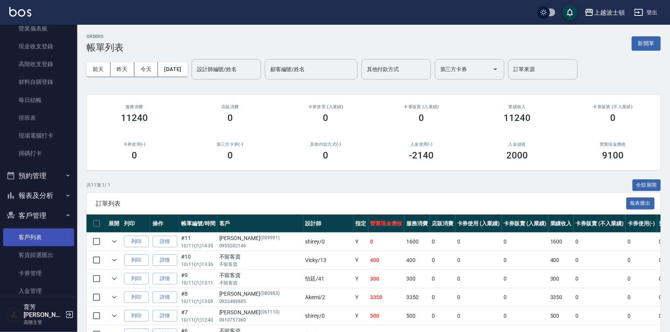
click at [52, 231] on link "客戶列表" at bounding box center [38, 237] width 71 height 18
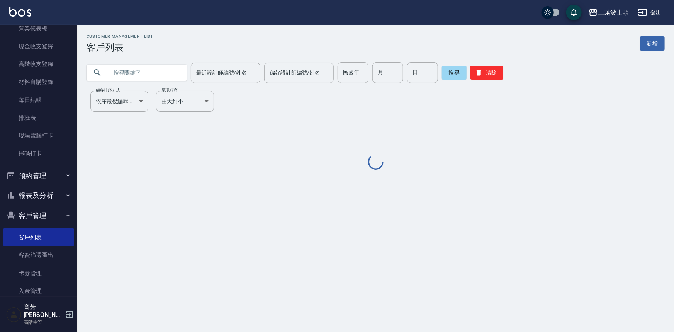
click at [144, 72] on input "text" at bounding box center [144, 72] width 73 height 21
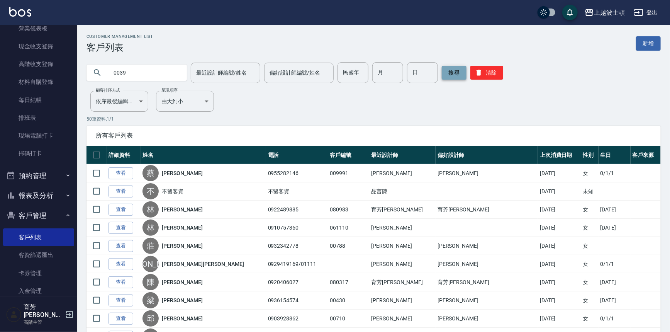
type input "0039"
click at [445, 67] on button "搜尋" at bounding box center [454, 73] width 25 height 14
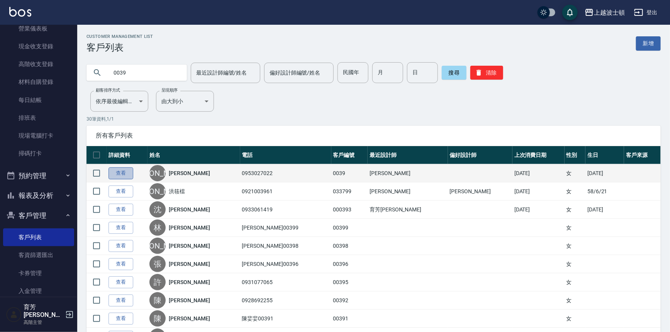
click at [125, 169] on link "查看" at bounding box center [121, 173] width 25 height 12
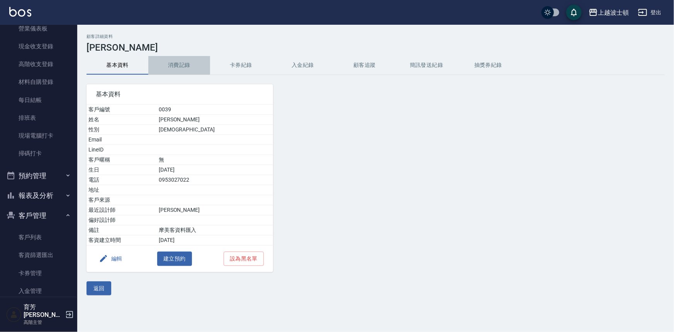
click at [176, 68] on button "消費記錄" at bounding box center [179, 65] width 62 height 19
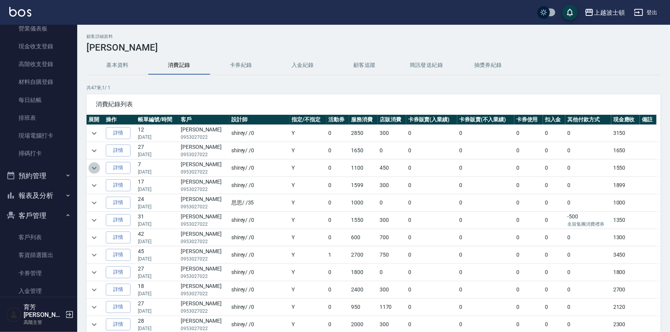
click at [92, 164] on icon "expand row" at bounding box center [94, 167] width 9 height 9
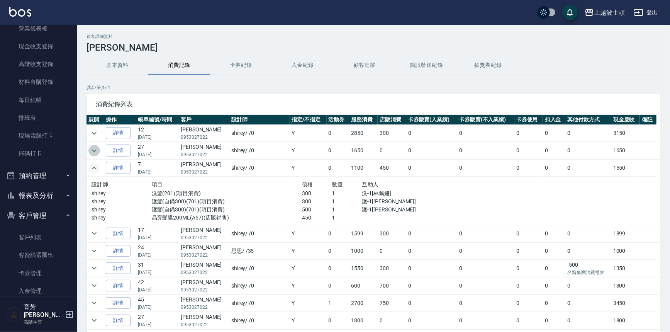
click at [96, 151] on icon "expand row" at bounding box center [94, 150] width 9 height 9
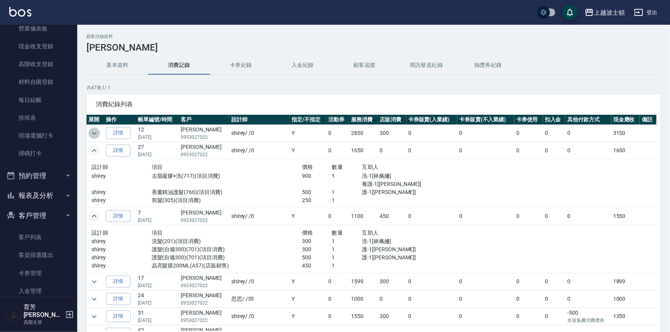
click at [95, 136] on icon "expand row" at bounding box center [94, 133] width 9 height 9
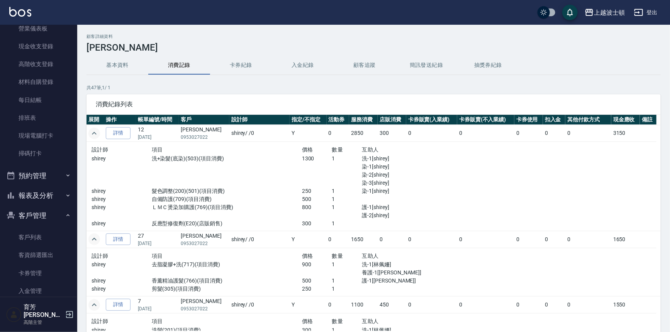
click at [657, 143] on td at bounding box center [659, 186] width 4 height 89
click at [39, 234] on link "客戶列表" at bounding box center [38, 237] width 71 height 18
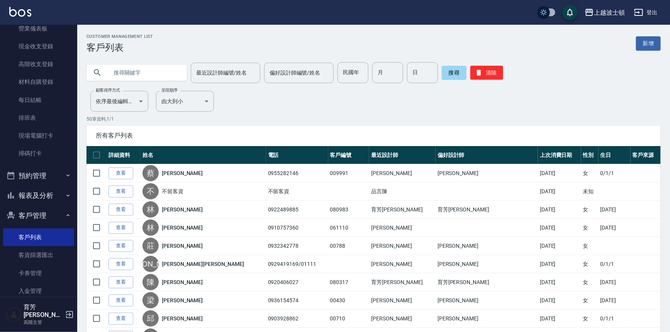
drag, startPoint x: 126, startPoint y: 77, endPoint x: 125, endPoint y: 73, distance: 4.0
click at [125, 73] on input "text" at bounding box center [144, 72] width 73 height 21
type input "0039"
click at [460, 70] on button "搜尋" at bounding box center [454, 73] width 25 height 14
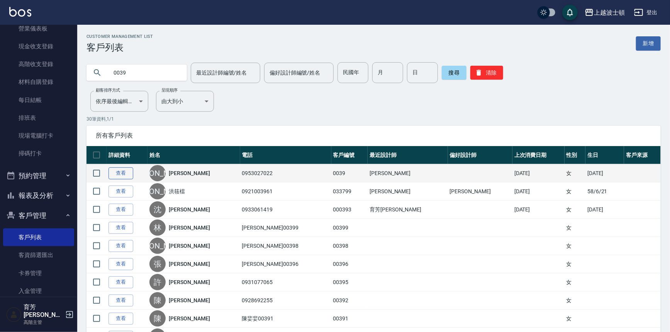
click at [123, 170] on link "查看" at bounding box center [121, 173] width 25 height 12
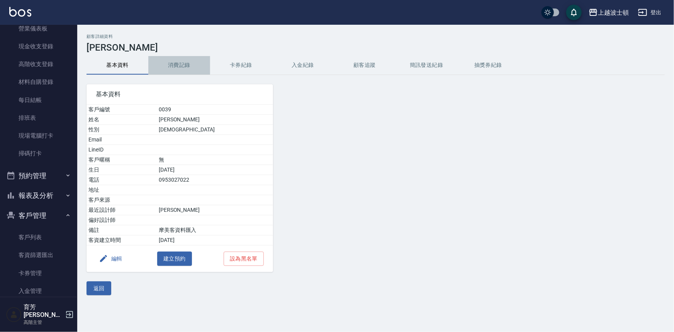
click at [191, 61] on button "消費記錄" at bounding box center [179, 65] width 62 height 19
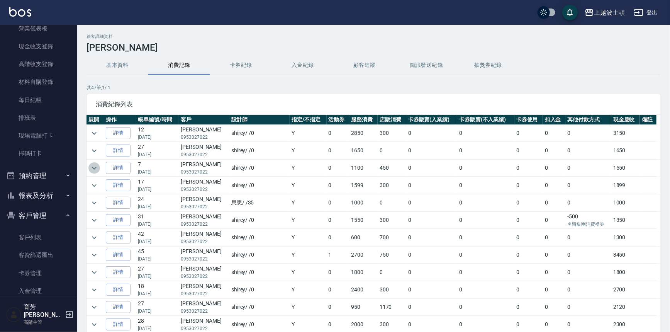
click at [94, 168] on icon "expand row" at bounding box center [94, 167] width 5 height 3
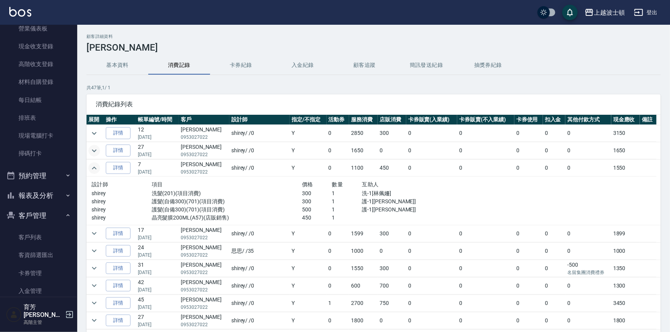
click at [93, 148] on icon "expand row" at bounding box center [94, 150] width 9 height 9
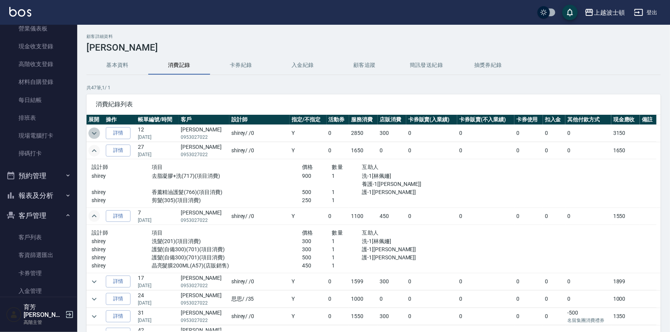
click at [90, 132] on icon "expand row" at bounding box center [94, 133] width 9 height 9
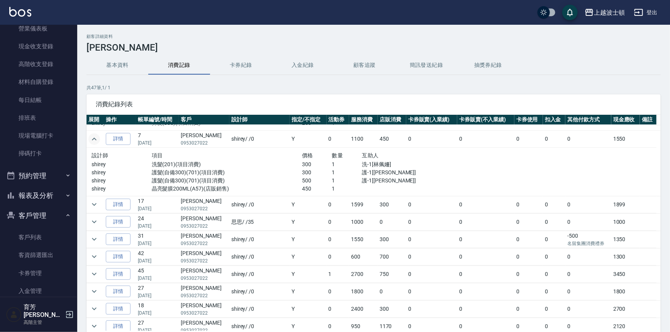
scroll to position [162, 0]
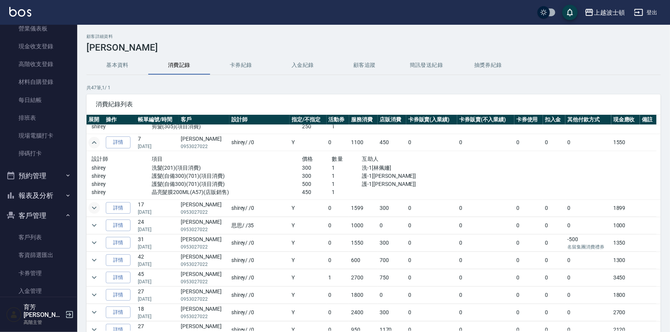
click at [97, 207] on icon "expand row" at bounding box center [94, 207] width 9 height 9
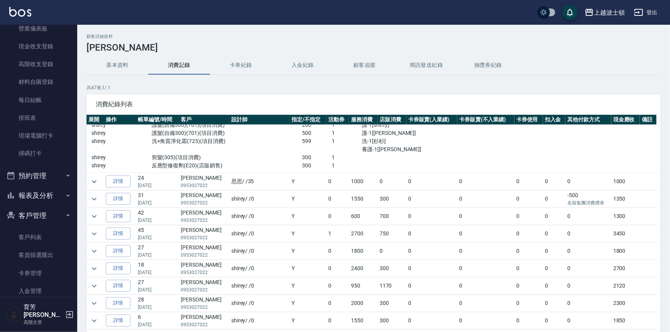
scroll to position [279, 0]
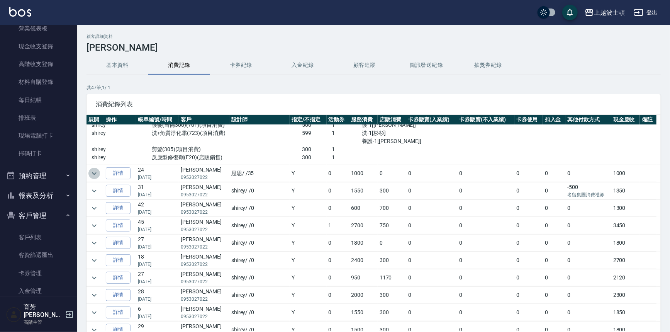
click at [93, 174] on icon "expand row" at bounding box center [94, 173] width 9 height 9
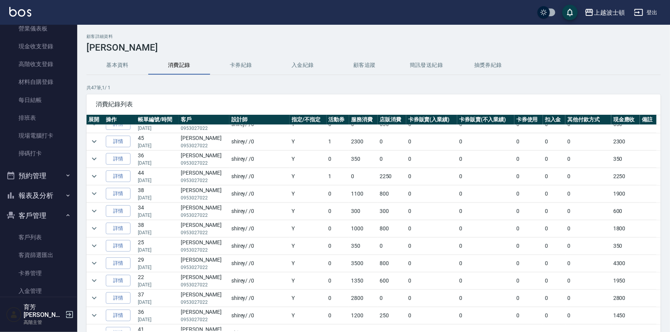
scroll to position [560, 0]
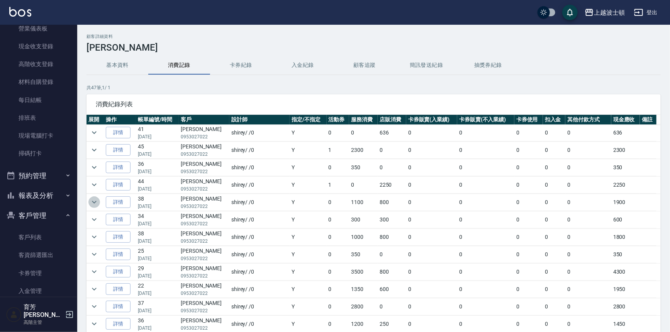
click at [92, 201] on icon "expand row" at bounding box center [94, 201] width 9 height 9
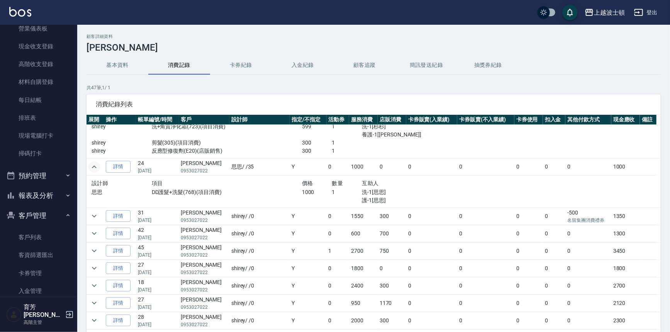
scroll to position [283, 0]
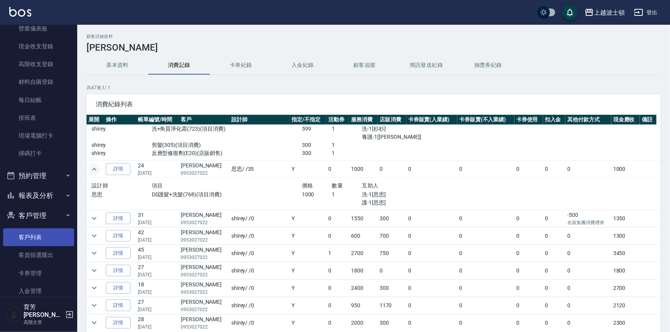
click at [27, 230] on link "客戶列表" at bounding box center [38, 237] width 71 height 18
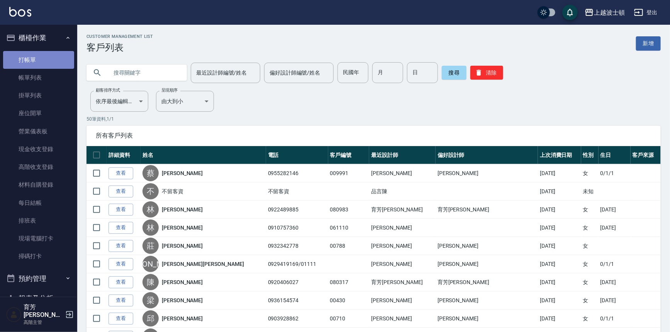
click at [40, 57] on link "打帳單" at bounding box center [38, 60] width 71 height 18
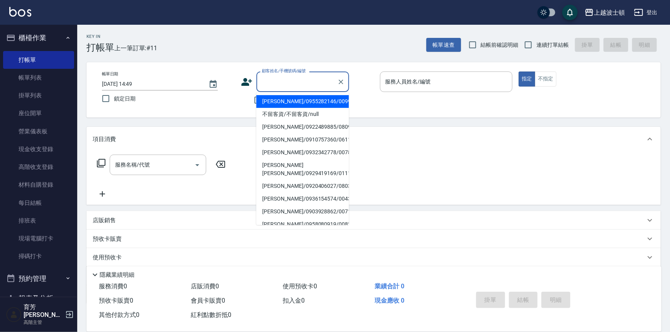
click at [309, 83] on input "顧客姓名/手機號碼/編號" at bounding box center [297, 82] width 74 height 14
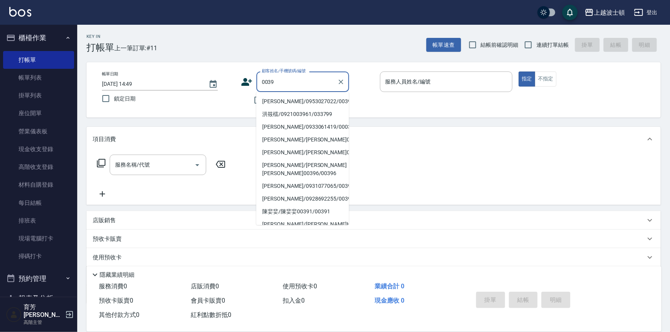
click at [320, 102] on li "李維淑/0953027022/0039" at bounding box center [302, 101] width 93 height 13
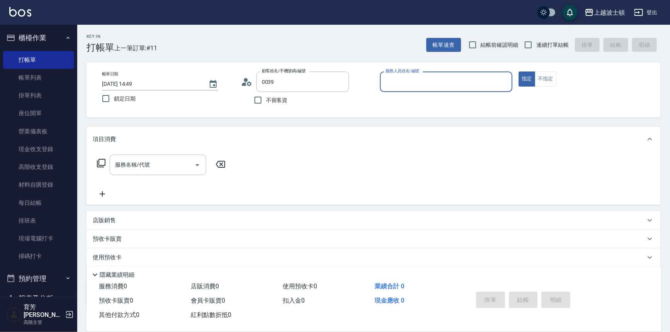
type input "李維淑/0953027022/0039"
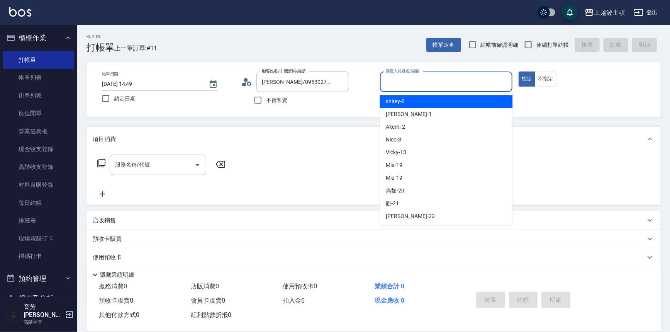
click at [406, 81] on input "服務人員姓名/編號" at bounding box center [447, 82] width 126 height 14
click at [413, 100] on div "shirey -0" at bounding box center [446, 101] width 133 height 13
type input "shirey-0"
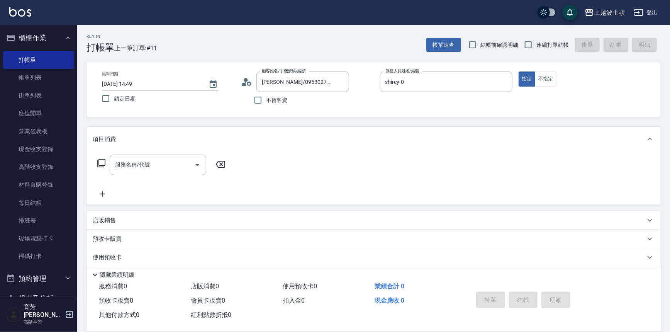
click at [100, 163] on icon at bounding box center [101, 162] width 9 height 9
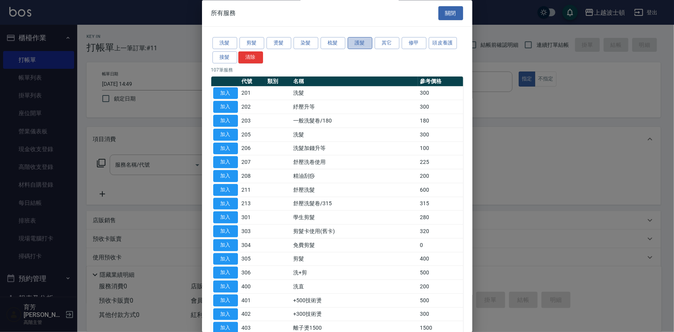
click at [365, 42] on button "護髮" at bounding box center [360, 43] width 25 height 12
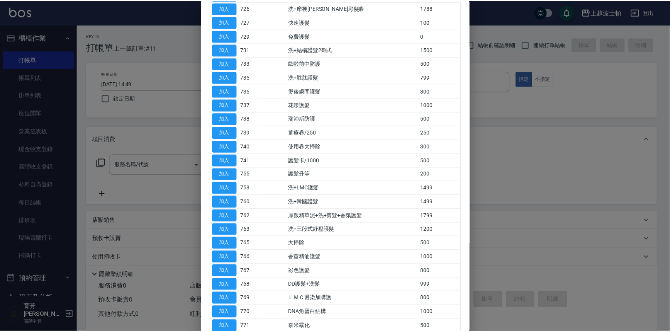
scroll to position [254, 0]
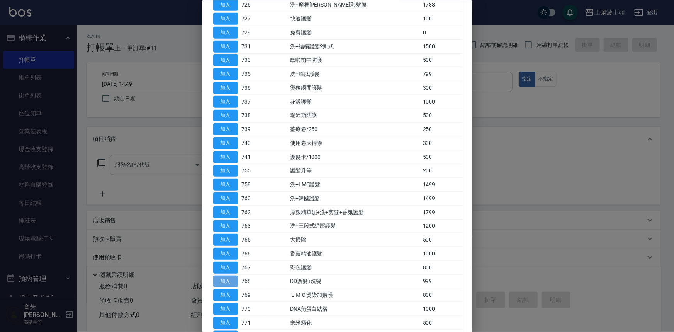
click at [228, 278] on button "加入" at bounding box center [225, 281] width 25 height 12
type input "DD護髮+洗髮(768)"
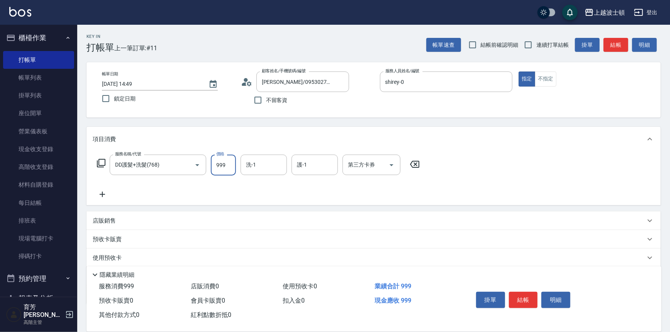
click at [228, 166] on input "999" at bounding box center [223, 165] width 25 height 21
type input "1000"
click at [103, 159] on icon at bounding box center [101, 163] width 8 height 8
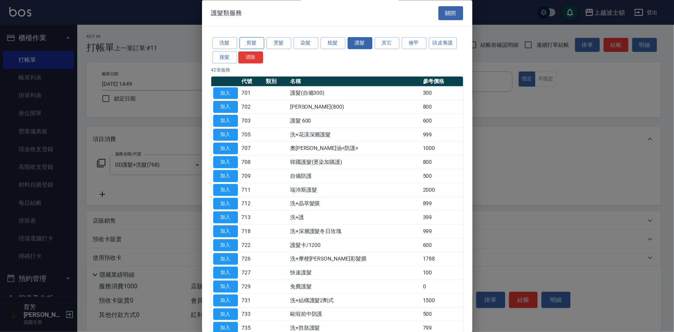
click at [259, 41] on button "剪髮" at bounding box center [251, 43] width 25 height 12
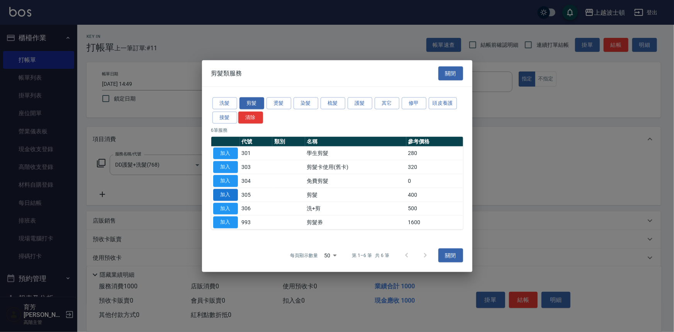
click at [233, 193] on button "加入" at bounding box center [225, 195] width 25 height 12
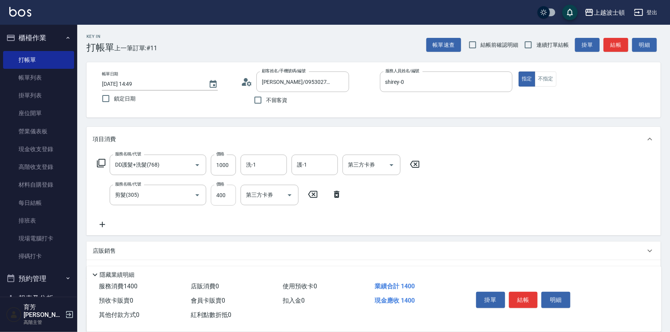
click at [233, 193] on input "400" at bounding box center [223, 195] width 25 height 21
type input "300"
click at [525, 296] on button "結帳" at bounding box center [523, 300] width 29 height 16
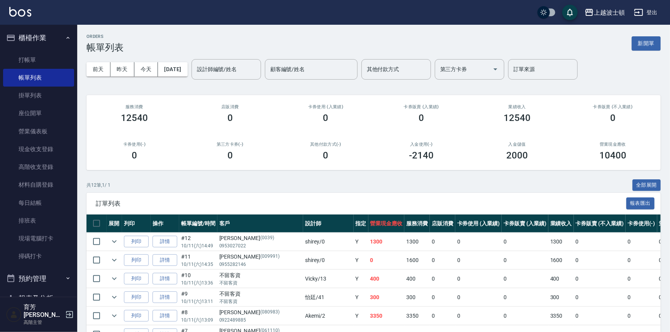
scroll to position [70, 0]
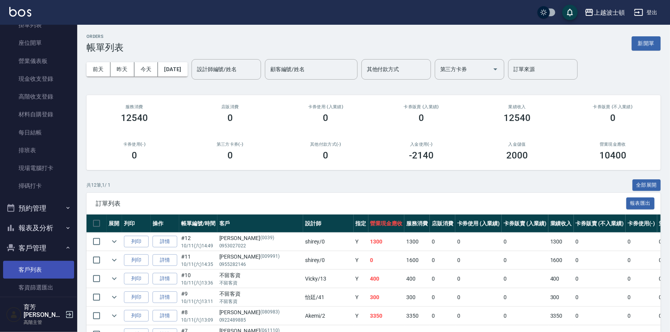
click at [23, 271] on link "客戶列表" at bounding box center [38, 270] width 71 height 18
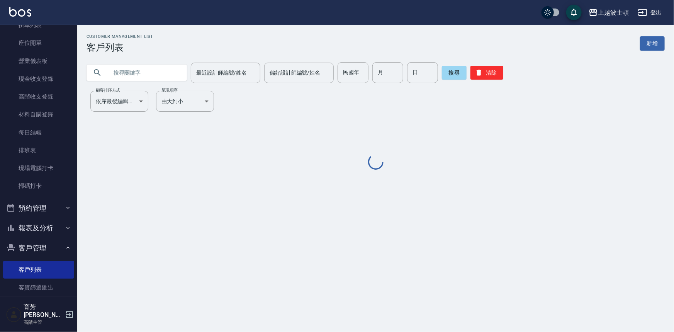
click at [155, 72] on input "text" at bounding box center [144, 72] width 73 height 21
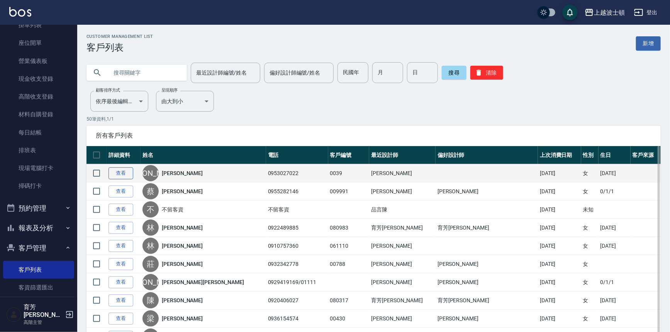
click at [129, 172] on link "查看" at bounding box center [121, 173] width 25 height 12
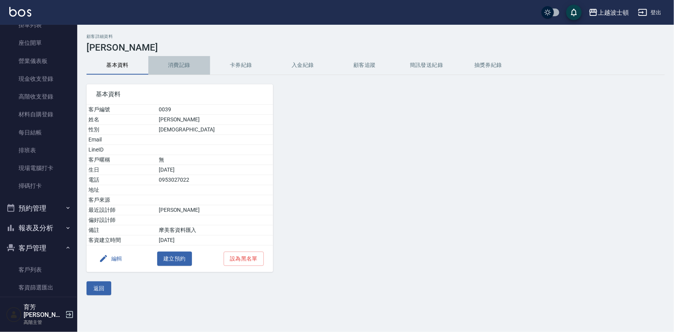
click at [174, 66] on button "消費記錄" at bounding box center [179, 65] width 62 height 19
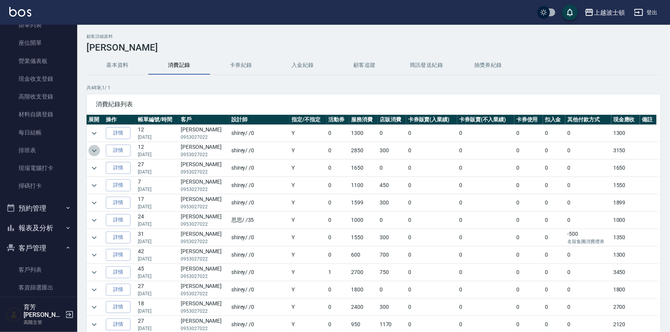
click at [94, 147] on icon "expand row" at bounding box center [94, 150] width 9 height 9
click at [95, 165] on icon "expand row" at bounding box center [94, 166] width 5 height 3
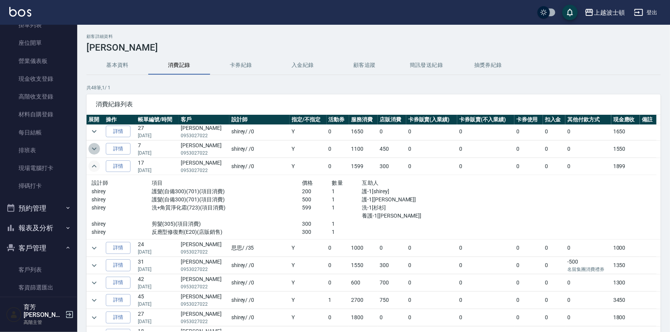
click at [91, 144] on icon "expand row" at bounding box center [94, 148] width 9 height 9
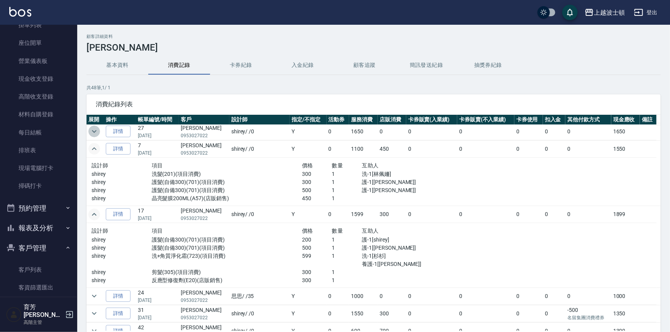
click at [92, 132] on icon "expand row" at bounding box center [94, 131] width 9 height 9
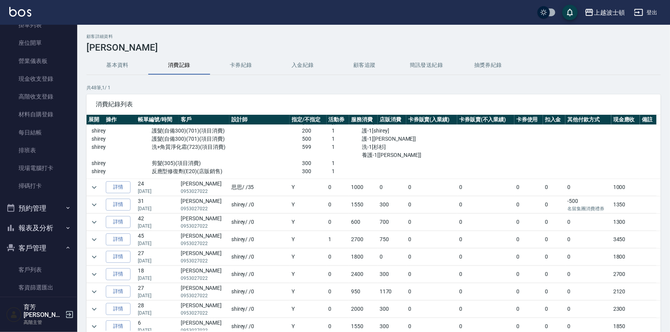
scroll to position [262, 0]
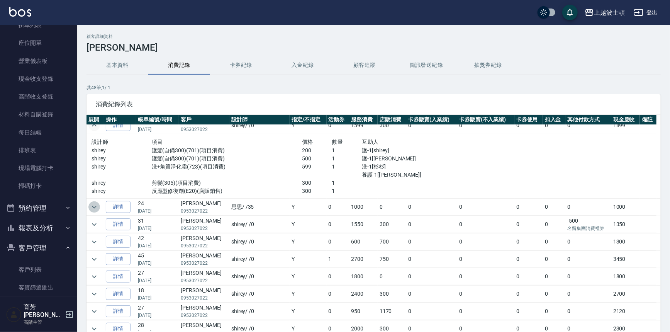
click at [92, 203] on icon "expand row" at bounding box center [94, 206] width 9 height 9
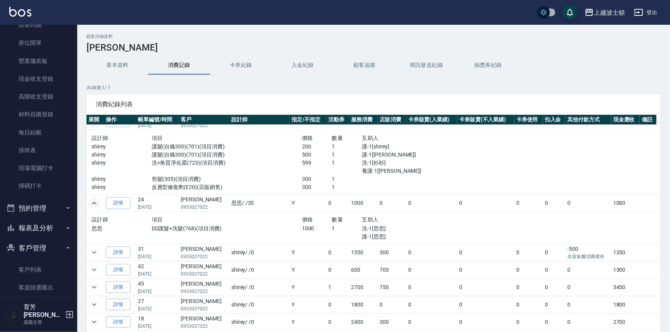
scroll to position [297, 0]
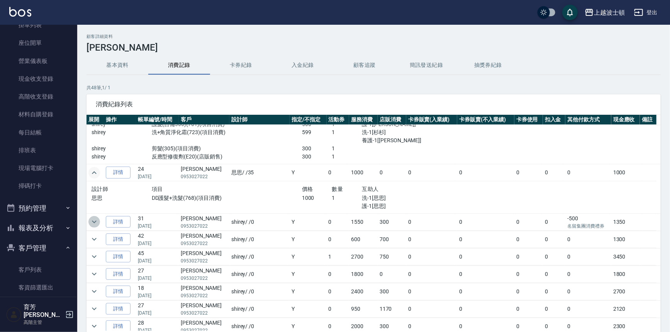
click at [96, 223] on icon "expand row" at bounding box center [94, 221] width 9 height 9
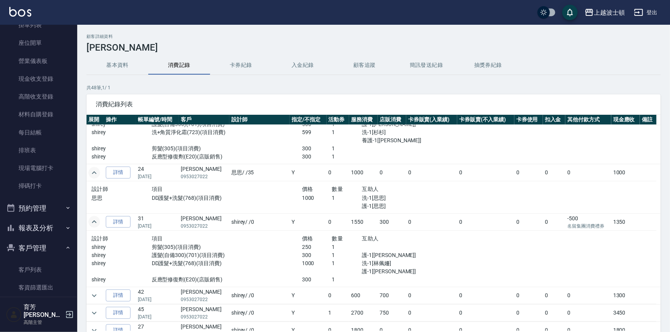
drag, startPoint x: 661, startPoint y: 174, endPoint x: 661, endPoint y: 163, distance: 11.6
click at [661, 163] on div "顧客詳細資料 李維淑 基本資料 消費記錄 卡券紀錄 入金紀錄 顧客追蹤 簡訊發送紀錄 抽獎券紀錄 共 48 筆, 1 / 1 消費紀錄列表 展開 操作 帳單編…" at bounding box center [373, 204] width 593 height 341
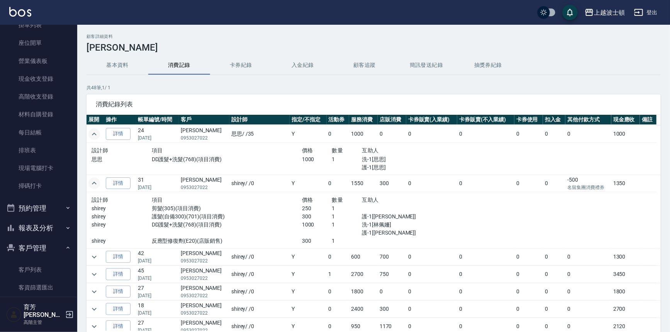
scroll to position [337, 0]
click at [89, 255] on button "expand row" at bounding box center [94, 256] width 12 height 12
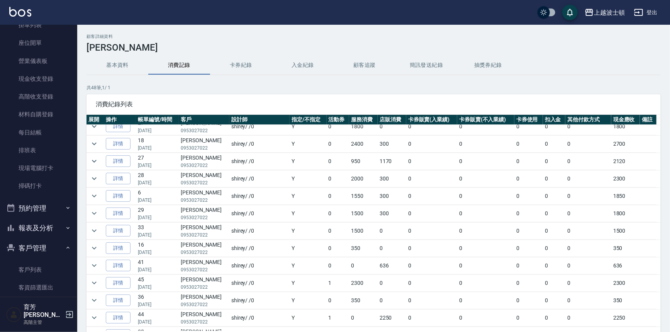
scroll to position [548, 0]
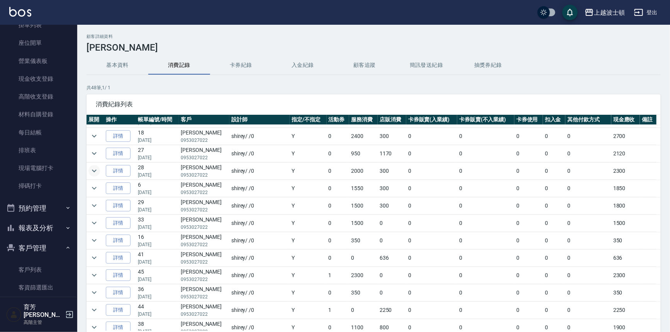
click at [90, 170] on icon "expand row" at bounding box center [94, 170] width 9 height 9
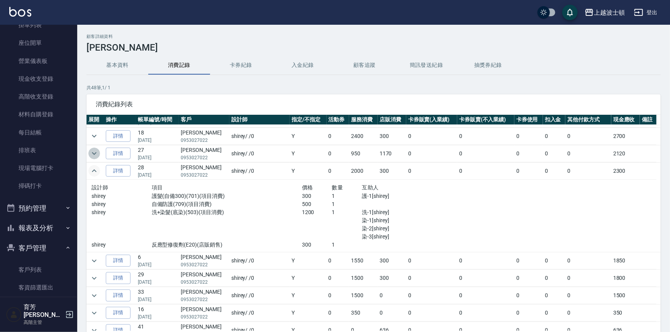
click at [93, 153] on icon "expand row" at bounding box center [94, 153] width 9 height 9
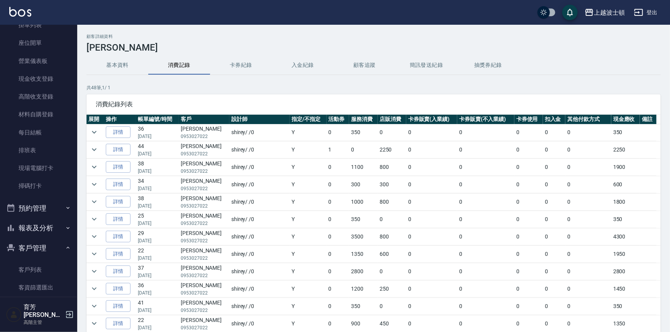
scroll to position [848, 0]
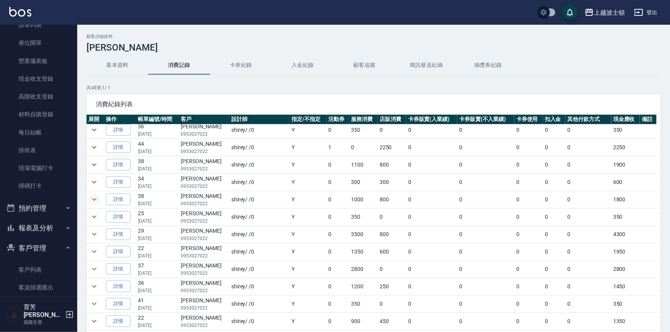
click at [89, 196] on button "expand row" at bounding box center [94, 200] width 12 height 12
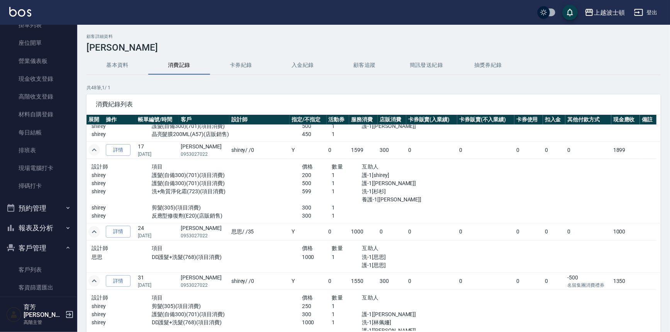
scroll to position [0, 0]
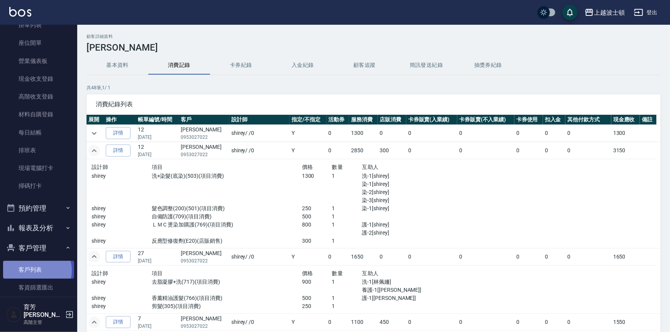
click at [33, 270] on link "客戶列表" at bounding box center [38, 270] width 71 height 18
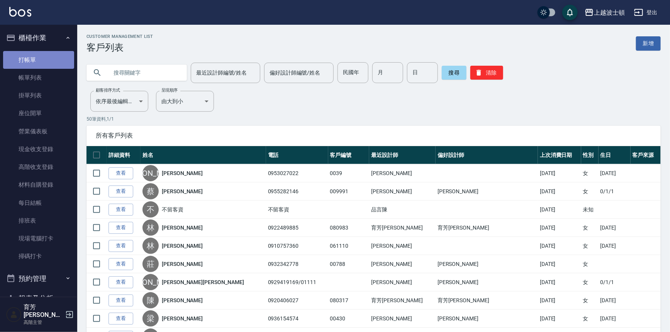
click at [39, 51] on link "打帳單" at bounding box center [38, 60] width 71 height 18
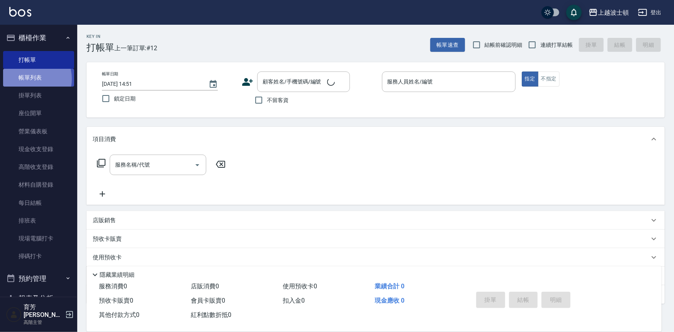
click at [27, 79] on link "帳單列表" at bounding box center [38, 78] width 71 height 18
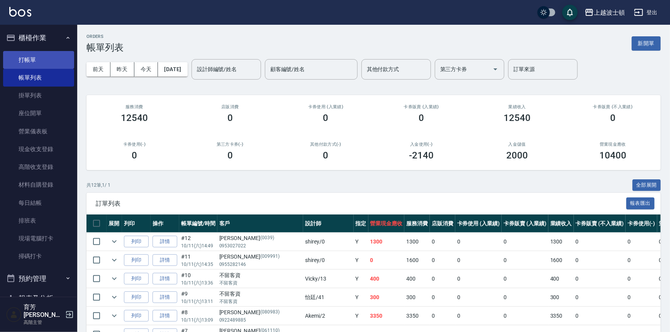
click at [21, 61] on link "打帳單" at bounding box center [38, 60] width 71 height 18
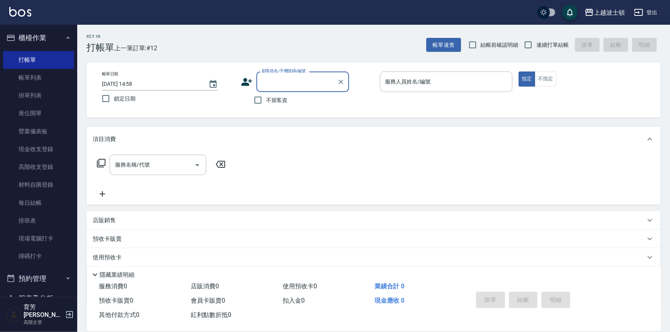
click at [267, 102] on span "不留客資" at bounding box center [277, 100] width 22 height 8
click at [266, 102] on input "不留客資" at bounding box center [258, 100] width 16 height 16
checkbox input "true"
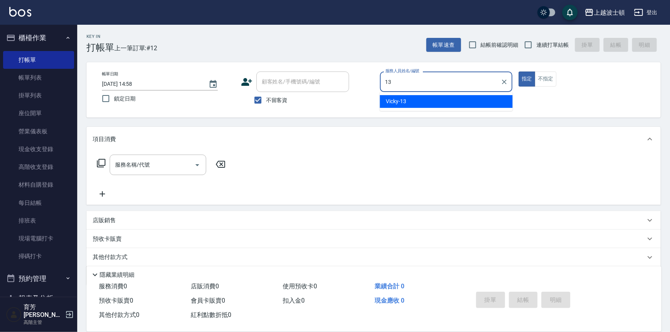
type input "Vicky-13"
type button "true"
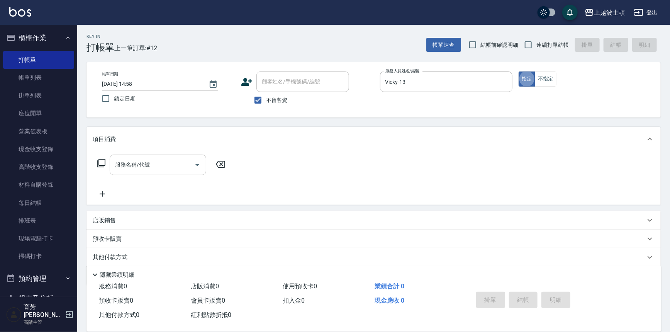
click at [158, 167] on input "服務名稱/代號" at bounding box center [152, 165] width 78 height 14
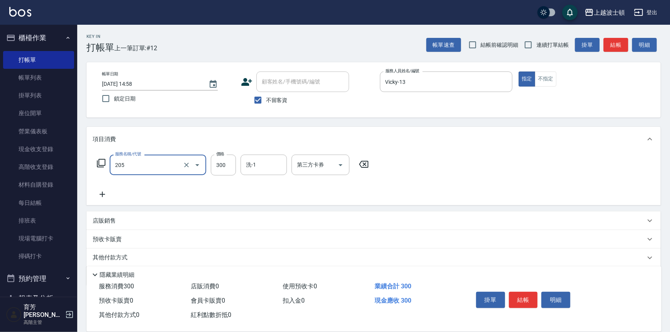
type input "洗髮(205)"
click at [101, 191] on icon at bounding box center [102, 194] width 19 height 9
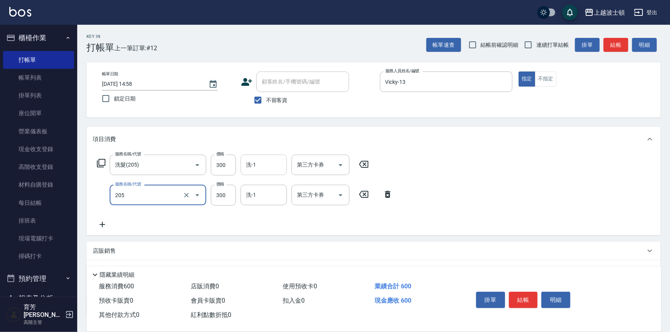
type input "洗髮(205)"
click at [267, 158] on input "洗-1" at bounding box center [263, 165] width 39 height 14
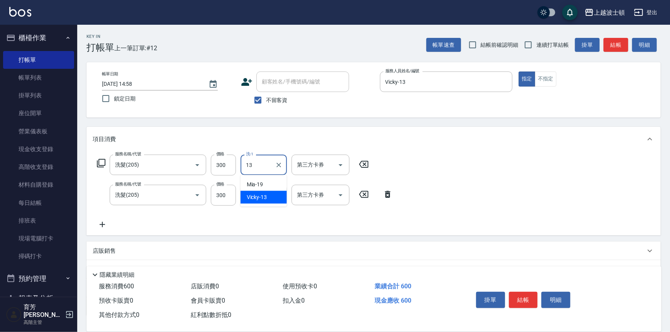
type input "Vicky-13"
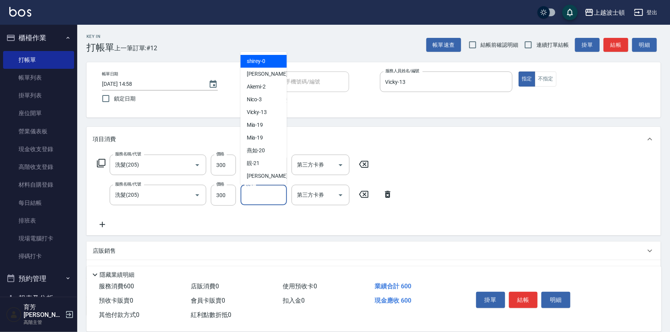
click at [260, 194] on input "洗-1" at bounding box center [263, 195] width 39 height 14
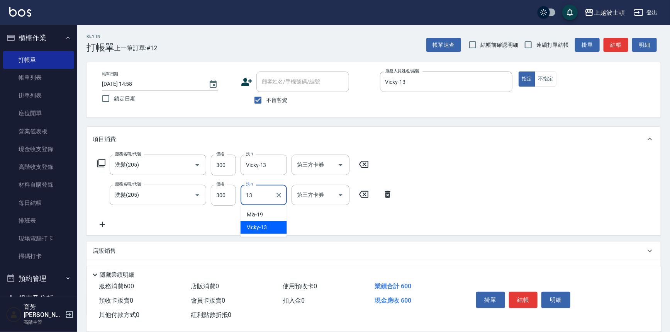
type input "Vicky-13"
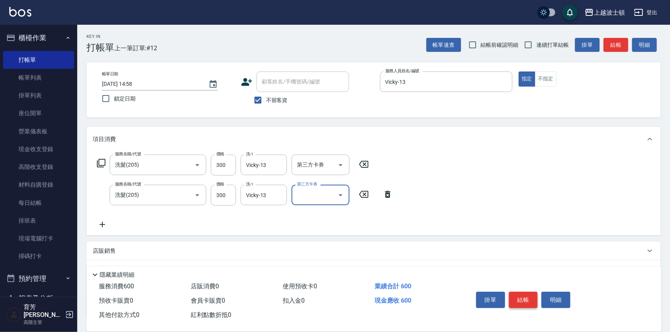
click at [522, 296] on button "結帳" at bounding box center [523, 300] width 29 height 16
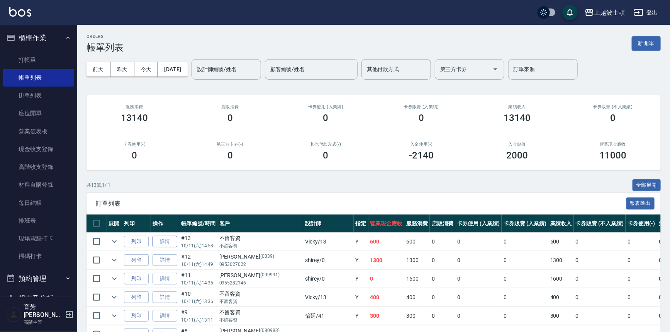
click at [166, 236] on link "詳情" at bounding box center [165, 242] width 25 height 12
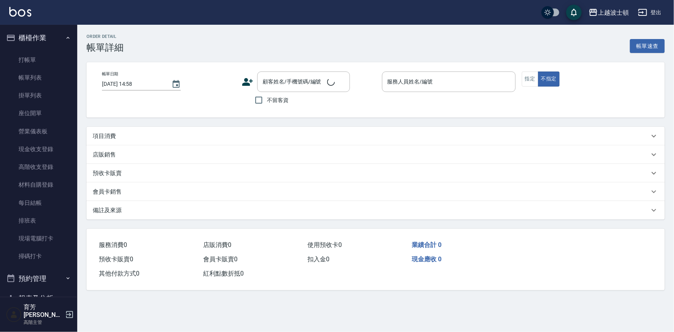
checkbox input "true"
type input "Vicky-13"
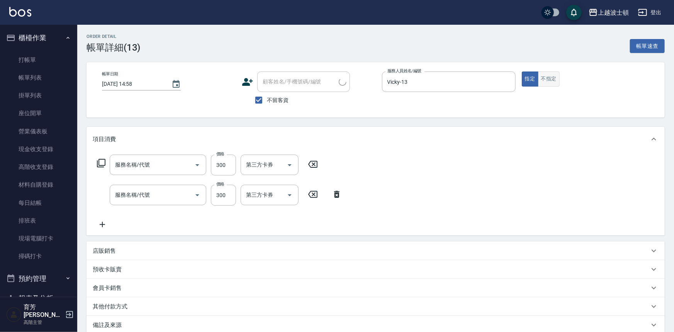
type input "洗髮(205)"
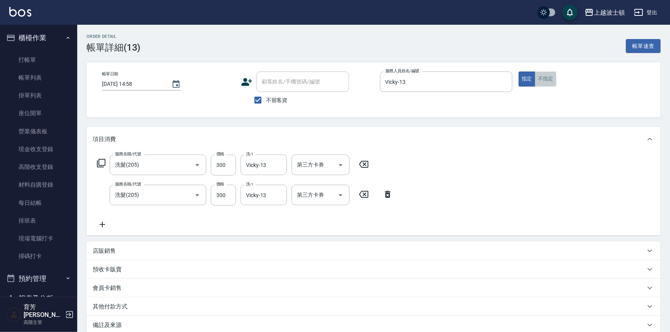
click at [552, 79] on button "不指定" at bounding box center [546, 78] width 22 height 15
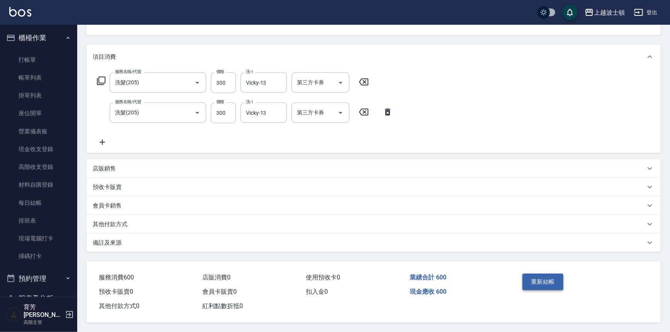
click at [552, 281] on button "重新結帳" at bounding box center [543, 281] width 41 height 16
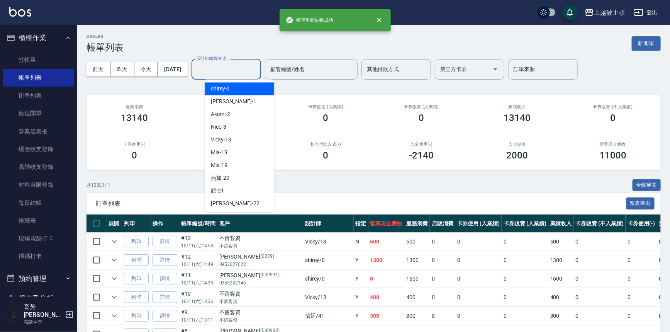
click at [249, 65] on input "設計師編號/姓名" at bounding box center [226, 70] width 63 height 14
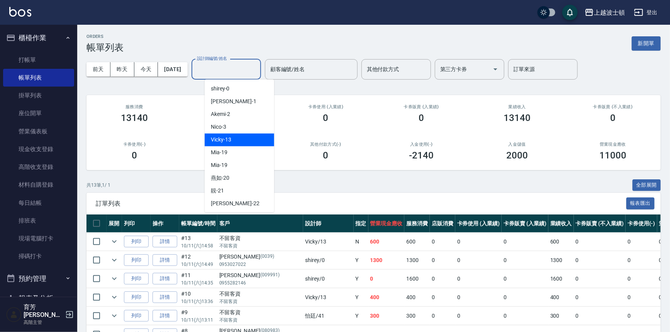
click at [234, 138] on div "Vicky -13" at bounding box center [240, 139] width 70 height 13
type input "Vicky-13"
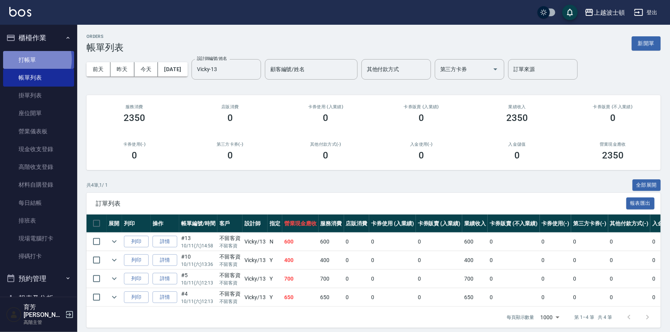
click at [32, 59] on link "打帳單" at bounding box center [38, 60] width 71 height 18
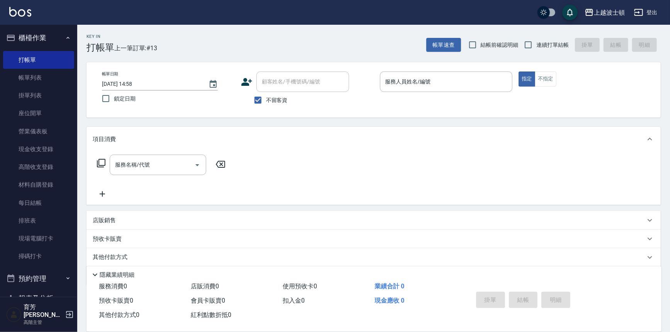
click at [97, 19] on div "上越波士頓 登出" at bounding box center [335, 12] width 670 height 25
drag, startPoint x: 470, startPoint y: 91, endPoint x: 477, endPoint y: 90, distance: 6.2
click at [477, 90] on div "服務人員姓名/編號" at bounding box center [446, 81] width 133 height 20
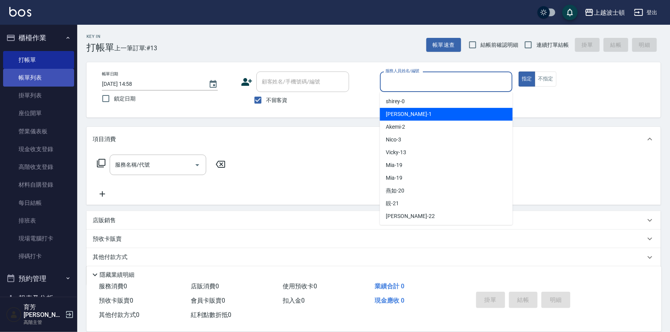
drag, startPoint x: 29, startPoint y: 72, endPoint x: 36, endPoint y: 70, distance: 7.6
click at [29, 72] on link "帳單列表" at bounding box center [38, 78] width 71 height 18
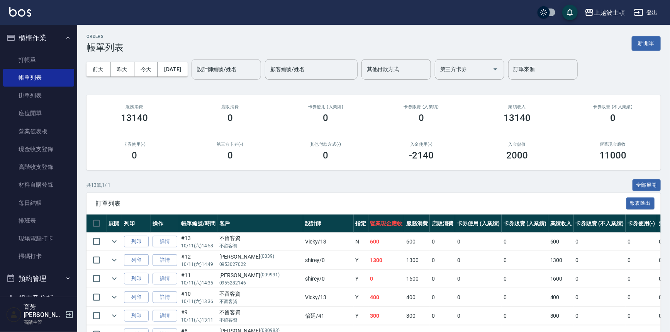
click at [240, 61] on div "設計師編號/姓名" at bounding box center [227, 69] width 70 height 20
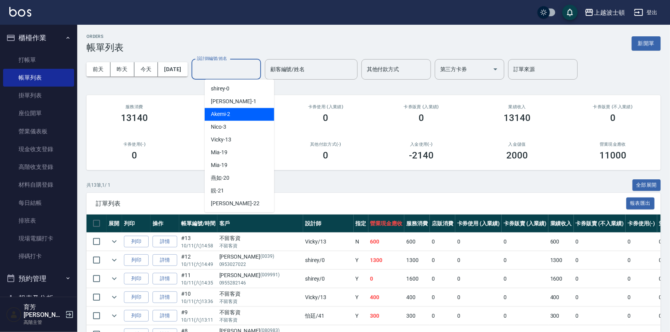
click at [246, 115] on div "Akemi -2" at bounding box center [240, 114] width 70 height 13
type input "Akemi-2"
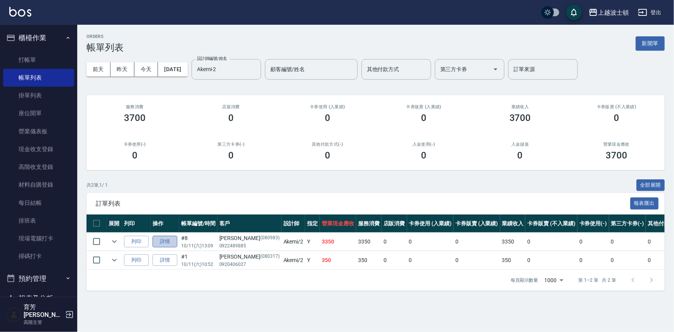
click at [165, 243] on link "詳情" at bounding box center [165, 242] width 25 height 12
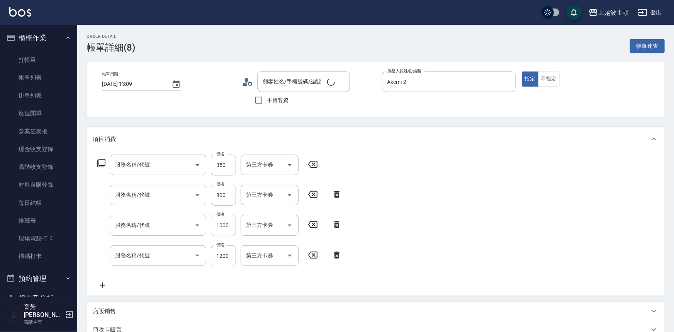
type input "2025/10/11 13:09"
type input "Akemi-2"
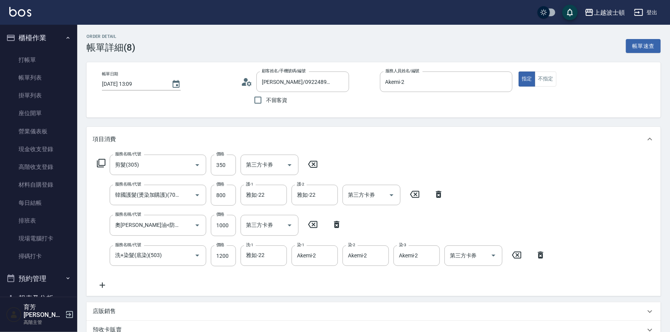
type input "林安娜/0922489885/080983"
type input "剪髮(305)"
type input "韓國護髮(燙染加購護)(708)"
type input "奧卡羅油<防護>(707)"
type input "洗+染髮(底染)(503)"
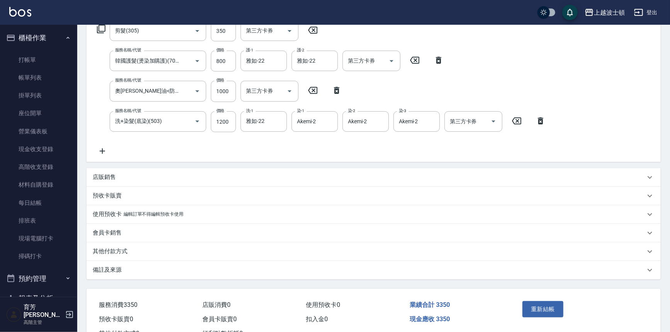
scroll to position [134, 0]
click at [117, 253] on p "其他付款方式" at bounding box center [110, 251] width 35 height 8
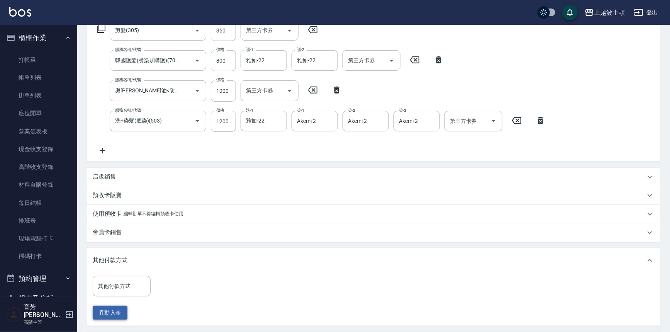
click at [104, 313] on button "異動入金" at bounding box center [110, 313] width 35 height 14
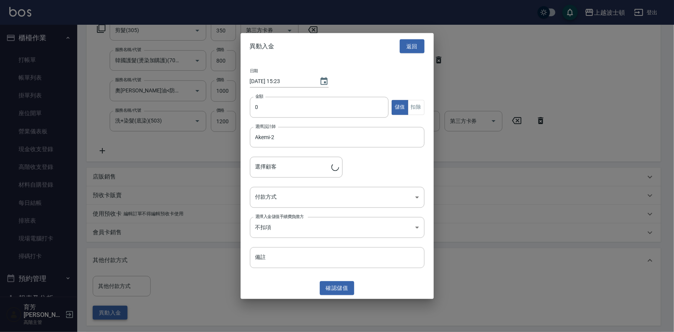
type input "林安娜/0922489885/080983"
click at [258, 109] on input "0" at bounding box center [319, 107] width 139 height 21
type input "5000"
click at [295, 195] on body "上越波士頓 登出 櫃檯作業 打帳單 帳單列表 掛單列表 座位開單 營業儀表板 現金收支登錄 高階收支登錄 材料自購登錄 每日結帳 排班表 現場電腦打卡 掃碼打…" at bounding box center [337, 148] width 674 height 565
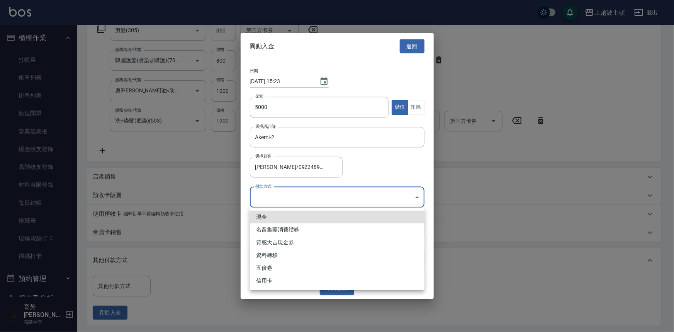
click at [290, 216] on li "現金" at bounding box center [337, 217] width 175 height 13
type input "現金"
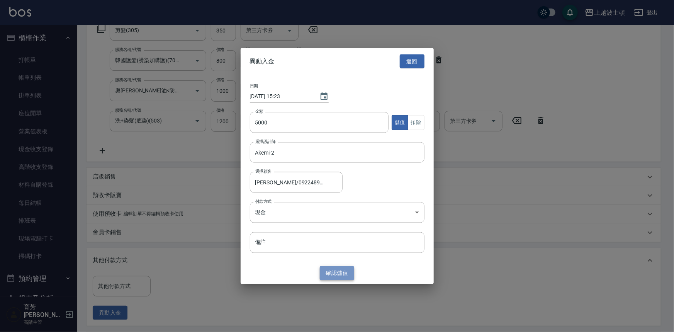
click at [340, 272] on button "確認 儲值" at bounding box center [337, 273] width 35 height 14
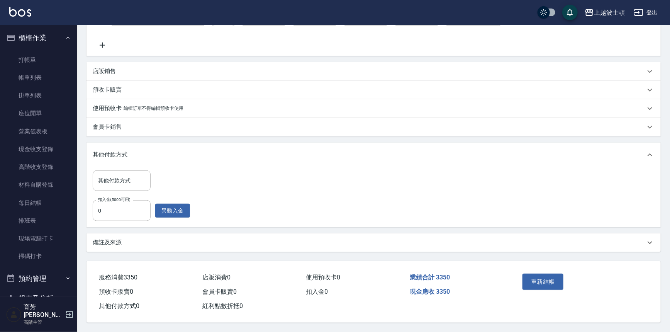
scroll to position [241, 0]
click at [544, 281] on button "重新結帳" at bounding box center [543, 281] width 41 height 16
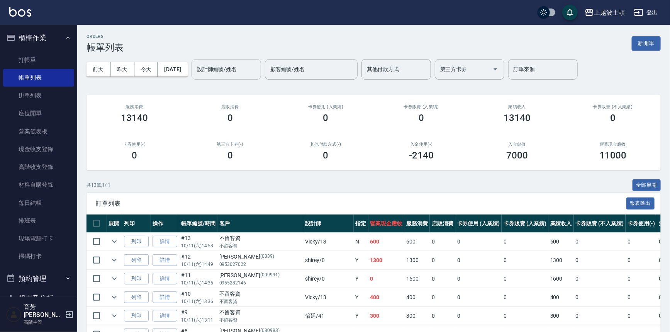
click at [243, 70] on input "設計師編號/姓名" at bounding box center [226, 70] width 63 height 14
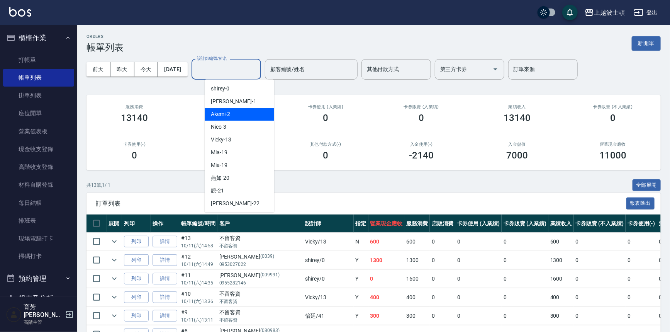
click at [243, 115] on div "Akemi -2" at bounding box center [240, 114] width 70 height 13
type input "Akemi-2"
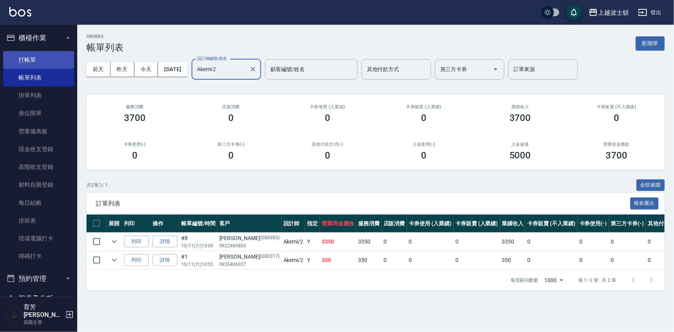
click at [37, 58] on link "打帳單" at bounding box center [38, 60] width 71 height 18
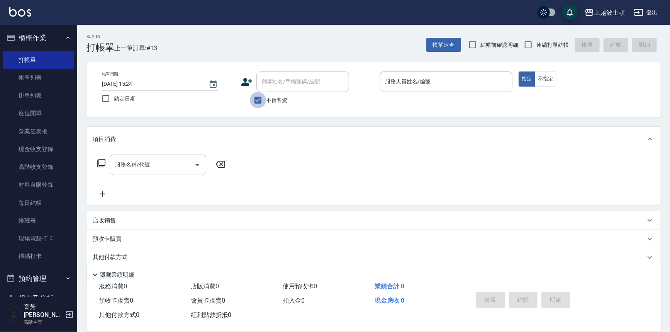
click at [263, 100] on input "不留客資" at bounding box center [258, 100] width 16 height 16
checkbox input "false"
click at [279, 78] on input "顧客姓名/手機號碼/編號" at bounding box center [297, 82] width 74 height 14
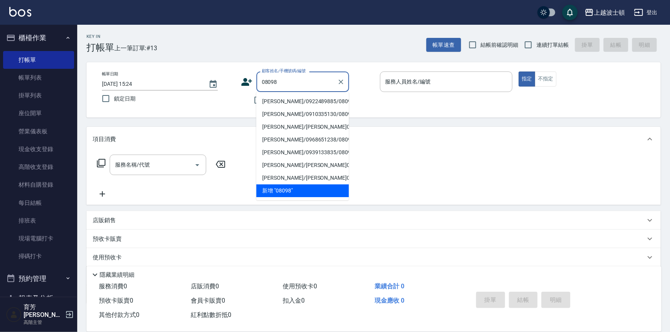
click at [281, 104] on li "林安娜/0922489885/080983" at bounding box center [302, 101] width 93 height 13
type input "林安娜/0922489885/080983"
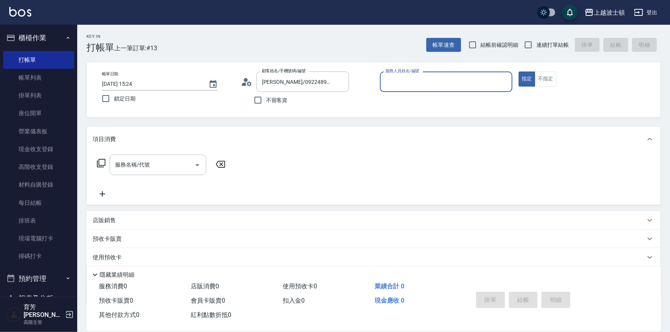
type input "Akemi-2"
click at [31, 58] on link "打帳單" at bounding box center [38, 60] width 71 height 18
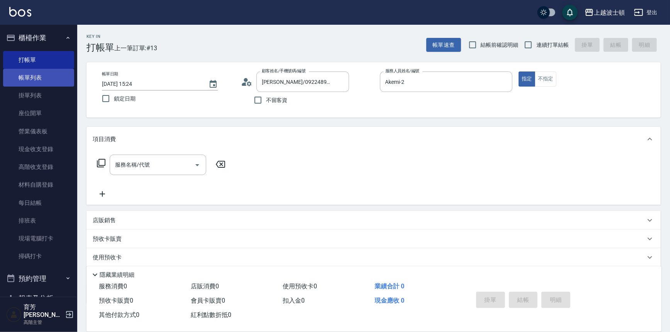
click at [35, 76] on link "帳單列表" at bounding box center [38, 78] width 71 height 18
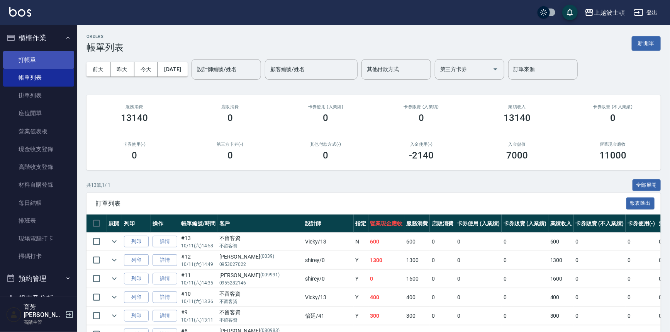
click at [37, 59] on link "打帳單" at bounding box center [38, 60] width 71 height 18
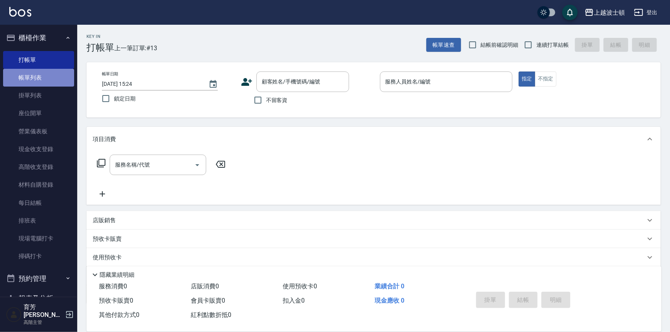
click at [47, 77] on link "帳單列表" at bounding box center [38, 78] width 71 height 18
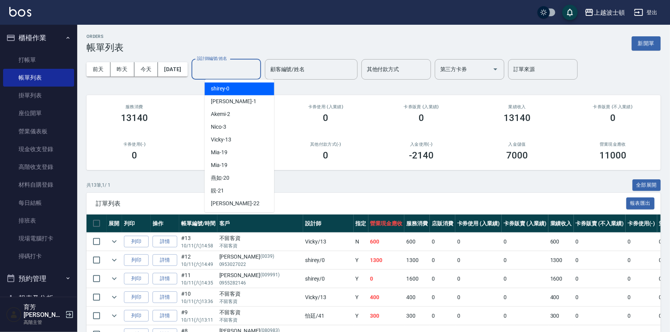
click at [243, 72] on input "設計師編號/姓名" at bounding box center [226, 70] width 63 height 14
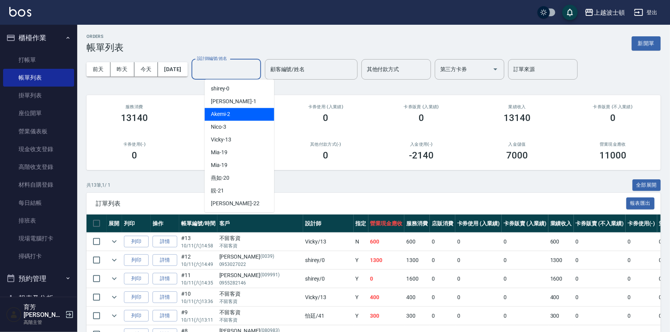
click at [248, 114] on div "Akemi -2" at bounding box center [240, 114] width 70 height 13
type input "Akemi-2"
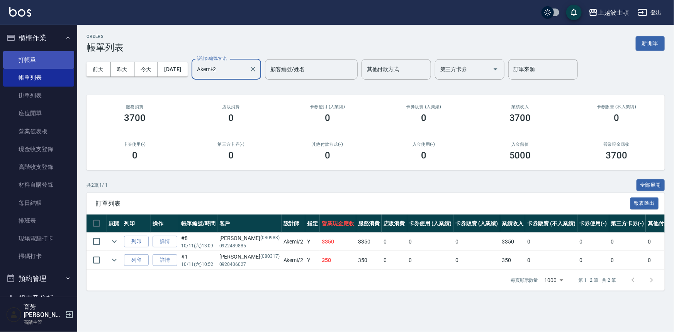
click at [14, 61] on link "打帳單" at bounding box center [38, 60] width 71 height 18
